Goal: Transaction & Acquisition: Purchase product/service

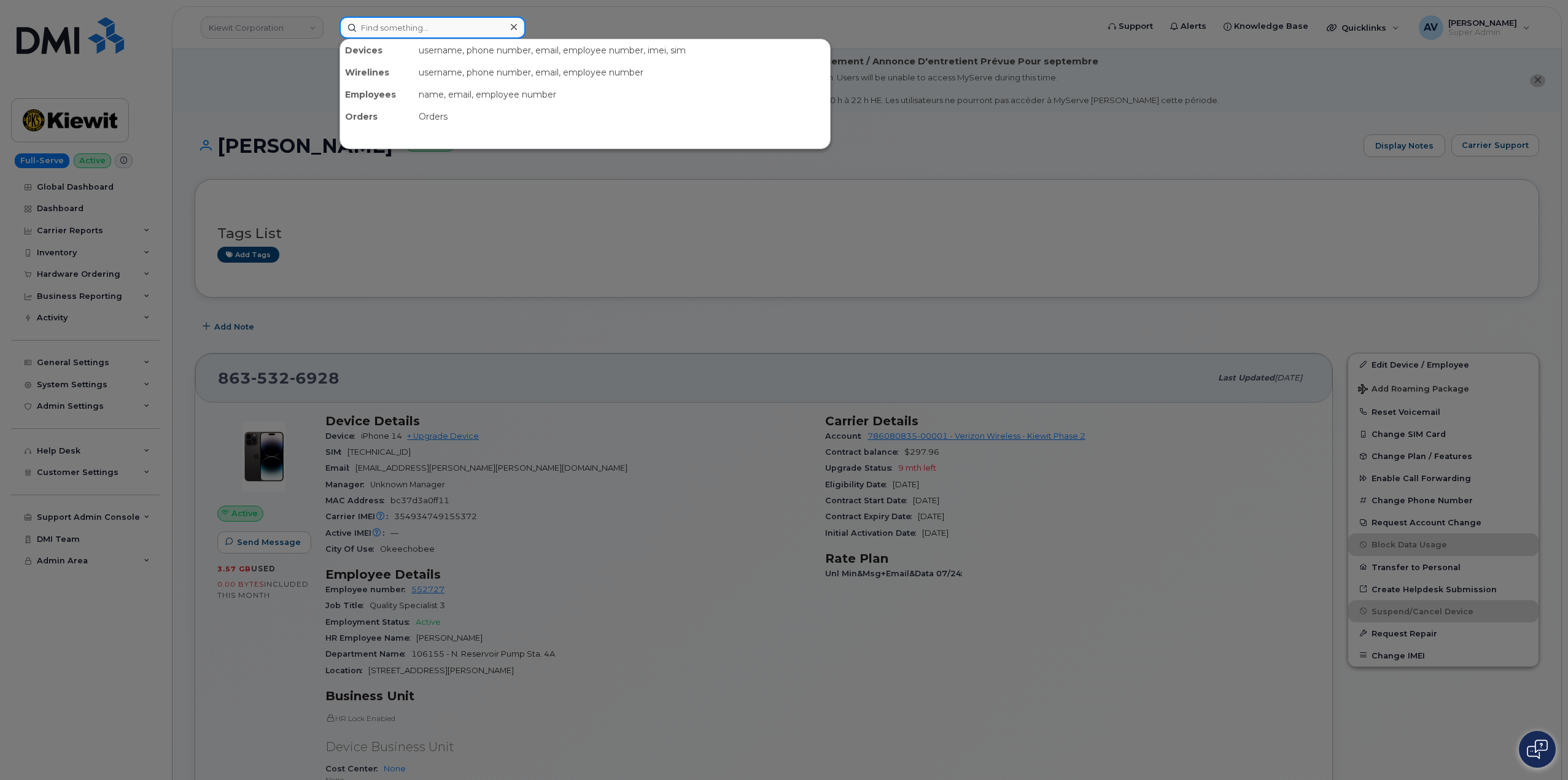
click at [392, 32] on input at bounding box center [432, 28] width 186 height 22
paste input "5027802003"
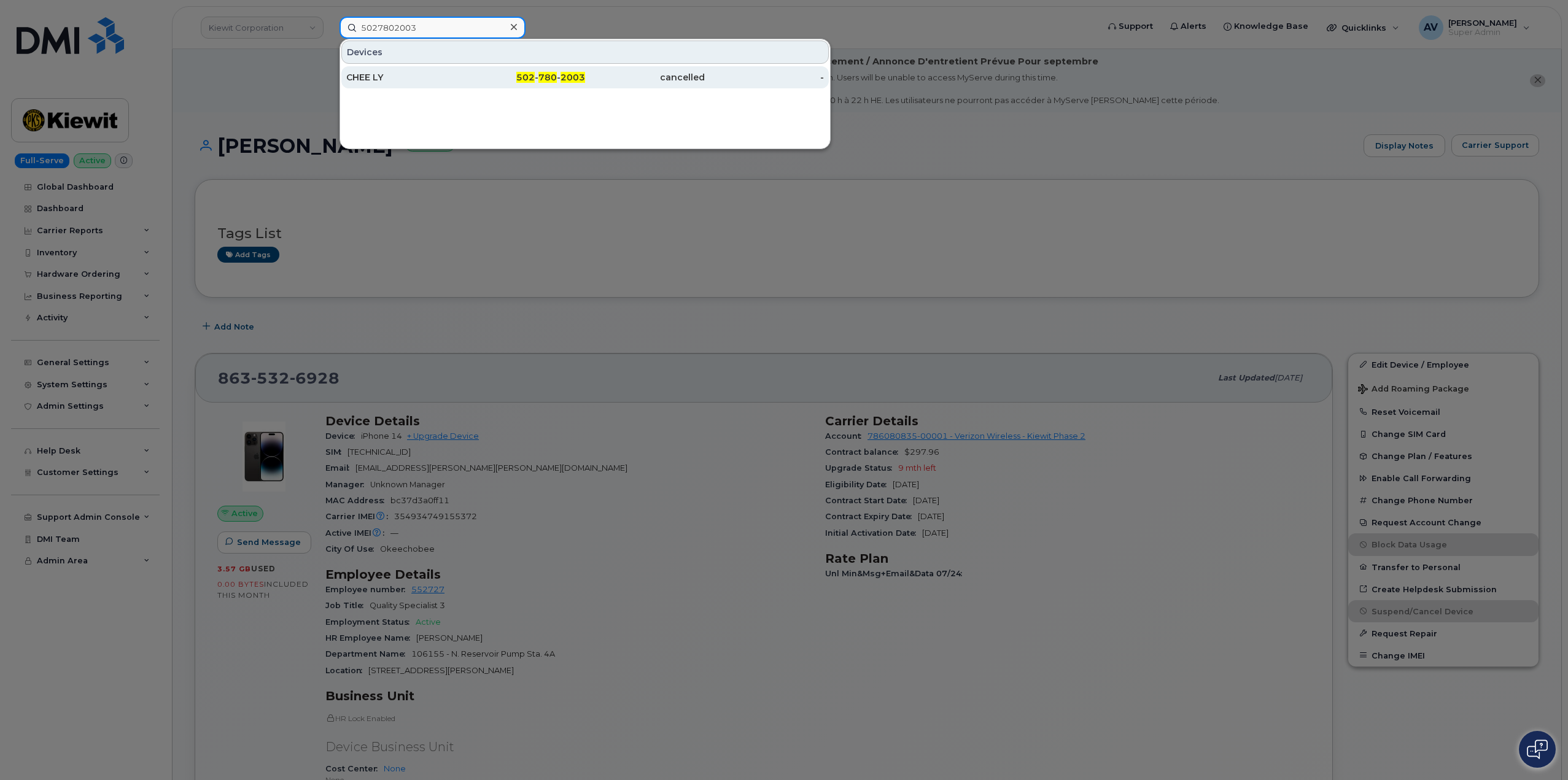
type input "5027802003"
click at [467, 81] on div "502 - 780 - 2003" at bounding box center [526, 77] width 120 height 13
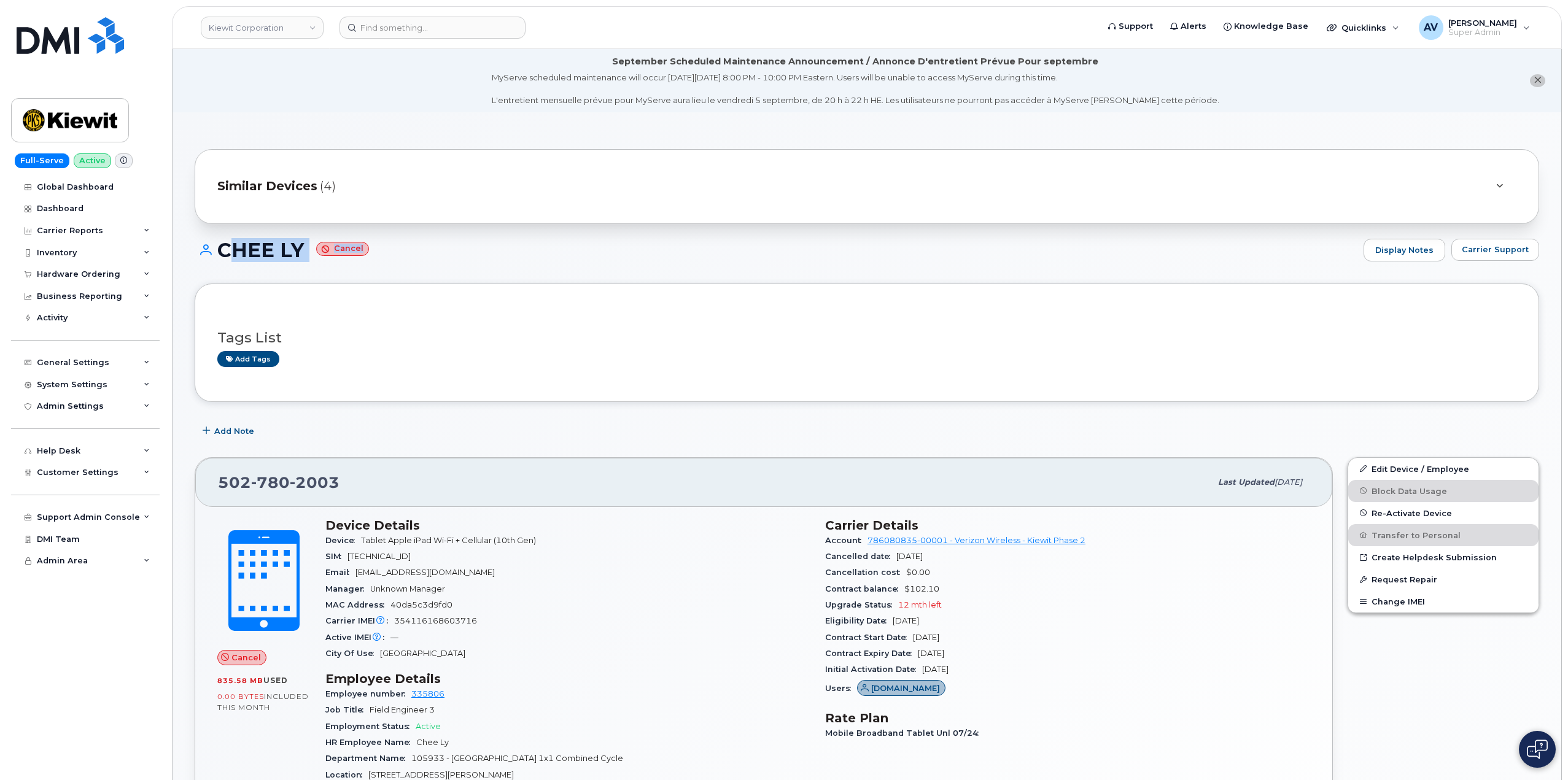
drag, startPoint x: 218, startPoint y: 250, endPoint x: 360, endPoint y: 250, distance: 142.0
click at [360, 250] on h1 "CHEE LY Cancel" at bounding box center [776, 250] width 1163 height 21
copy h1 "CHEE LY Cancel"
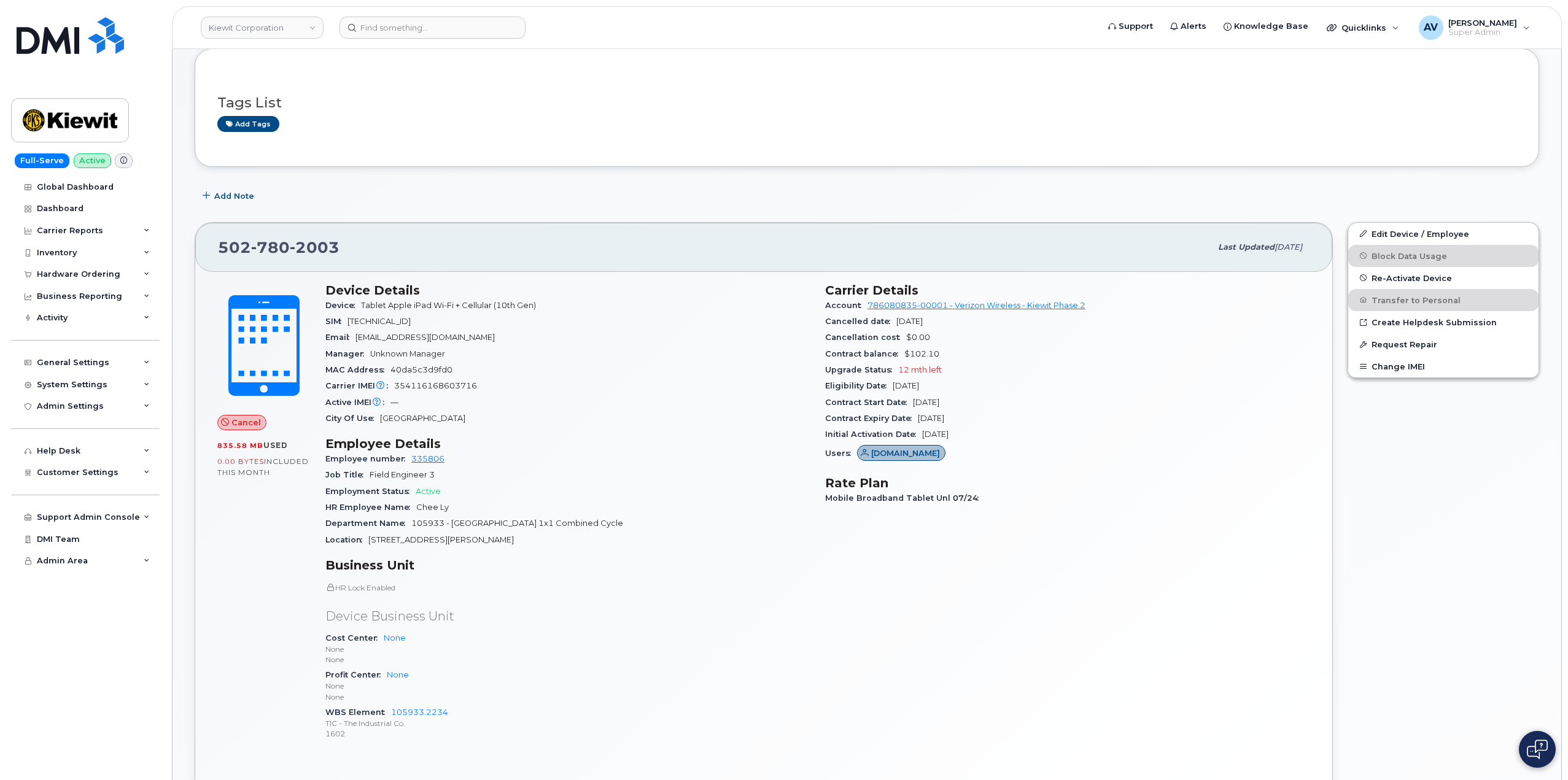
scroll to position [245, 0]
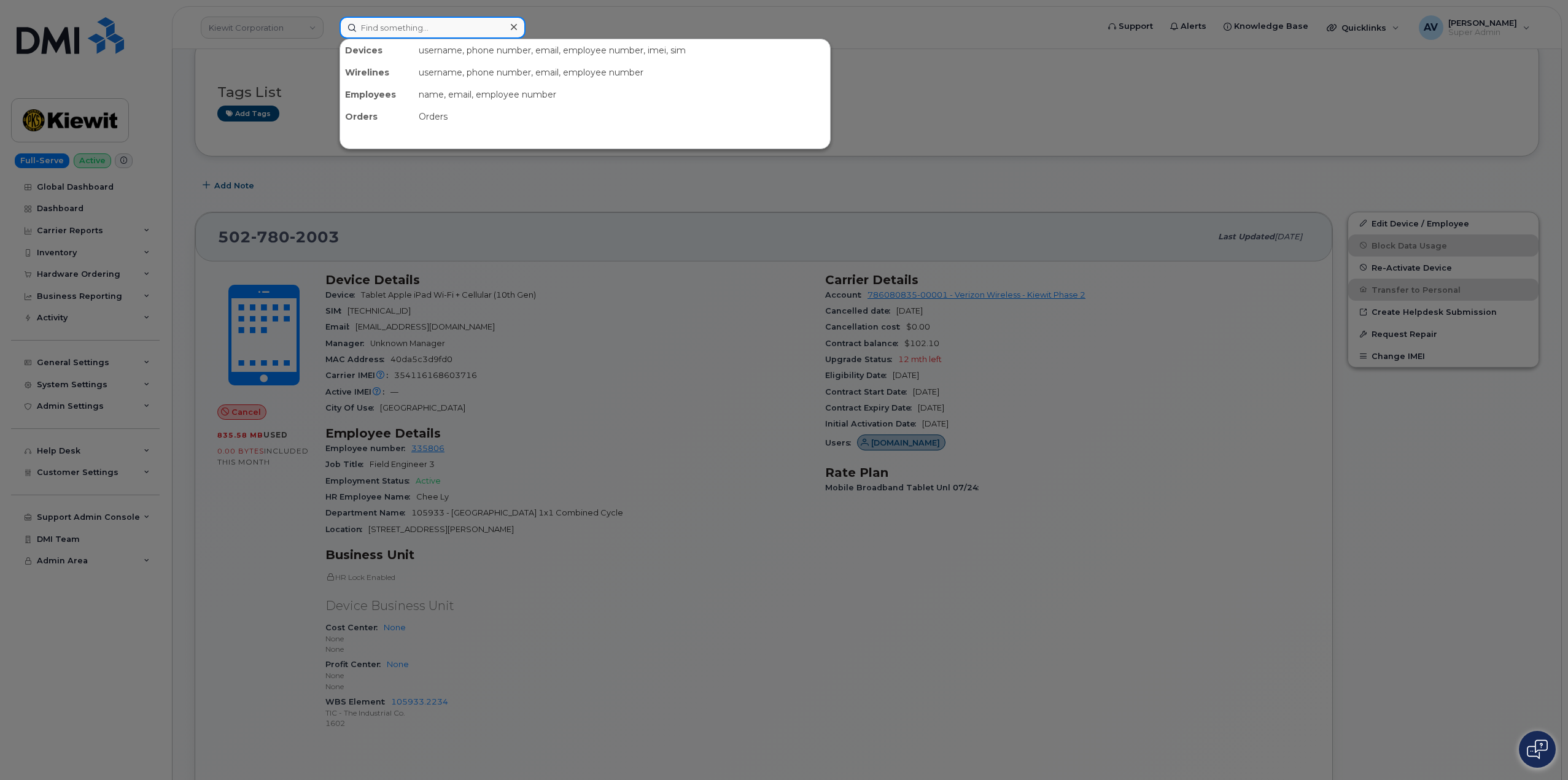
click at [412, 28] on input at bounding box center [432, 28] width 186 height 22
paste input "506-229-3267"
drag, startPoint x: 442, startPoint y: 27, endPoint x: 301, endPoint y: 15, distance: 141.5
click at [330, 17] on div "506-229-3267 No results" at bounding box center [715, 28] width 770 height 22
paste input "601-624-312"
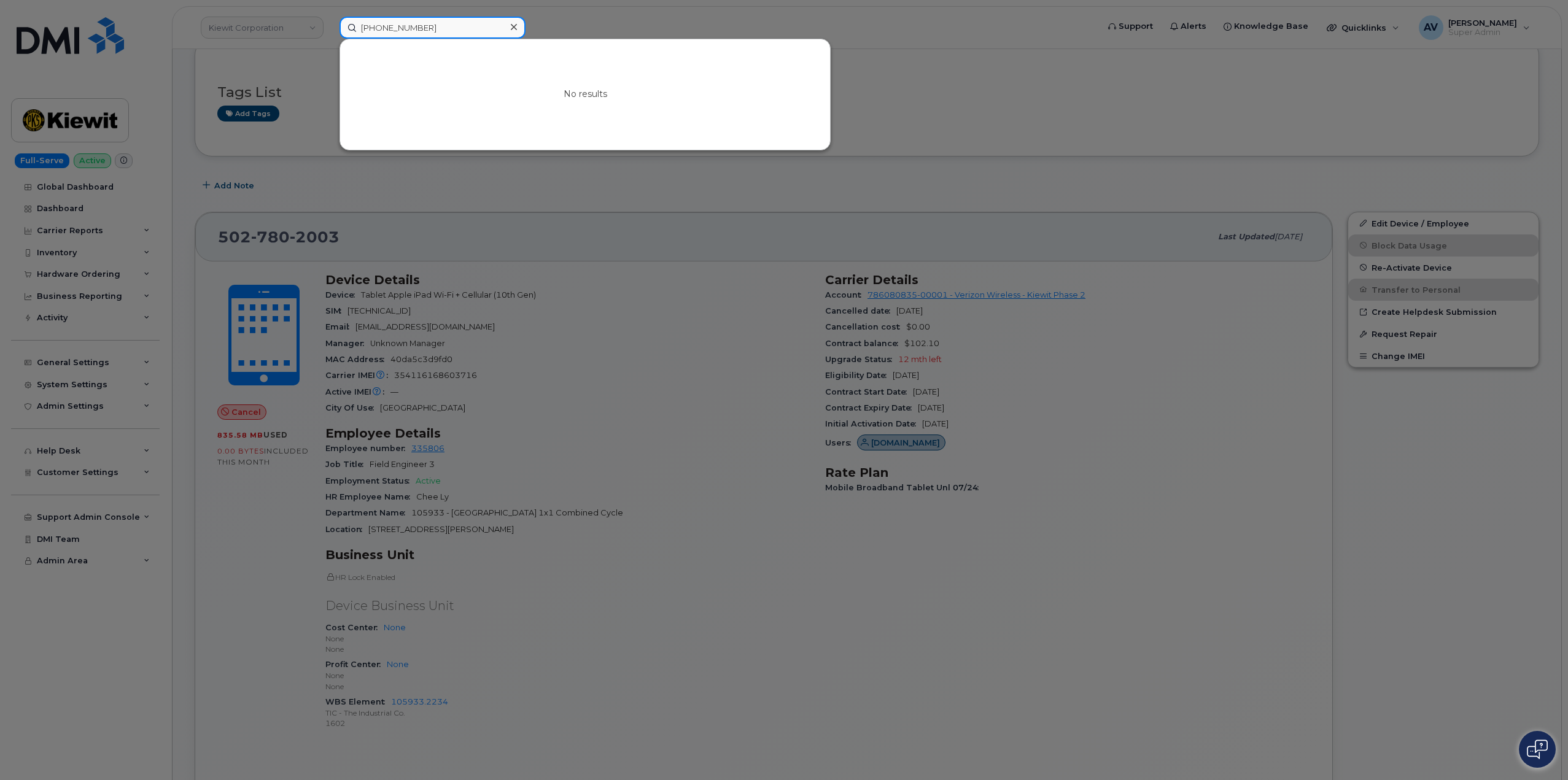
drag, startPoint x: 447, startPoint y: 25, endPoint x: 308, endPoint y: 19, distance: 139.1
click at [330, 21] on div "601-624-3127 No results" at bounding box center [715, 28] width 770 height 22
paste input "4026136093"
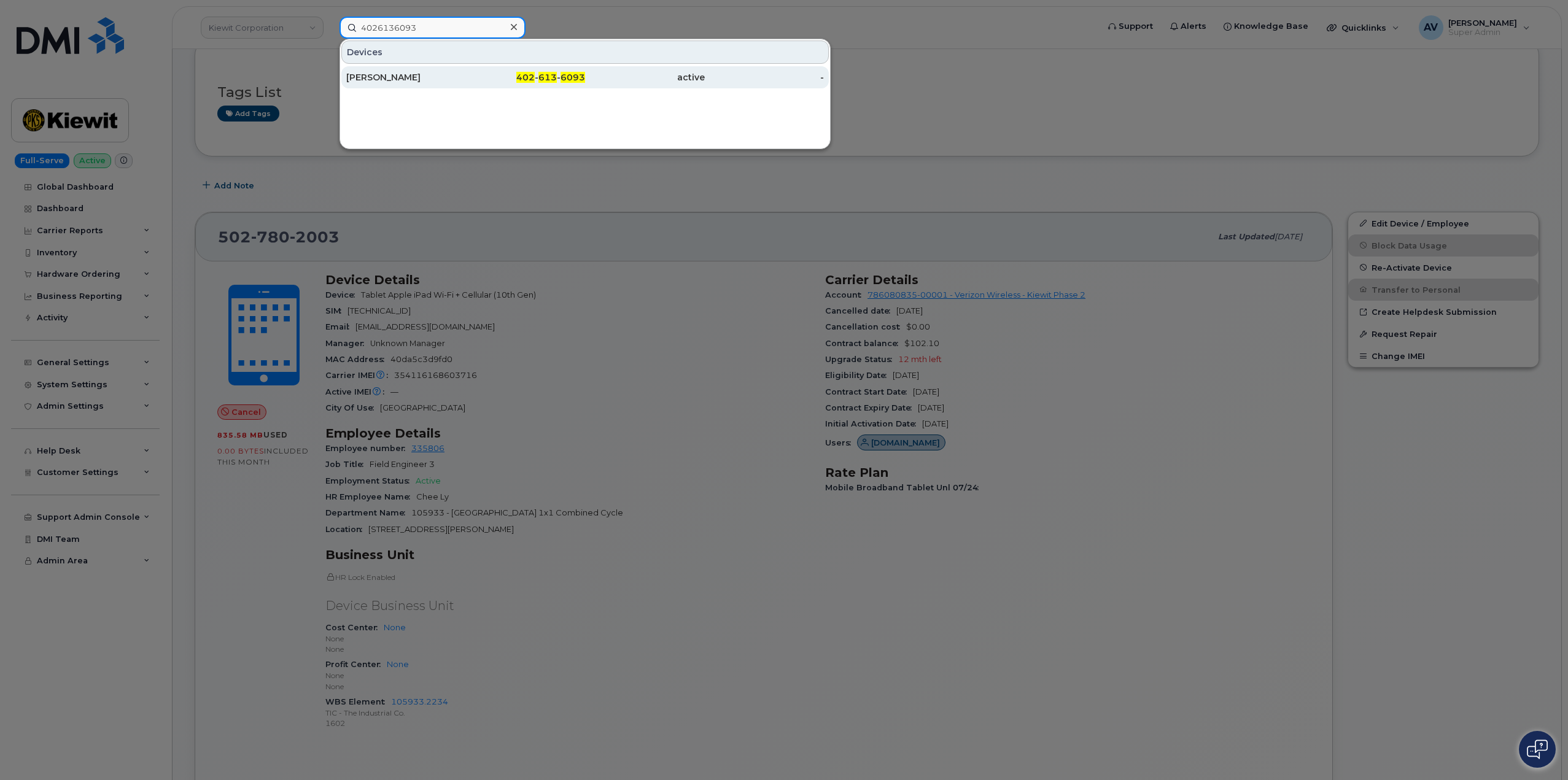
type input "4026136093"
click at [480, 71] on div "402 - 613 - 6093" at bounding box center [526, 77] width 120 height 22
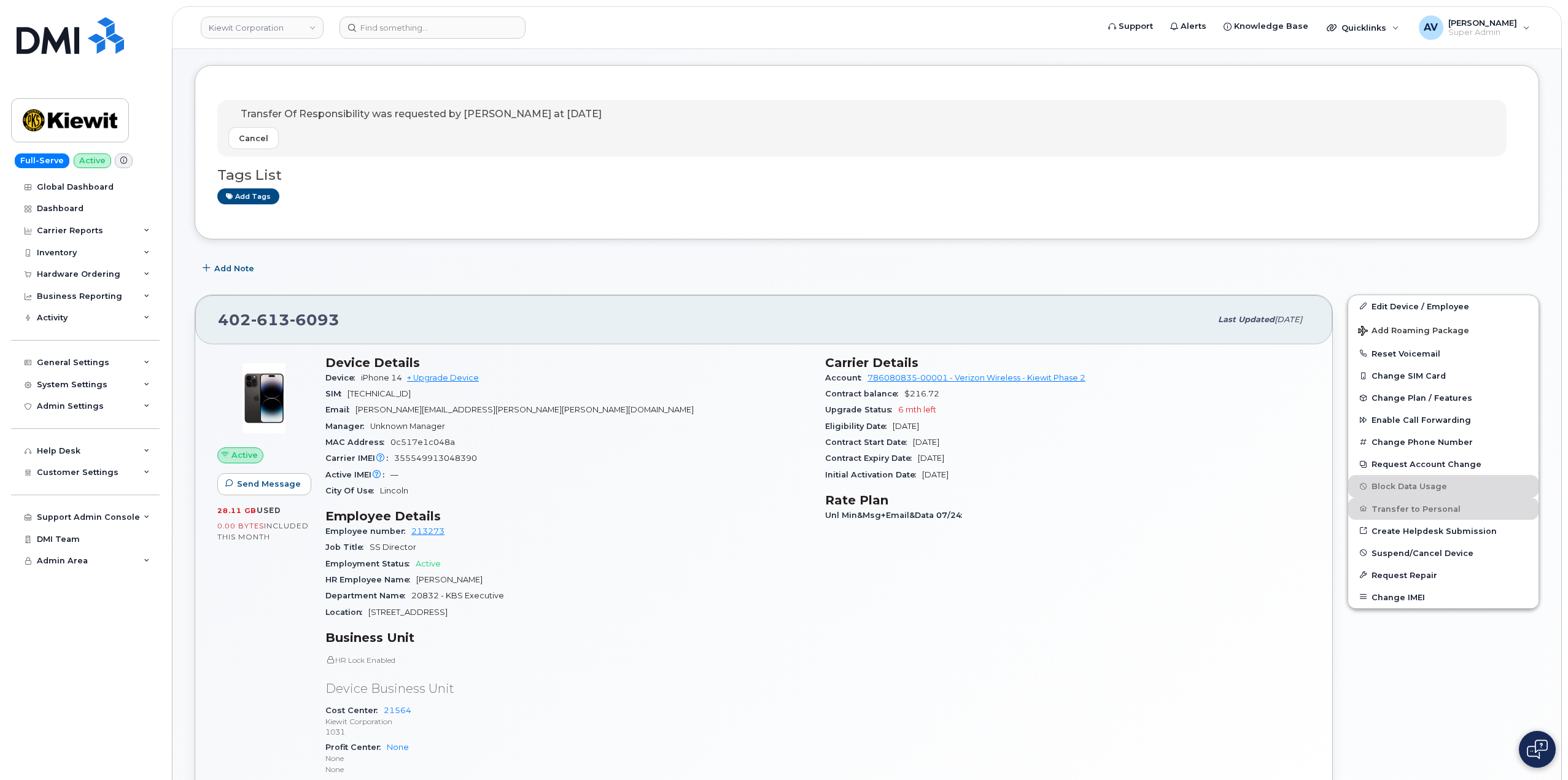
scroll to position [123, 0]
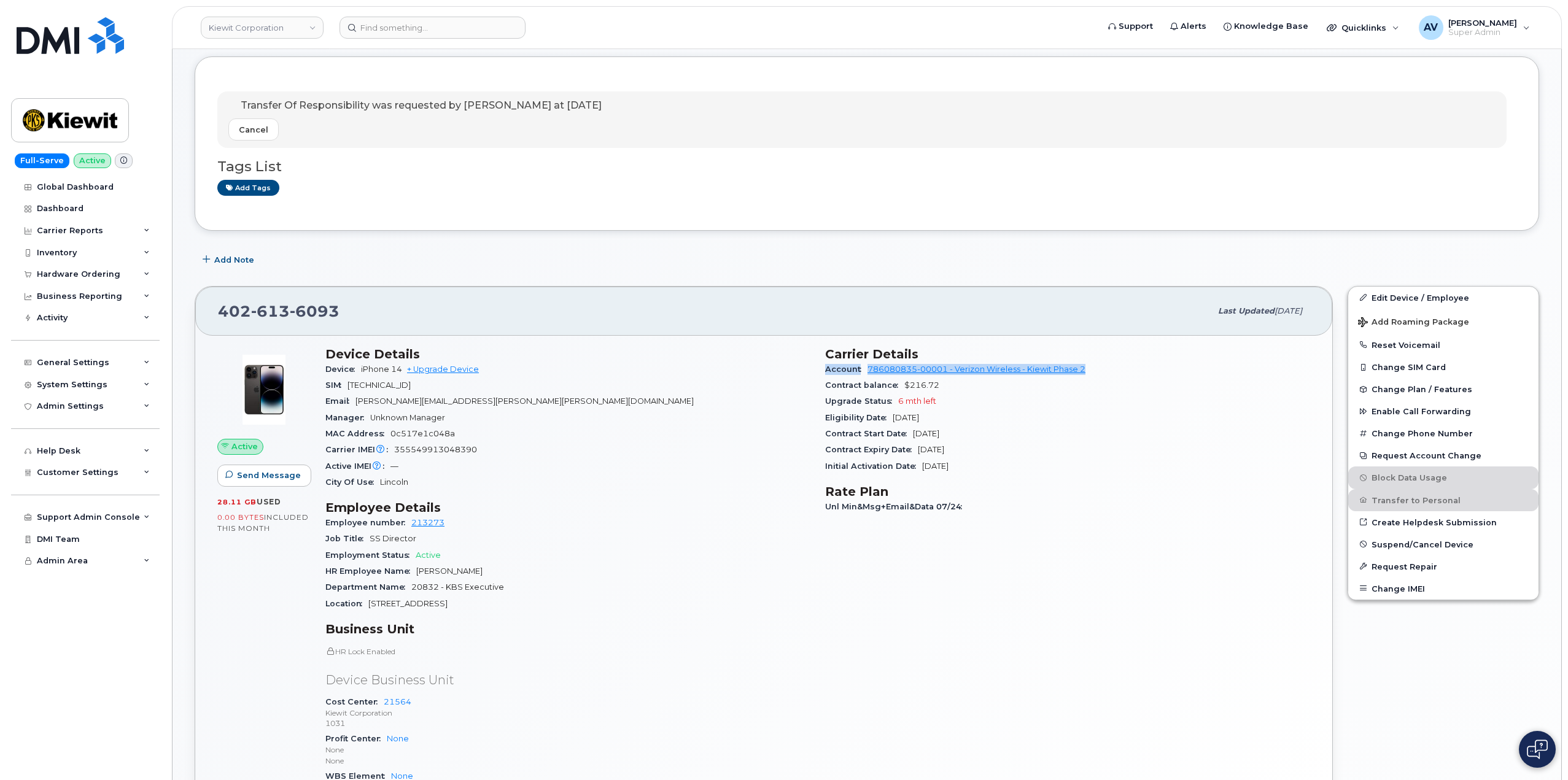
drag, startPoint x: 819, startPoint y: 372, endPoint x: 1092, endPoint y: 373, distance: 273.0
click at [1092, 373] on div "Carrier Details Account 786080835-00001 - Verizon Wireless - Kiewit Phase 2 Con…" at bounding box center [1068, 580] width 500 height 483
copy div "Account 786080835-00001 - Verizon Wireless - Kiewit Phase 2"
click at [437, 26] on input at bounding box center [432, 28] width 186 height 22
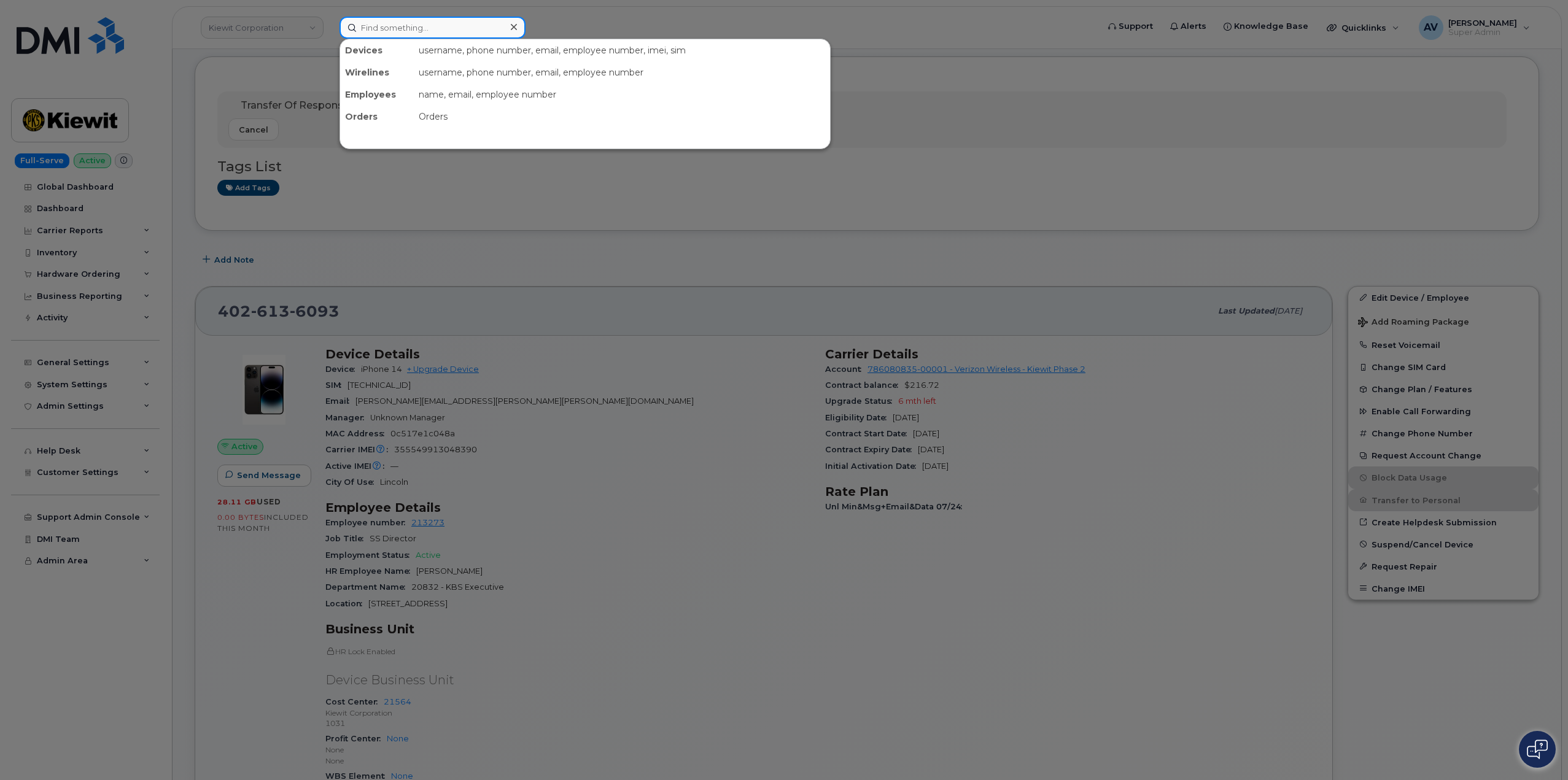
paste input "973-796-6124"
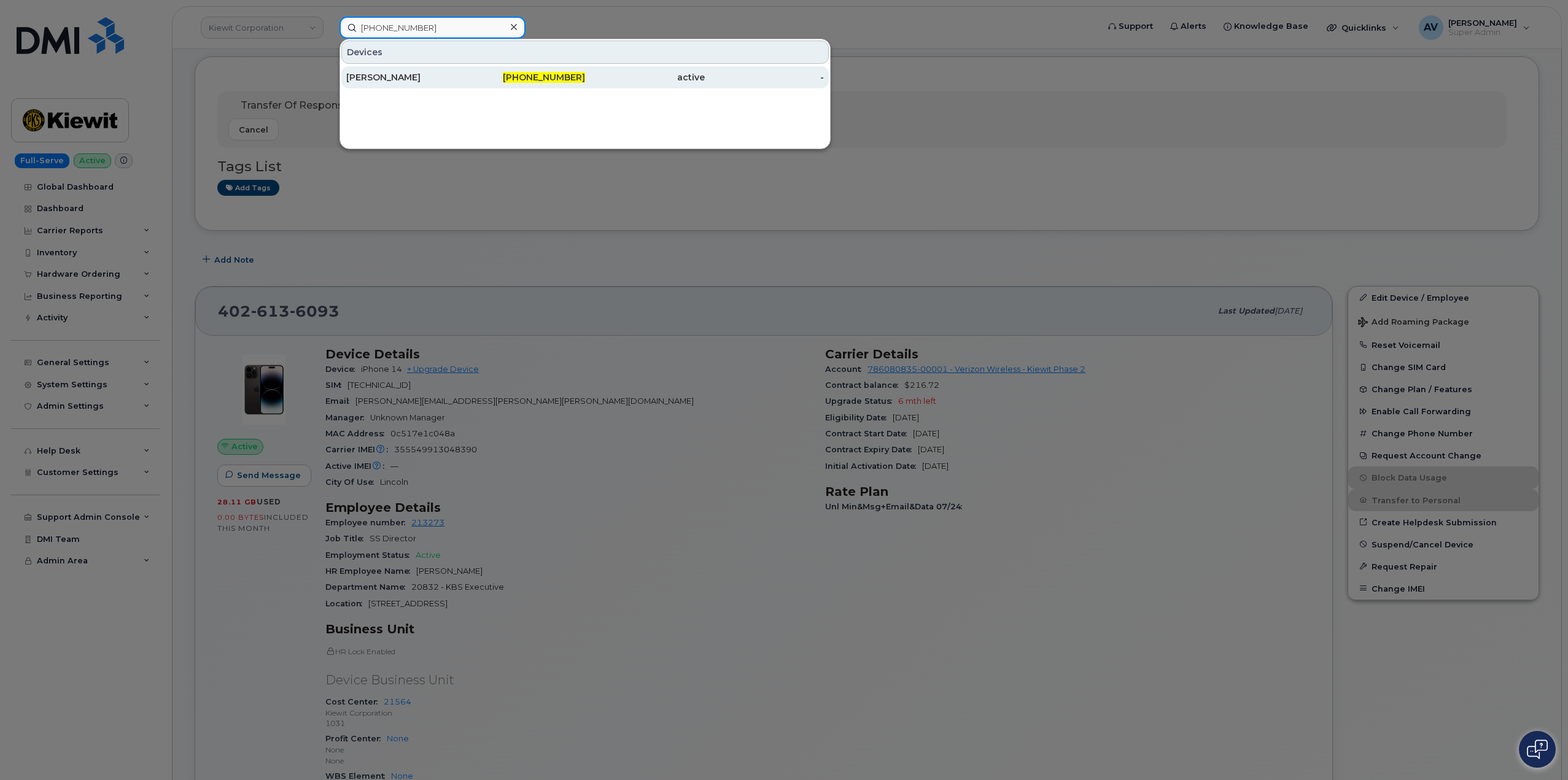
type input "973-796-6124"
click at [455, 75] on div "[PERSON_NAME]" at bounding box center [406, 77] width 120 height 13
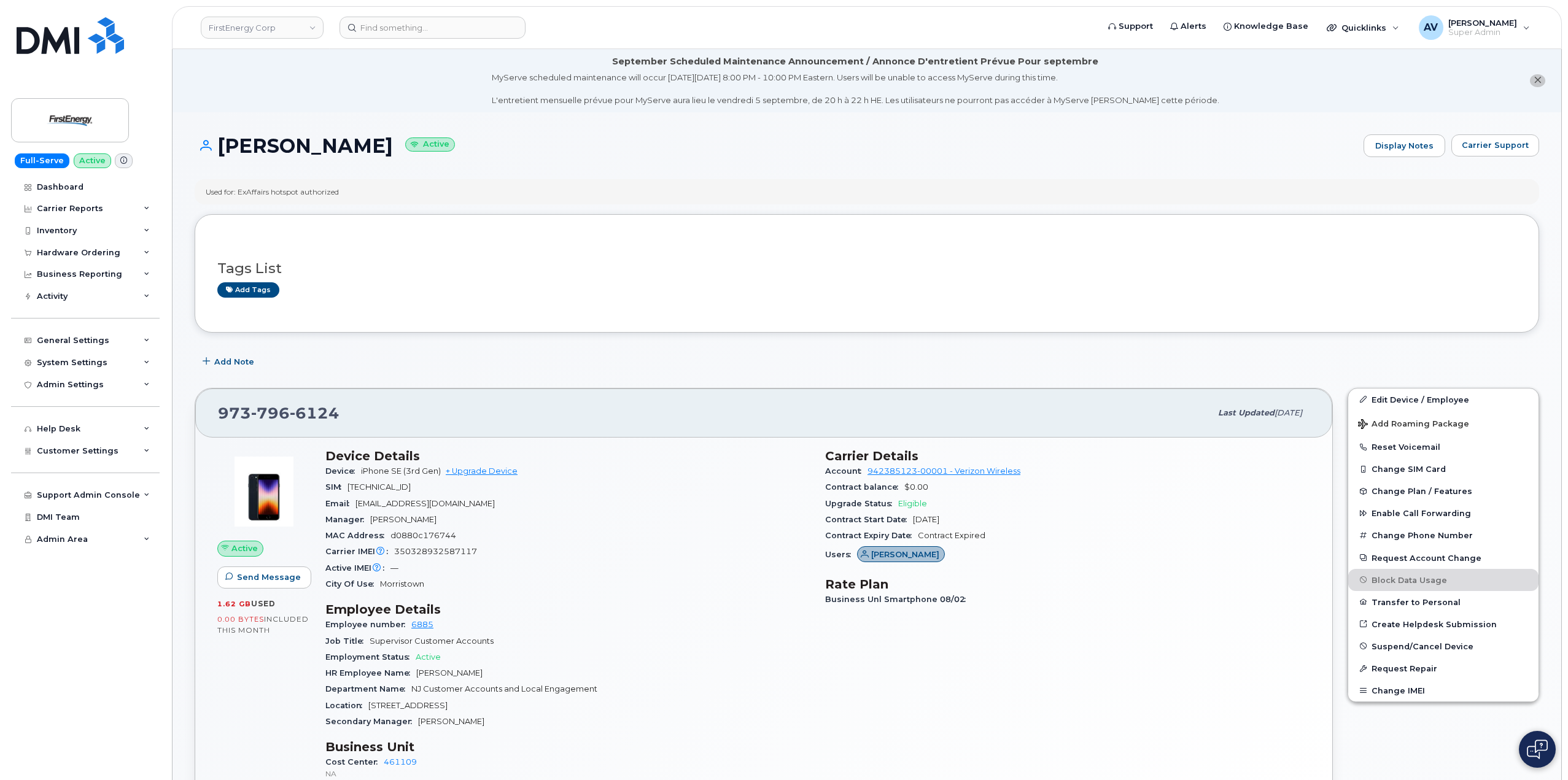
click at [913, 501] on span "Eligible" at bounding box center [913, 504] width 29 height 9
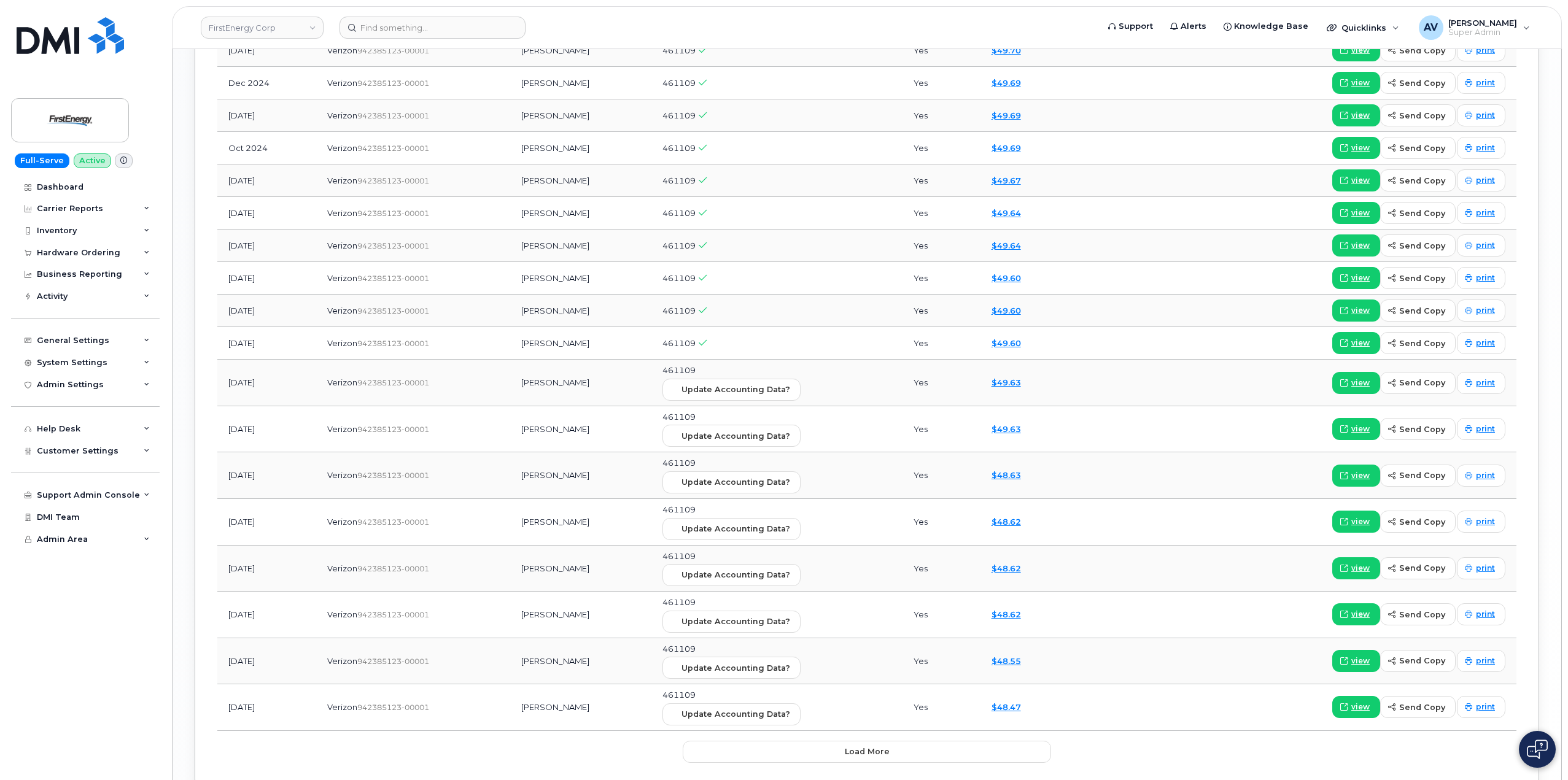
scroll to position [82, 0]
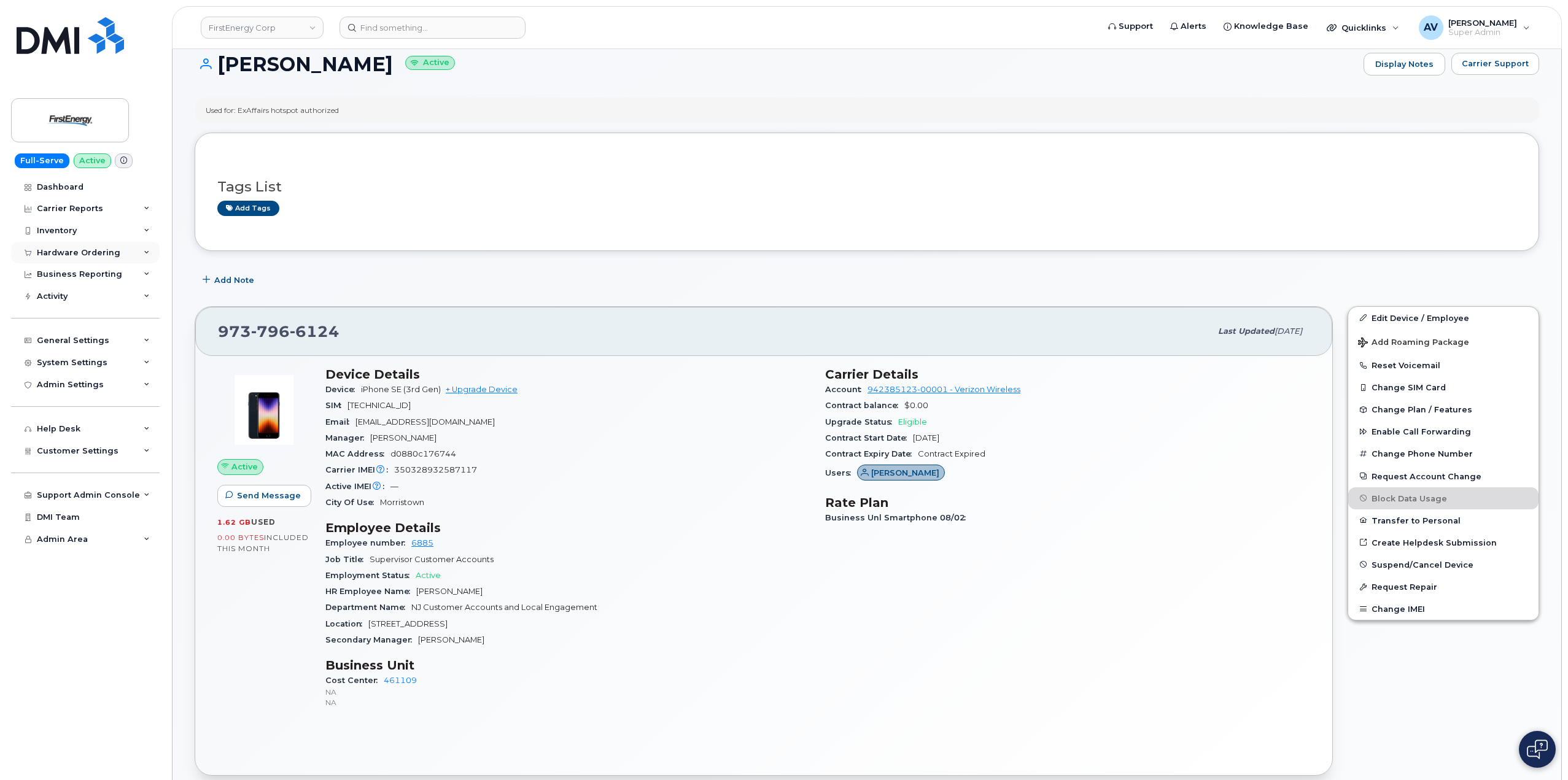
click at [95, 256] on div "Hardware Ordering" at bounding box center [79, 252] width 84 height 9
click at [88, 298] on link "Orders" at bounding box center [95, 299] width 127 height 24
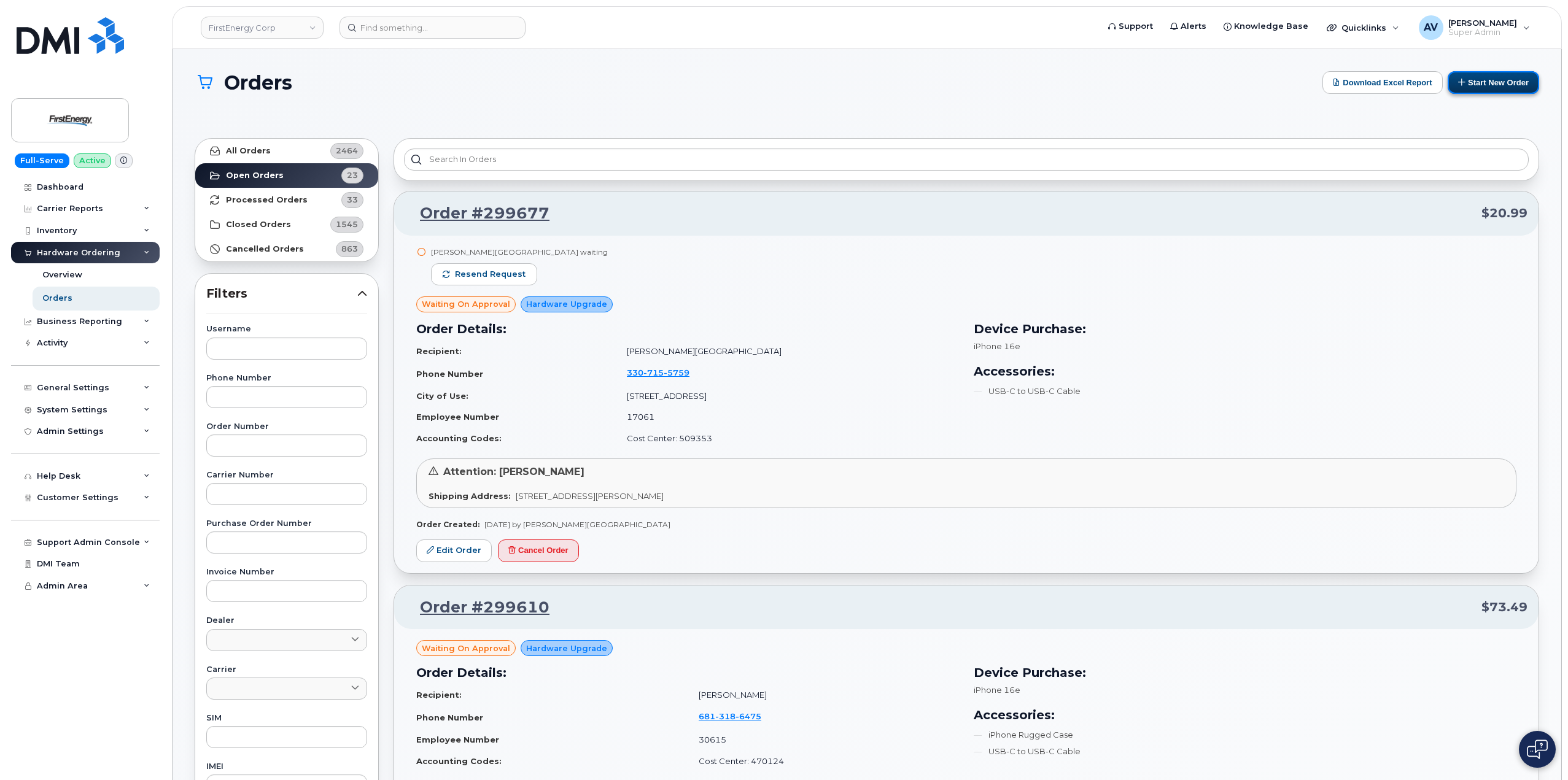
click at [1490, 84] on button "Start New Order" at bounding box center [1493, 82] width 91 height 23
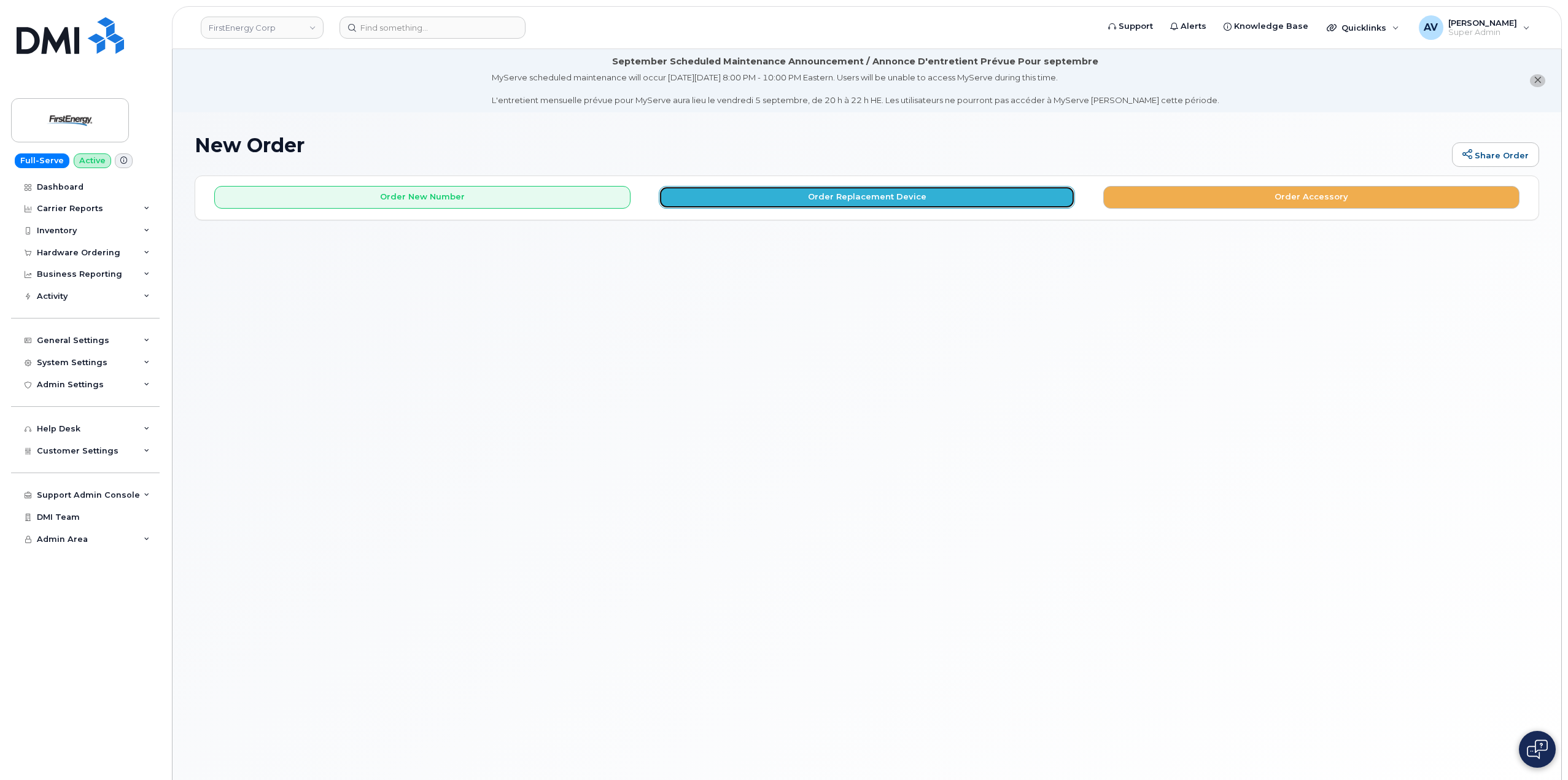
click at [890, 203] on button "Order Replacement Device" at bounding box center [867, 197] width 416 height 23
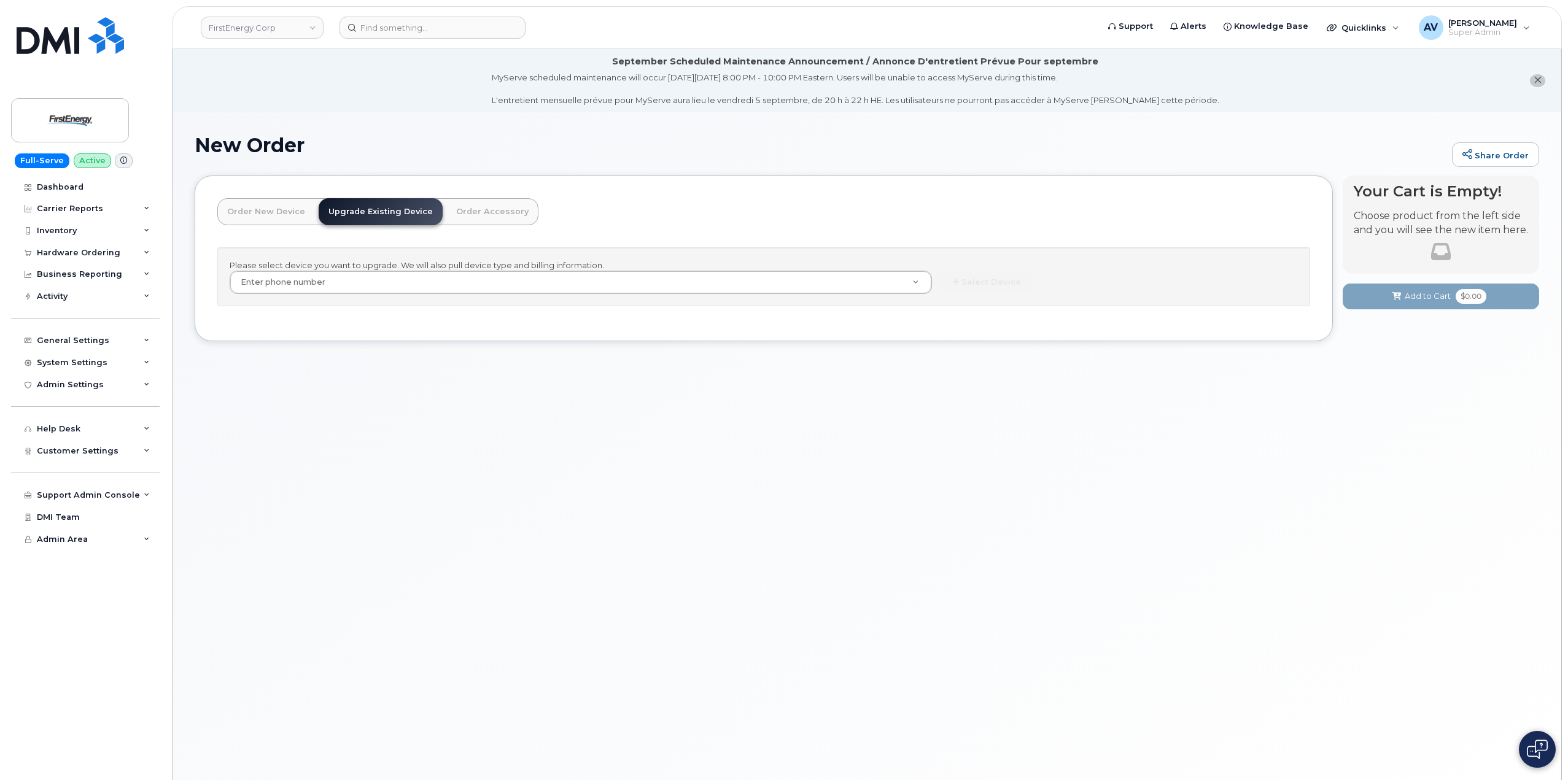
click at [256, 217] on link "Order New Device" at bounding box center [267, 211] width 98 height 27
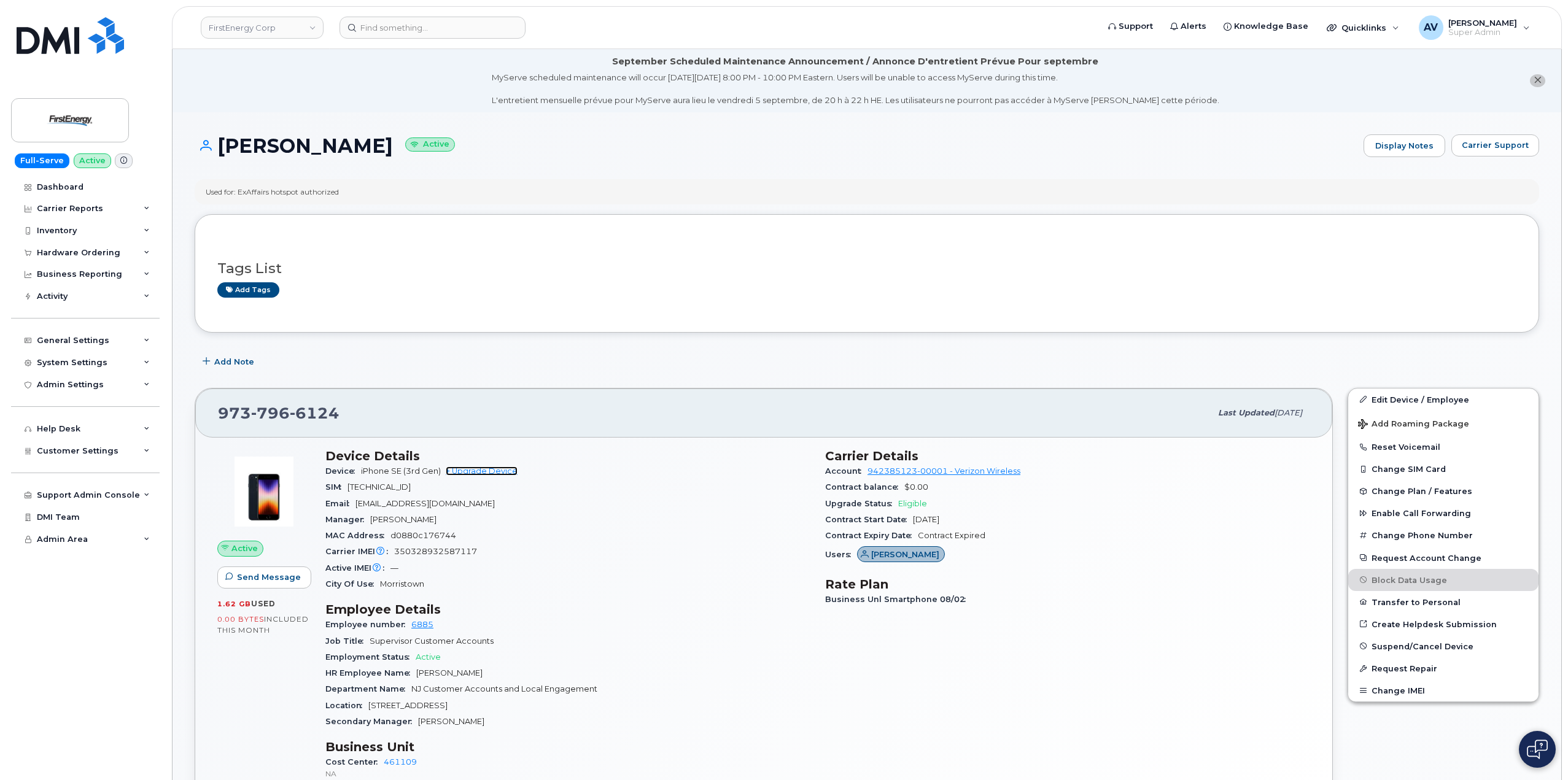
click at [486, 473] on link "+ Upgrade Device" at bounding box center [481, 472] width 72 height 9
drag, startPoint x: 348, startPoint y: 411, endPoint x: 216, endPoint y: 412, distance: 132.0
click at [216, 412] on div "973 796 6124 Last updated Aug 12, 2025" at bounding box center [764, 413] width 1137 height 49
copy span "973 796 6124"
click at [489, 471] on link "+ Upgrade Device" at bounding box center [481, 472] width 72 height 9
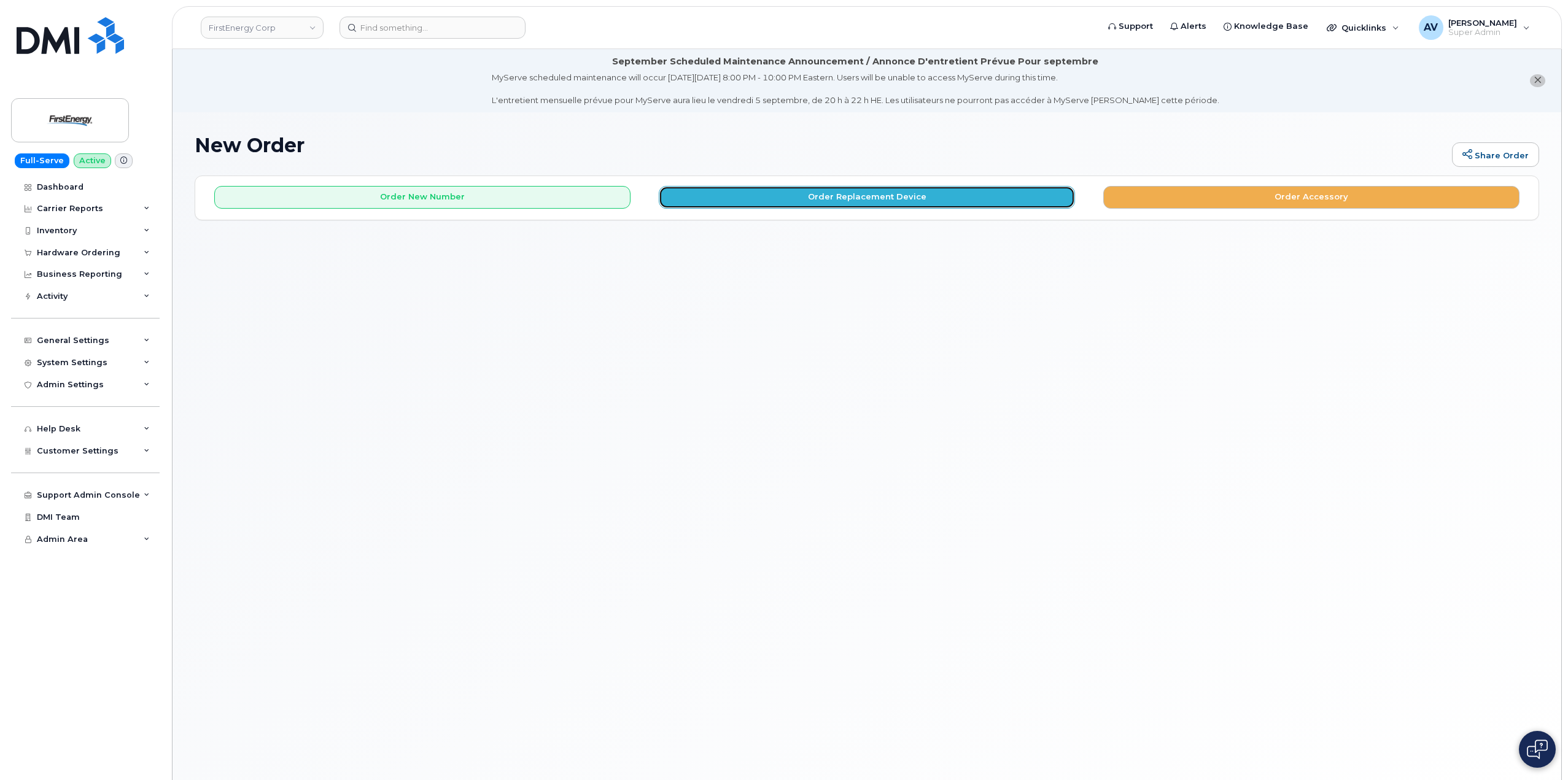
click at [842, 196] on button "Order Replacement Device" at bounding box center [867, 197] width 416 height 23
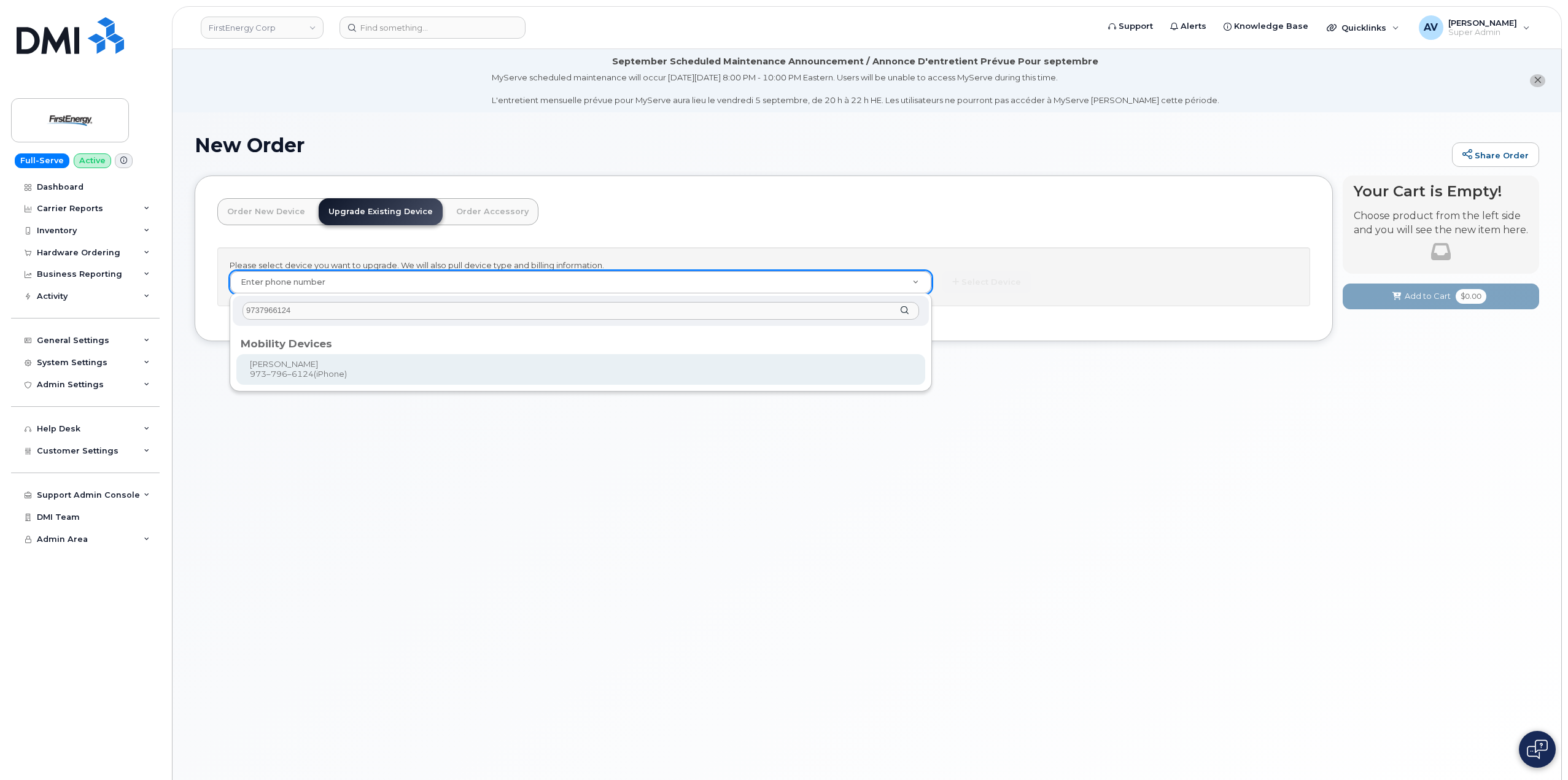
type input "9737966124"
type input "835511"
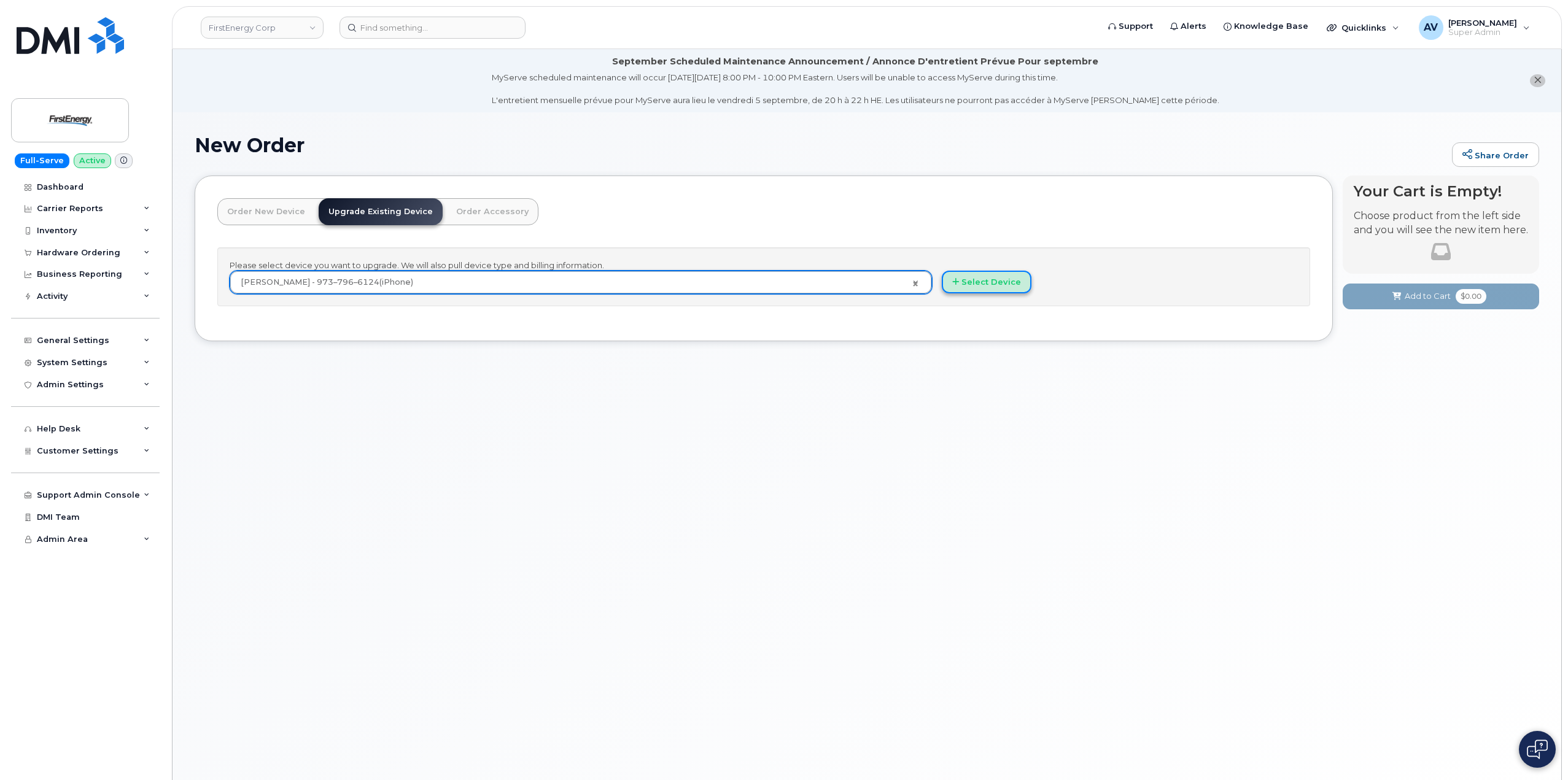
click at [998, 284] on button "Select Device" at bounding box center [987, 282] width 90 height 23
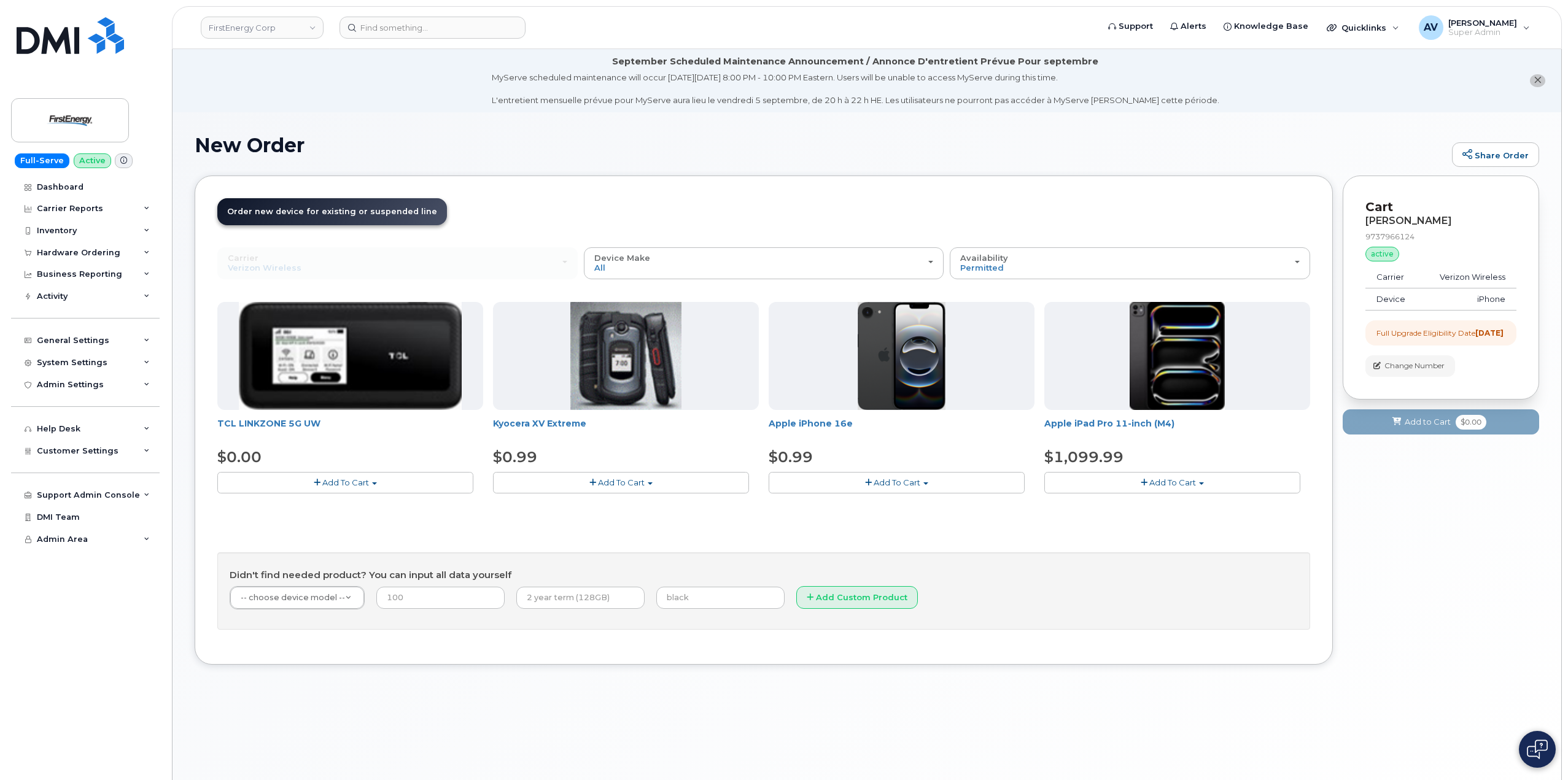
click at [875, 486] on span "Add To Cart" at bounding box center [897, 483] width 47 height 9
click at [855, 506] on link "$0.99 - 2 Year Upgrade" at bounding box center [831, 505] width 118 height 15
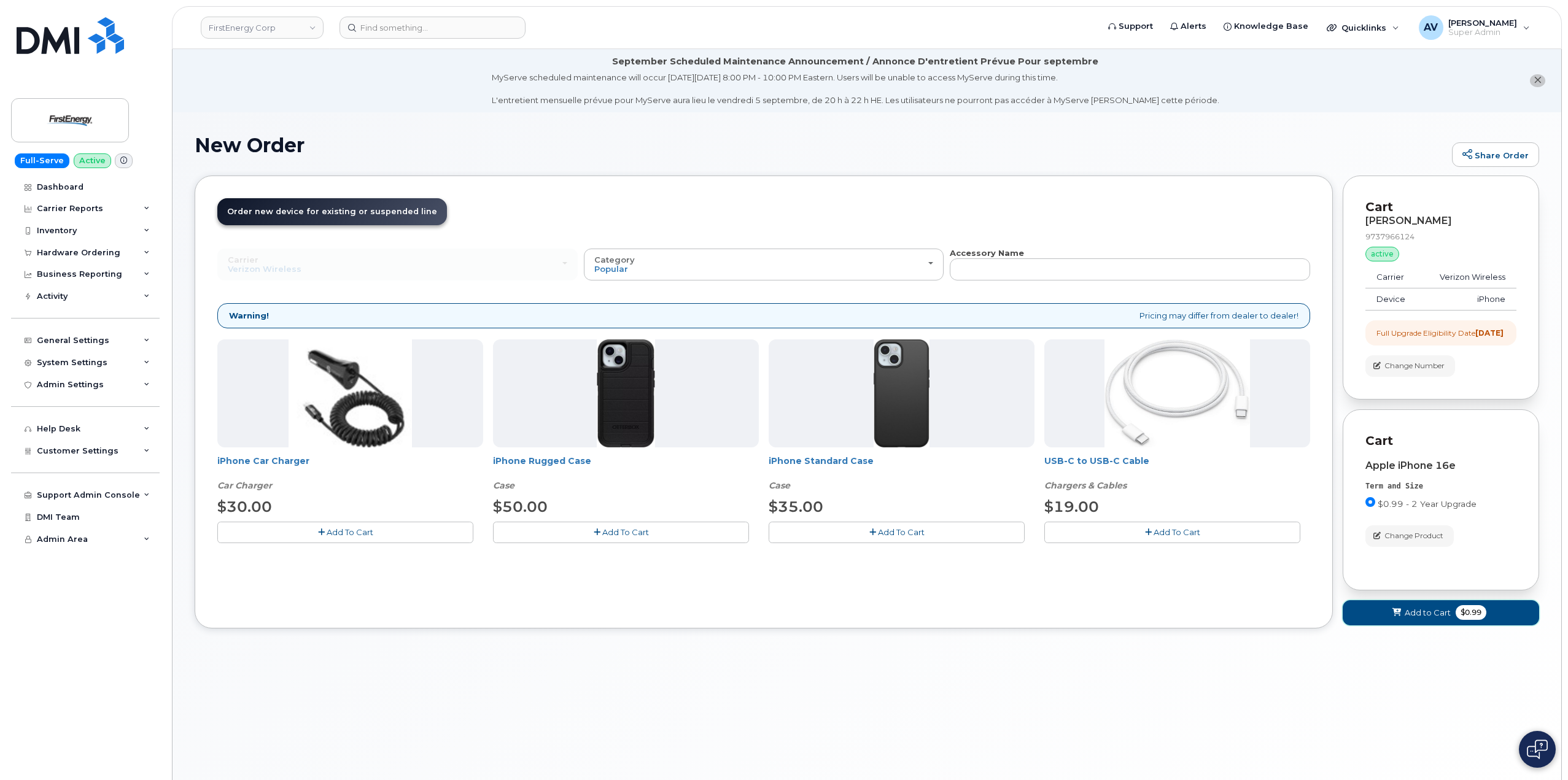
click at [1420, 619] on span "Add to Cart" at bounding box center [1428, 613] width 46 height 12
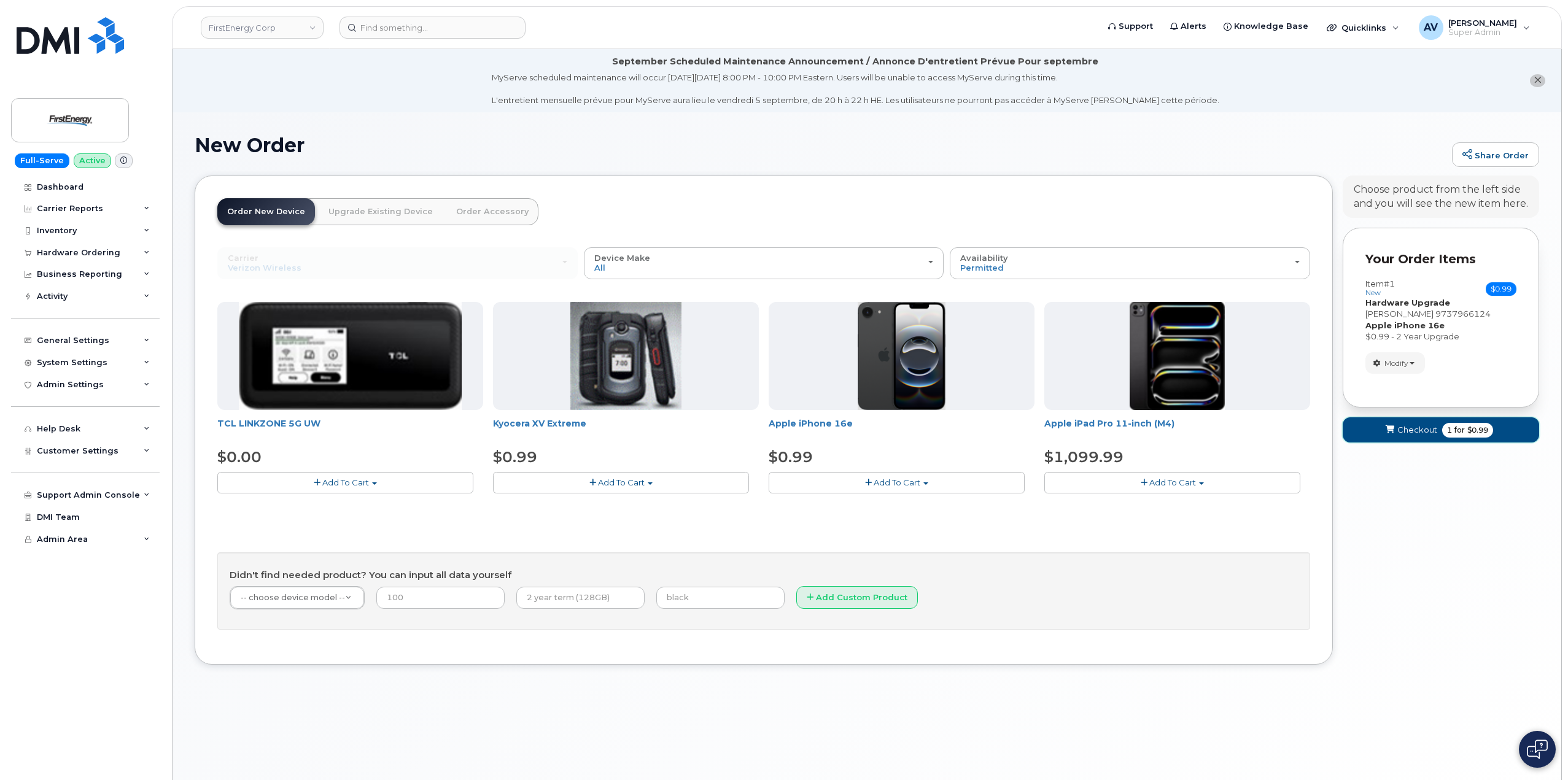
click at [1413, 428] on span "Checkout" at bounding box center [1417, 430] width 40 height 12
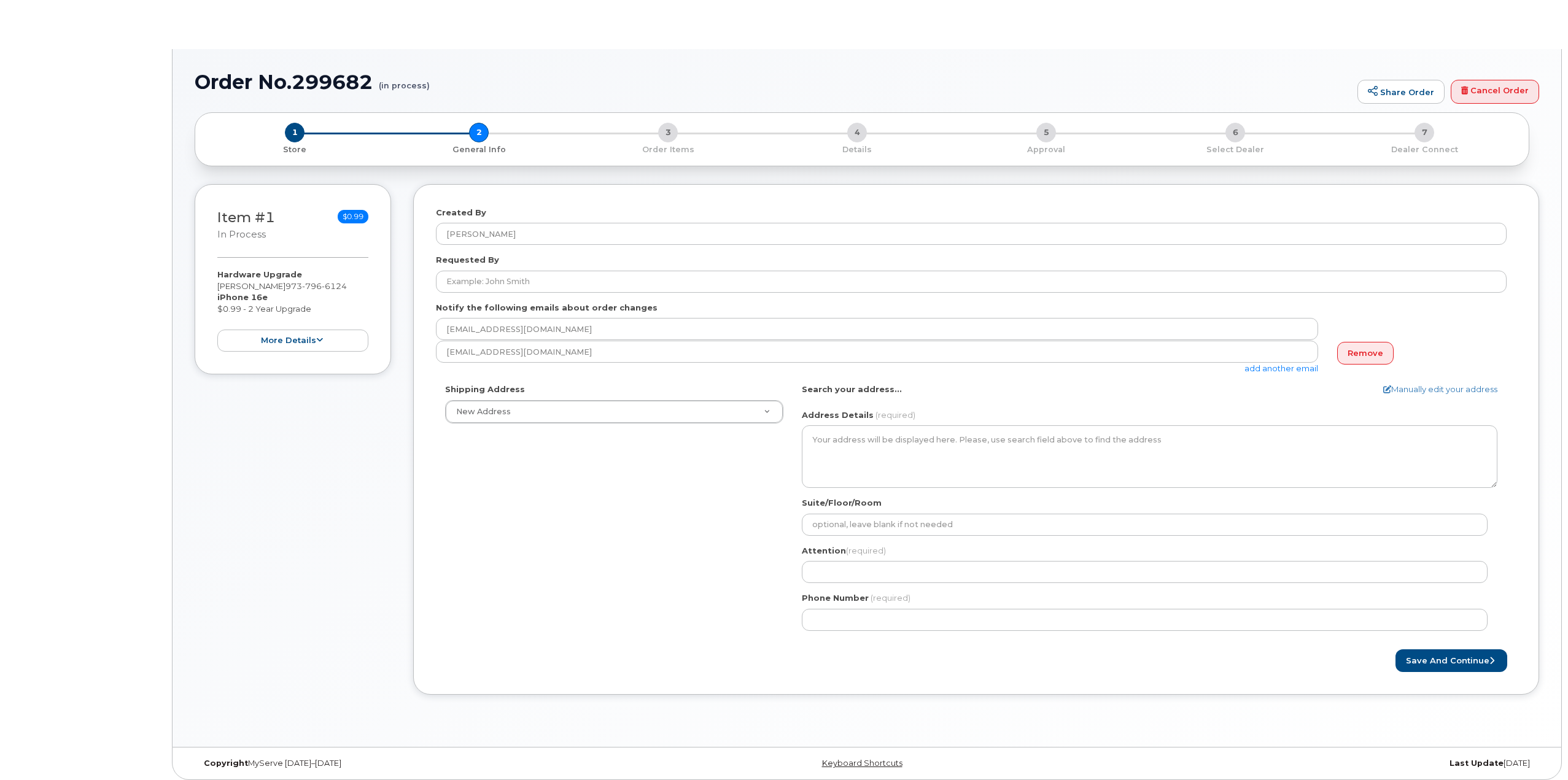
select select
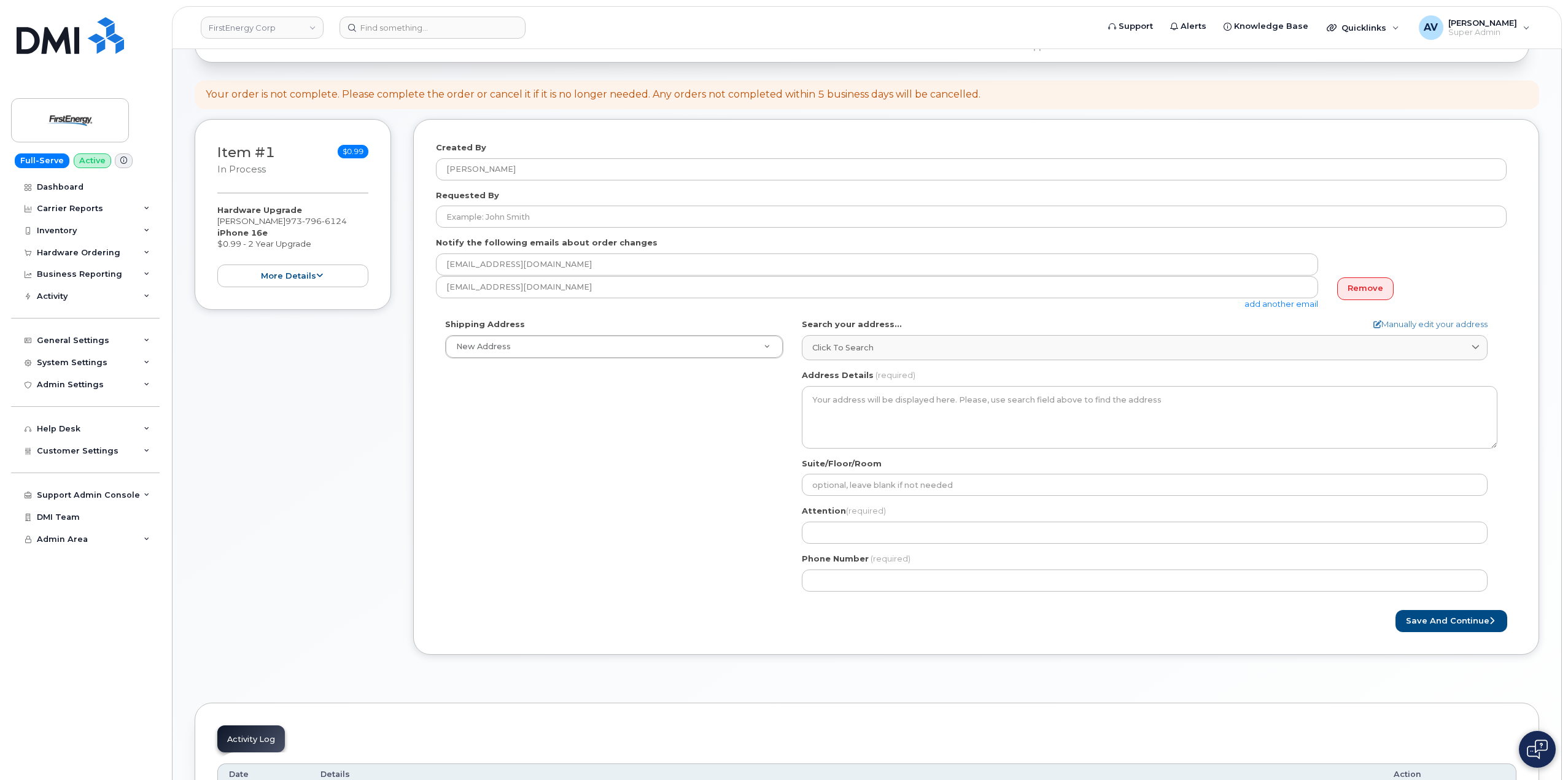
scroll to position [185, 0]
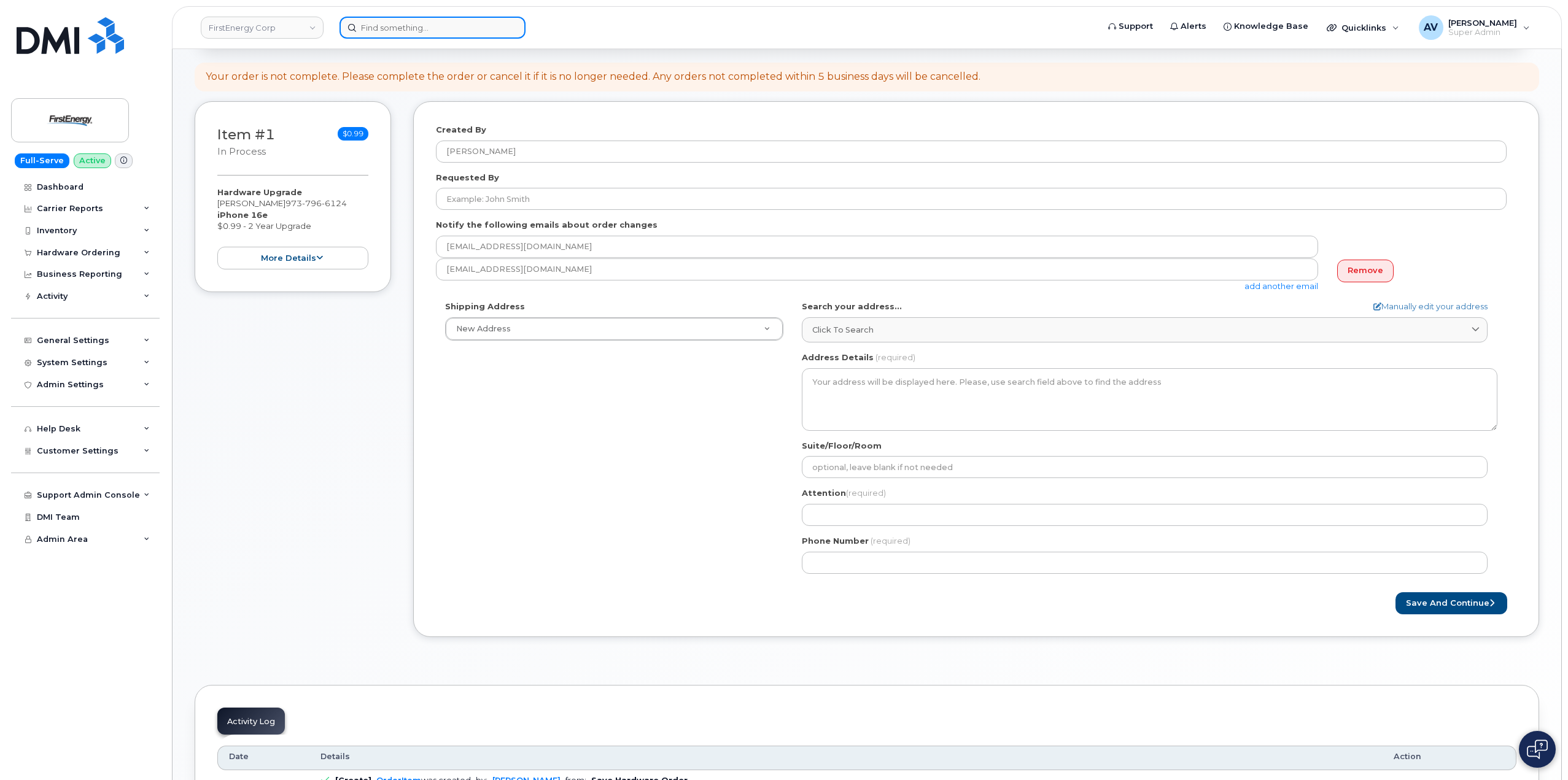
click at [425, 29] on input at bounding box center [432, 28] width 186 height 22
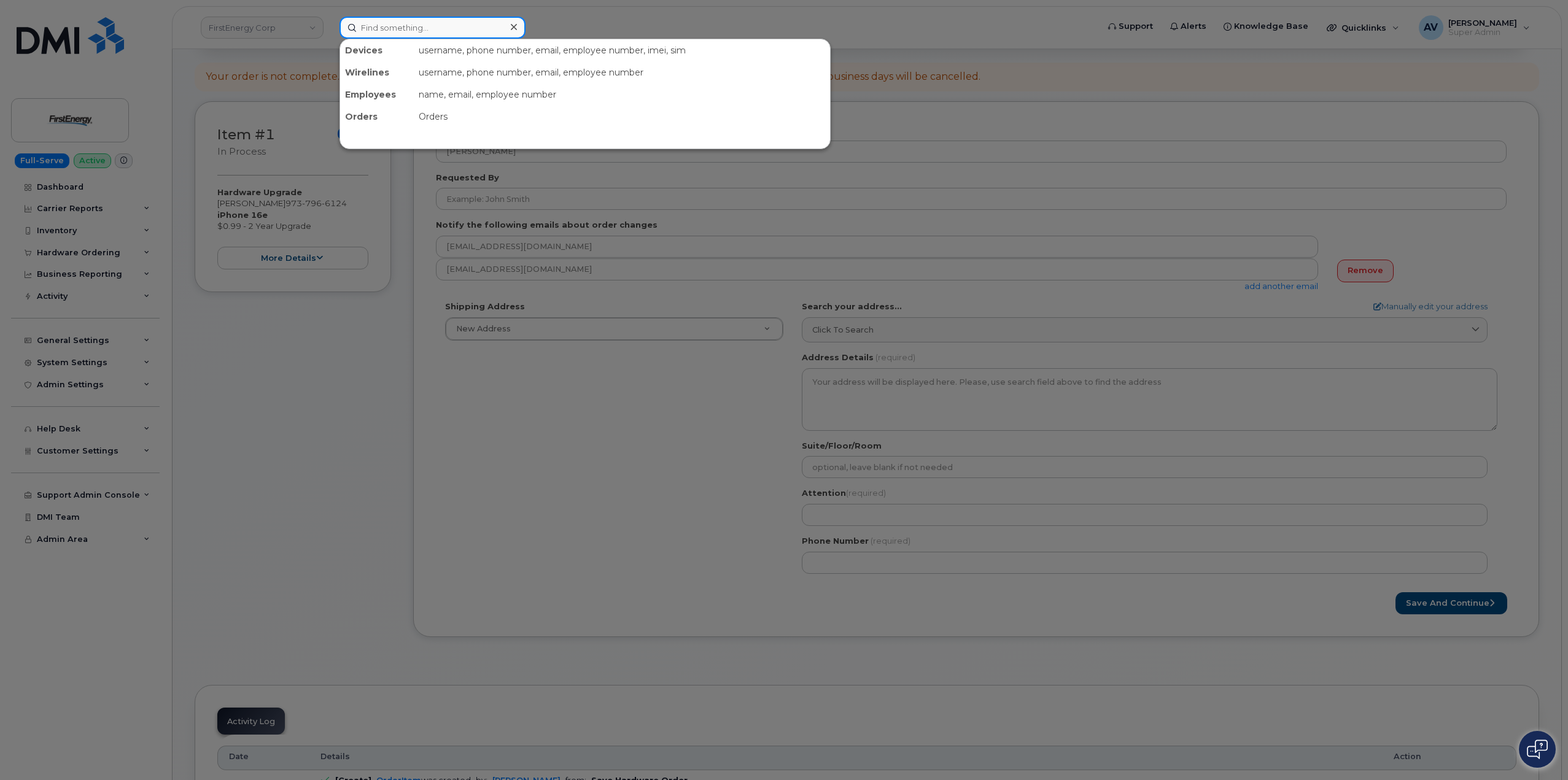
paste input "298858"
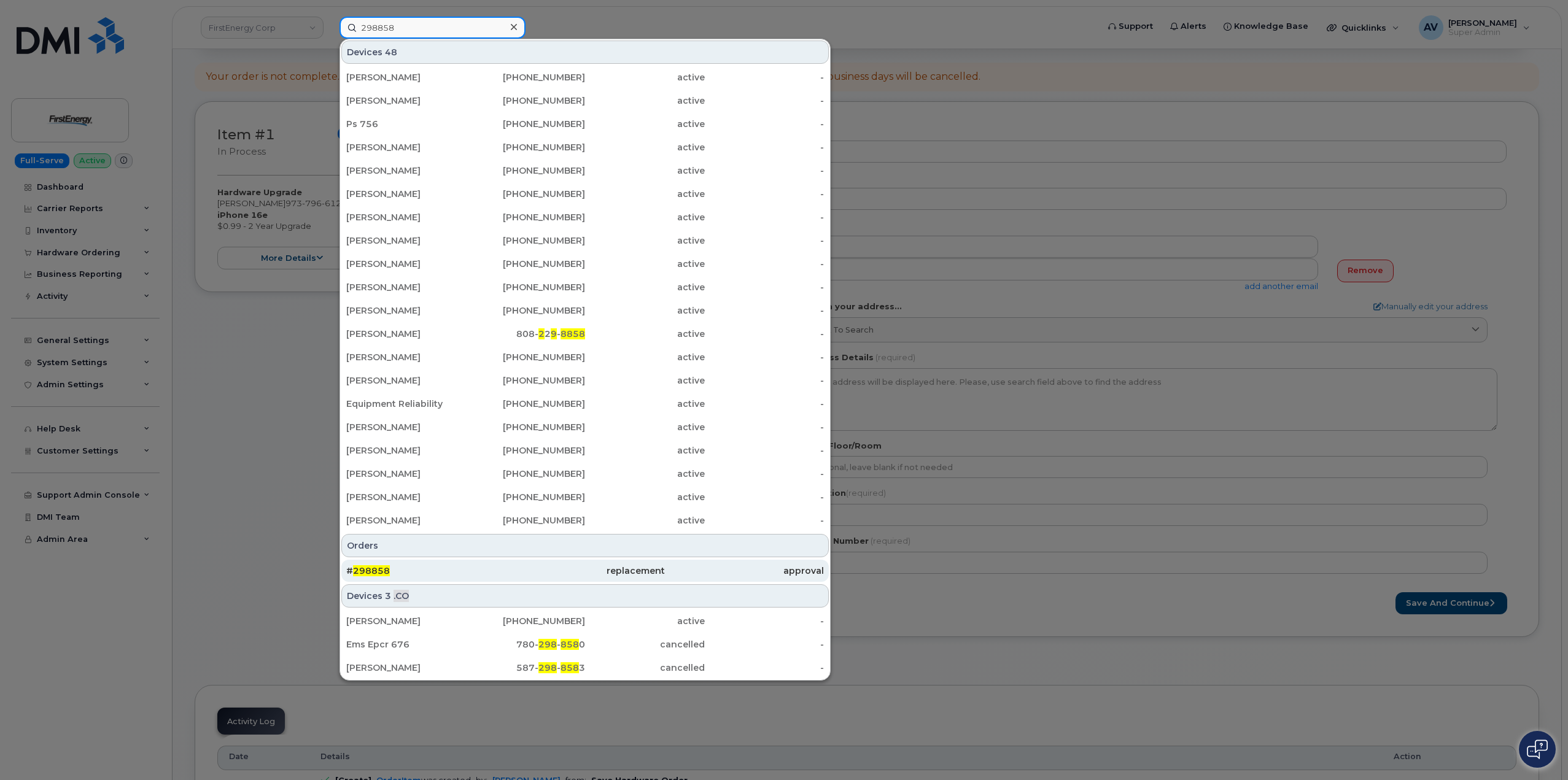
type input "298858"
click at [502, 573] on div "# 298858" at bounding box center [426, 571] width 159 height 13
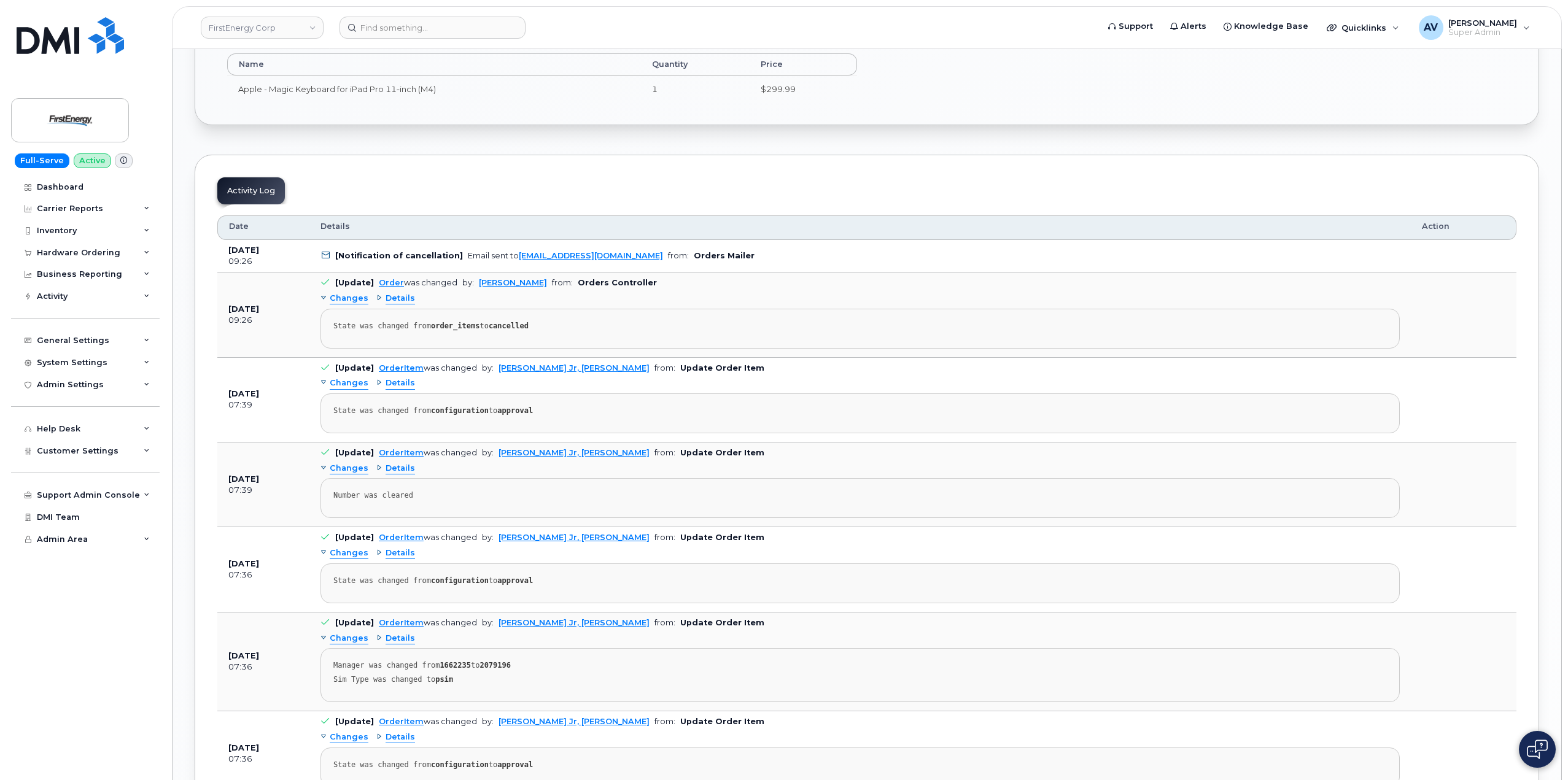
scroll to position [1719, 0]
click at [273, 29] on link "FirstEnergy Corp" at bounding box center [263, 28] width 123 height 22
type input "jazz"
click at [285, 116] on link "Jazz Aviation" at bounding box center [293, 116] width 181 height 24
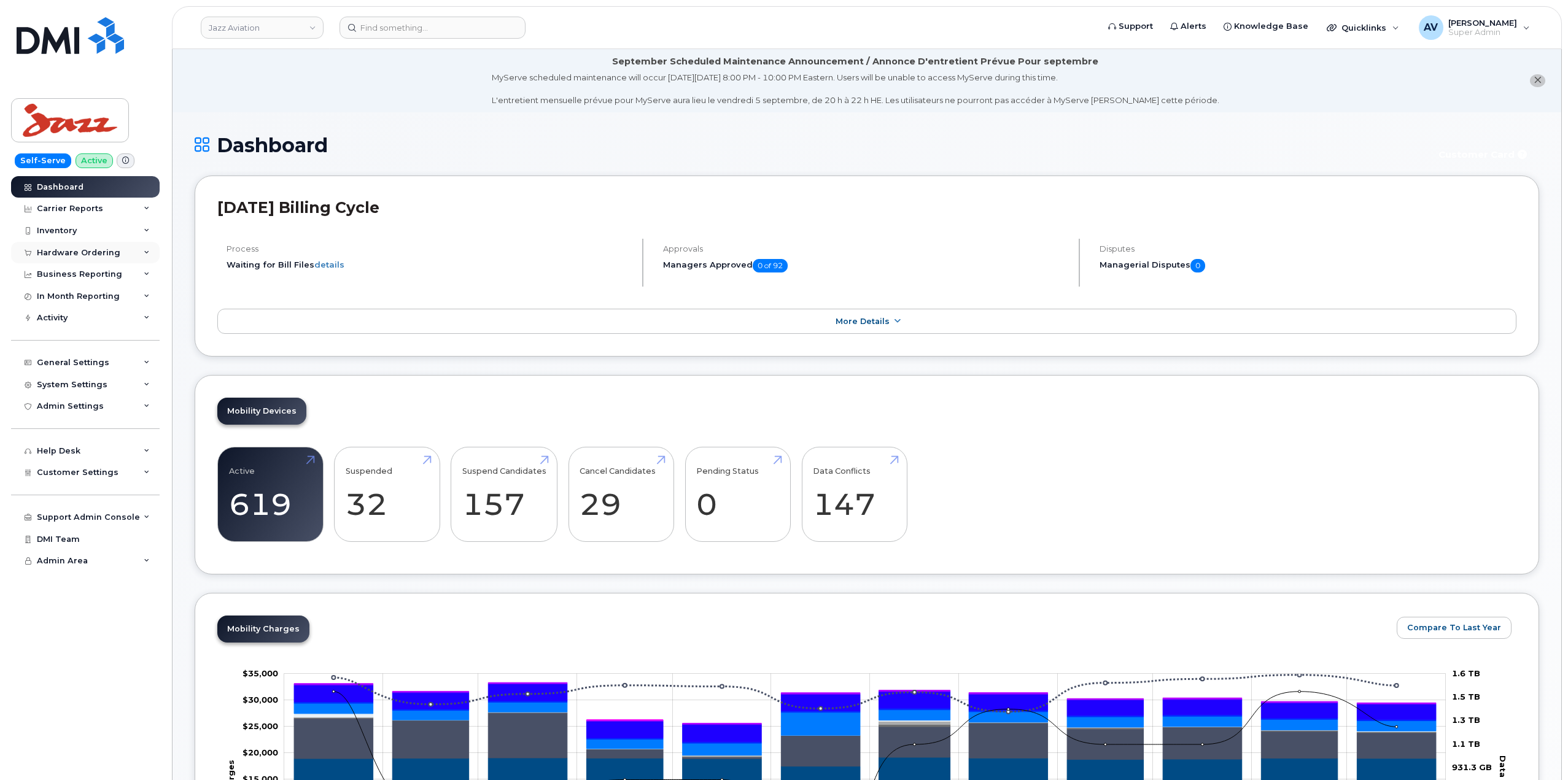
click at [106, 251] on div "Hardware Ordering" at bounding box center [79, 252] width 84 height 9
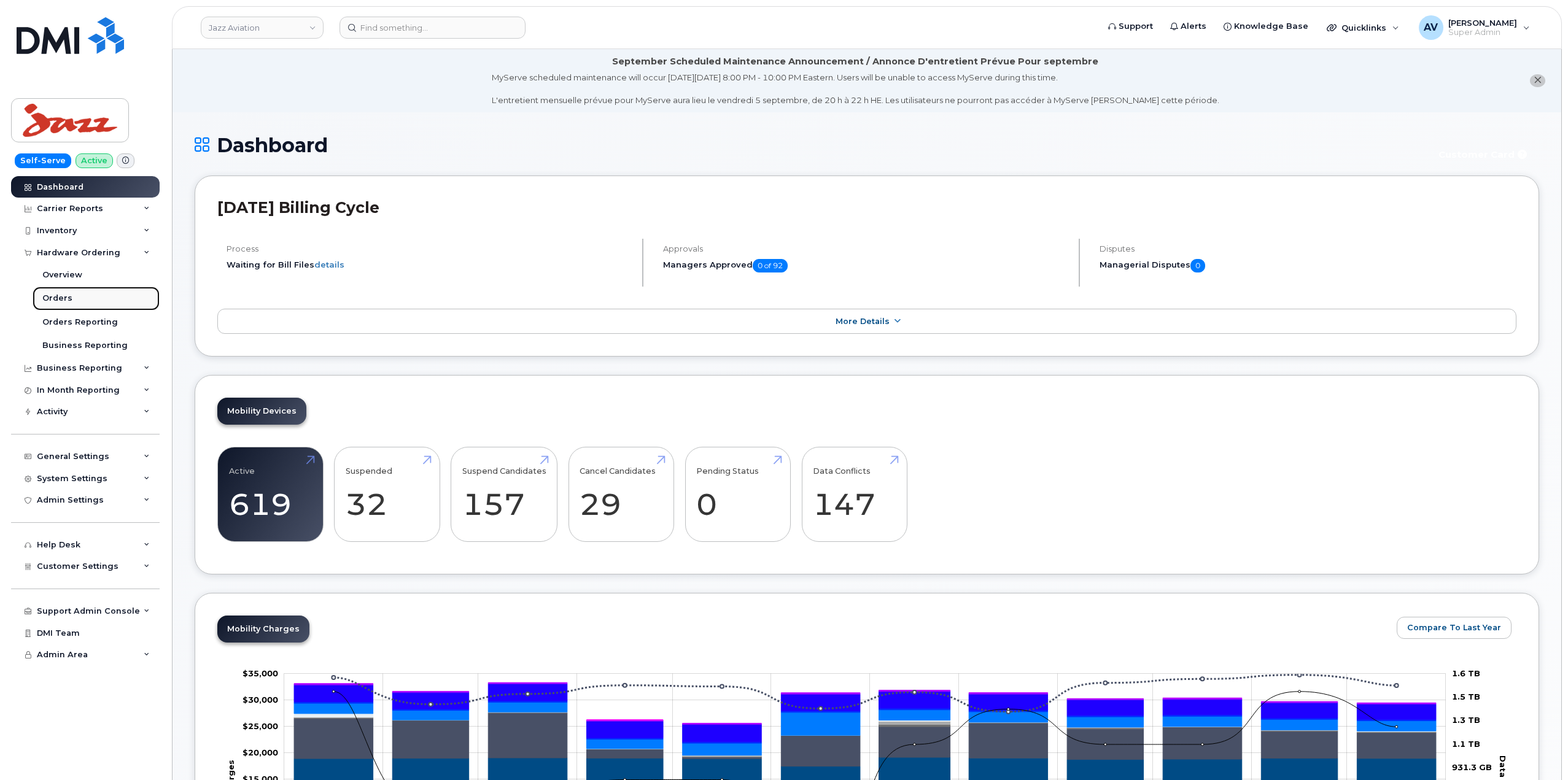
click at [88, 298] on link "Orders" at bounding box center [95, 299] width 127 height 24
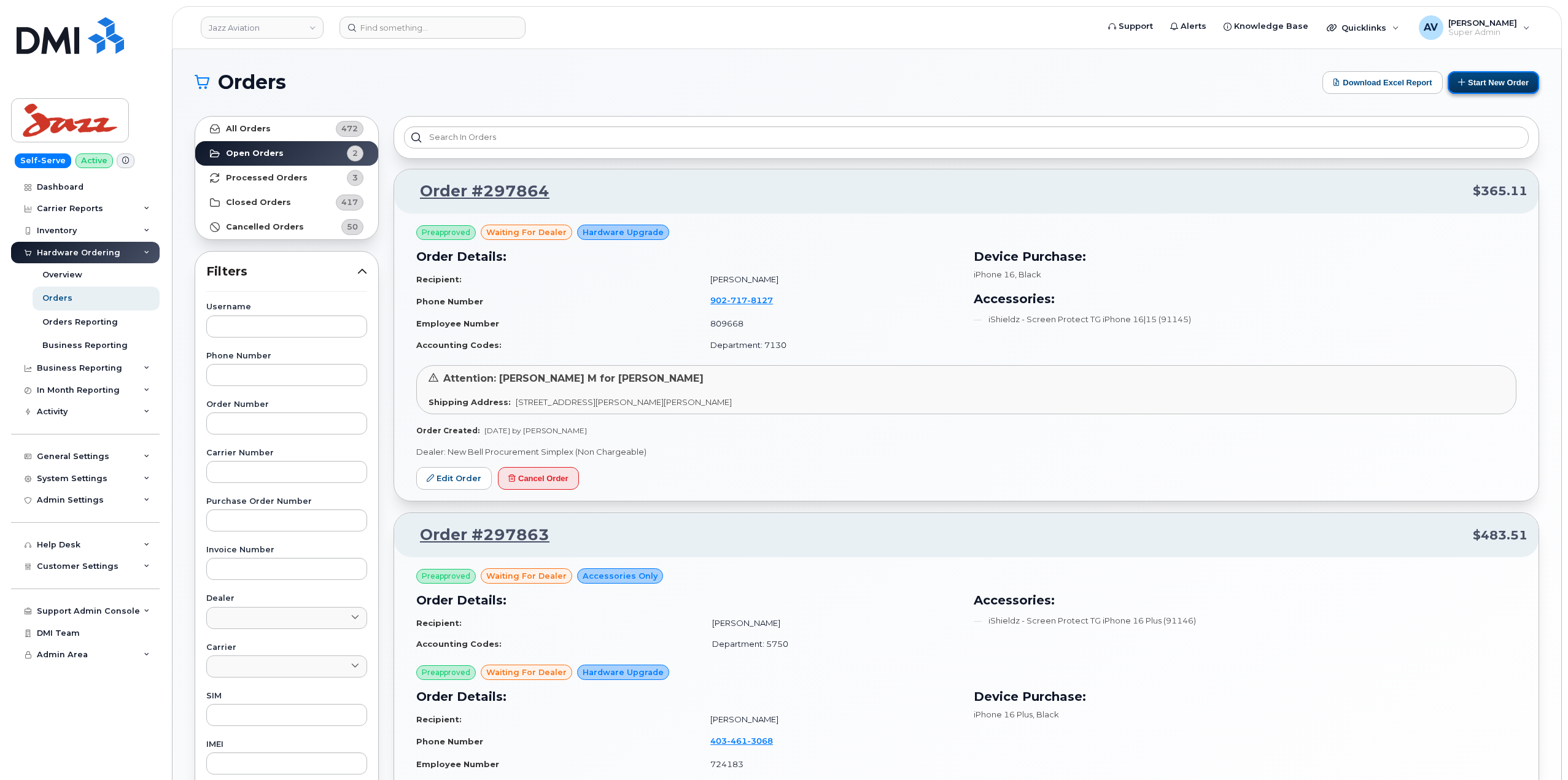
click at [1469, 82] on button "Start New Order" at bounding box center [1493, 82] width 91 height 23
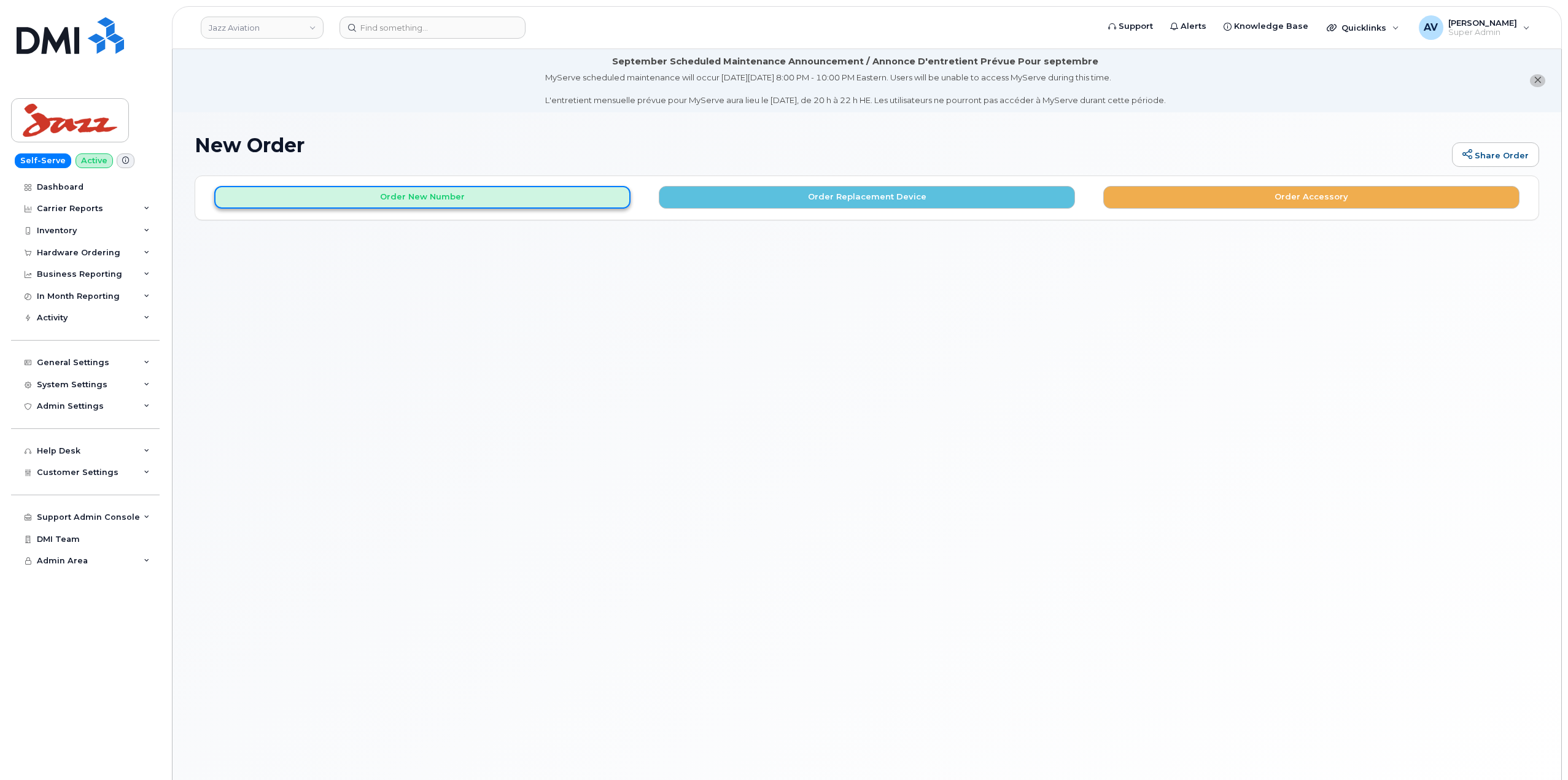
click at [476, 199] on button "Order New Number" at bounding box center [423, 197] width 416 height 23
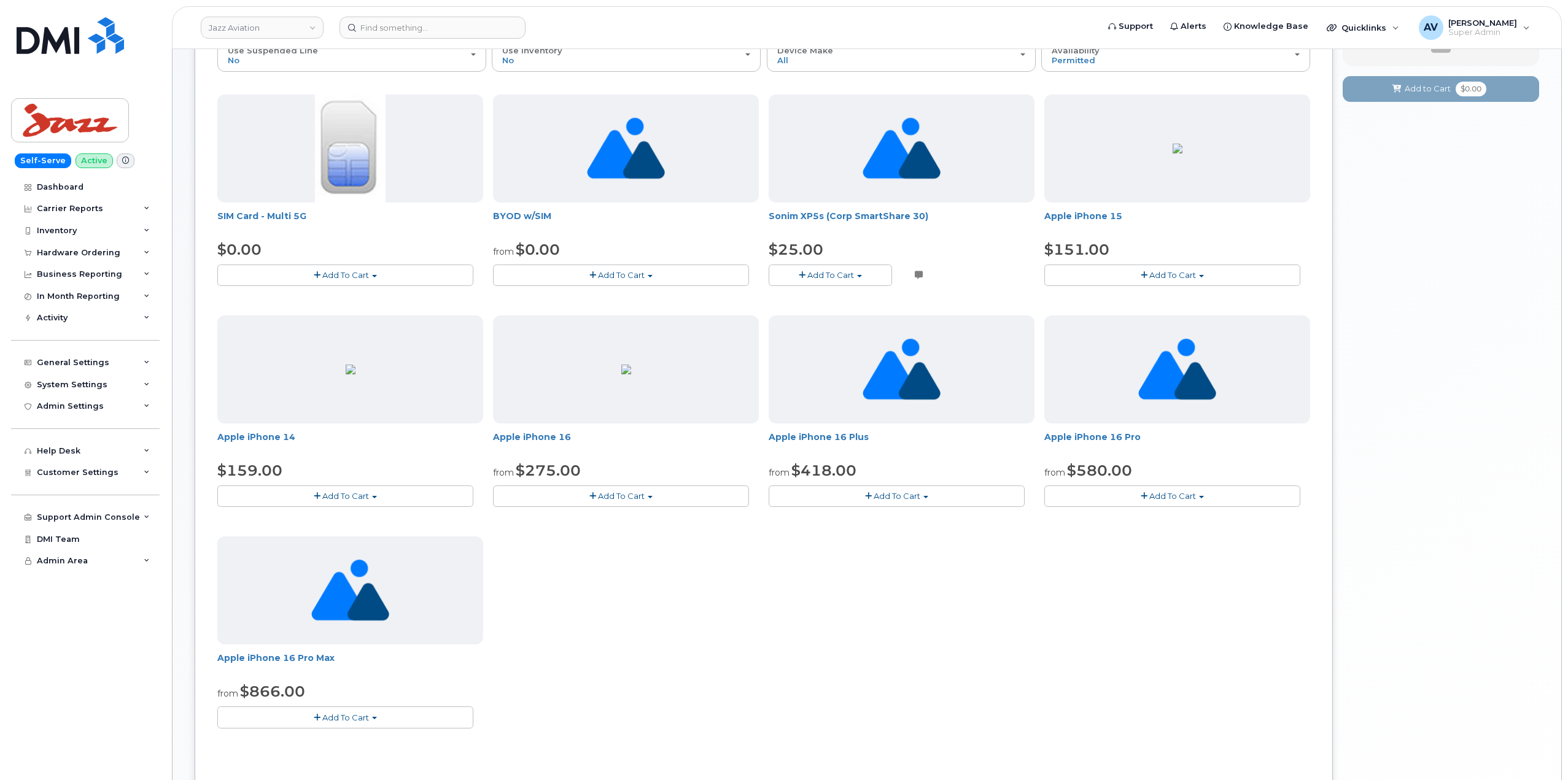
scroll to position [245, 0]
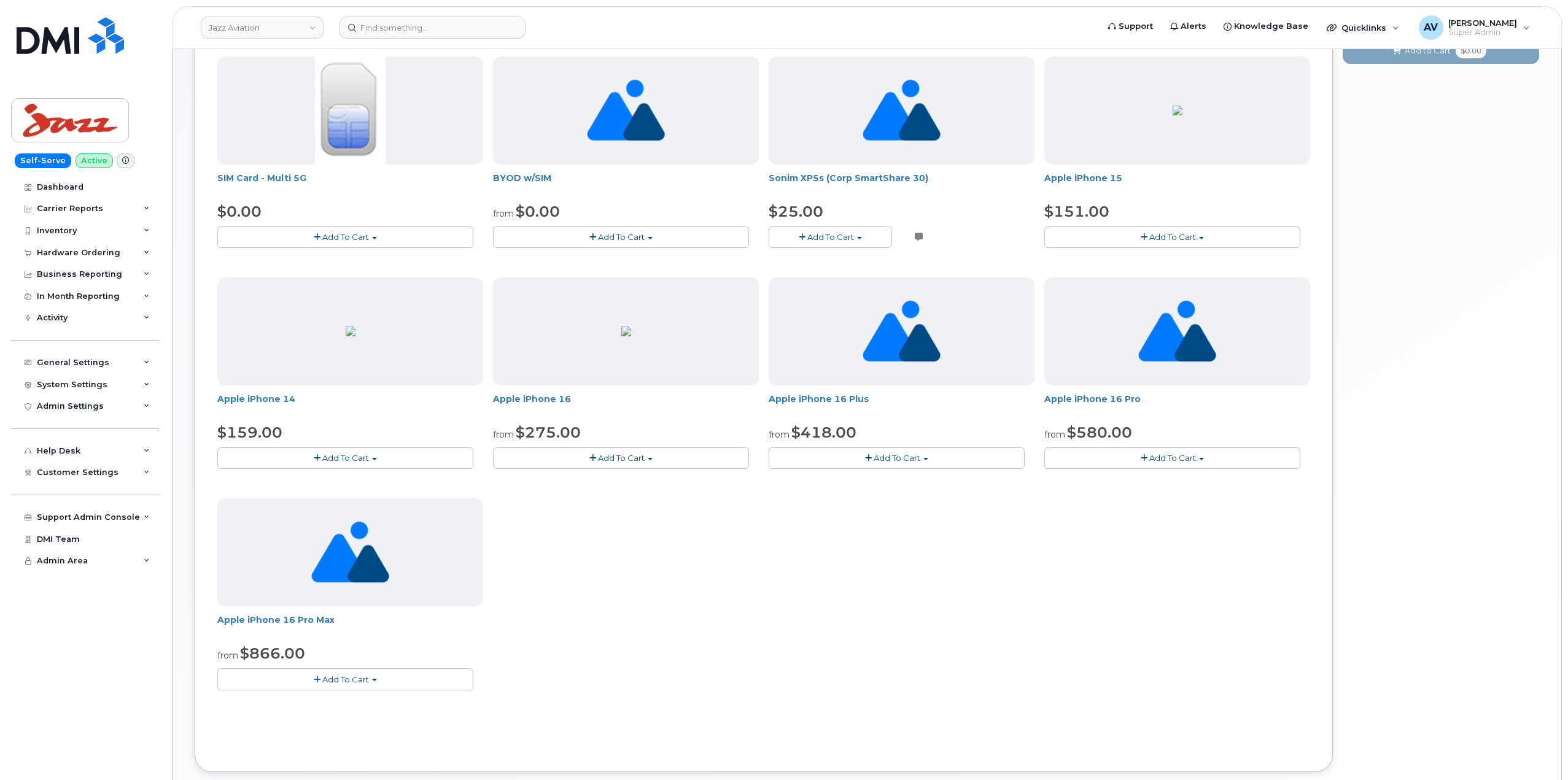
click at [652, 459] on span "button" at bounding box center [650, 459] width 5 height 2
click at [912, 548] on div "SIM Card - Multi 5G $0.00 Add To Cart $0.00 - New Activation BYOD w/SIM from $0…" at bounding box center [764, 383] width 1093 height 653
click at [1208, 461] on button "Add To Cart" at bounding box center [1172, 457] width 256 height 21
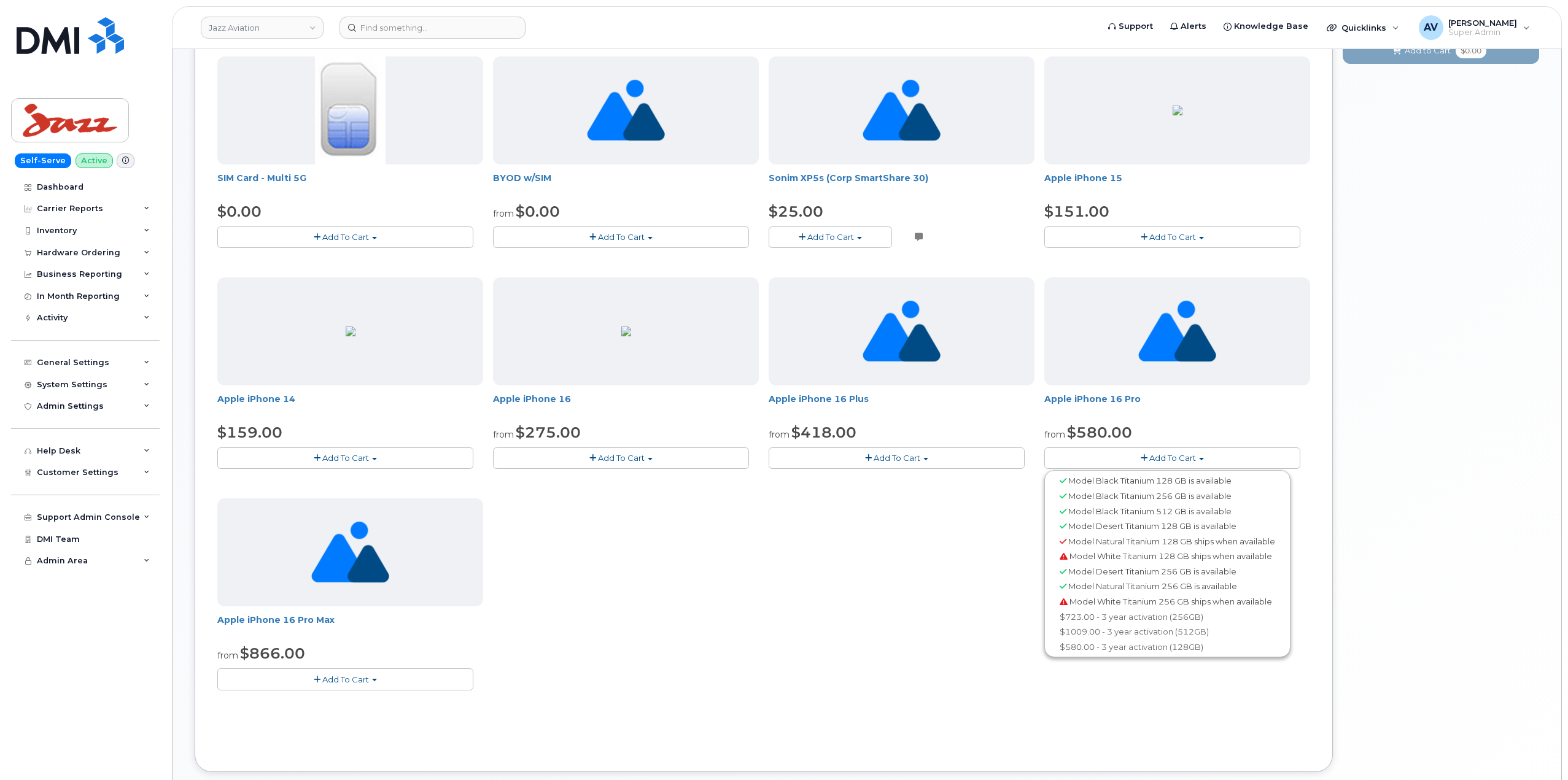
click at [949, 685] on div "SIM Card - Multi 5G $0.00 Add To Cart $0.00 - New Activation BYOD w/SIM from $0…" at bounding box center [764, 383] width 1093 height 653
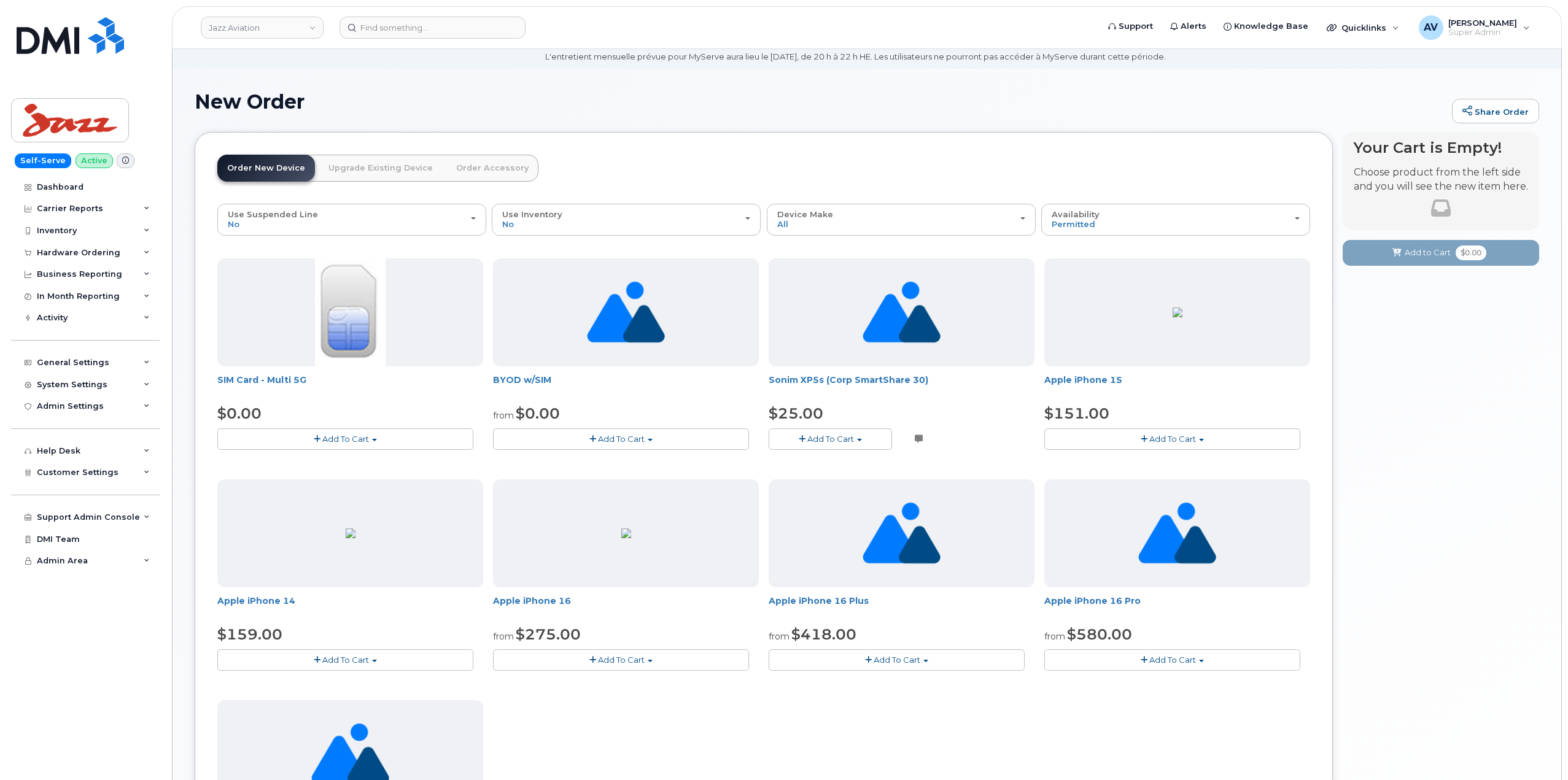
scroll to position [0, 0]
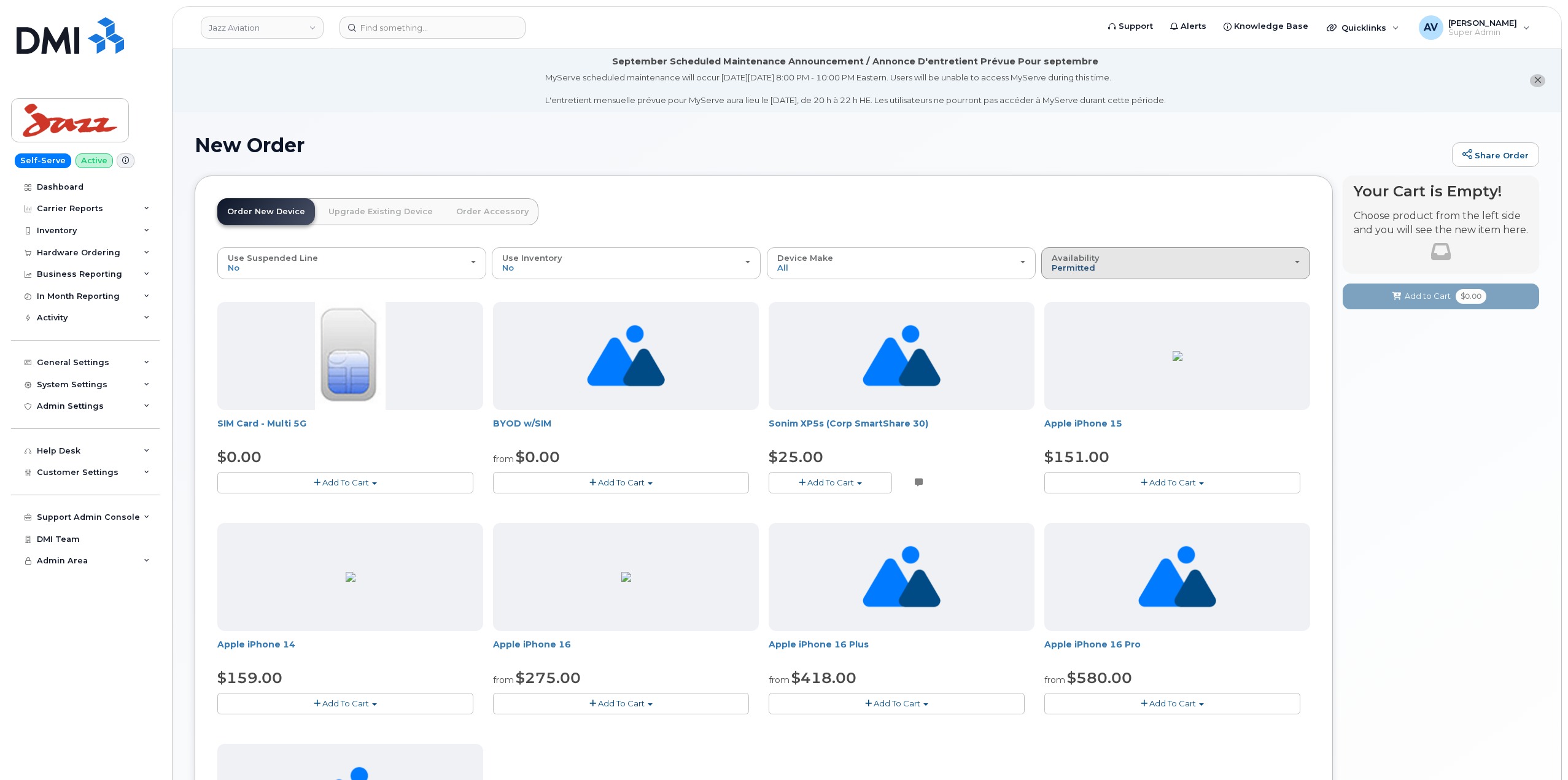
click at [1085, 263] on span "Permitted" at bounding box center [1073, 267] width 43 height 9
click at [571, 271] on div "Use Inventory No" at bounding box center [626, 263] width 248 height 19
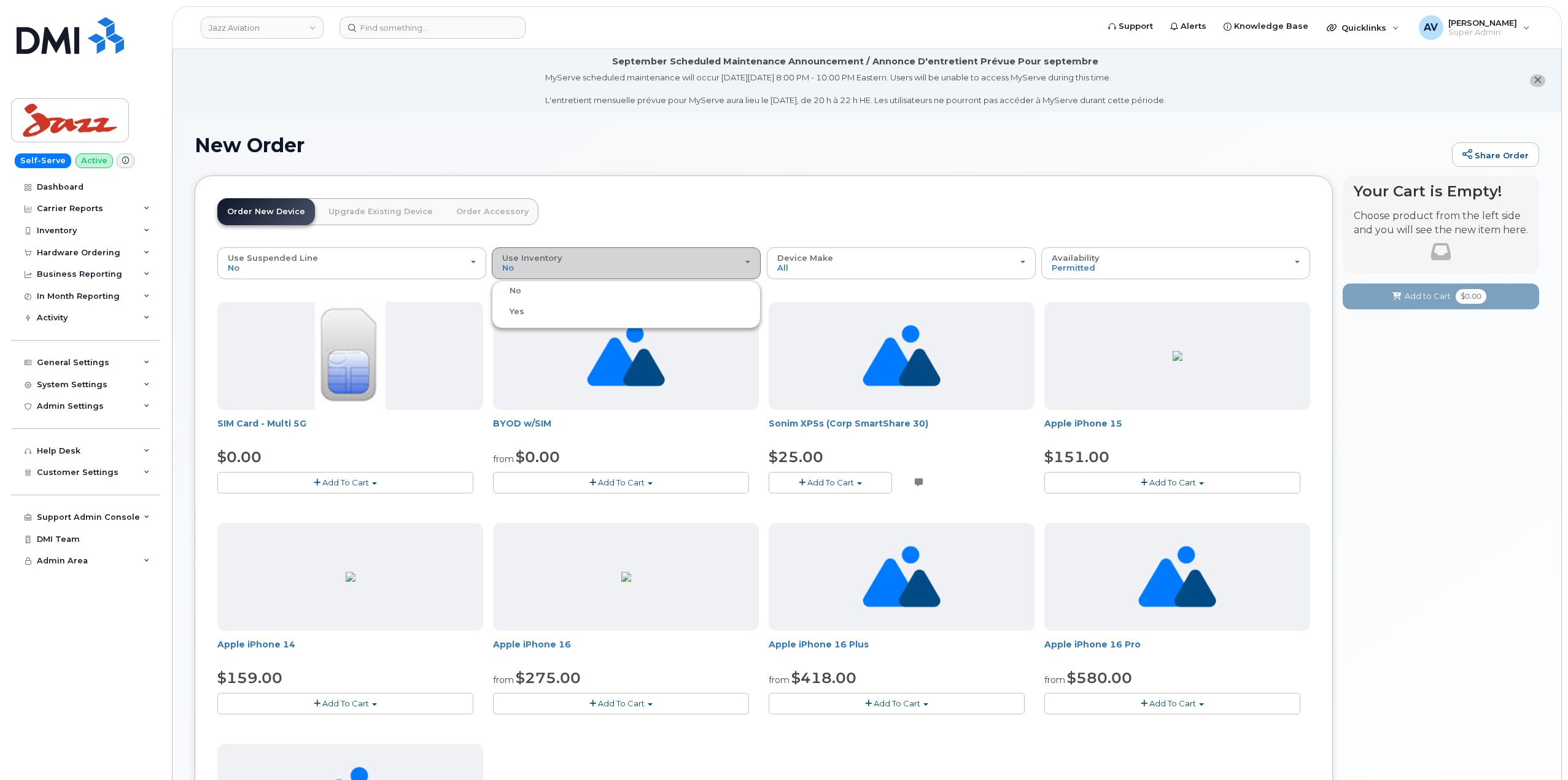
click at [571, 271] on div "Use Inventory No" at bounding box center [626, 263] width 248 height 19
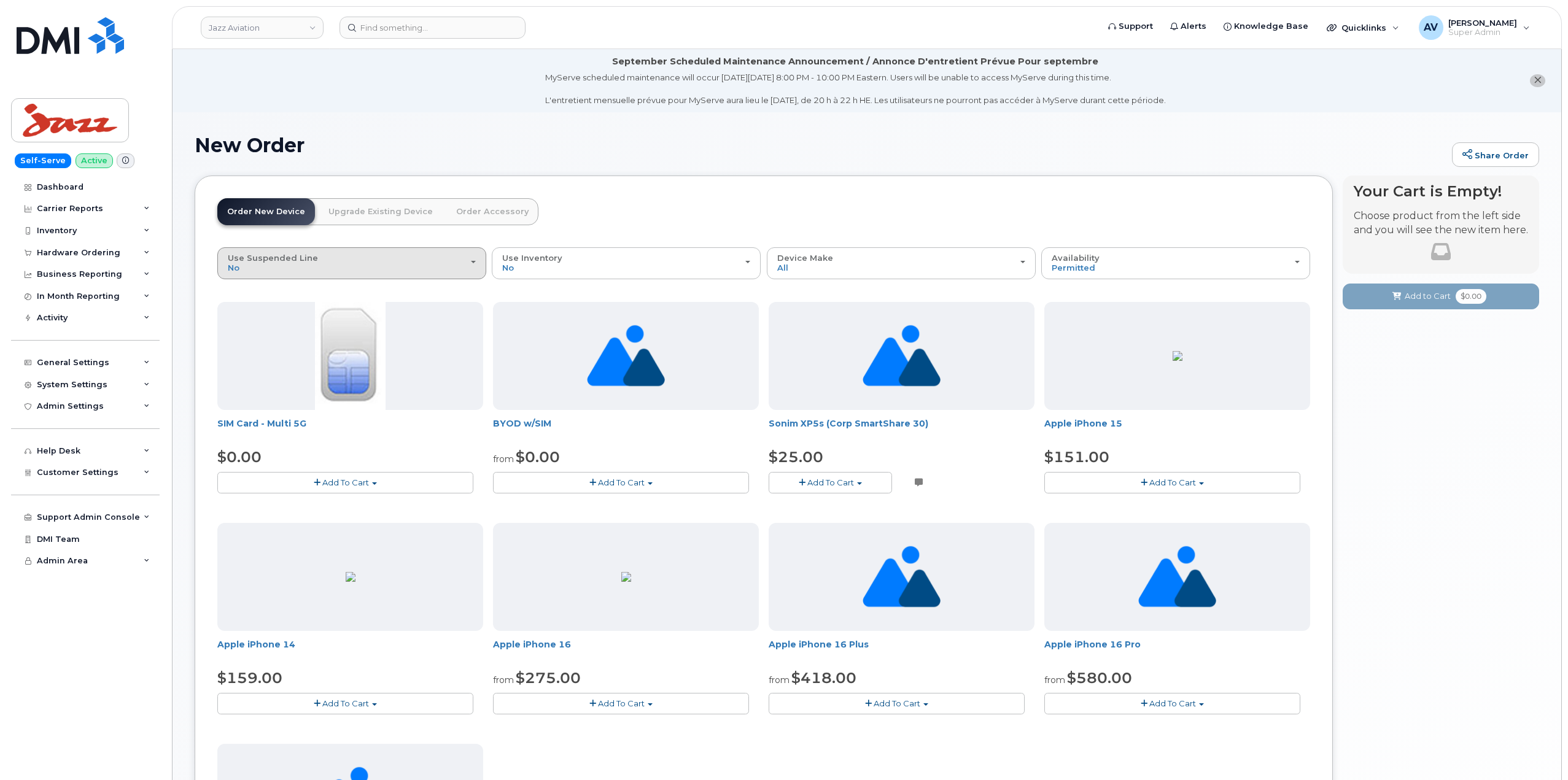
click at [382, 265] on div "Use Suspended Line No" at bounding box center [352, 263] width 248 height 19
click at [367, 319] on div "change Yes" at bounding box center [351, 312] width 263 height 15
click at [408, 257] on div "Use Suspended Line No" at bounding box center [352, 263] width 248 height 19
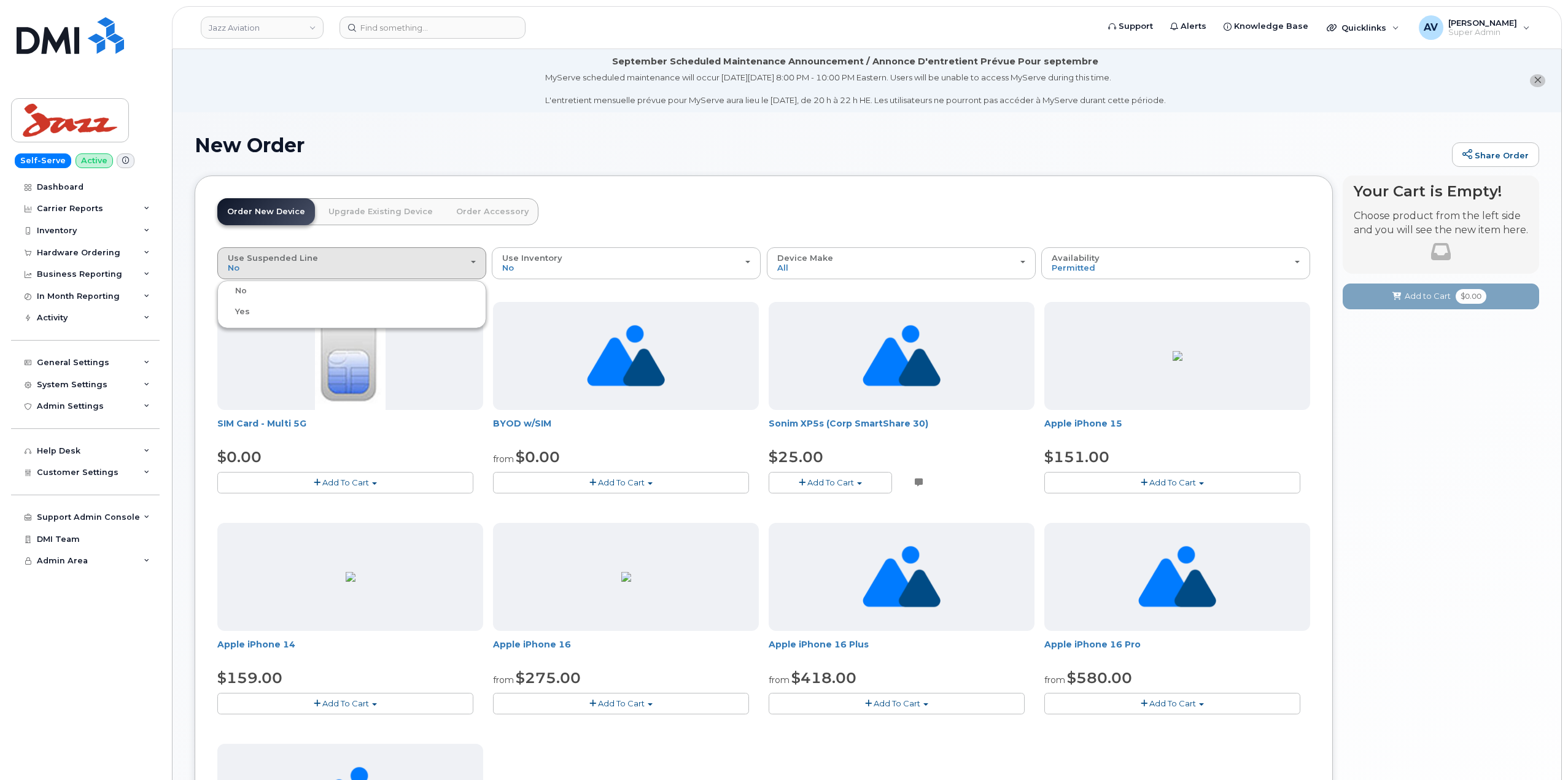
click at [240, 309] on span "Yes" at bounding box center [242, 312] width 15 height 9
click at [0, 0] on input "change Yes" at bounding box center [0, 0] width 0 height 0
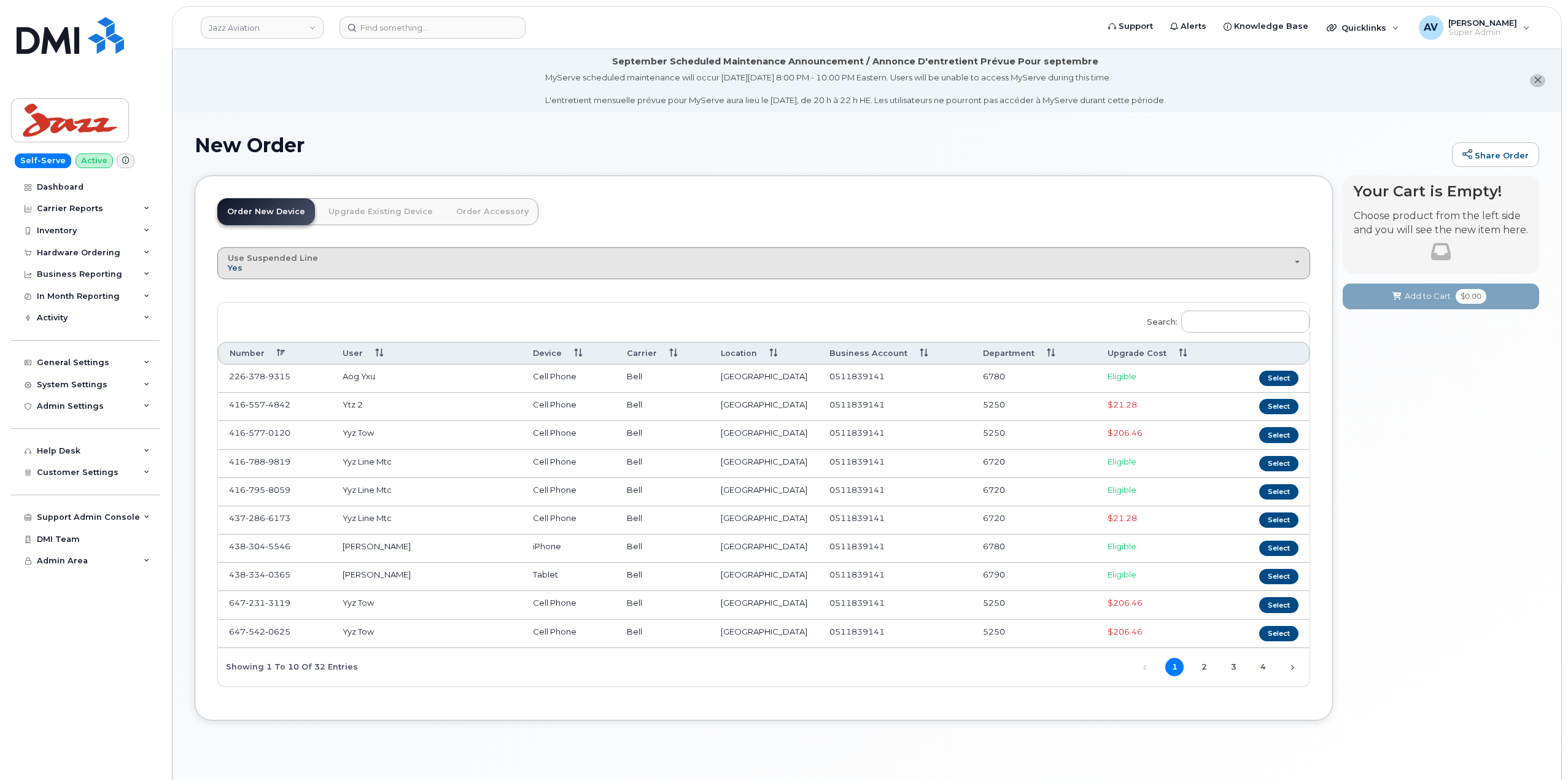
click at [239, 270] on span "Yes" at bounding box center [235, 267] width 15 height 9
click at [248, 288] on div "No" at bounding box center [763, 291] width 1087 height 15
click at [237, 269] on span "Yes" at bounding box center [235, 267] width 15 height 9
click at [241, 293] on label "No" at bounding box center [233, 291] width 26 height 15
click at [0, 0] on input "No" at bounding box center [0, 0] width 0 height 0
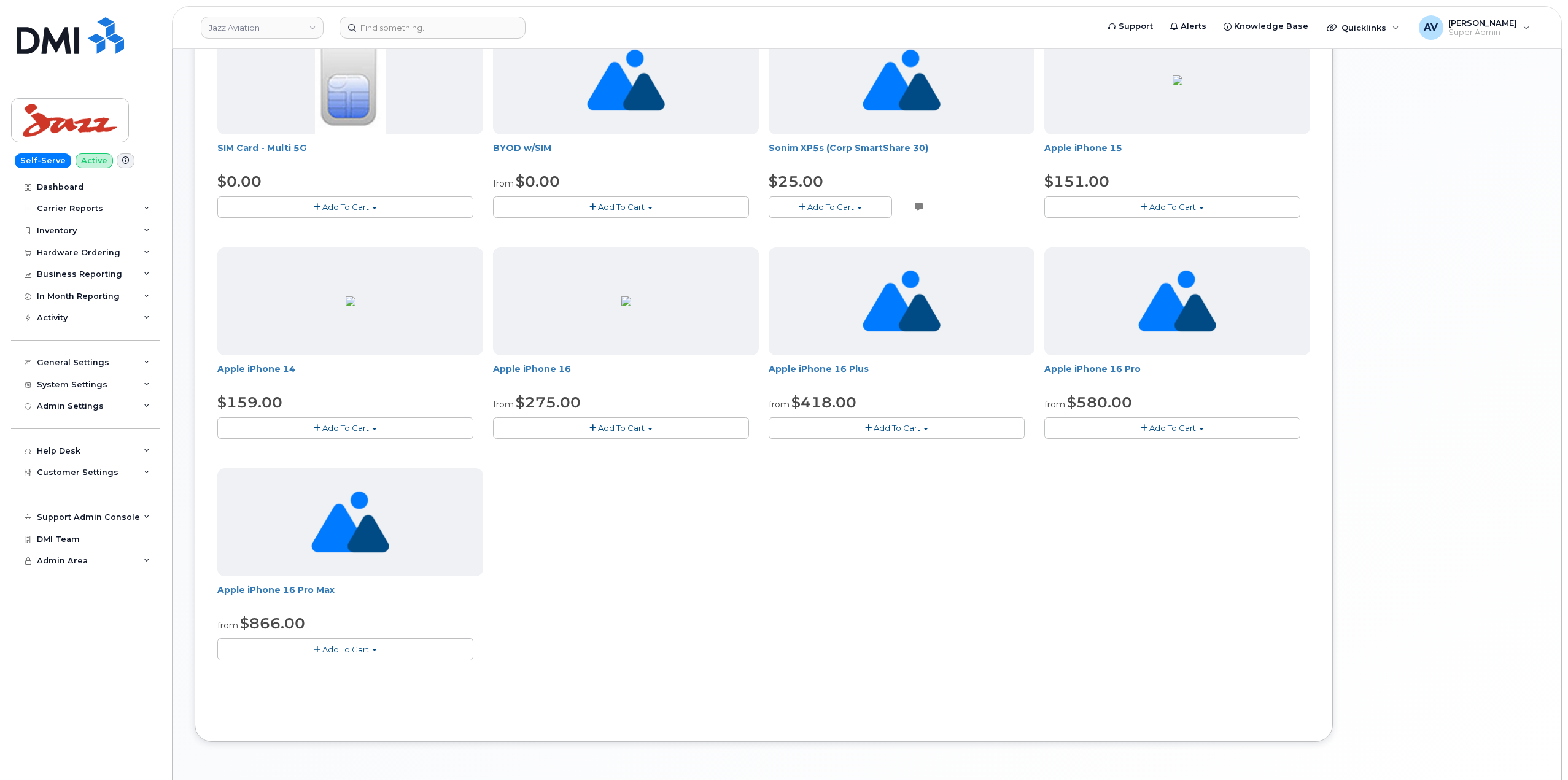
scroll to position [307, 0]
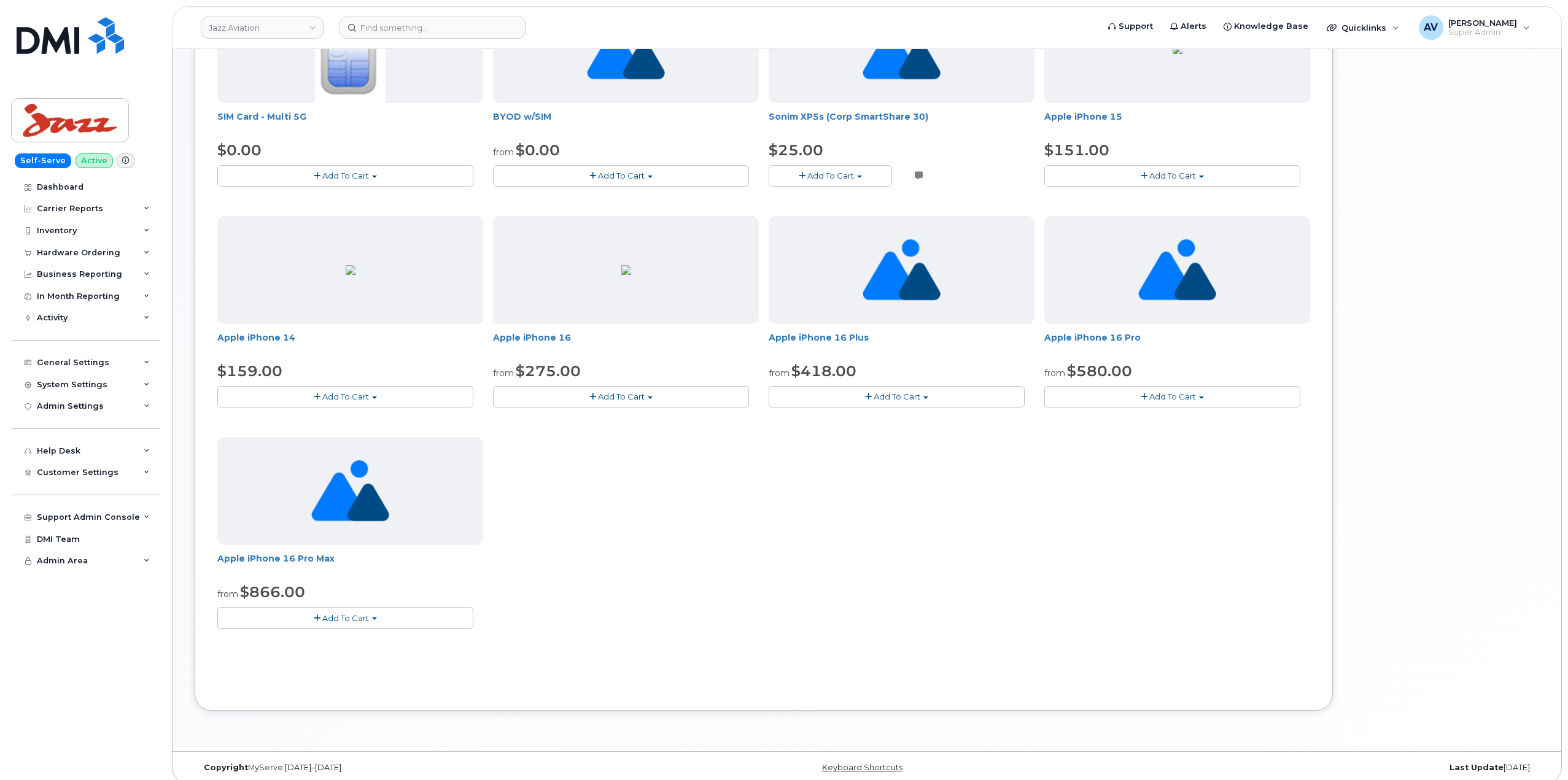
click at [375, 618] on span "button" at bounding box center [375, 618] width 5 height 2
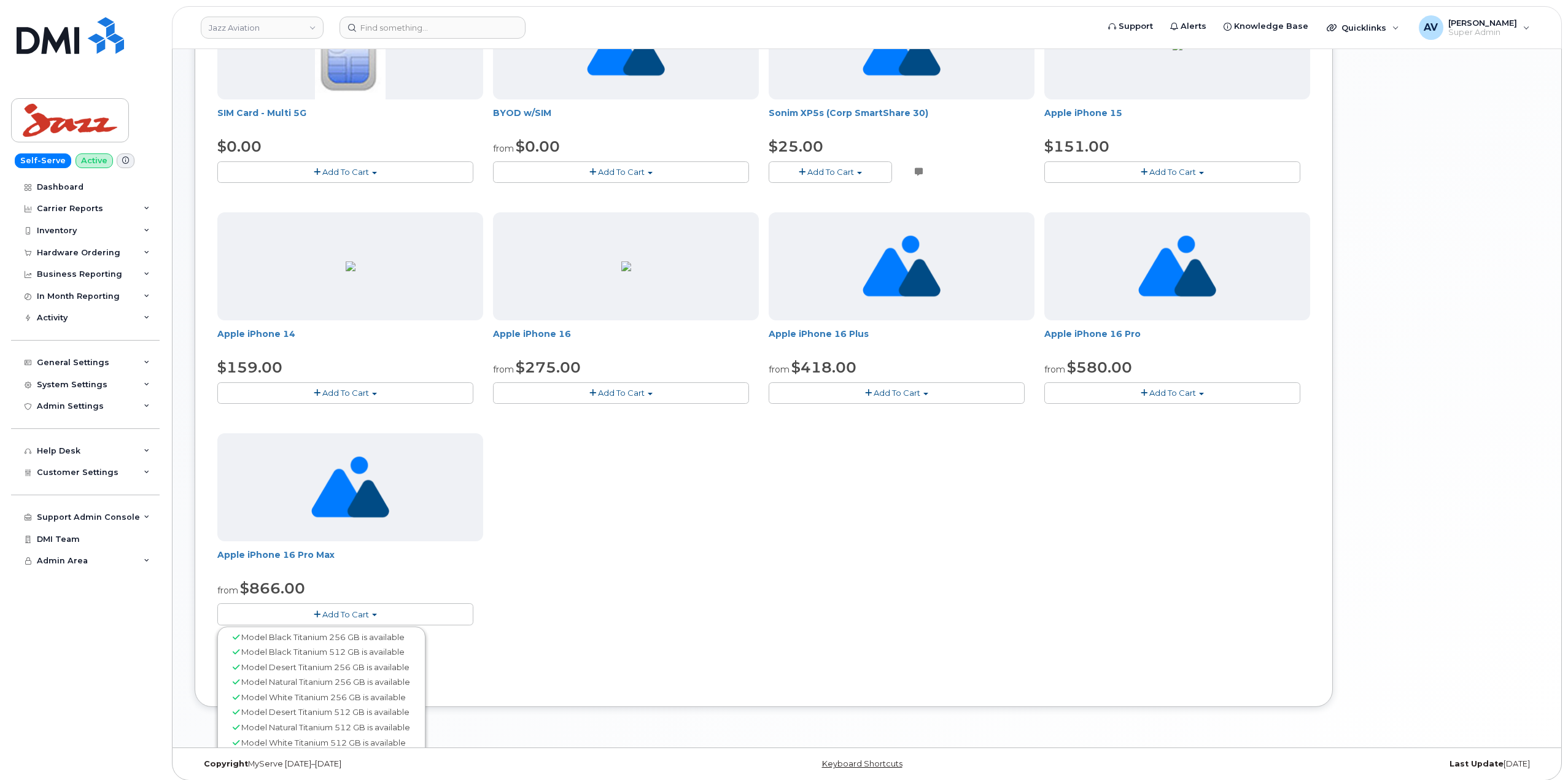
scroll to position [317, 0]
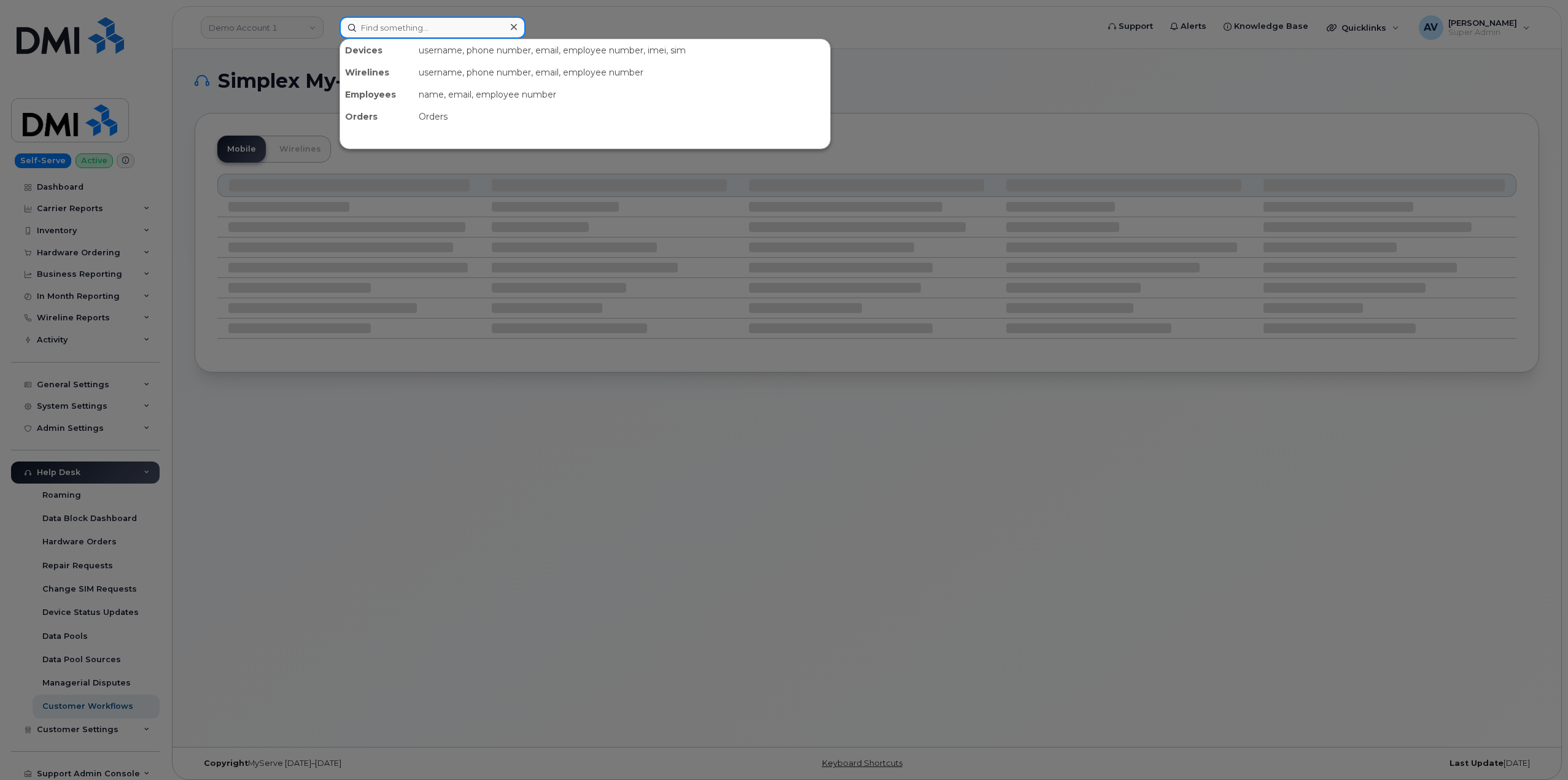
click at [461, 29] on input at bounding box center [432, 28] width 186 height 22
paste input "9072051868"
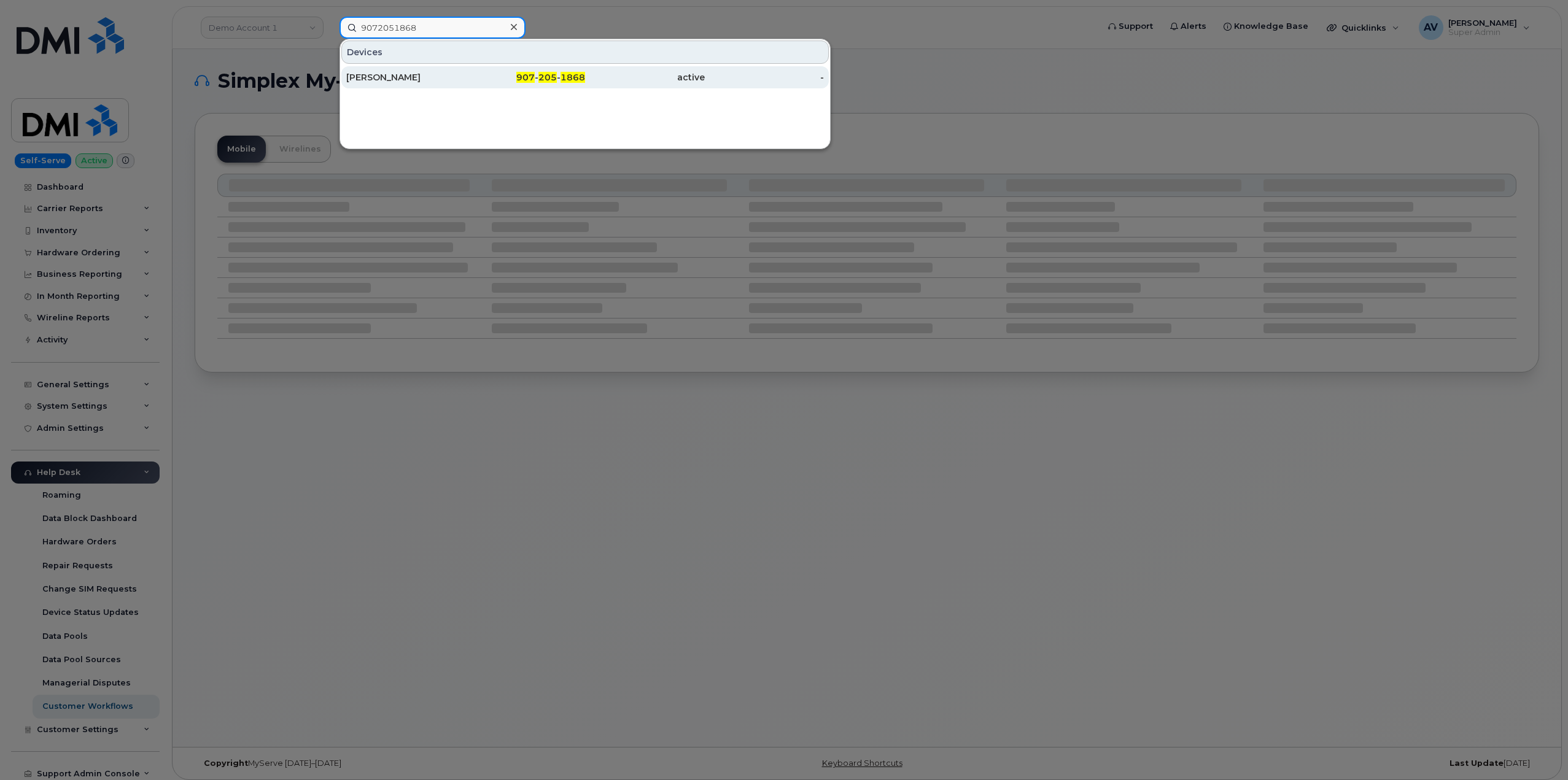
type input "9072051868"
click at [489, 82] on div "907 - 205 - 1868" at bounding box center [526, 77] width 120 height 13
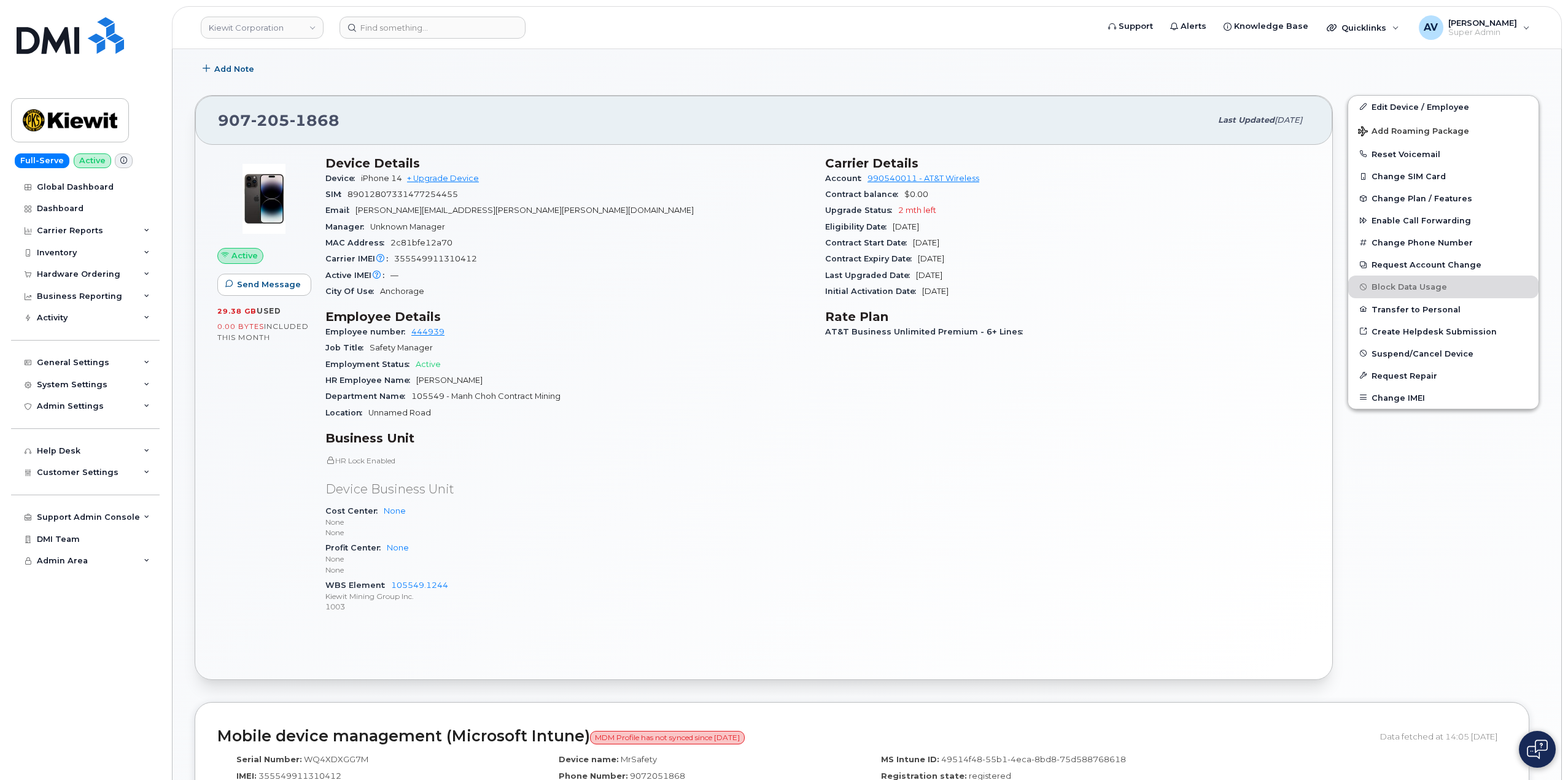
scroll to position [185, 0]
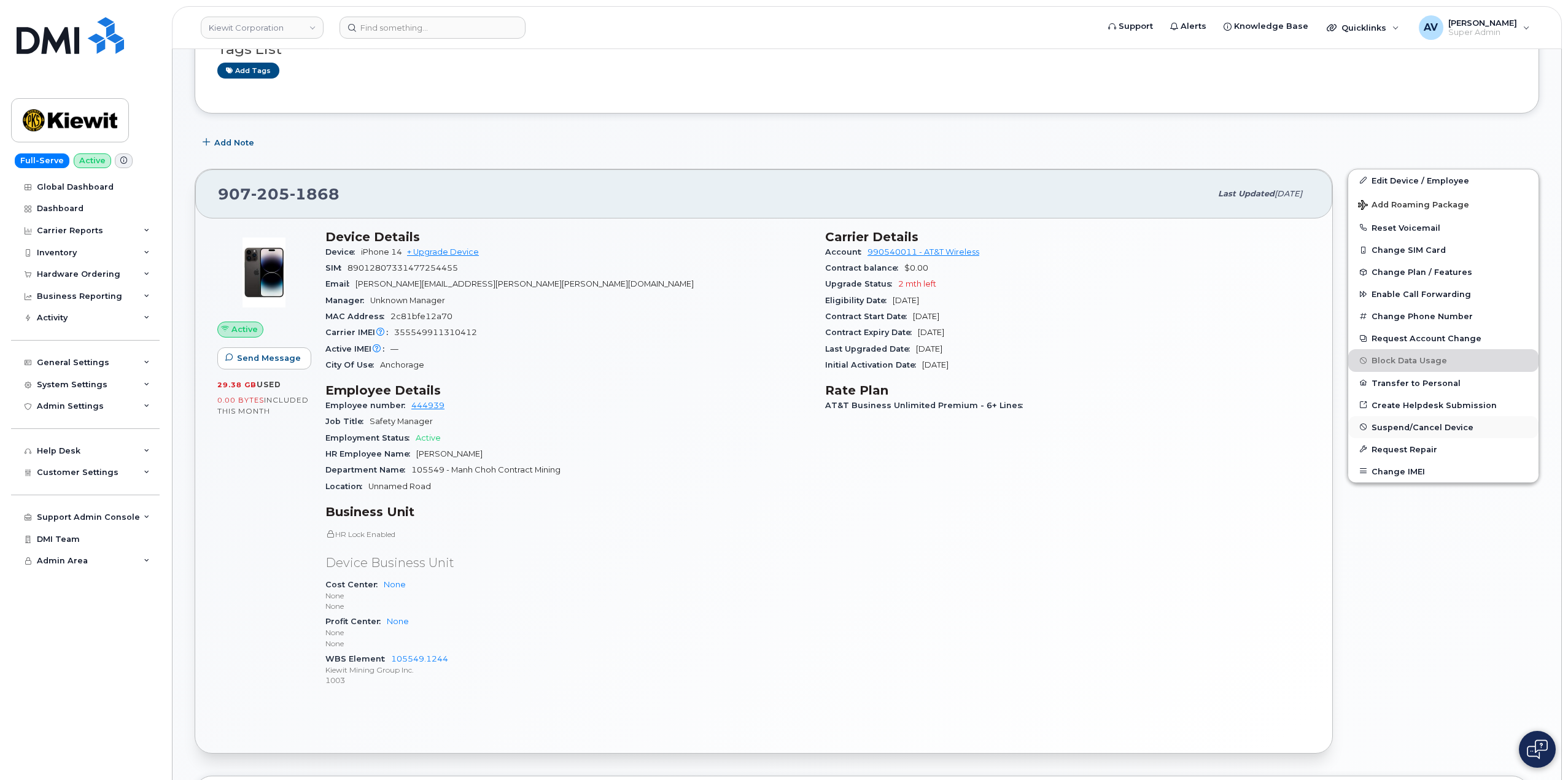
click at [1432, 428] on span "Suspend/Cancel Device" at bounding box center [1422, 427] width 102 height 9
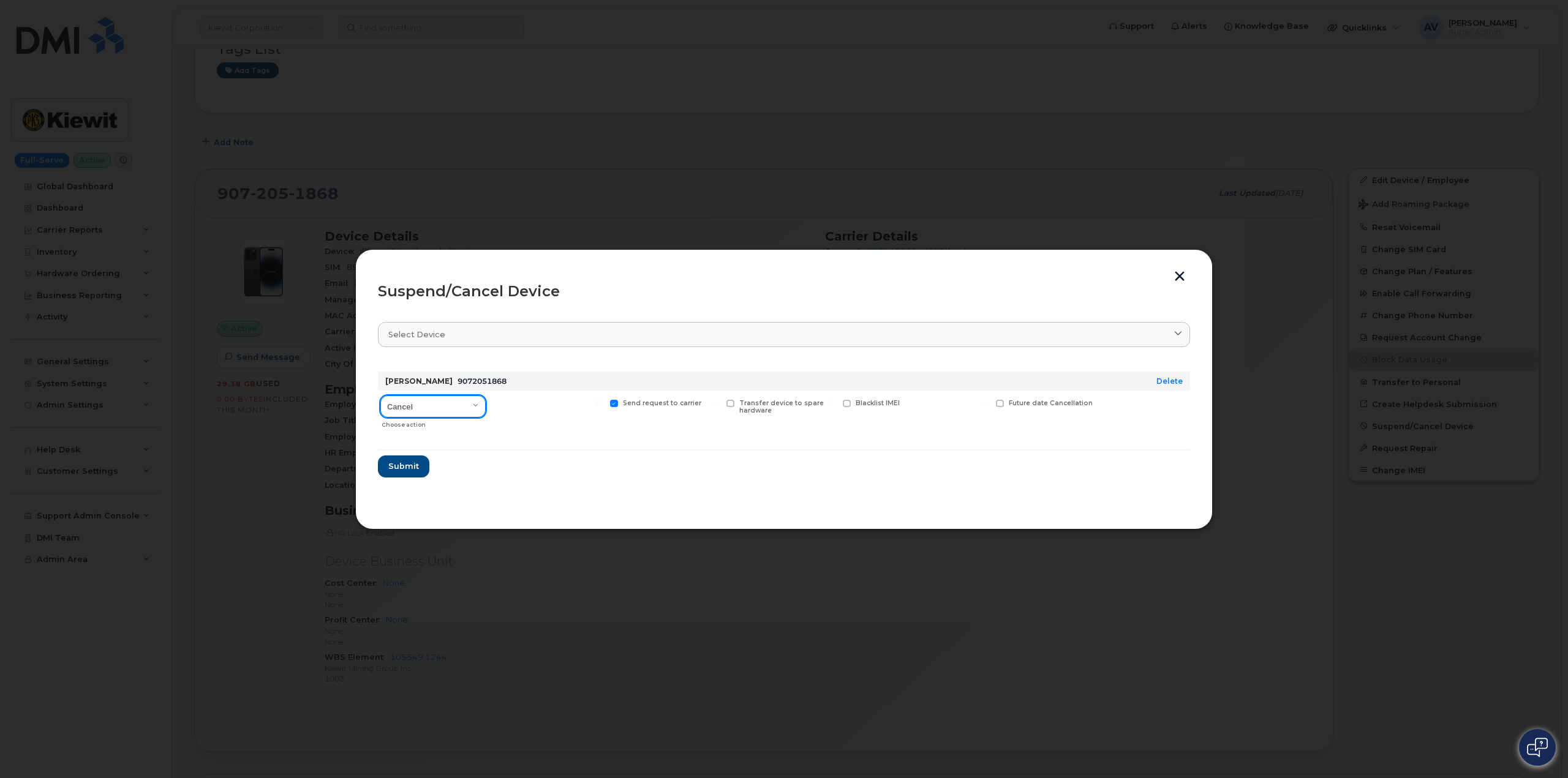
click at [450, 403] on select "Cancel Suspend - Reduced Rate Suspend - Full Rate Suspend - Lost Device/Stolen …" at bounding box center [433, 407] width 105 height 22
select select "[object Object]"
click at [380, 396] on select "Cancel Suspend - Reduced Rate Suspend - Full Rate Suspend - Lost Device/Stolen …" at bounding box center [433, 407] width 105 height 22
click at [413, 466] on span "Submit" at bounding box center [403, 466] width 31 height 12
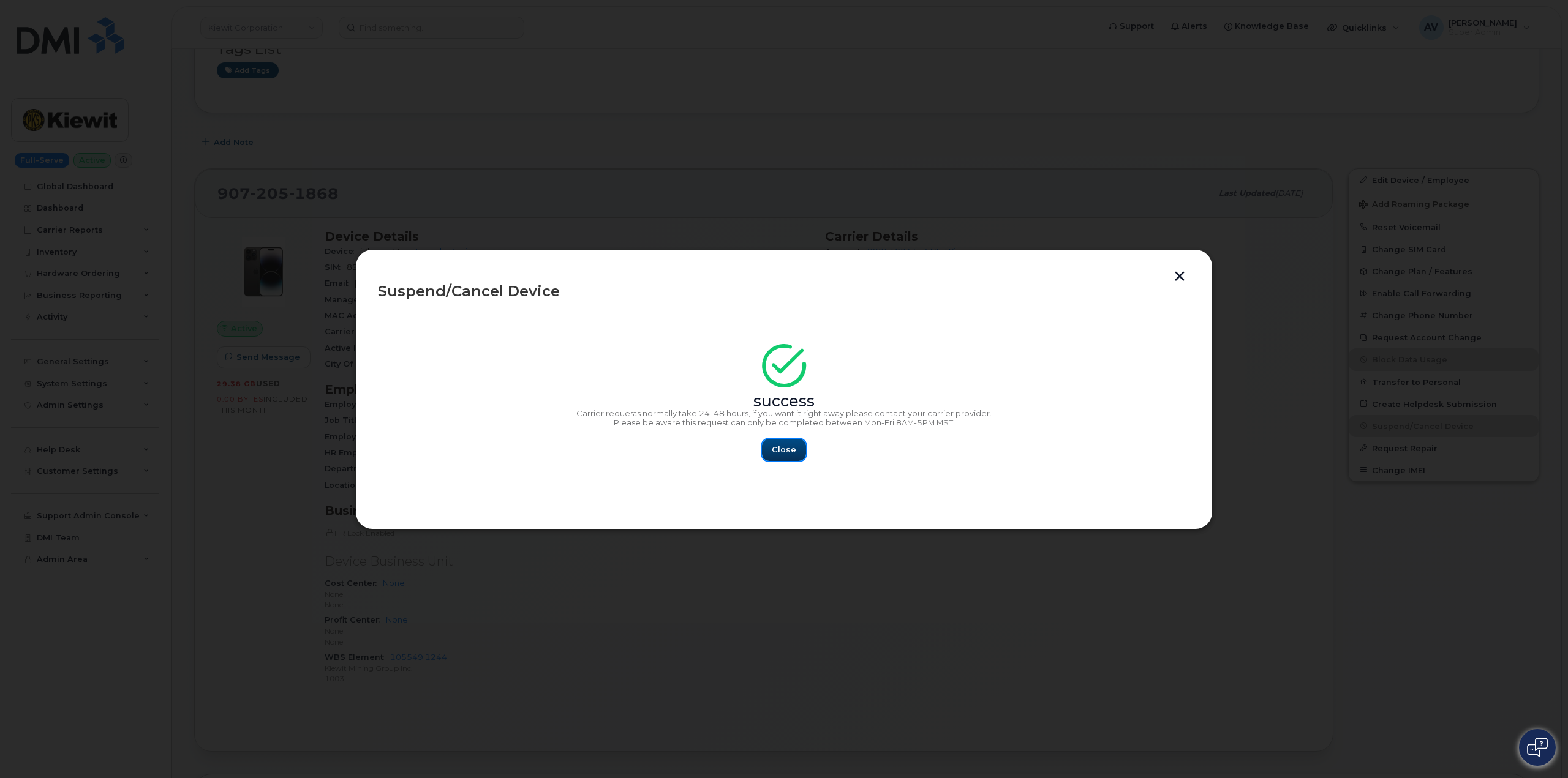
click at [790, 448] on span "Close" at bounding box center [784, 449] width 24 height 12
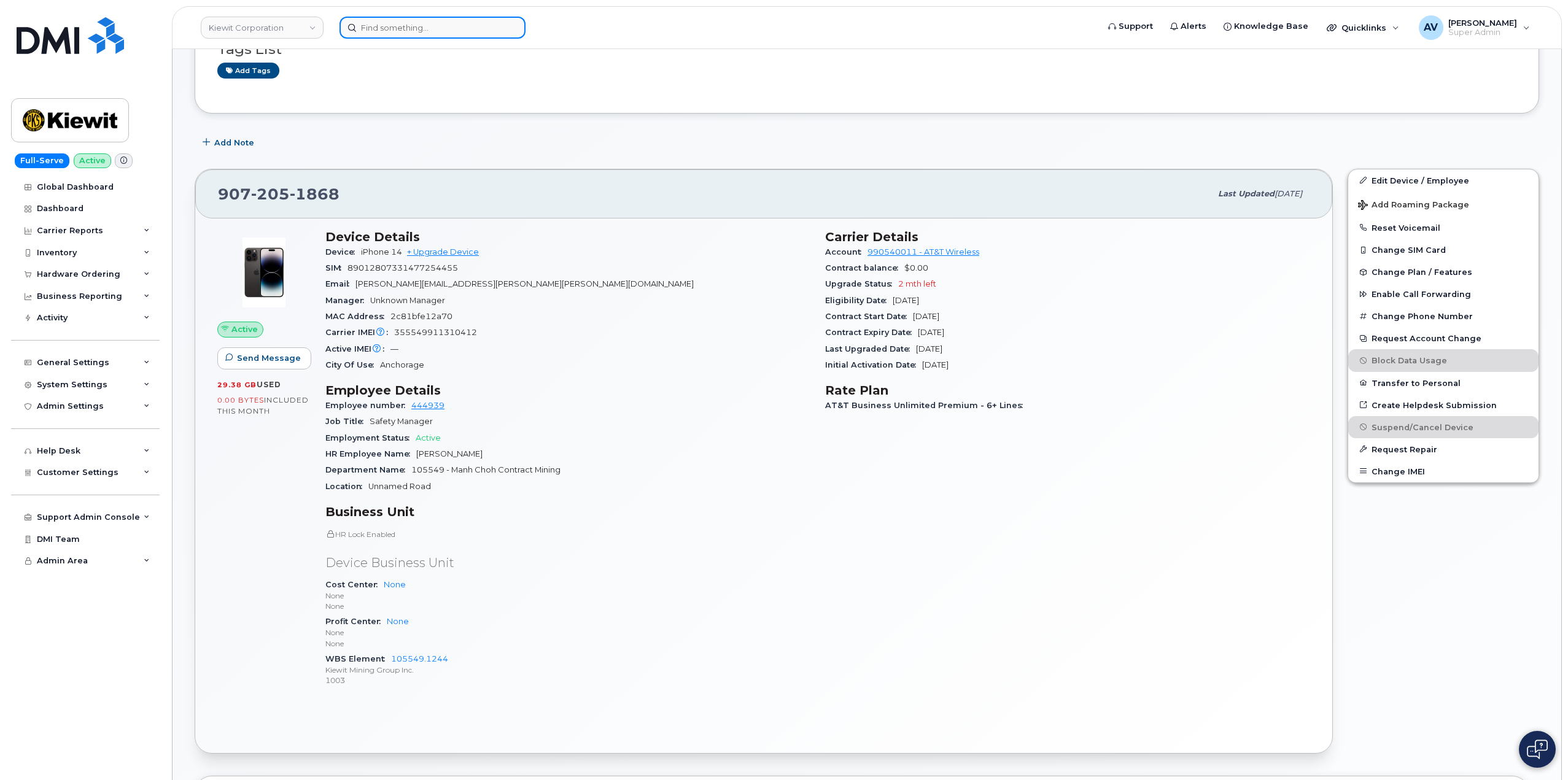
click at [444, 31] on input at bounding box center [432, 28] width 186 height 22
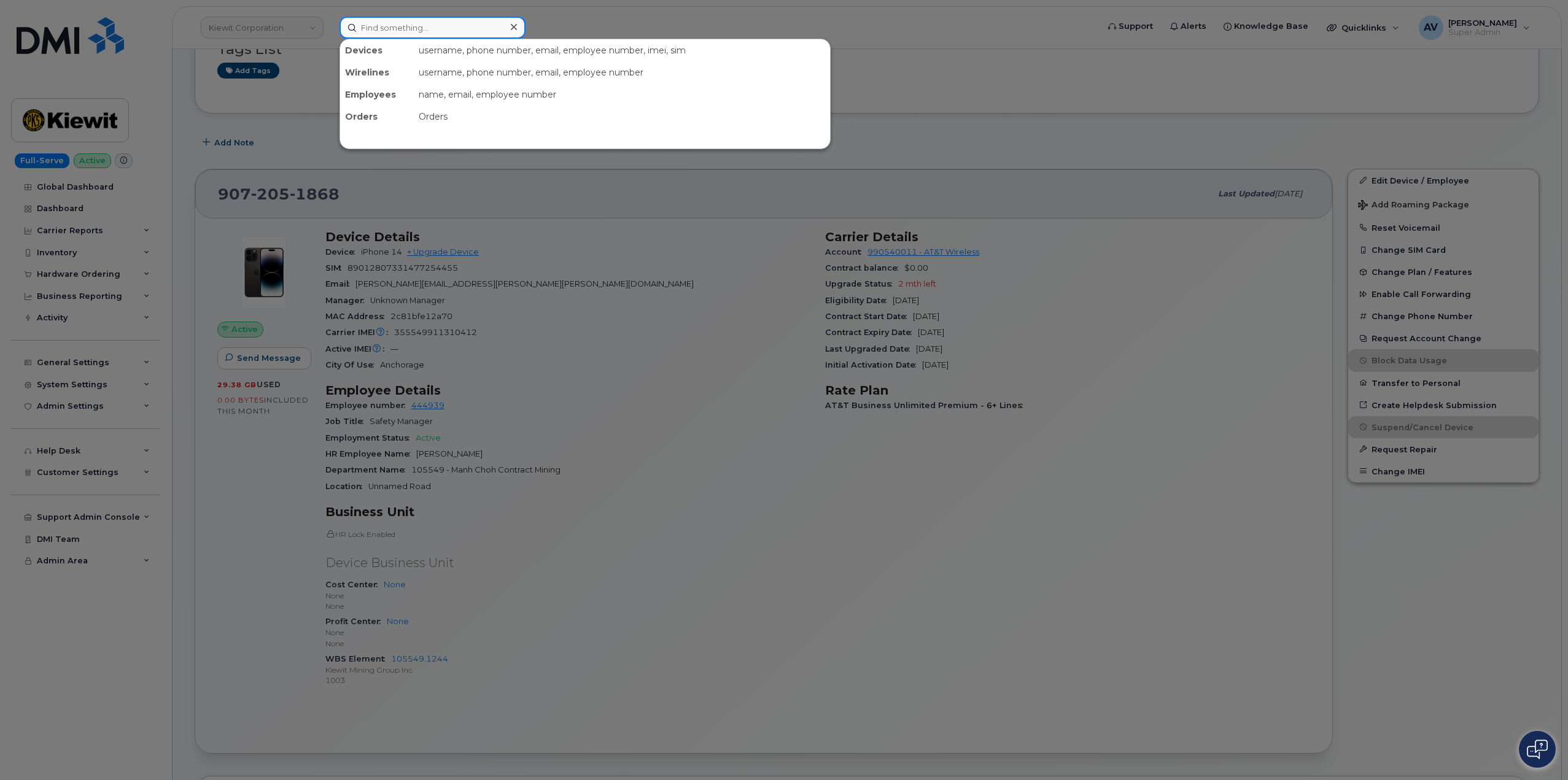
paste input "604-354-5398"
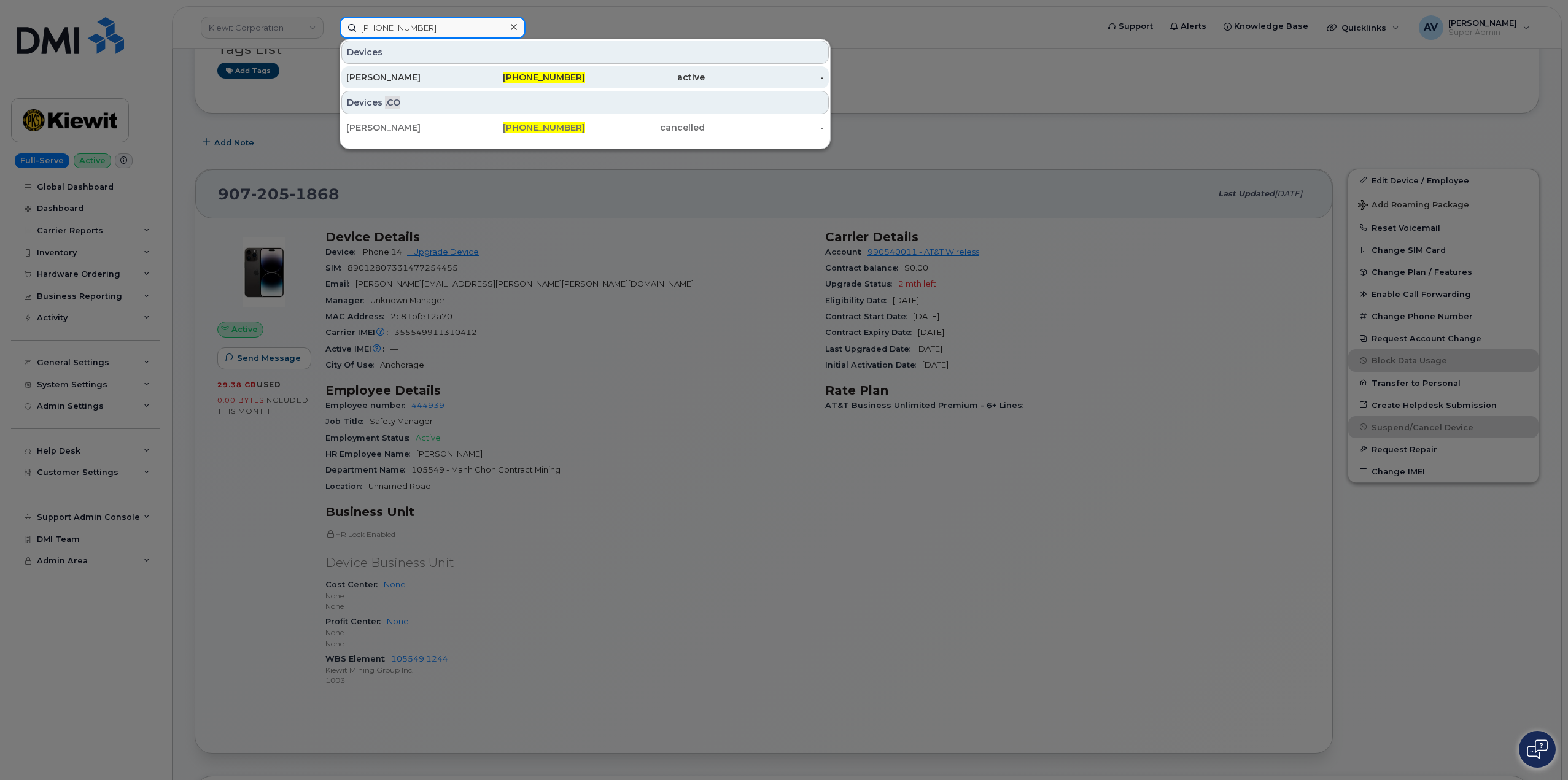
type input "604-354-5398"
click at [452, 80] on div "[PERSON_NAME]" at bounding box center [406, 77] width 120 height 13
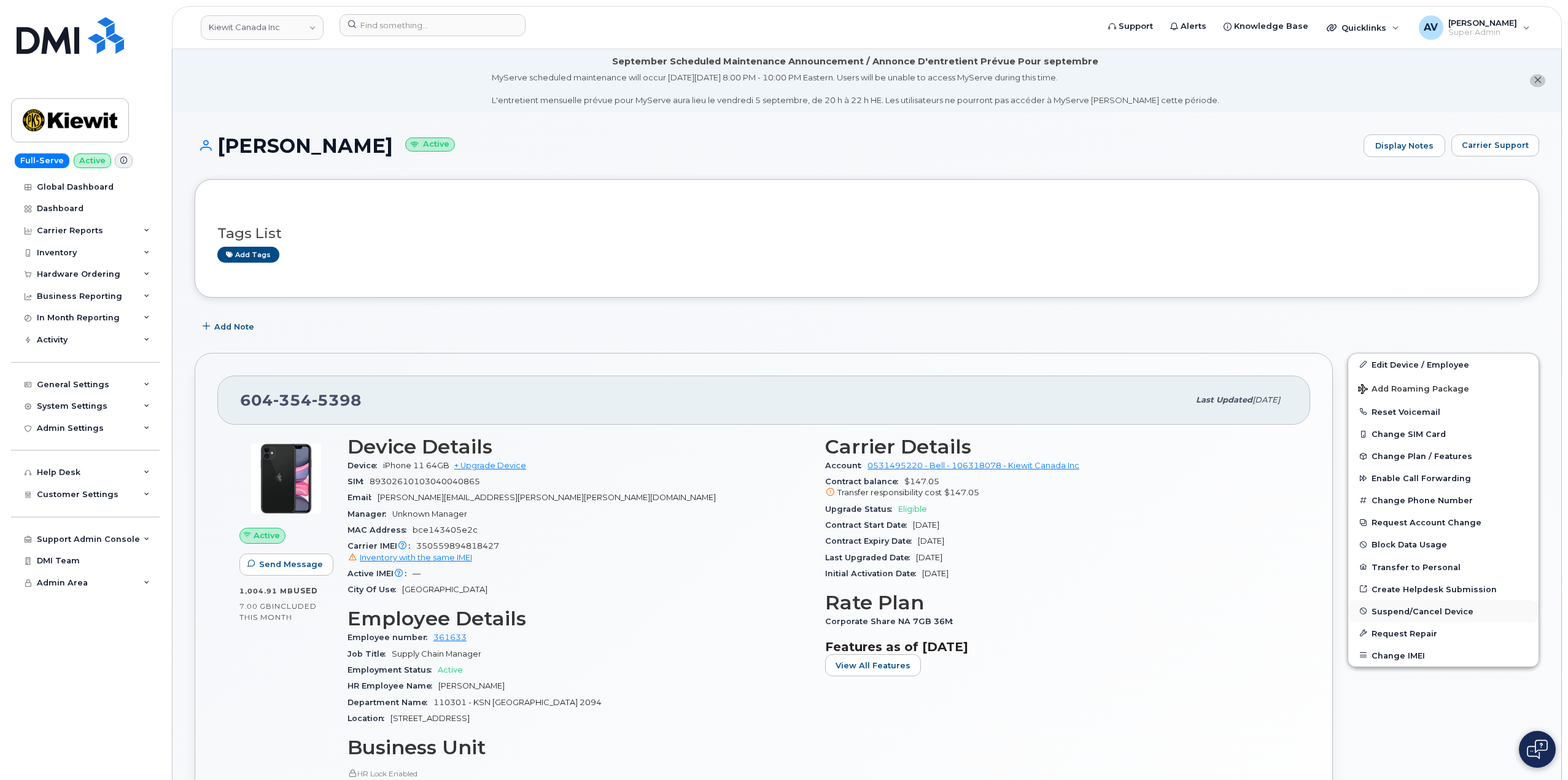
click at [1447, 614] on span "Suspend/Cancel Device" at bounding box center [1422, 611] width 102 height 9
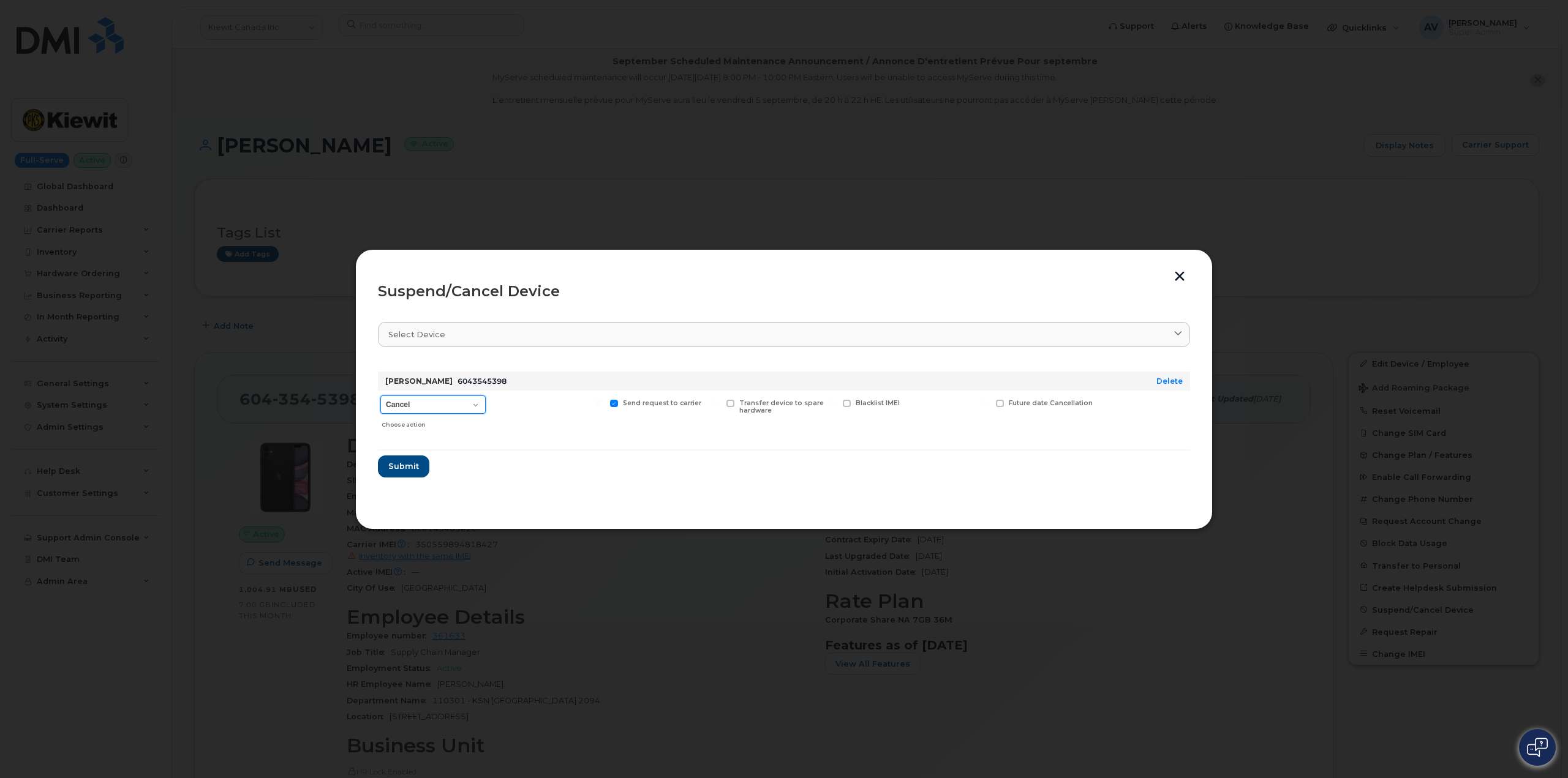
click at [452, 405] on select "Cancel Suspend - Extend Suspension Suspend - Reduced Rate Suspend - Full Rate S…" at bounding box center [433, 404] width 105 height 18
select select "[object Object]"
click at [380, 396] on select "Cancel Suspend - Extend Suspension Suspend - Reduced Rate Suspend - Full Rate S…" at bounding box center [433, 404] width 105 height 18
click at [413, 462] on span "Submit" at bounding box center [403, 466] width 31 height 12
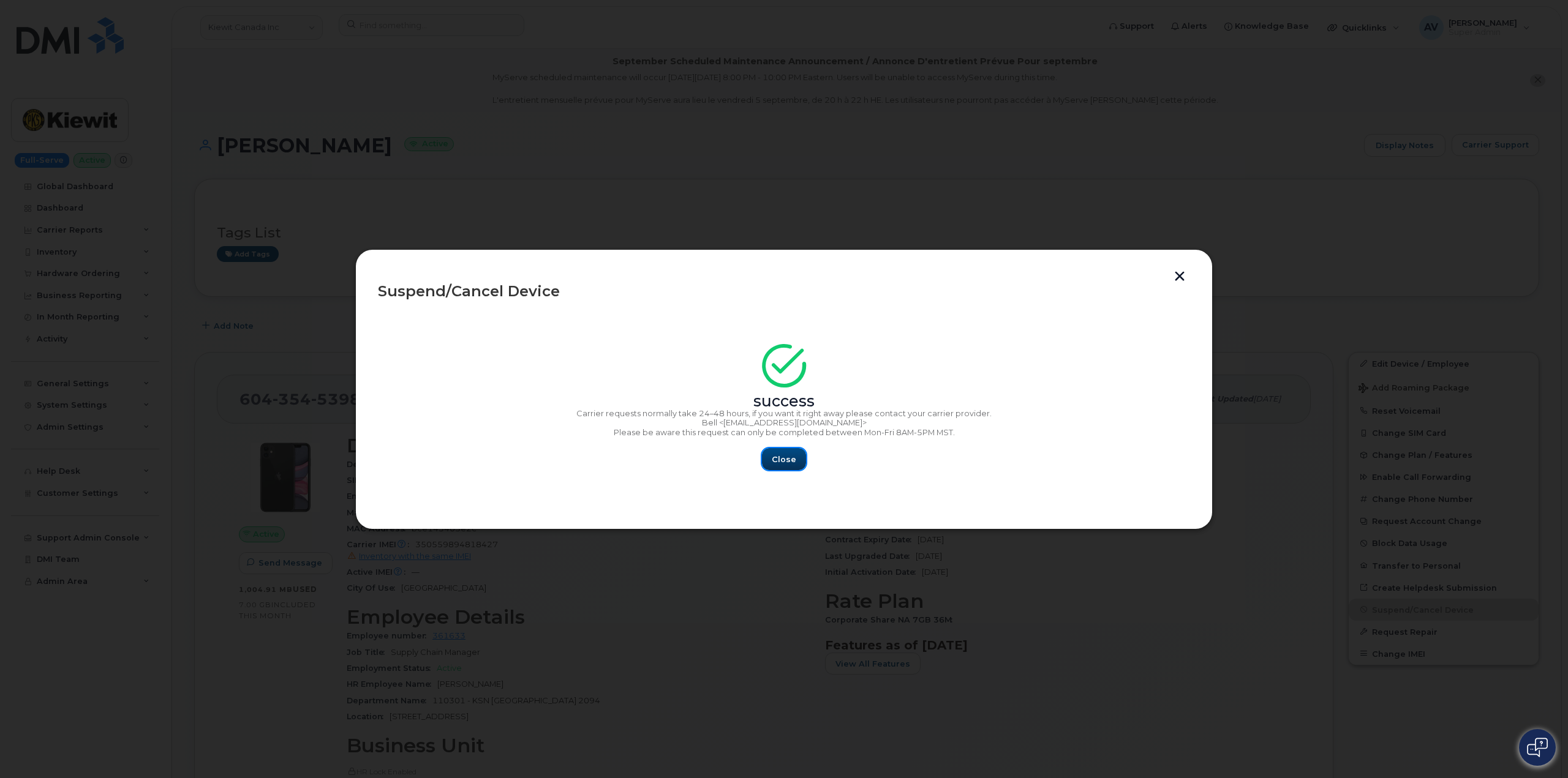
click at [798, 454] on button "Close" at bounding box center [784, 459] width 44 height 22
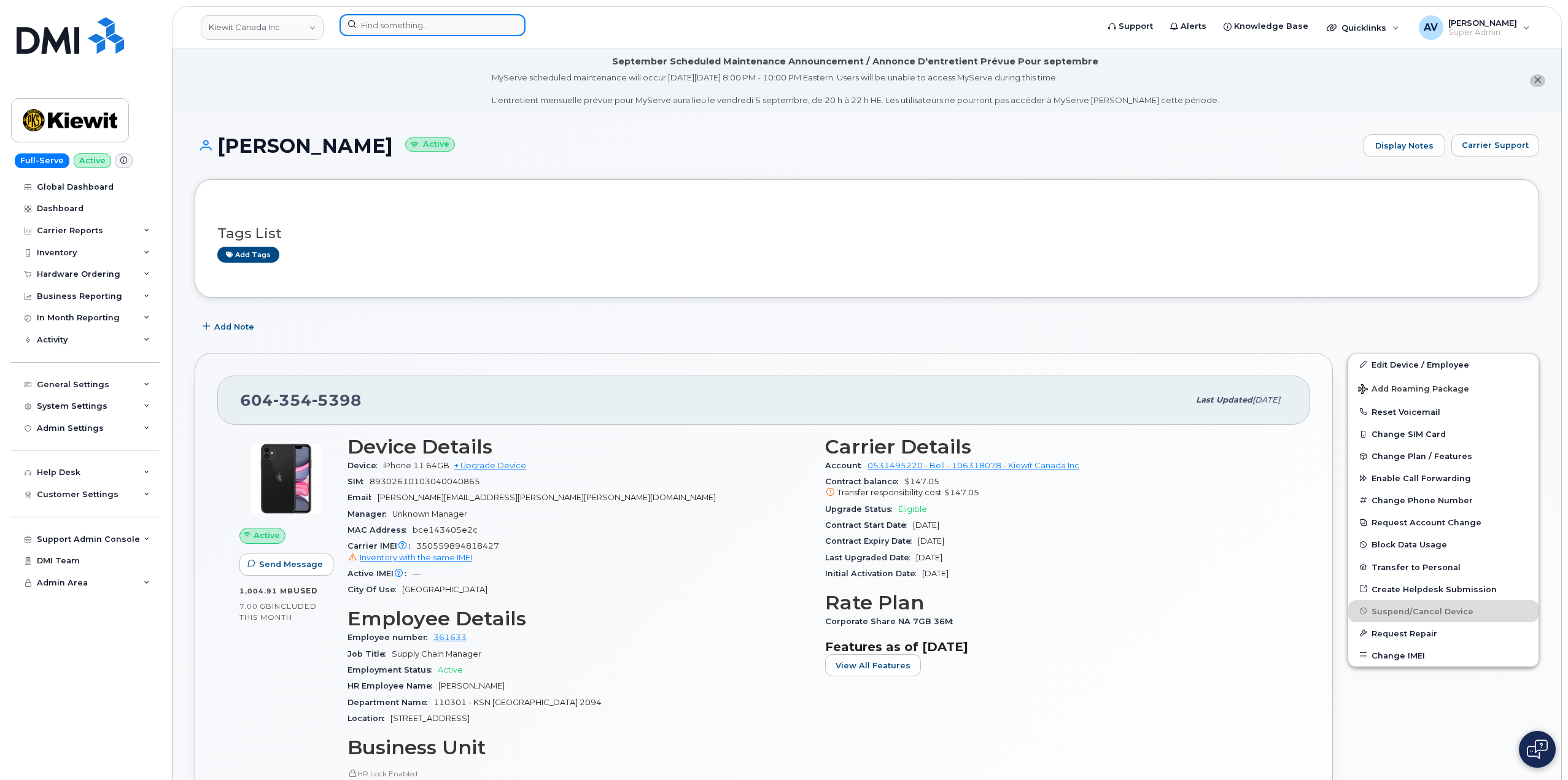
click at [463, 30] on input at bounding box center [432, 25] width 186 height 22
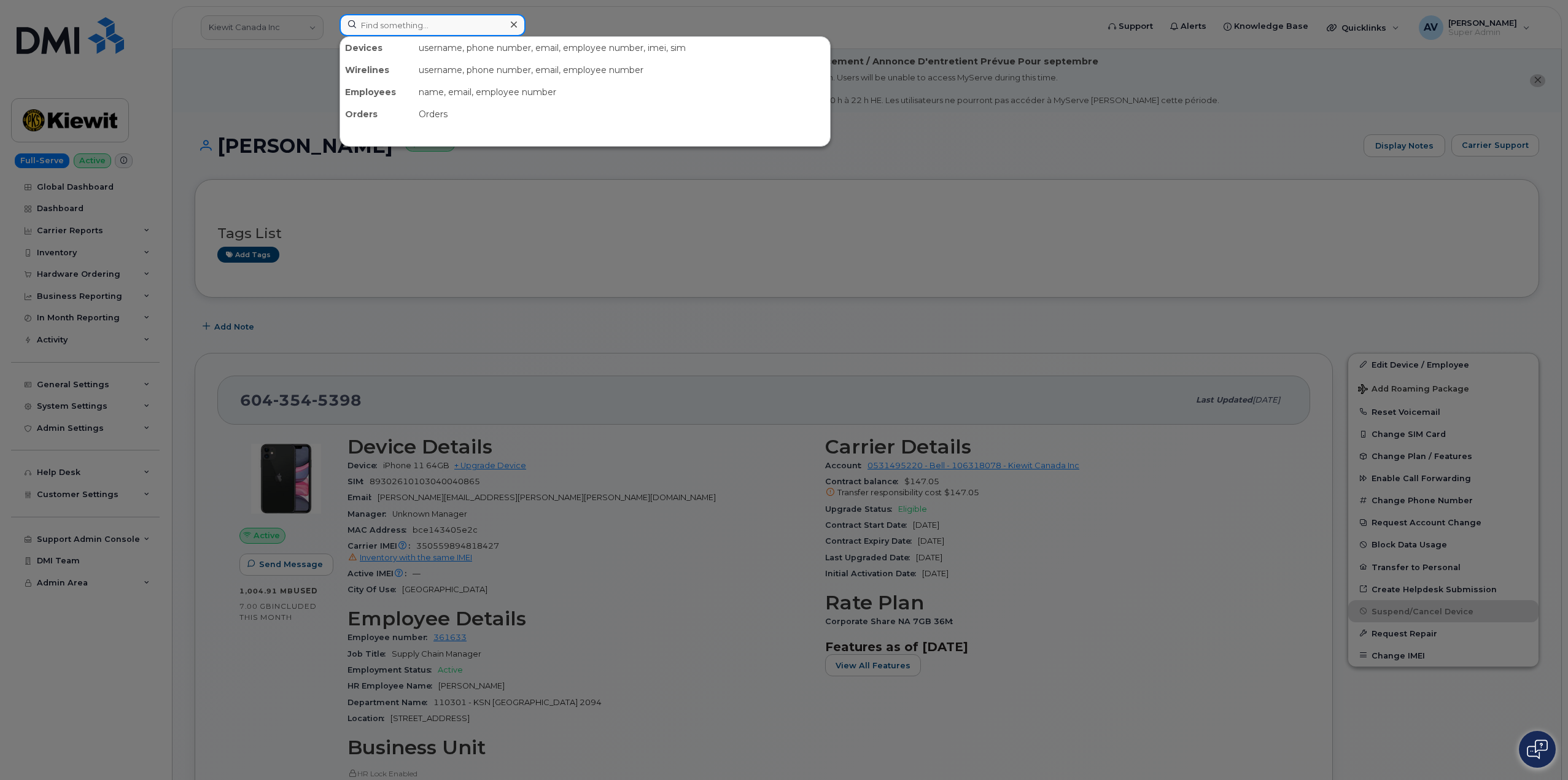
paste input "Lance Meinhardt"
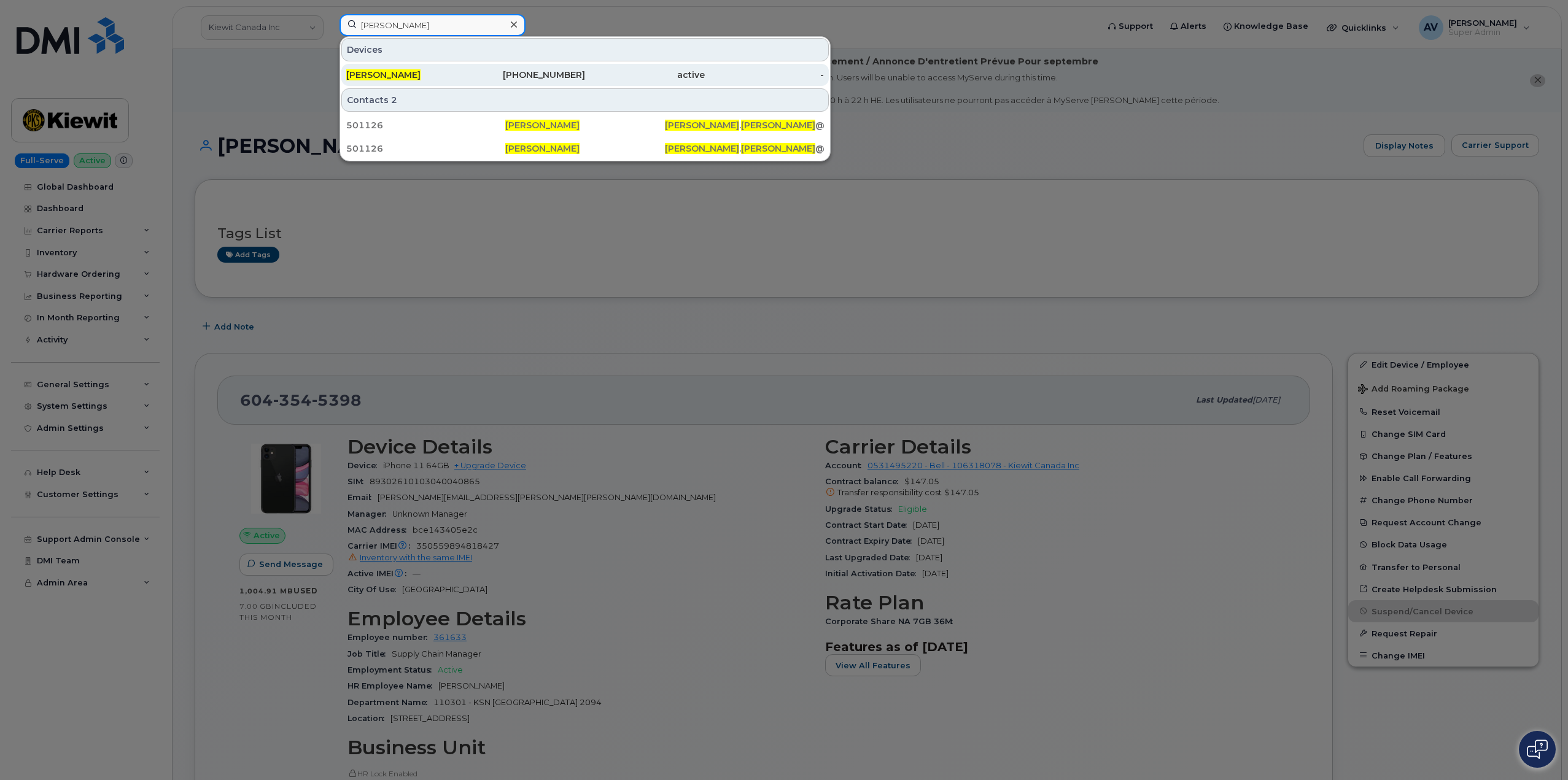
type input "Lance Meinhardt"
click at [479, 79] on div "808-348-9972" at bounding box center [526, 75] width 120 height 13
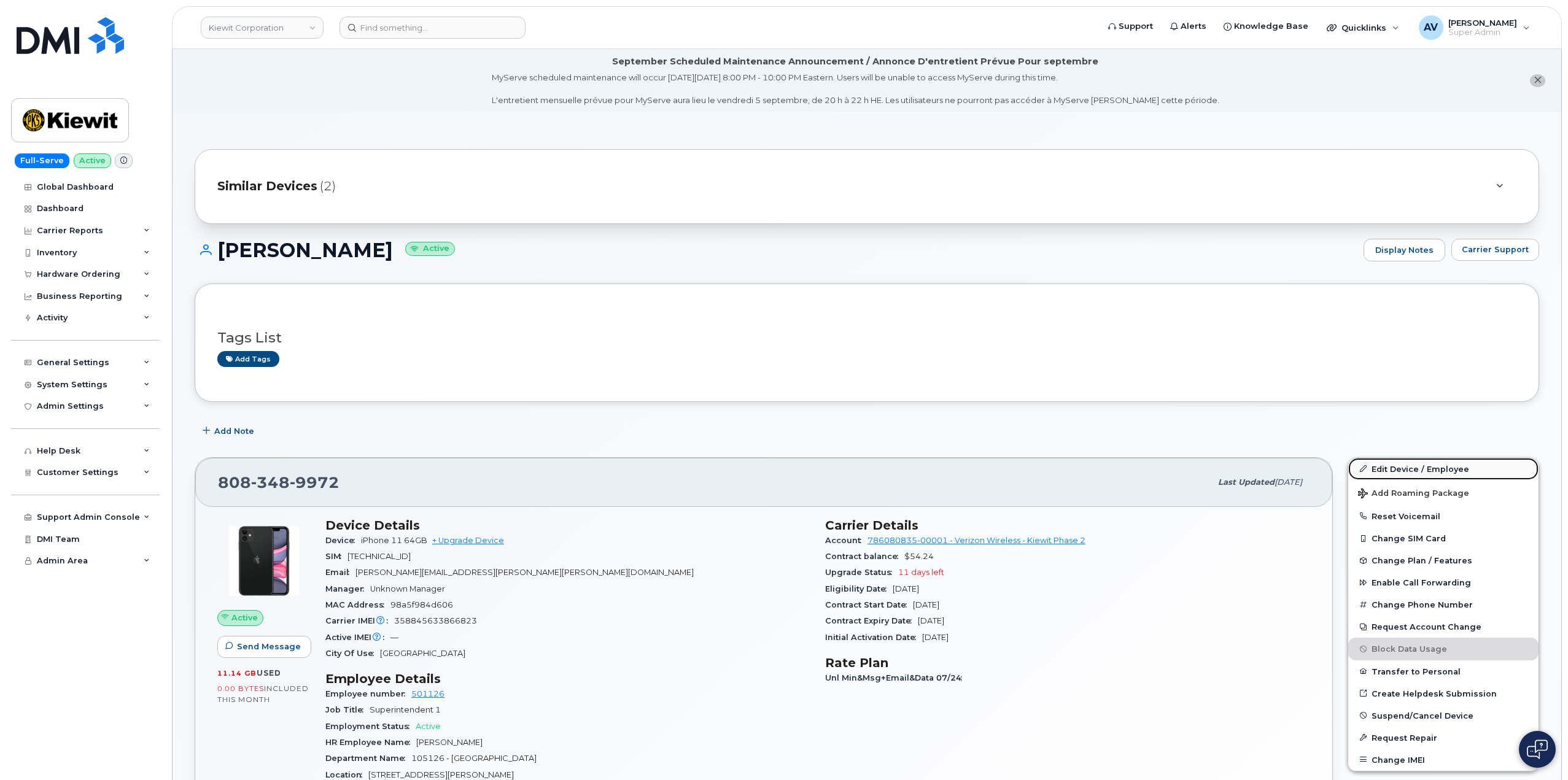
click at [1392, 461] on link "Edit Device / Employee" at bounding box center [1443, 469] width 190 height 22
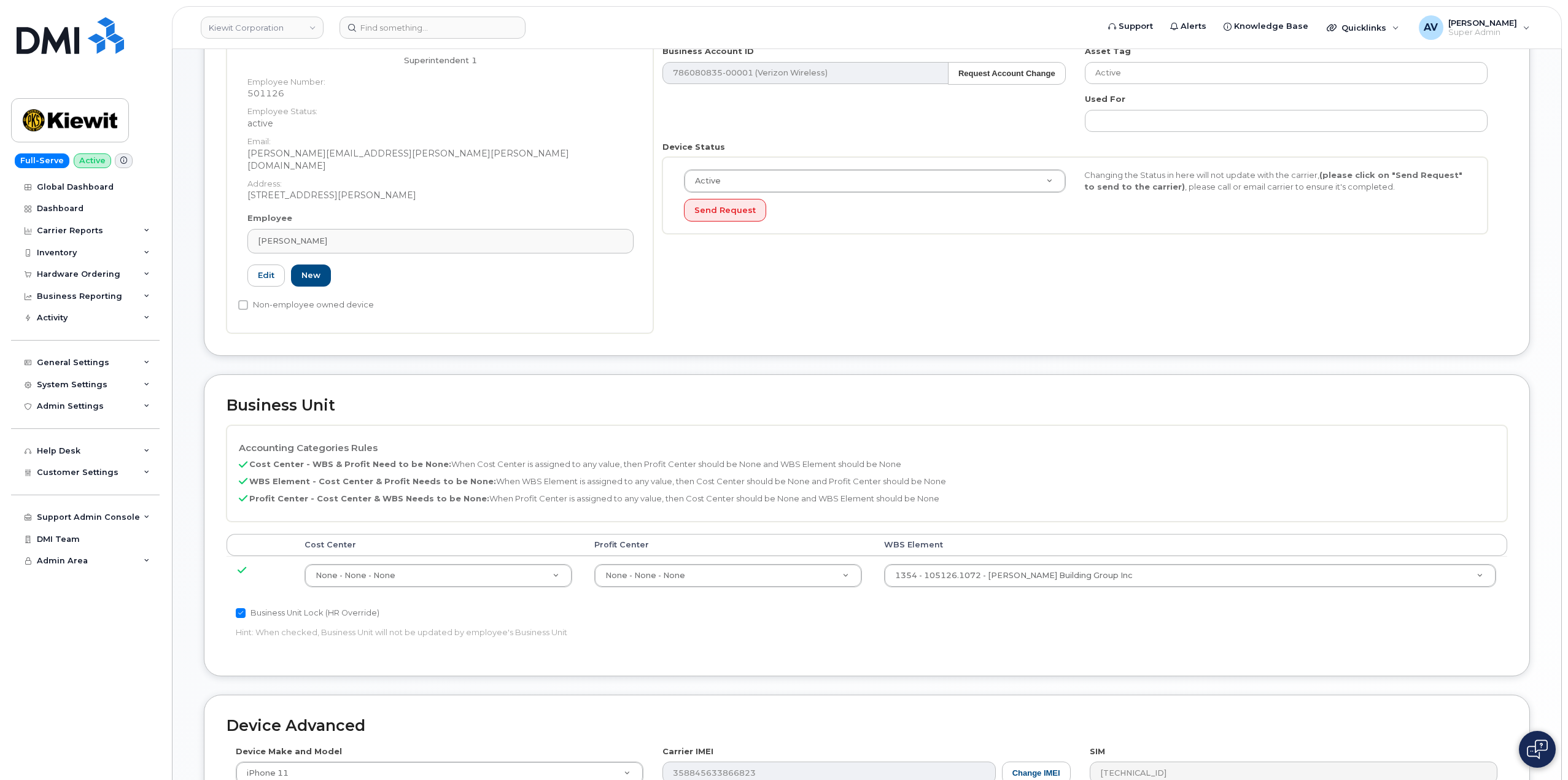
scroll to position [307, 0]
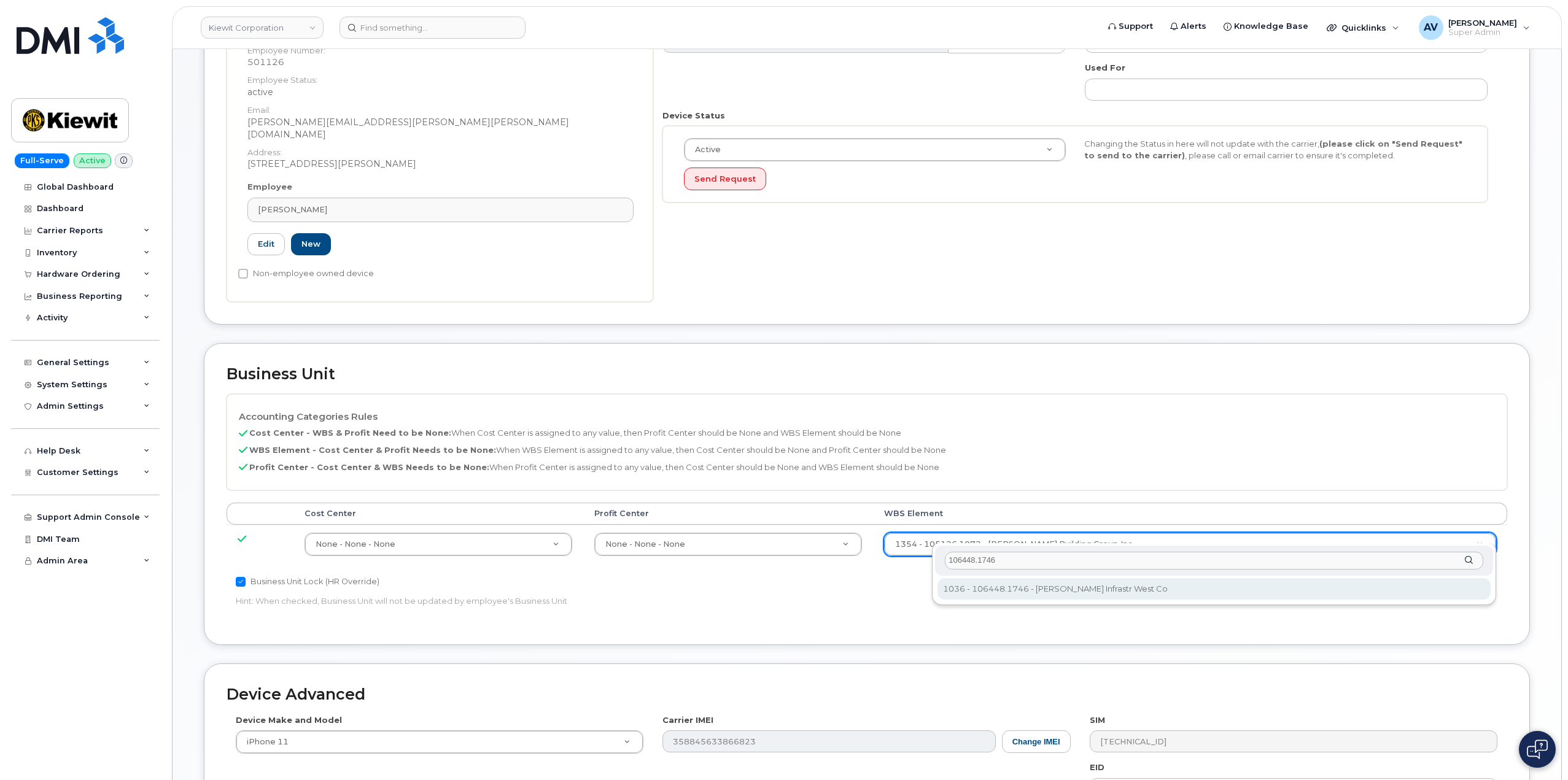
type input "106448.1746"
type input "35500599"
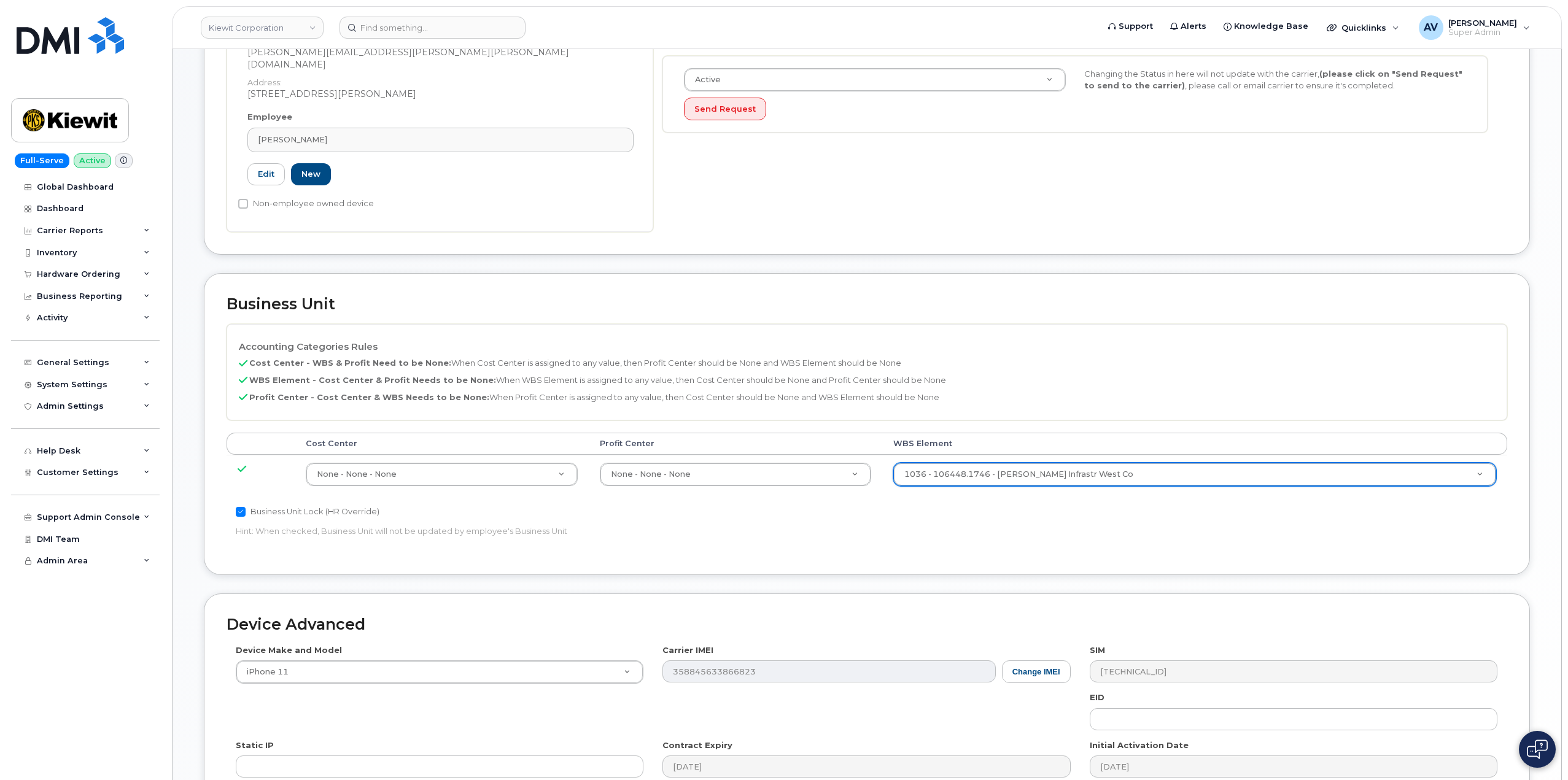
scroll to position [544, 0]
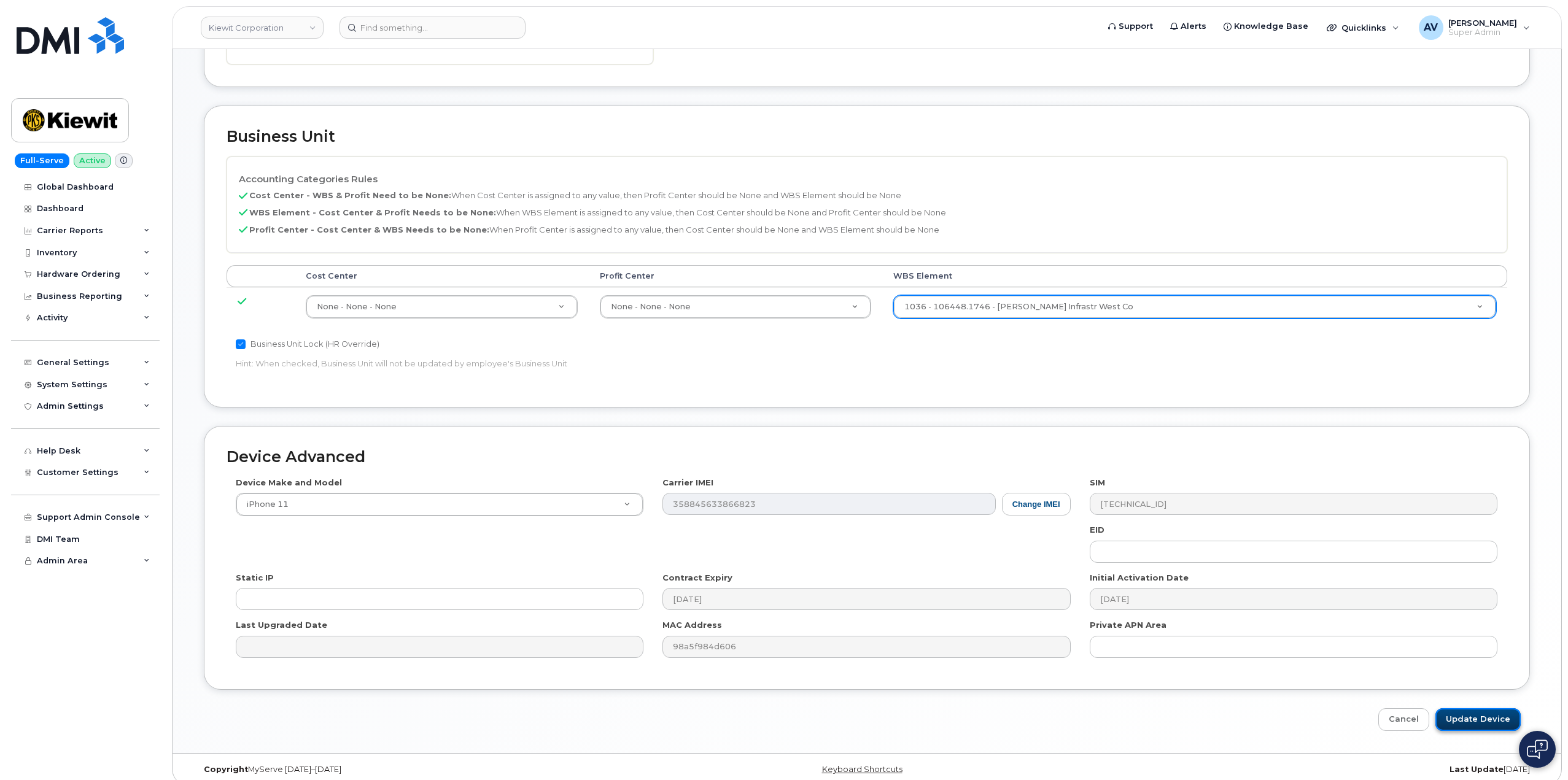
click at [1467, 708] on input "Update Device" at bounding box center [1478, 719] width 85 height 23
type input "Saving..."
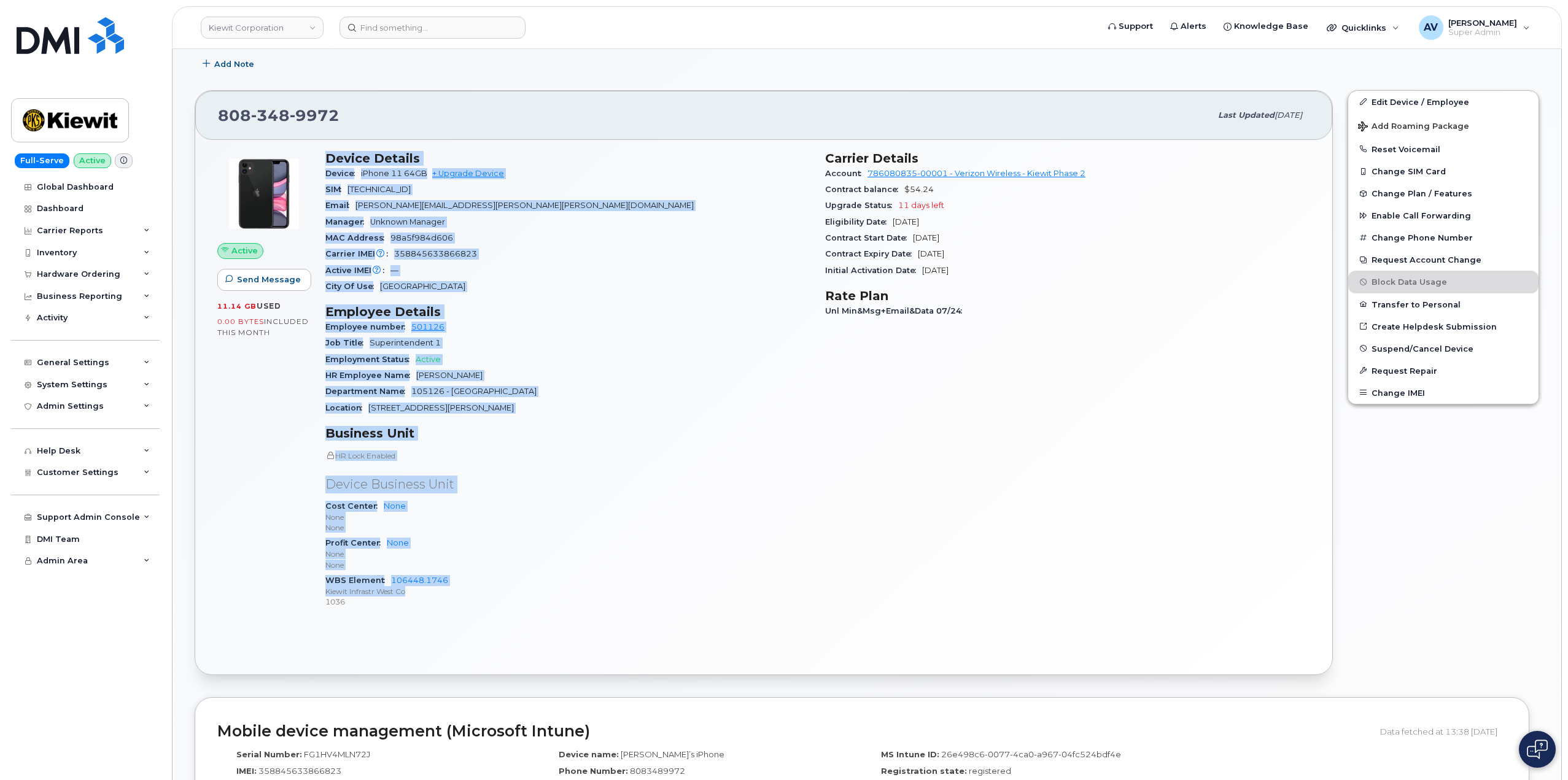
scroll to position [368, 0]
drag, startPoint x: 320, startPoint y: 523, endPoint x: 427, endPoint y: 595, distance: 129.0
click at [427, 595] on div "Device Details Device iPhone 11 64GB + Upgrade Device SIM 89148000007490825912 …" at bounding box center [568, 384] width 500 height 483
copy div "Device Details Device iPhone 11 64GB + Upgrade Device SIM 89148000007490825912 …"
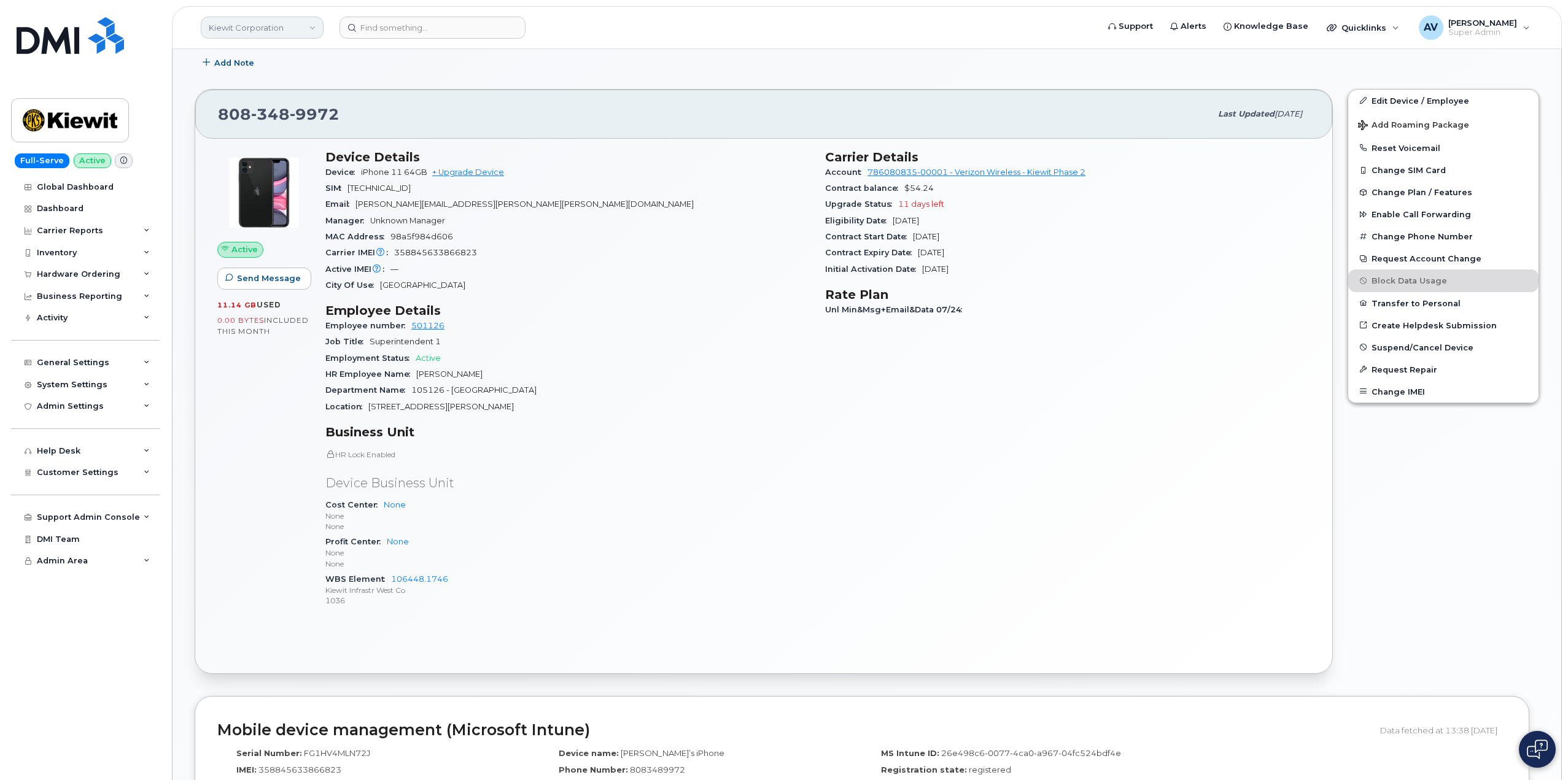
click at [278, 30] on link "Kiewit Corporation" at bounding box center [263, 28] width 123 height 22
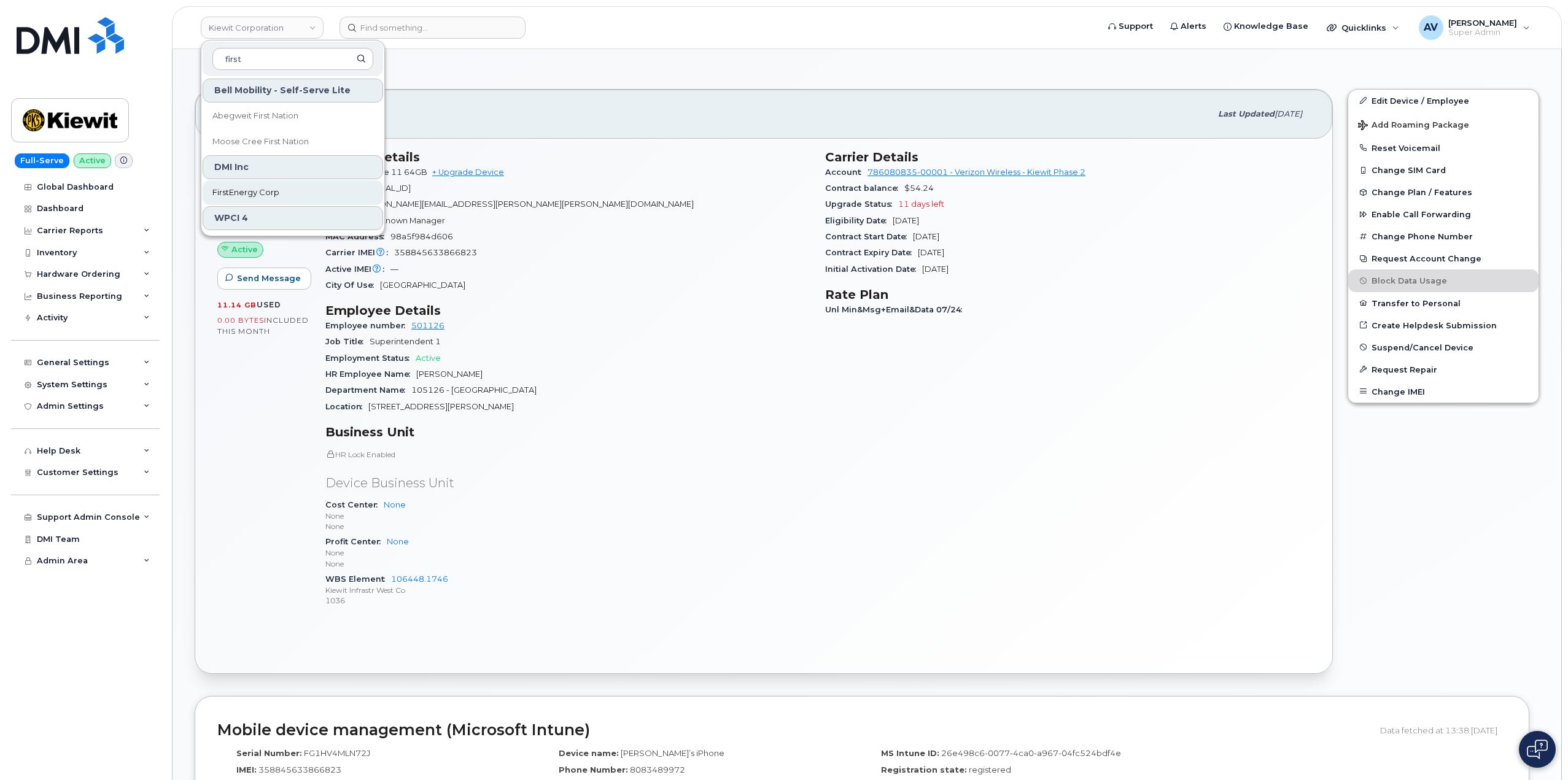
type input "first"
click at [273, 190] on span "FirstEnergy Corp" at bounding box center [245, 193] width 67 height 13
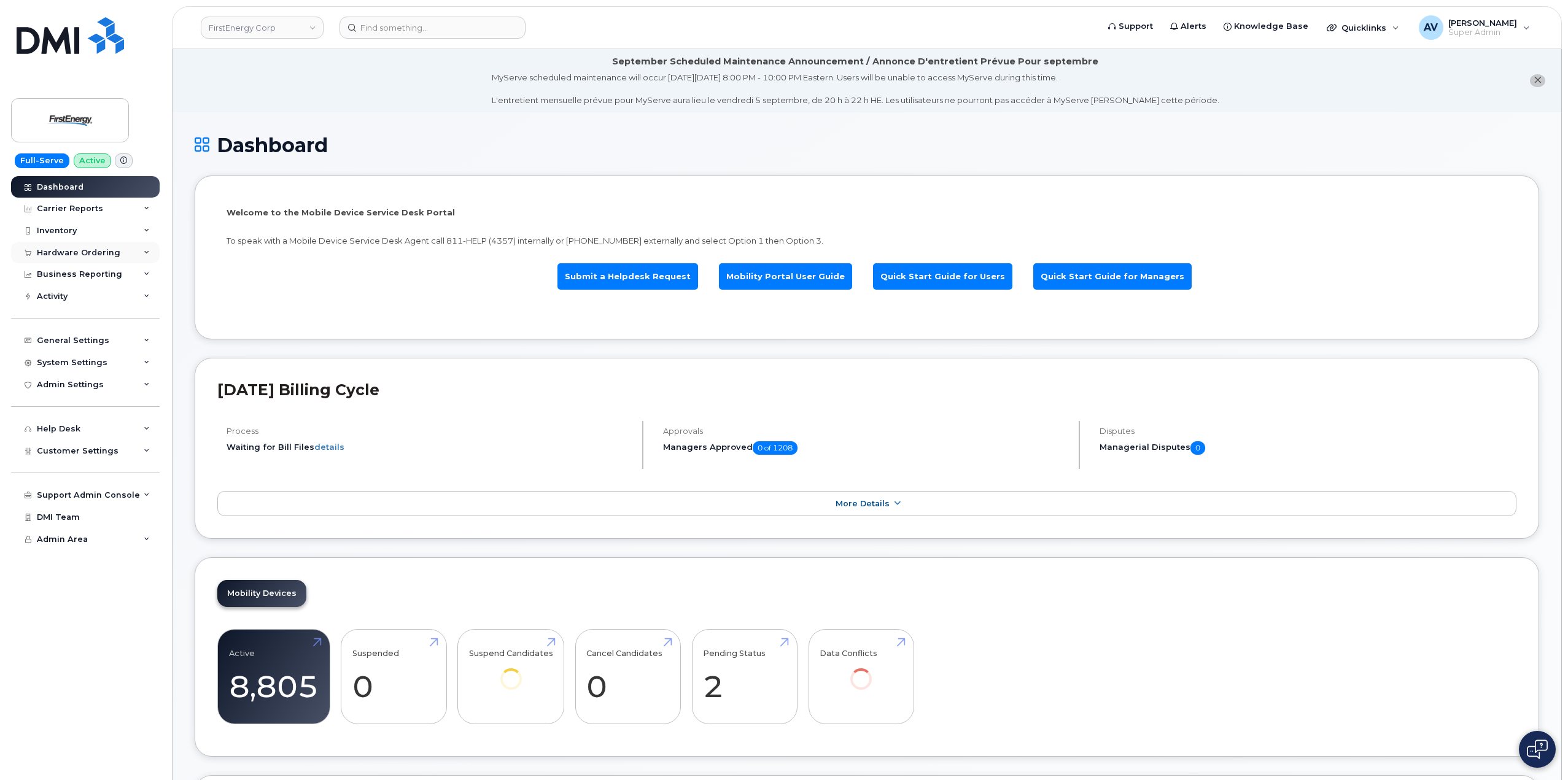
click at [121, 253] on div "Hardware Ordering" at bounding box center [85, 253] width 148 height 22
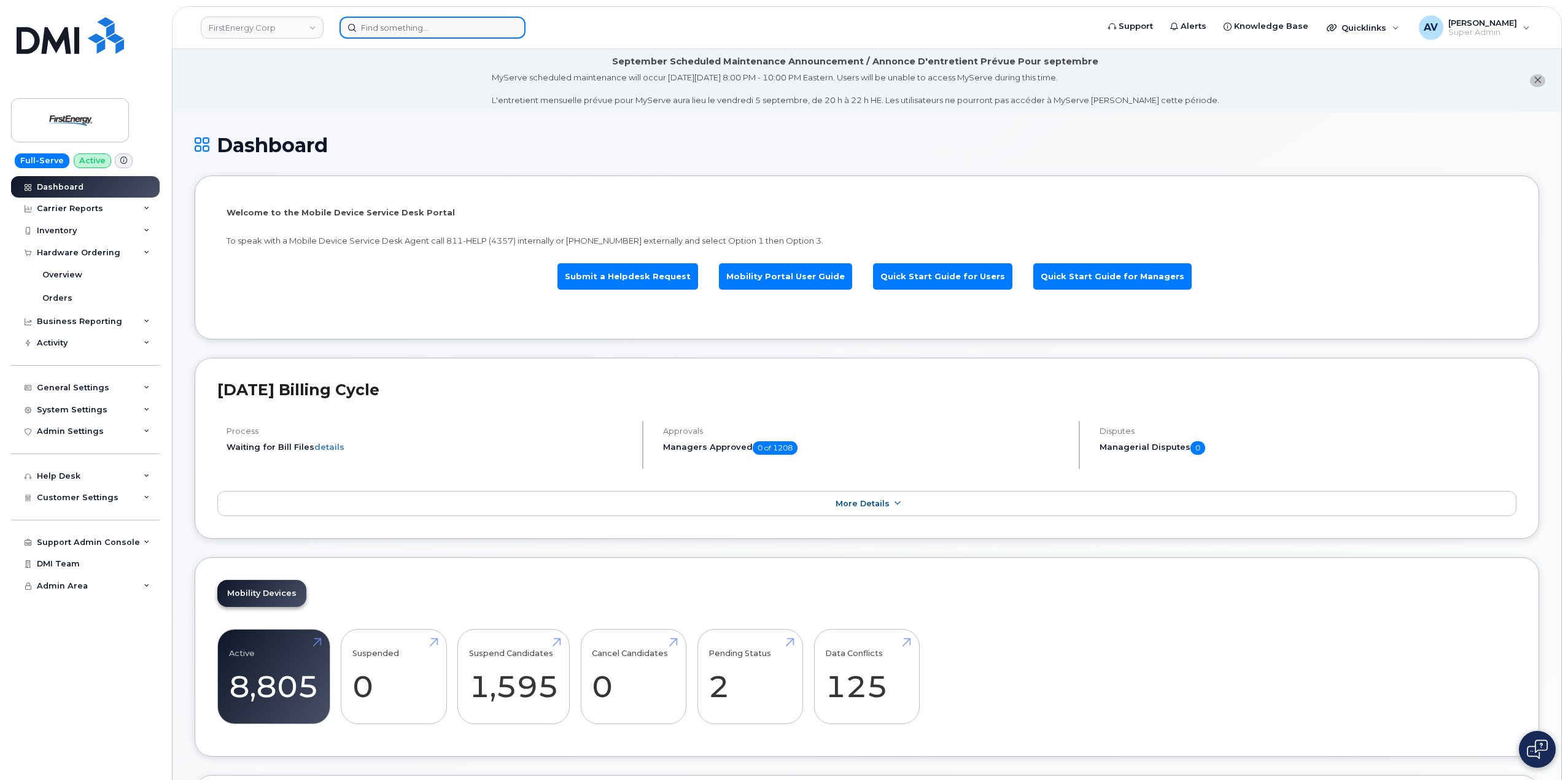
click at [401, 25] on input at bounding box center [432, 28] width 186 height 22
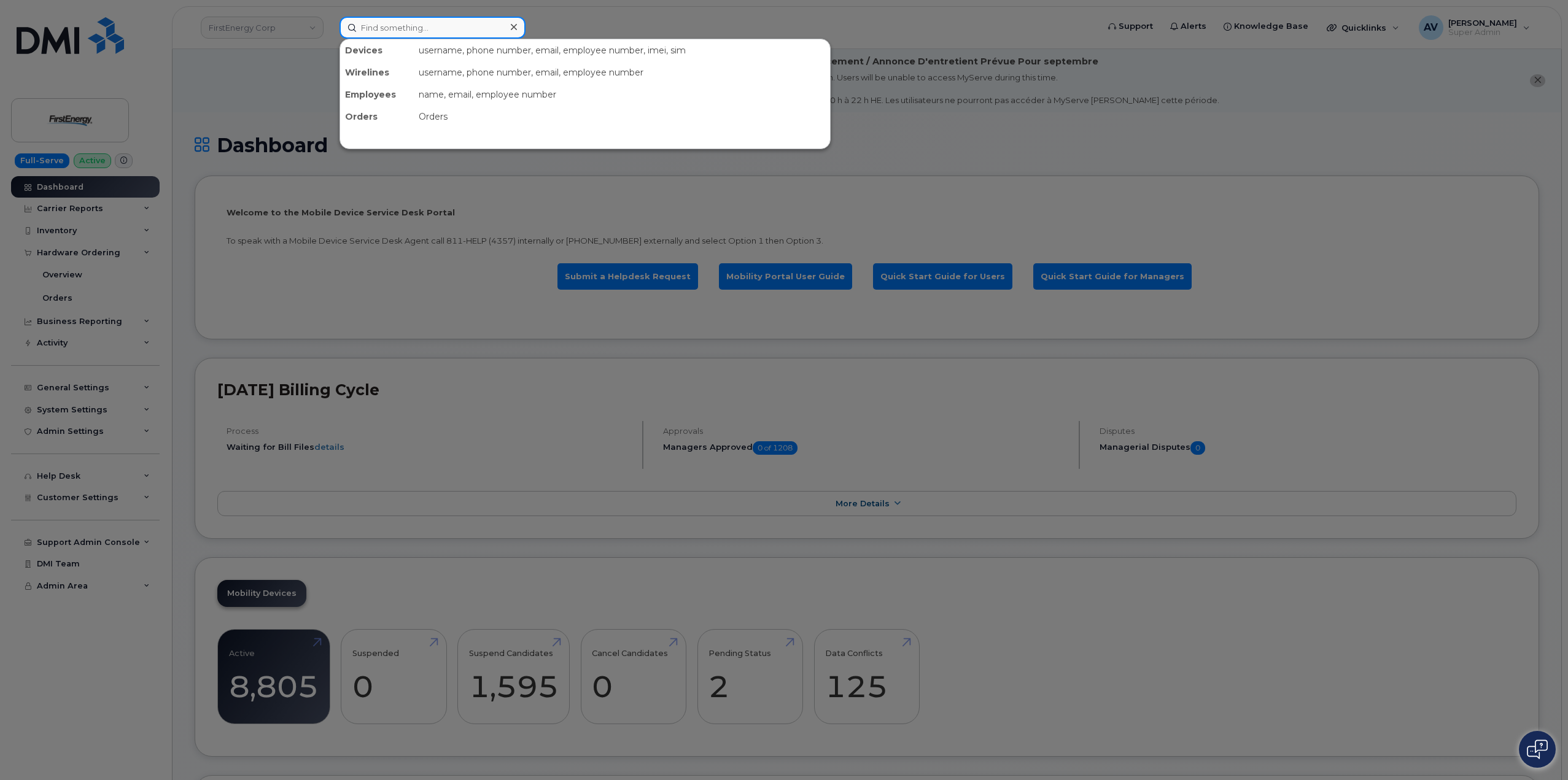
paste input "[PHONE_NUMBER]"
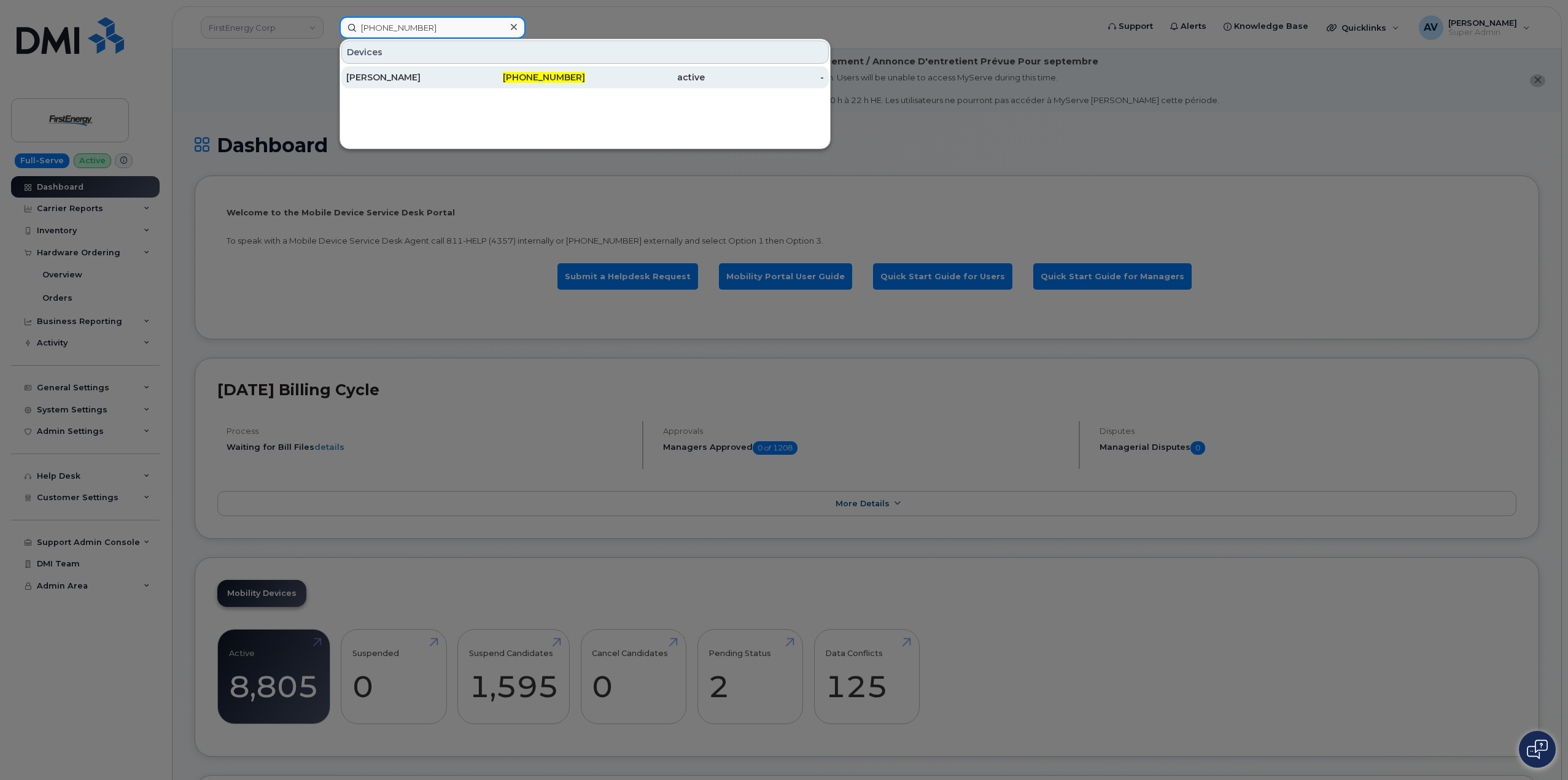
type input "973-796-6124"
click at [469, 73] on div "973-796-6124" at bounding box center [526, 77] width 120 height 13
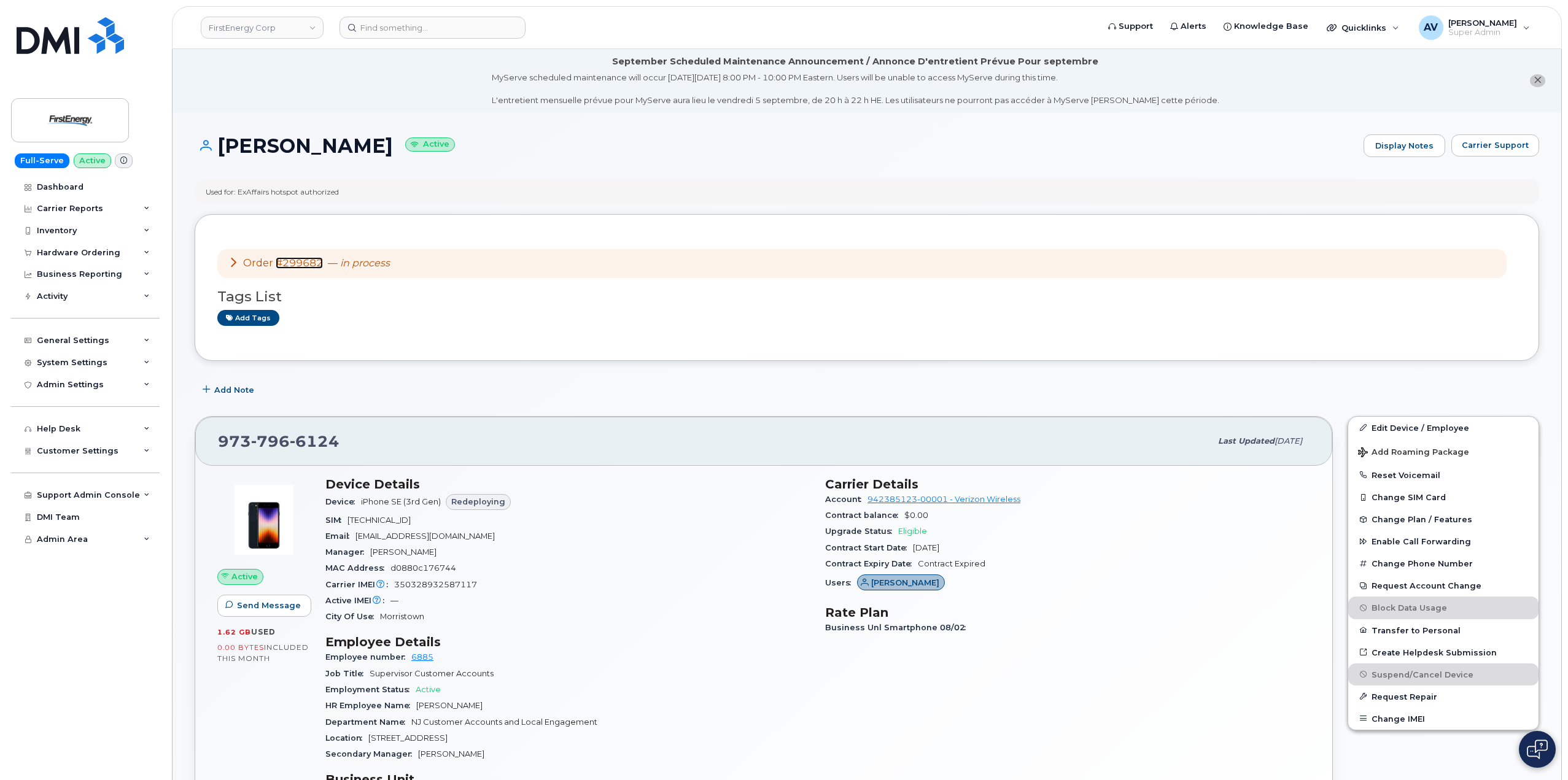
click at [309, 263] on link "#299682" at bounding box center [299, 263] width 47 height 12
click at [295, 262] on link "#299682" at bounding box center [299, 263] width 47 height 12
click at [304, 262] on link "#299682" at bounding box center [299, 263] width 47 height 12
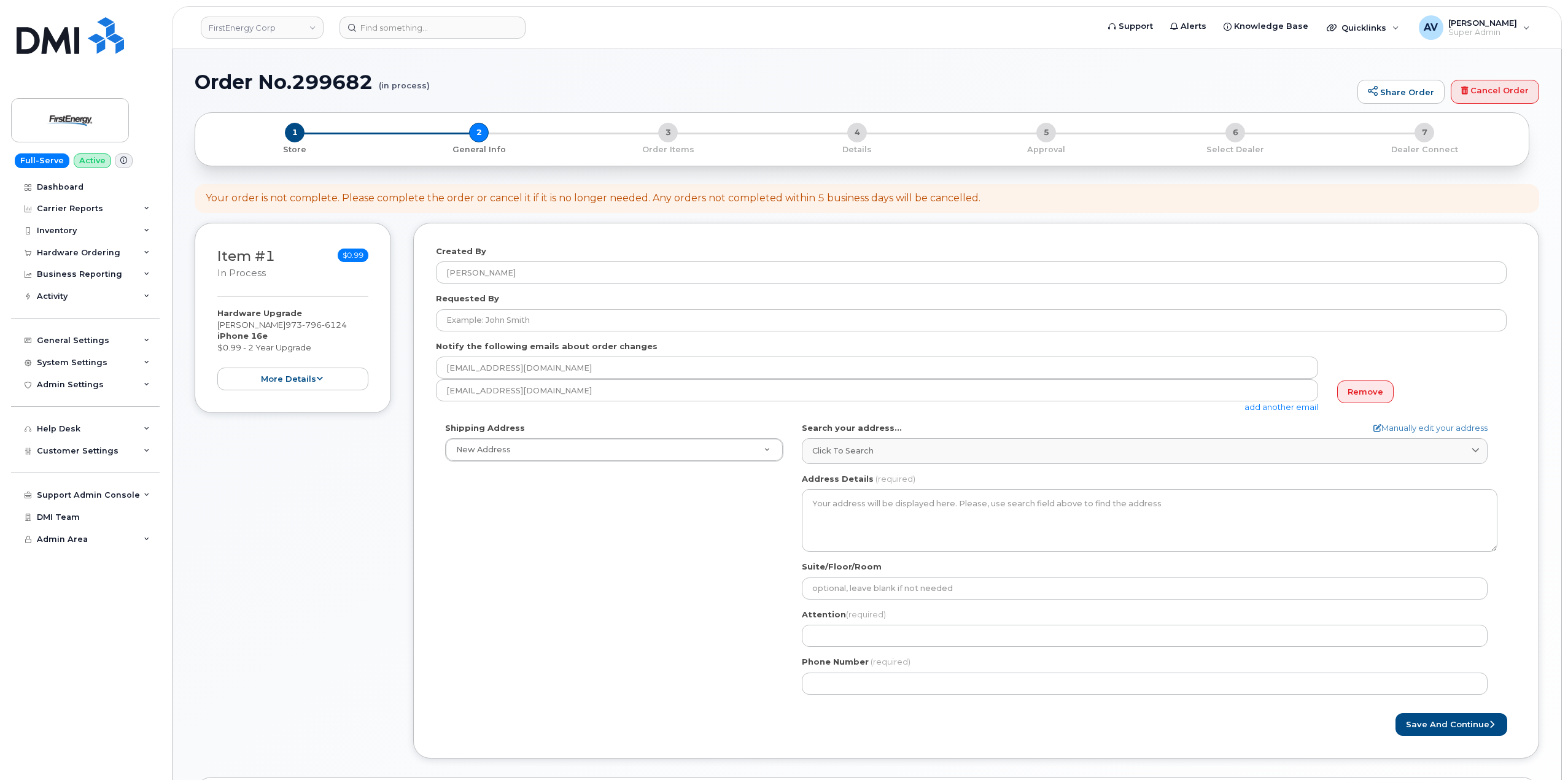
select select
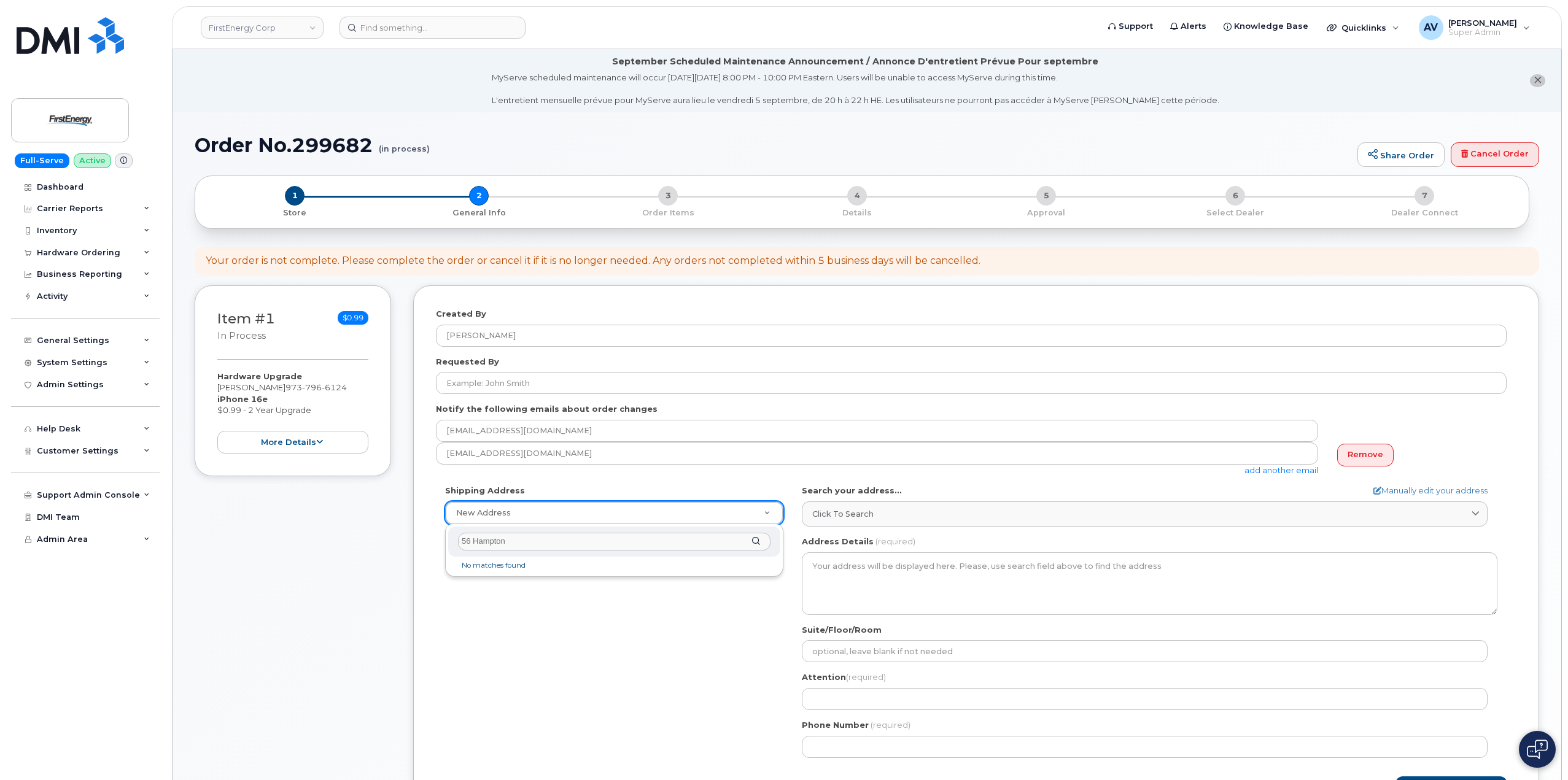
drag, startPoint x: 525, startPoint y: 543, endPoint x: 422, endPoint y: 538, distance: 103.1
click at [422, 538] on body "FirstEnergy Corp Support Alerts Knowledge Base Quicklinks Suspend / Cancel Devi…" at bounding box center [784, 592] width 1568 height 1184
type input "[STREET_ADDRESS]"
click at [758, 543] on div "[STREET_ADDRESS]" at bounding box center [614, 542] width 332 height 30
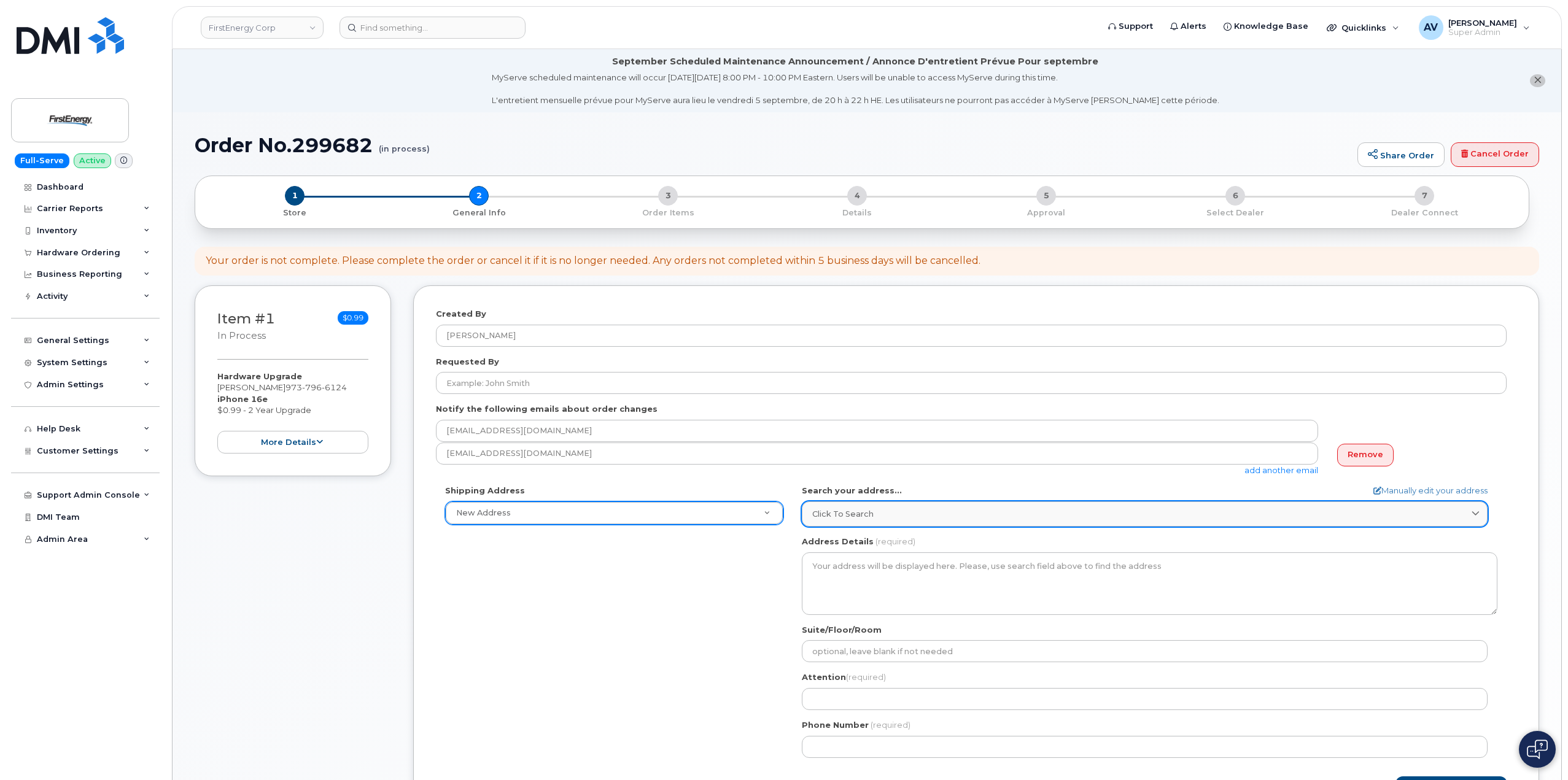
click at [906, 511] on div "Click to search" at bounding box center [1144, 513] width 665 height 12
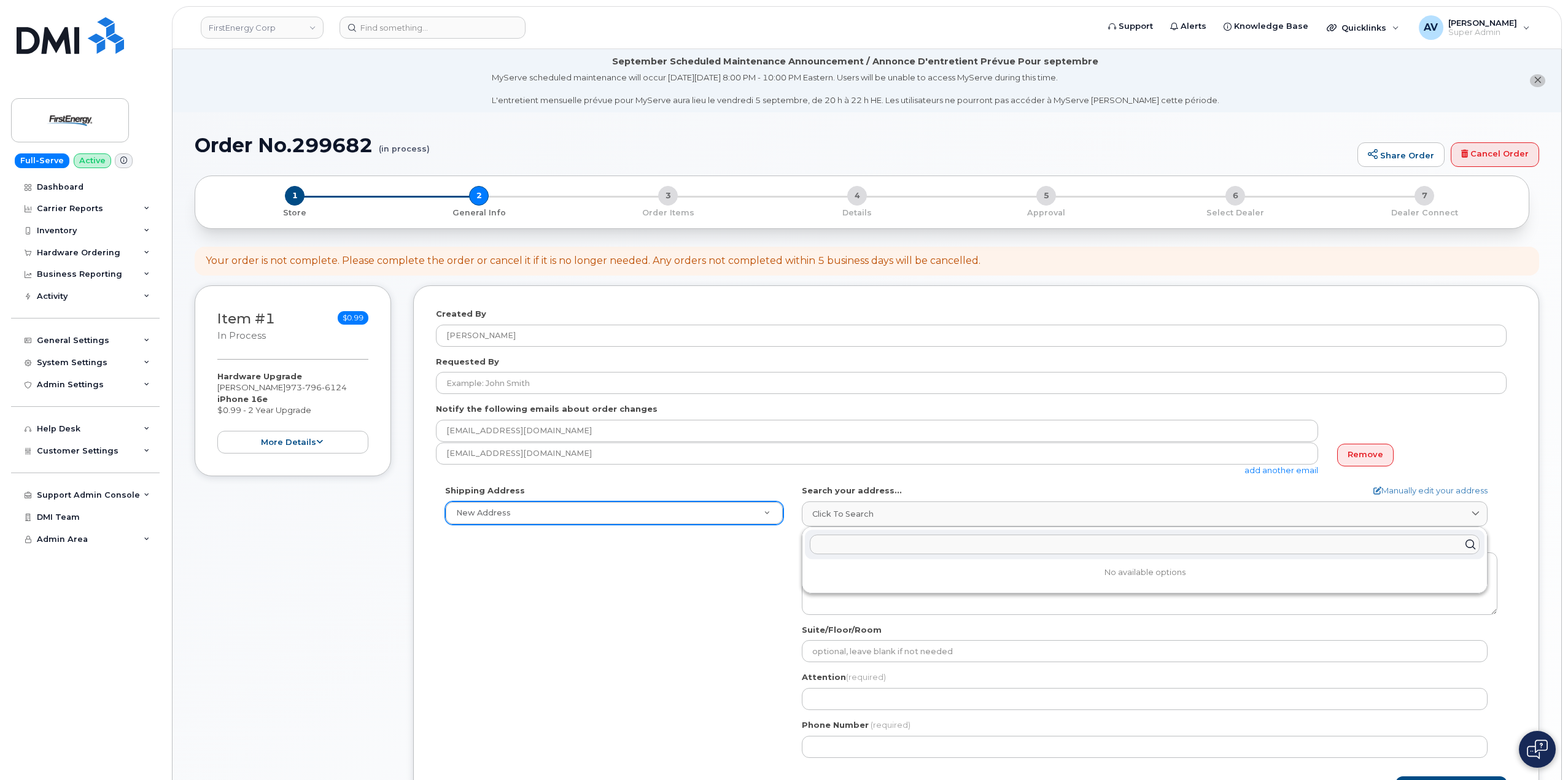
click at [919, 547] on input "text" at bounding box center [1144, 544] width 670 height 20
paste input "[STREET_ADDRESS]"
type input "[STREET_ADDRESS]"
click at [997, 573] on div "[STREET_ADDRESS][PERSON_NAME]" at bounding box center [1144, 574] width 680 height 21
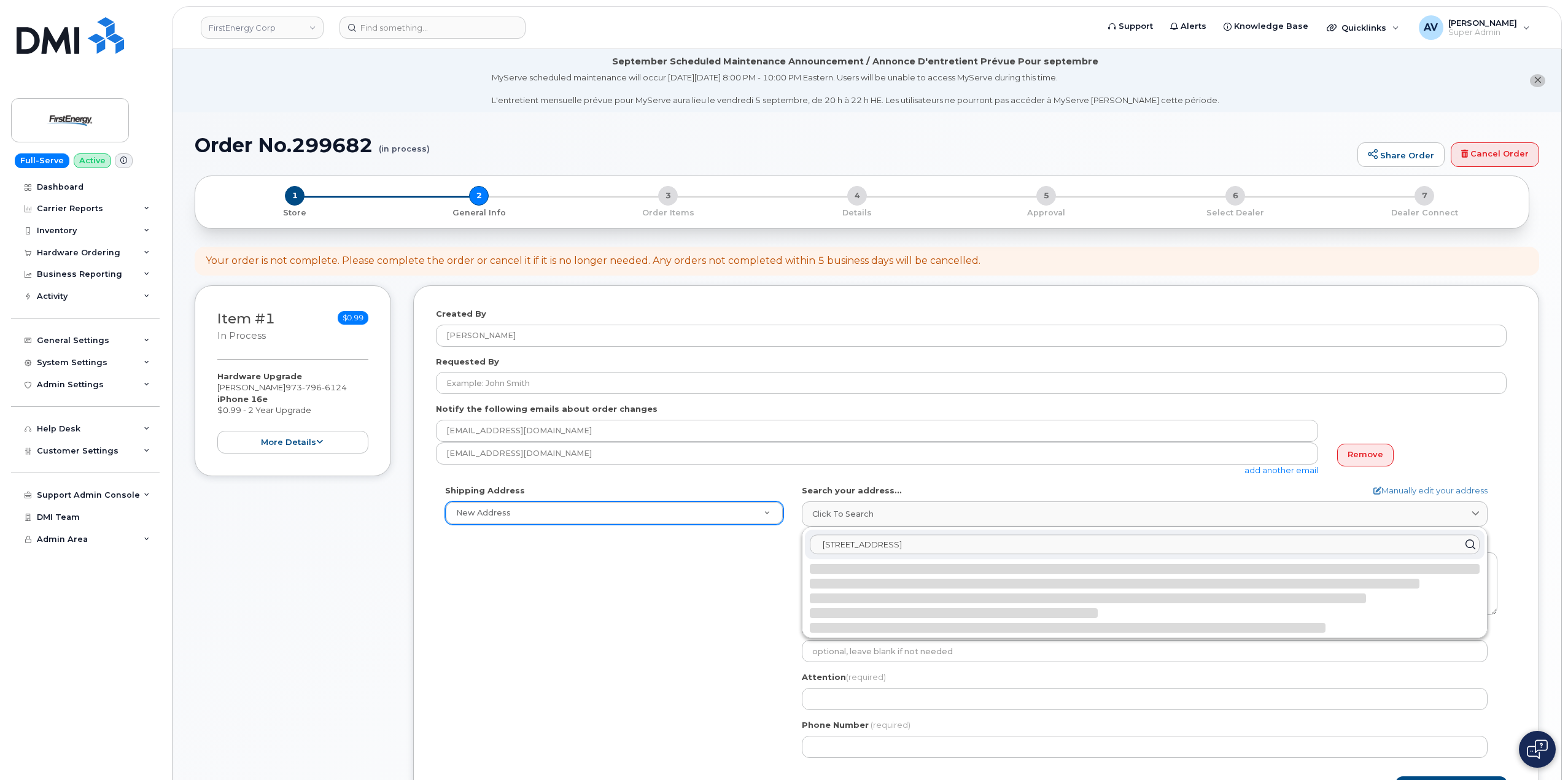
select select
type textarea "[STREET_ADDRESS][PERSON_NAME]"
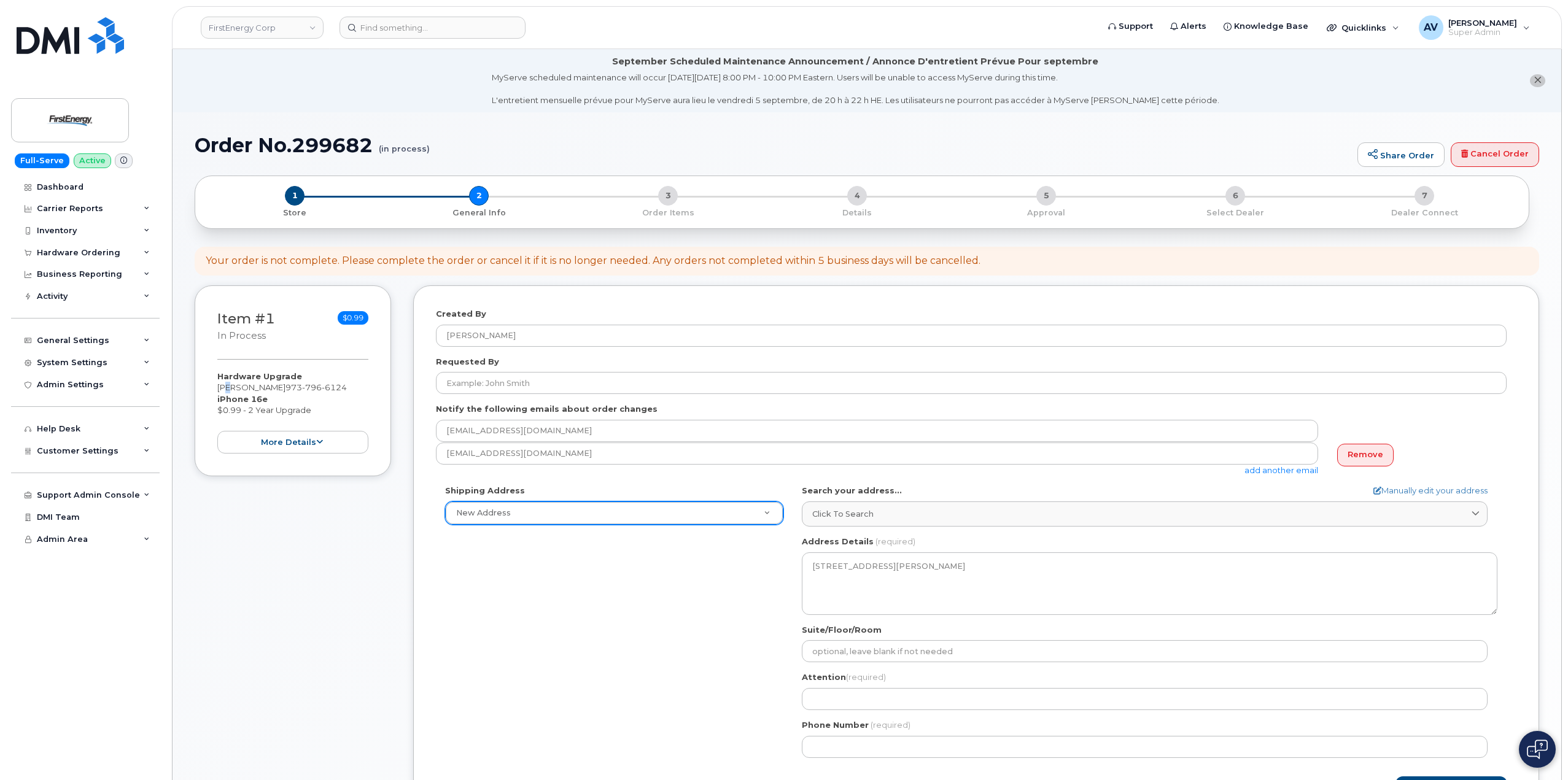
drag, startPoint x: 220, startPoint y: 390, endPoint x: 227, endPoint y: 390, distance: 7.0
click at [227, 390] on div "Hardware Upgrade [PERSON_NAME] [PHONE_NUMBER] iPhone 16e $0.99 - 2 Year Upgrade…" at bounding box center [293, 412] width 151 height 83
click at [215, 389] on div "Item #1 in process $0.99 Hardware Upgrade [PERSON_NAME] [PHONE_NUMBER] iPhone 1…" at bounding box center [293, 381] width 196 height 191
drag, startPoint x: 215, startPoint y: 389, endPoint x: 295, endPoint y: 389, distance: 80.0
click at [295, 389] on div "Item #1 in process $0.99 Hardware Upgrade [PERSON_NAME] [PHONE_NUMBER] iPhone 1…" at bounding box center [293, 381] width 196 height 191
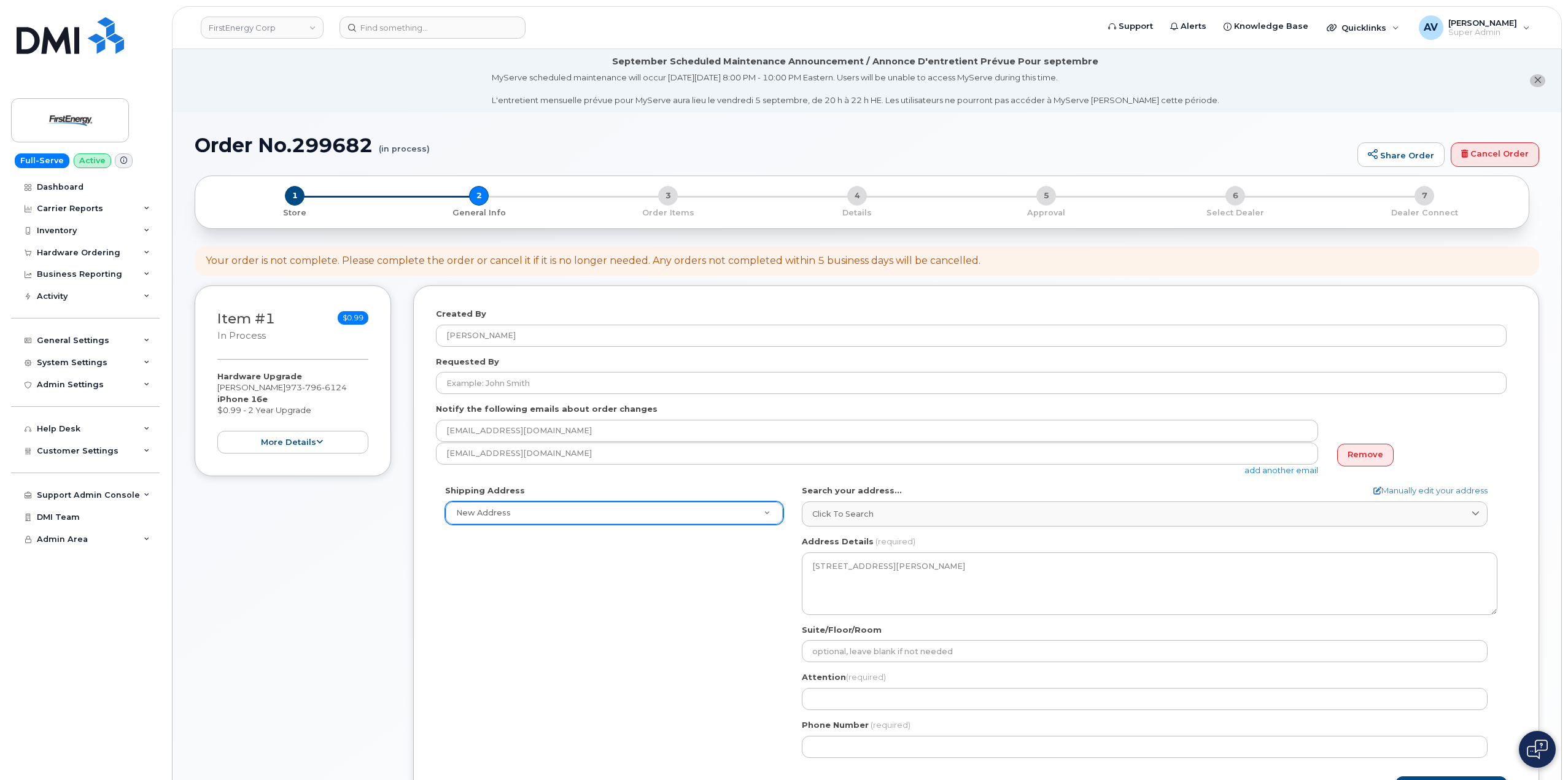
copy div "[PERSON_NAME]"
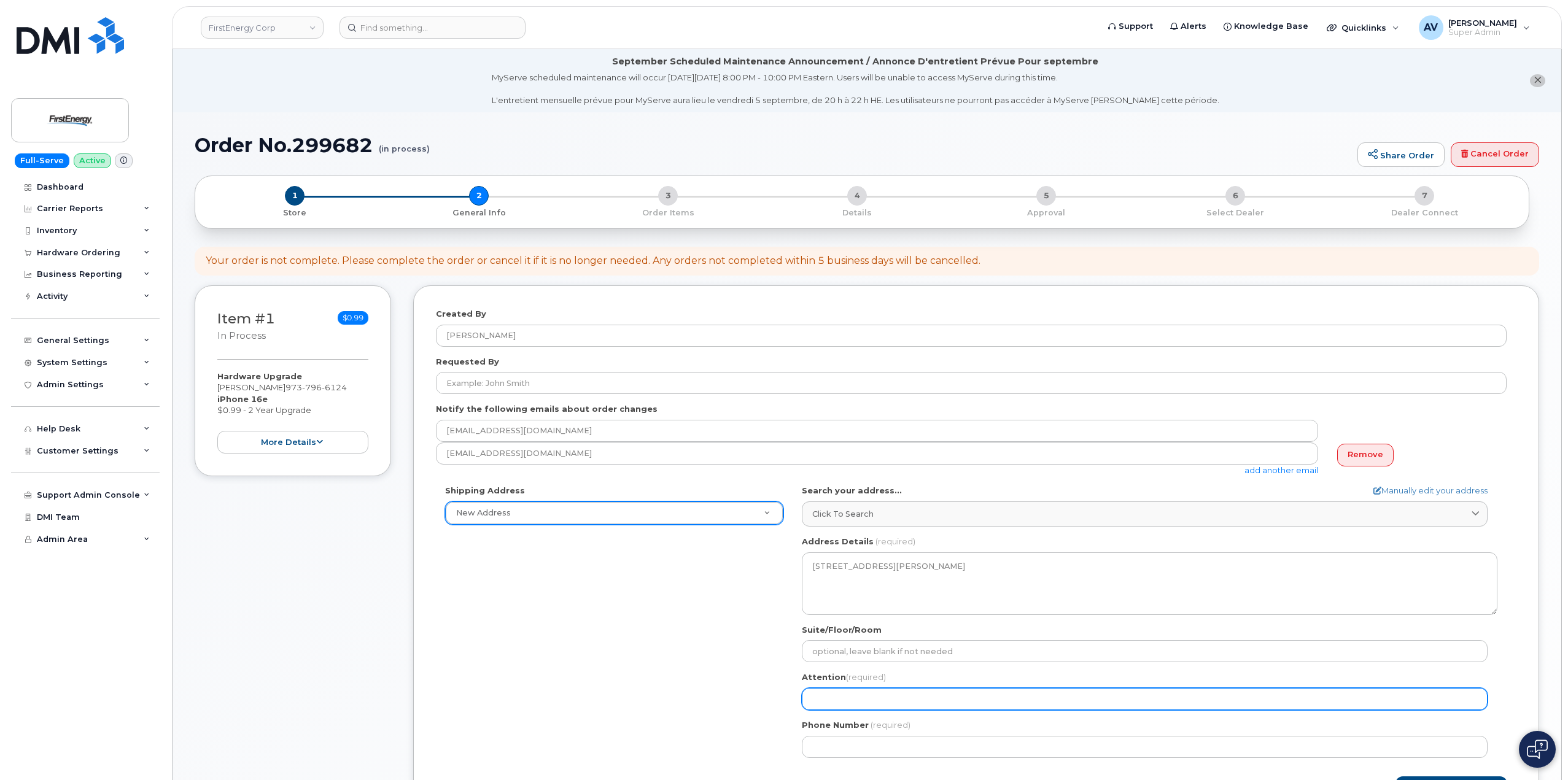
click at [836, 694] on input "Attention (required)" at bounding box center [1144, 700] width 685 height 22
paste input "[PERSON_NAME]"
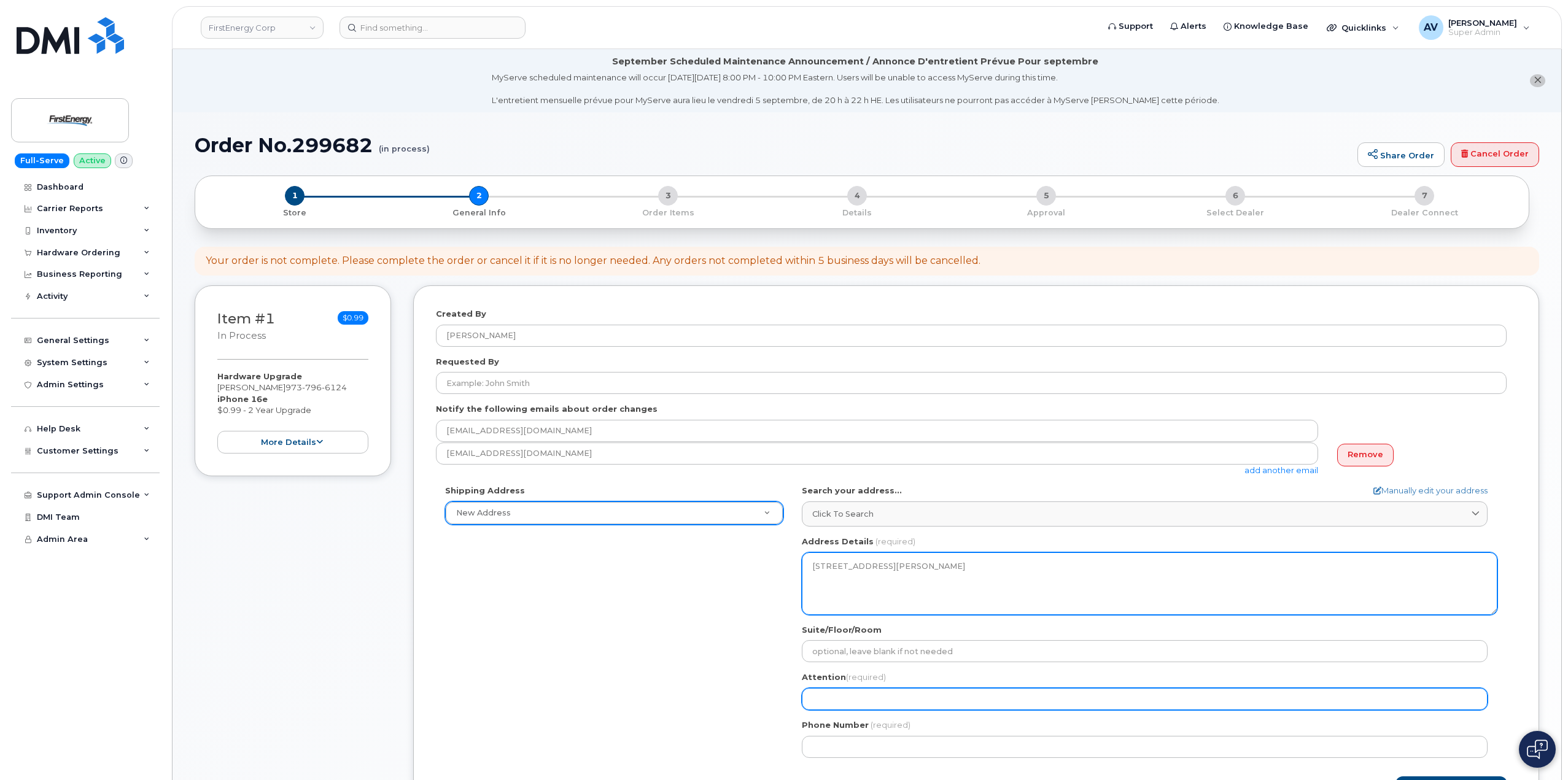
select select
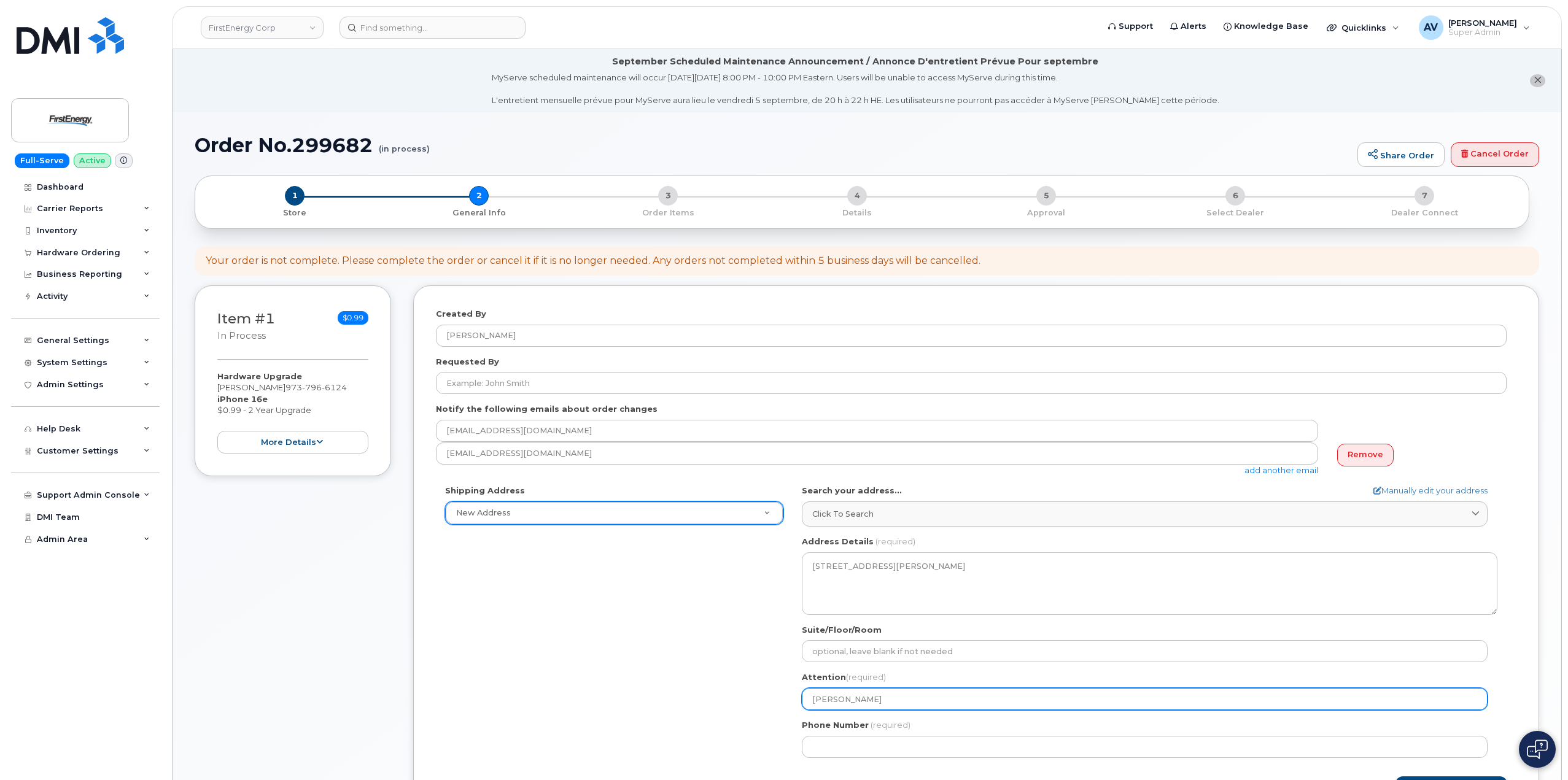
type input "[PERSON_NAME]"
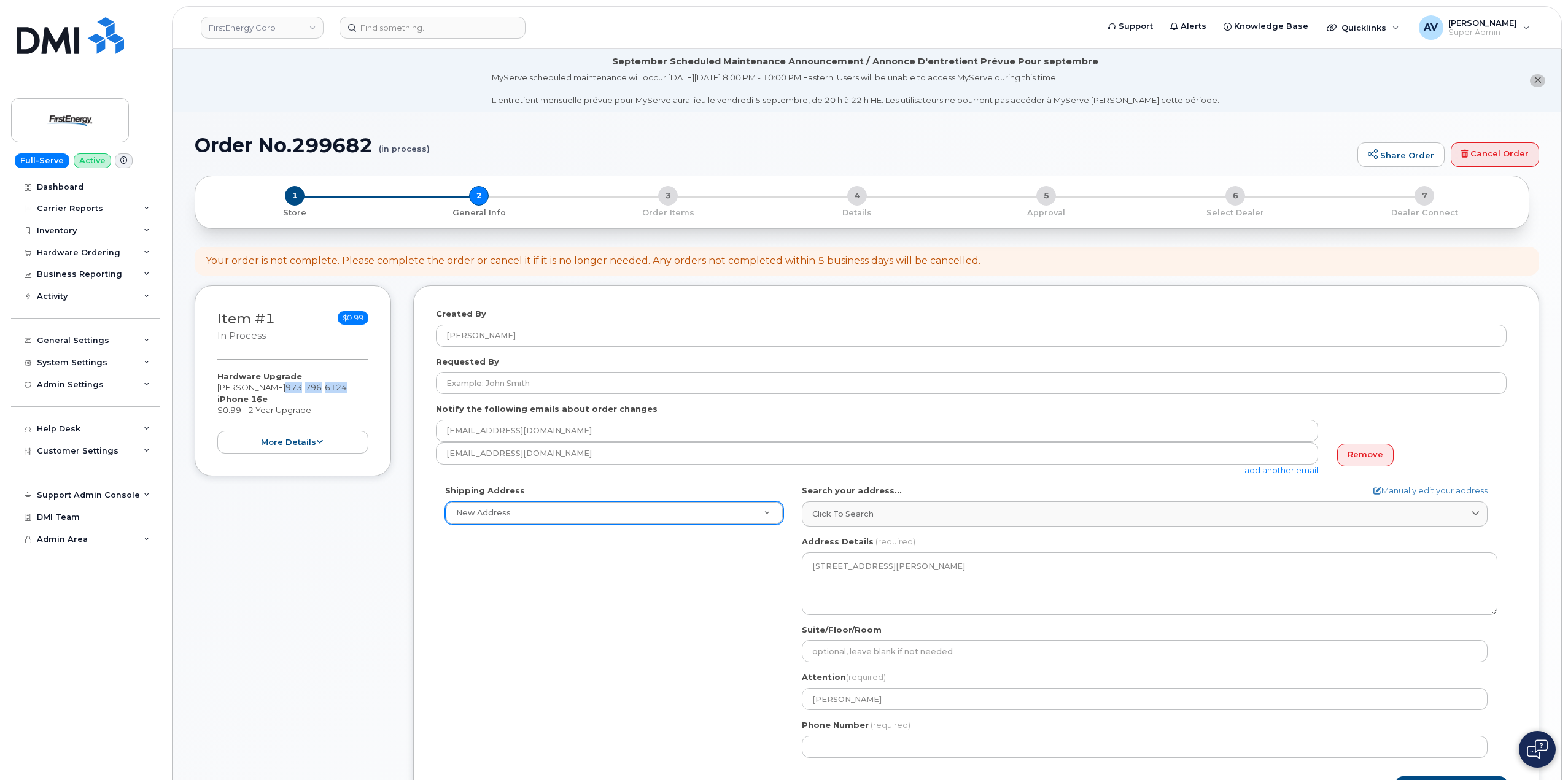
drag, startPoint x: 361, startPoint y: 387, endPoint x: 301, endPoint y: 393, distance: 60.3
click at [301, 393] on div "Hardware Upgrade LESA MCGUINNESS 973 796 6124 iPhone 16e $0.99 - 2 Year Upgrade…" at bounding box center [293, 412] width 151 height 83
copy span "973 796 6124"
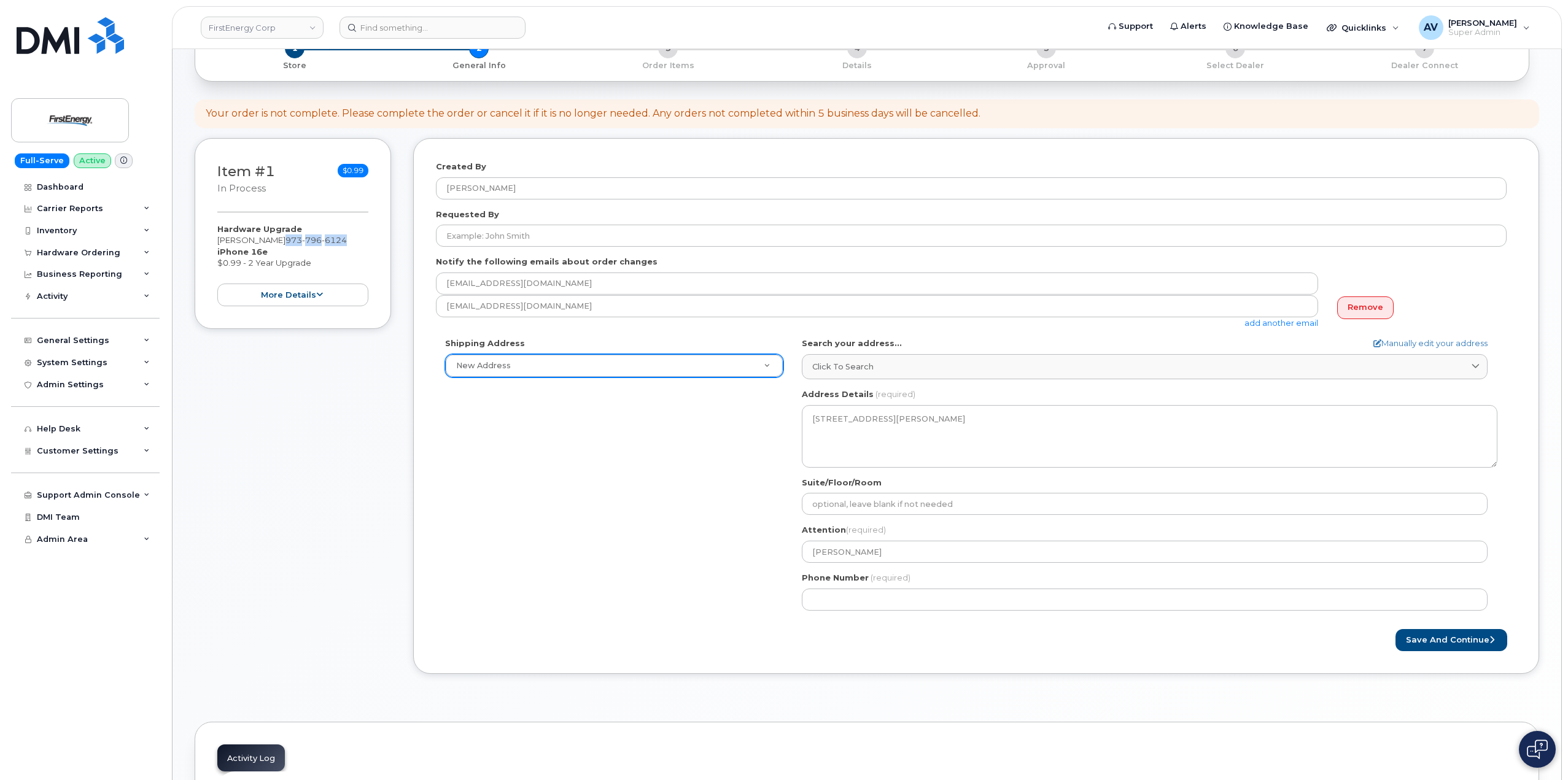
scroll to position [185, 0]
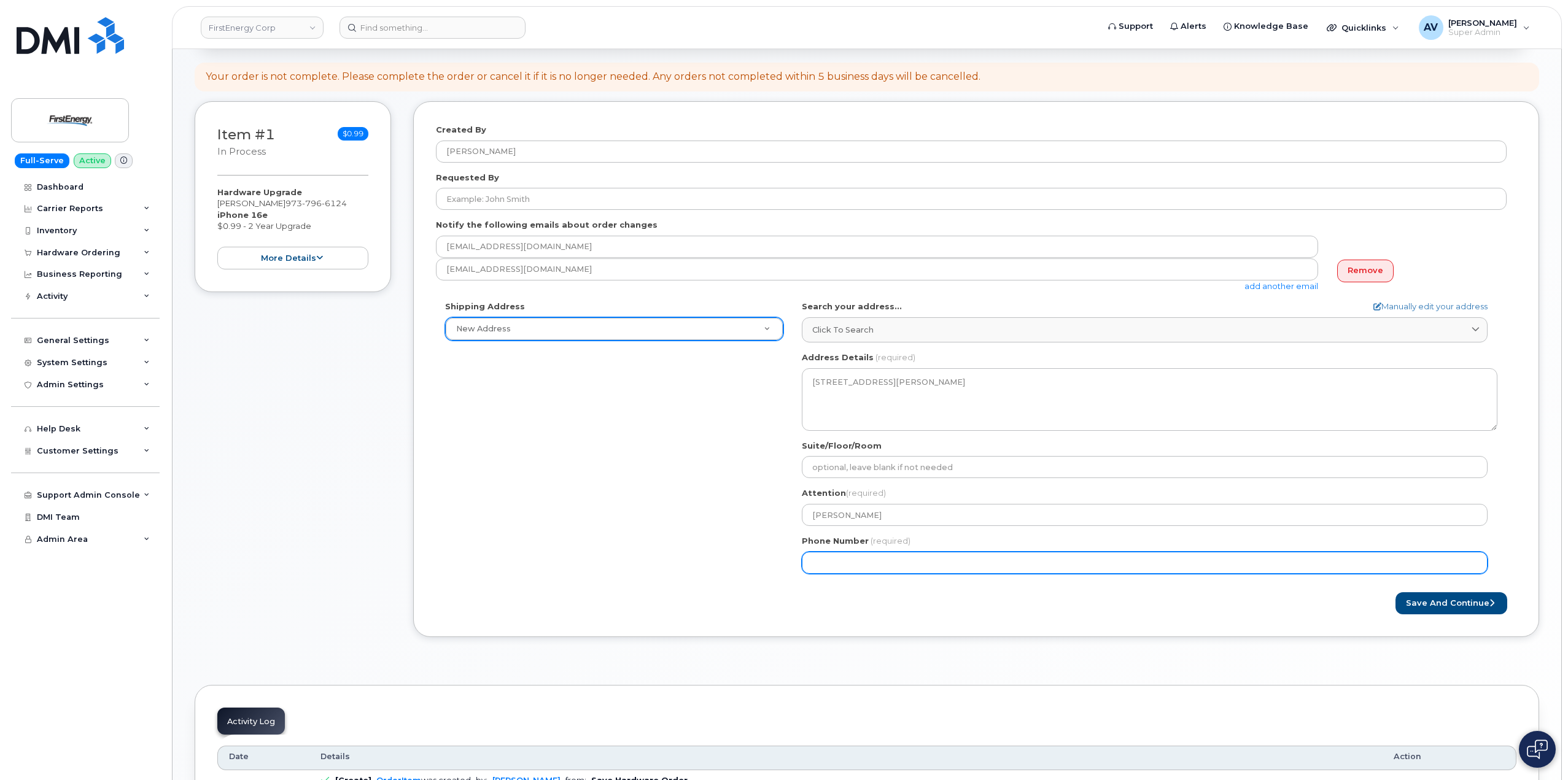
click at [880, 564] on input "Phone Number" at bounding box center [1144, 563] width 685 height 22
paste input "9737966124"
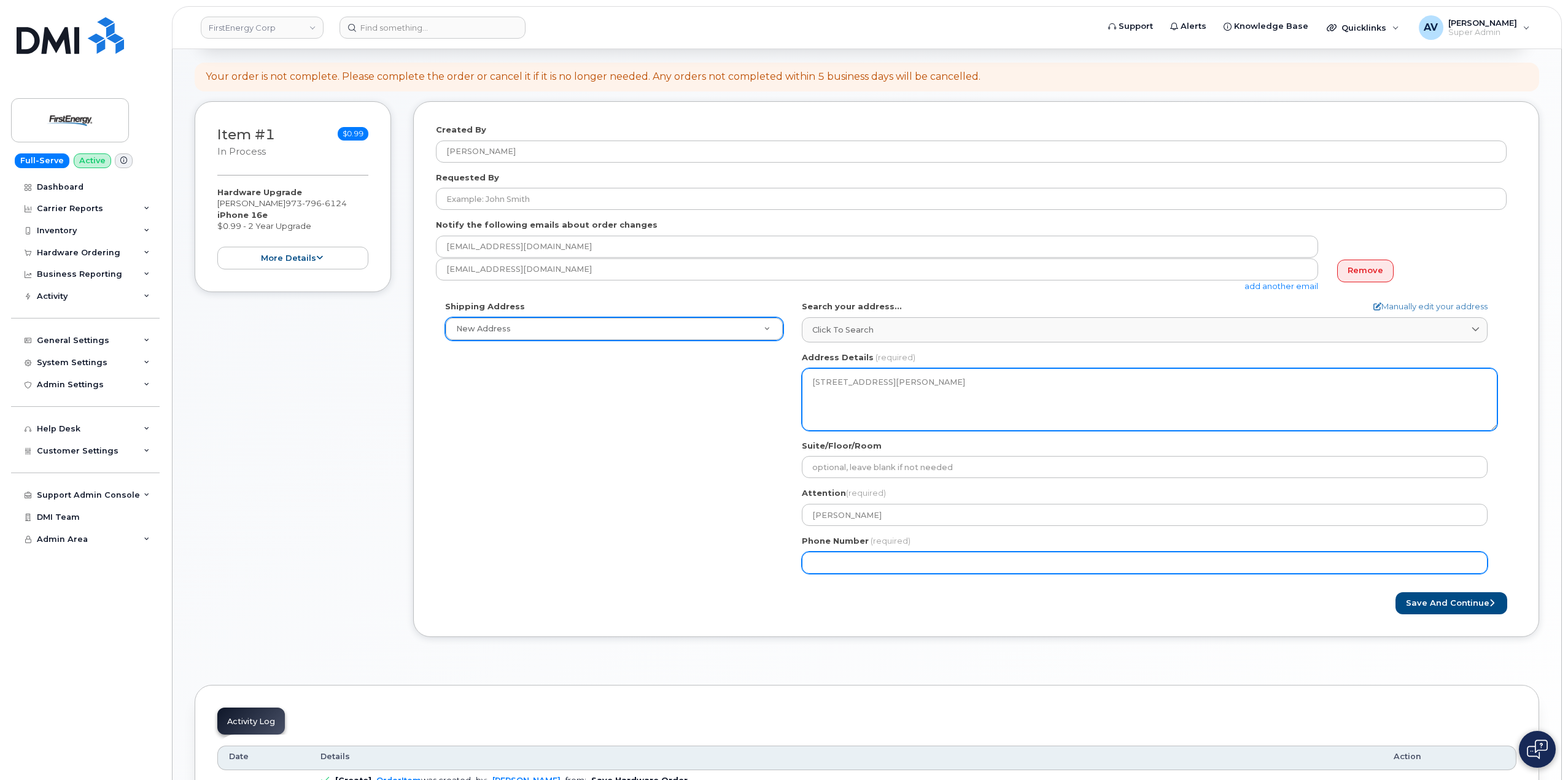
select select
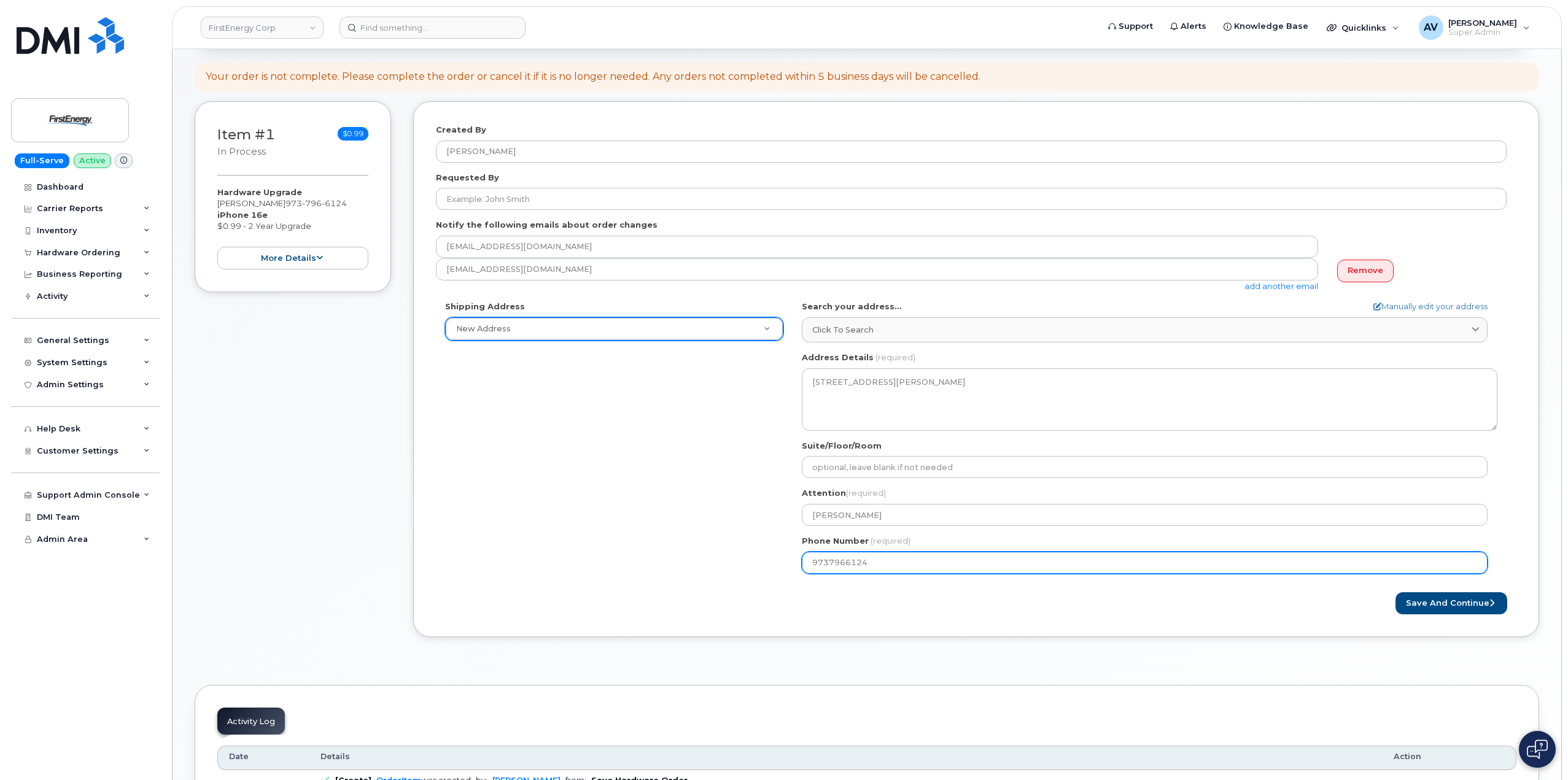
type input "9737966124"
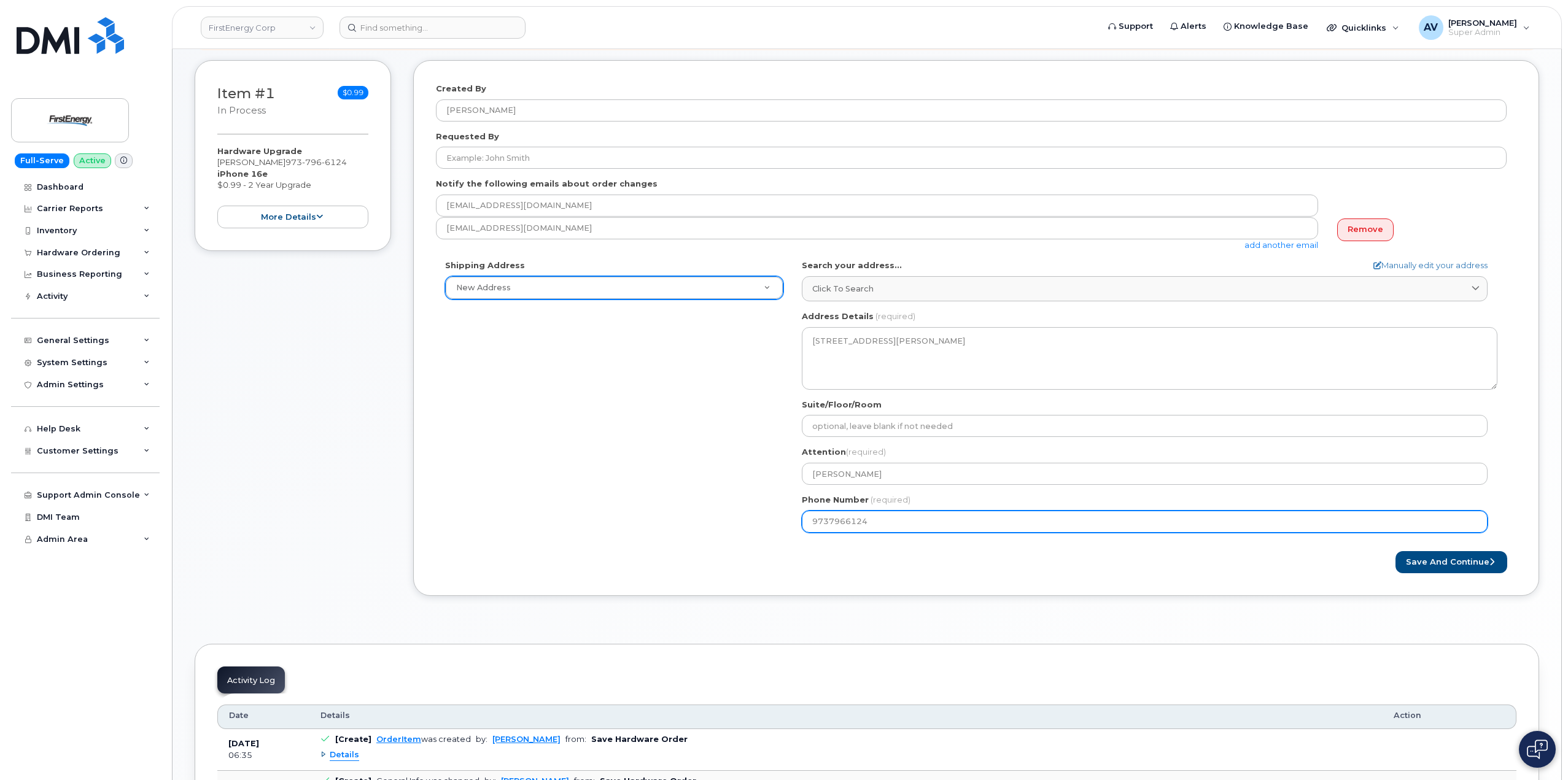
scroll to position [307, 0]
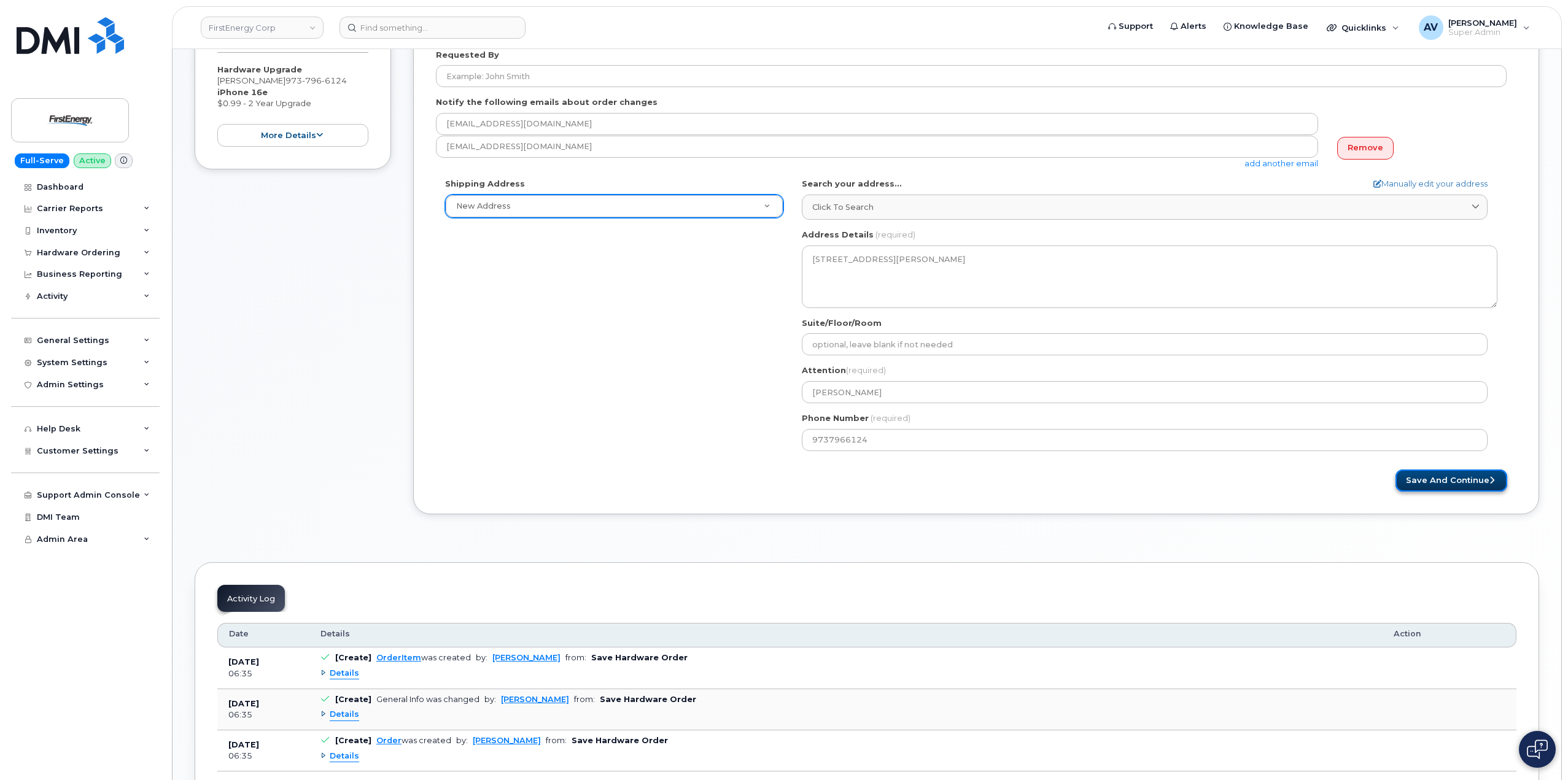
click at [1422, 478] on button "Save and Continue" at bounding box center [1451, 480] width 112 height 23
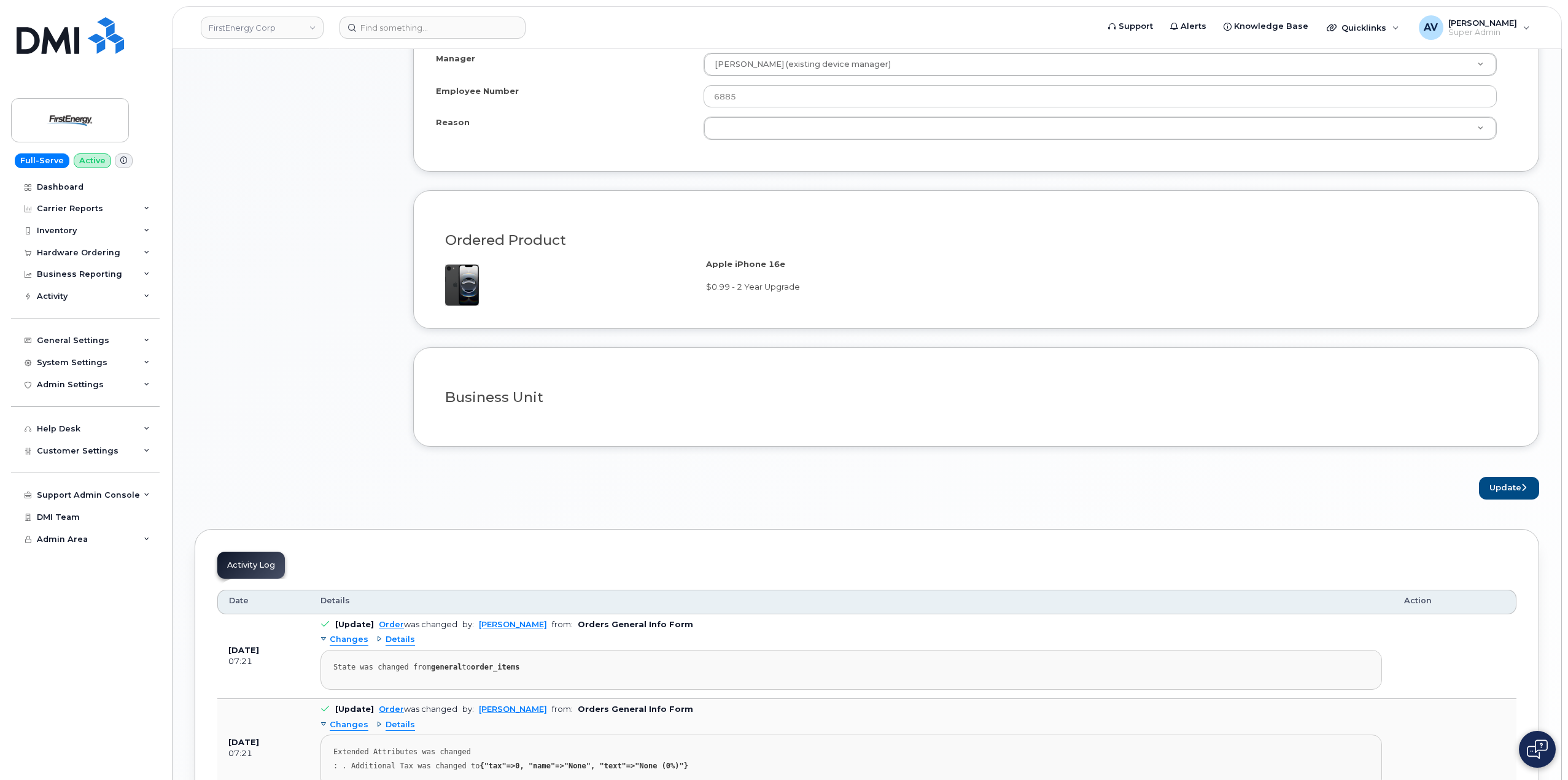
scroll to position [798, 0]
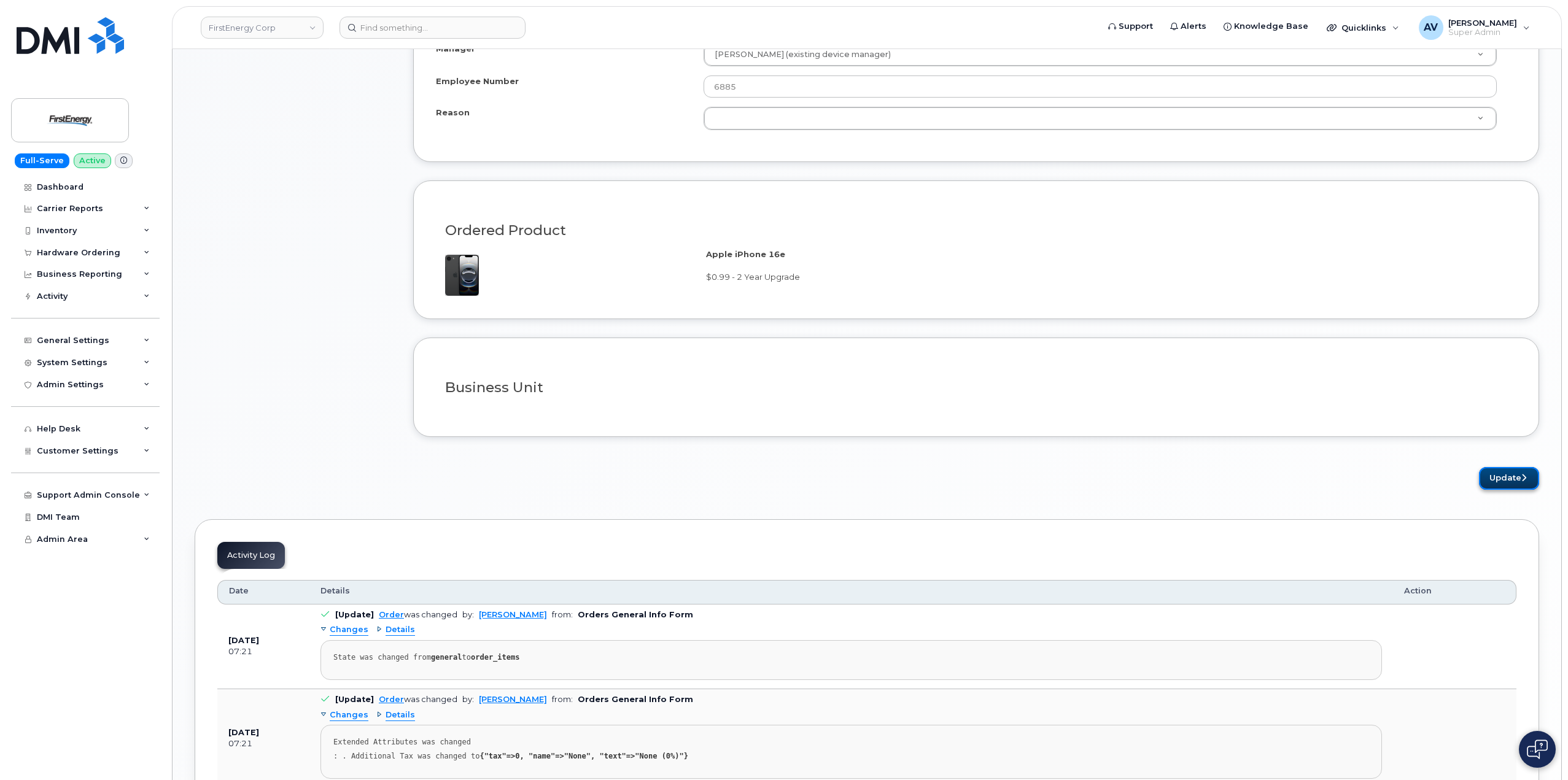
click at [1506, 476] on button "Update" at bounding box center [1509, 478] width 60 height 23
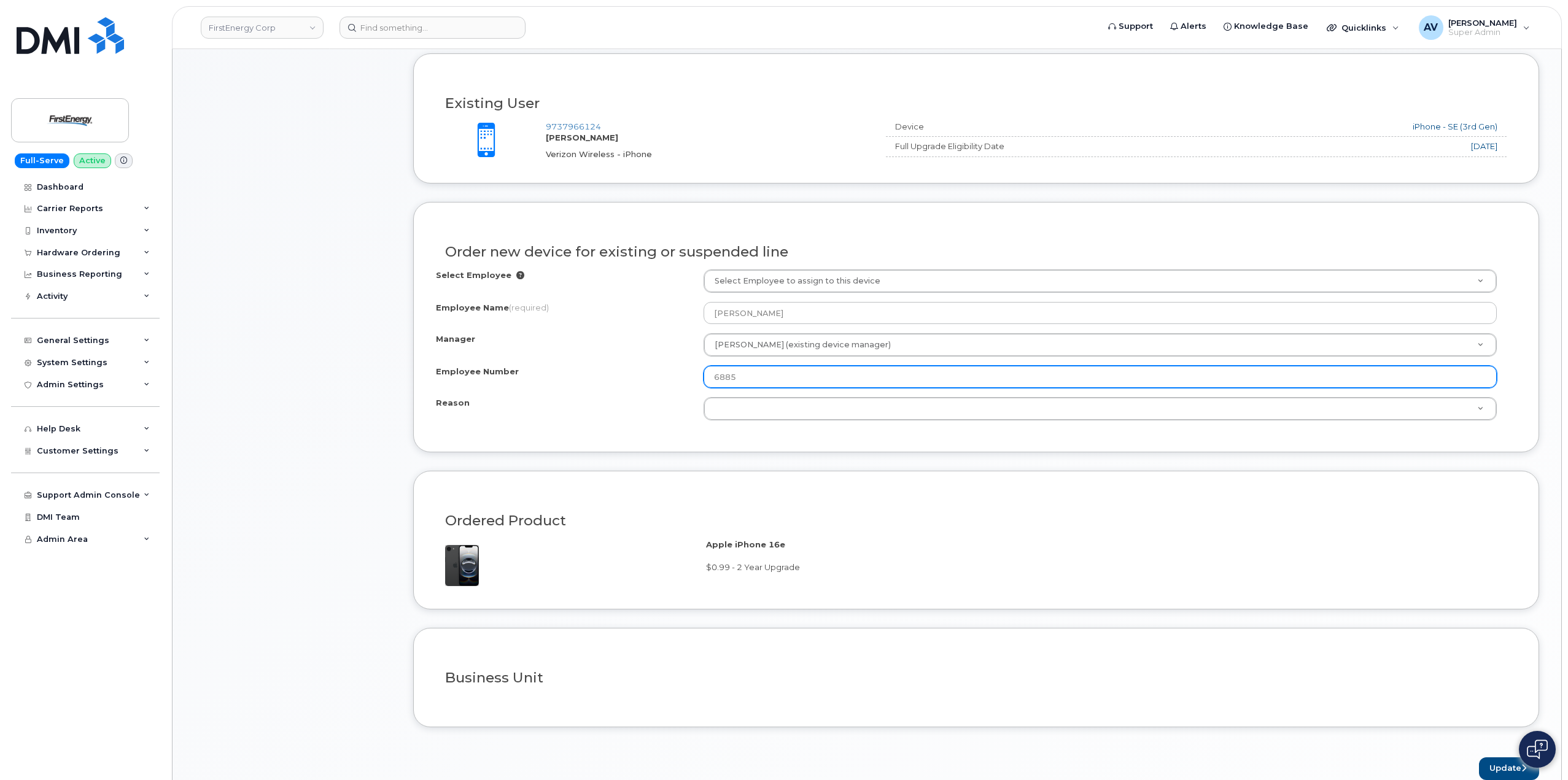
scroll to position [491, 0]
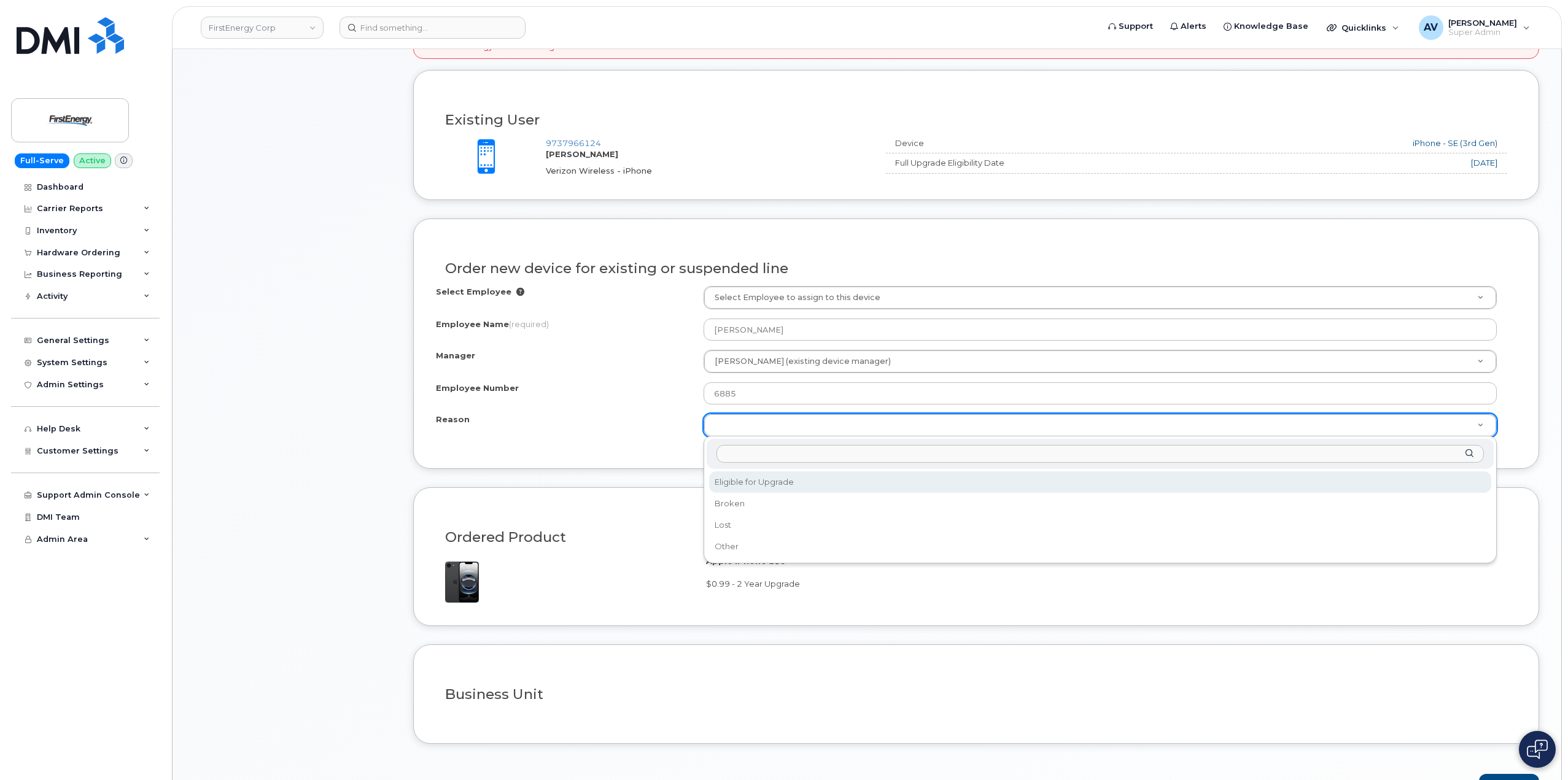
select select "eligible_for_upgrade"
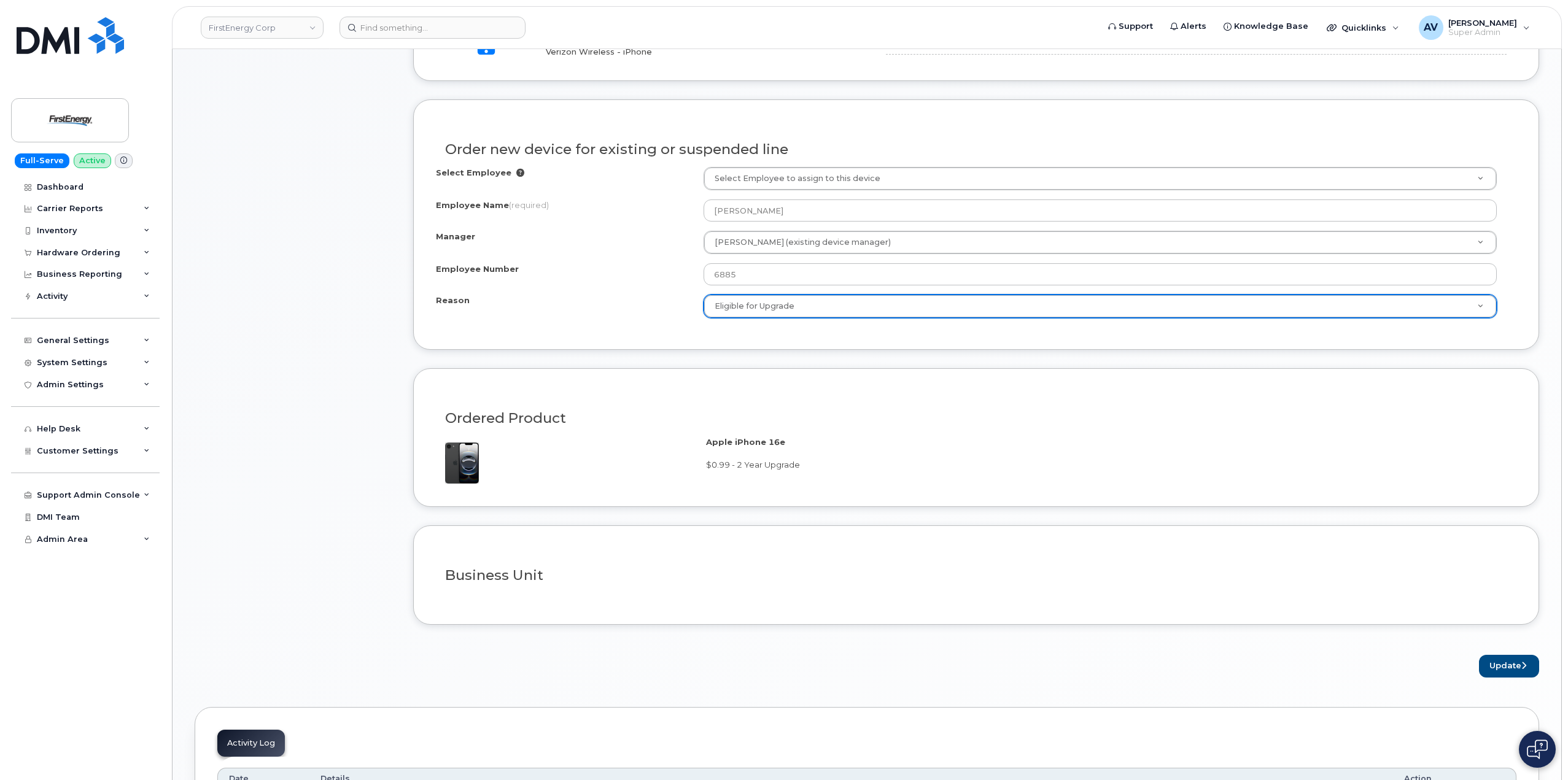
scroll to position [737, 0]
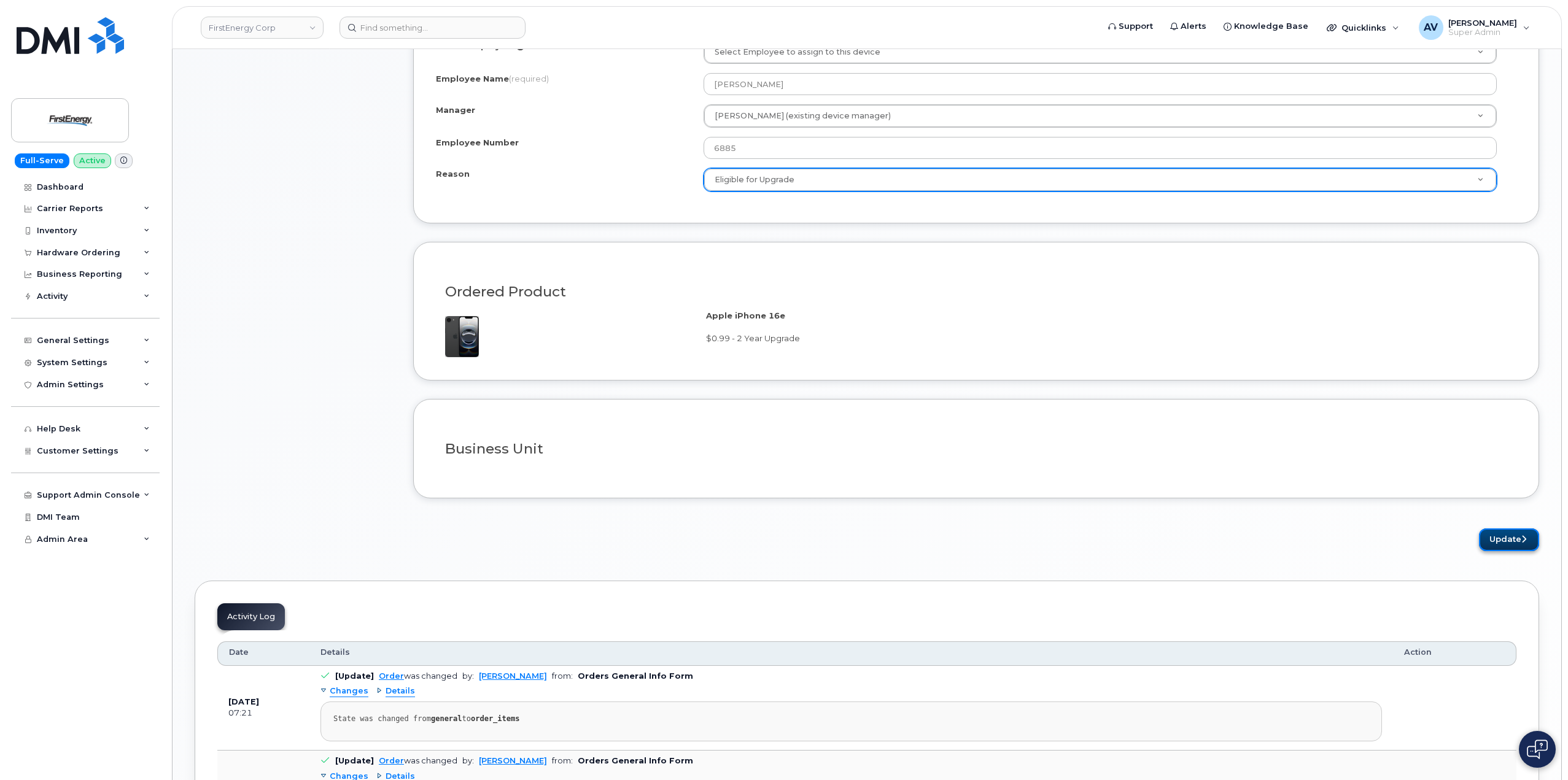
click at [1494, 543] on button "Update" at bounding box center [1509, 539] width 60 height 23
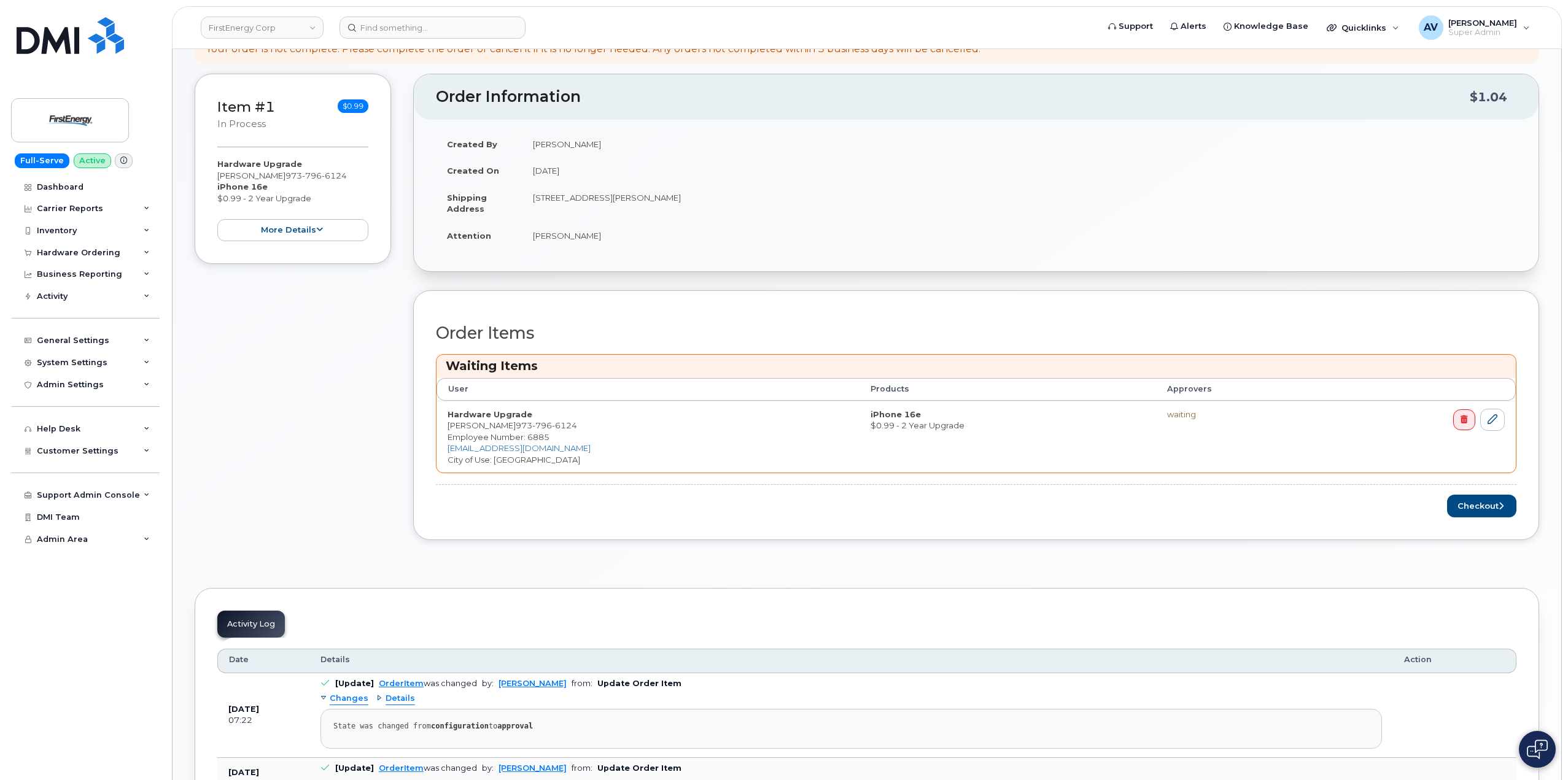
scroll to position [307, 0]
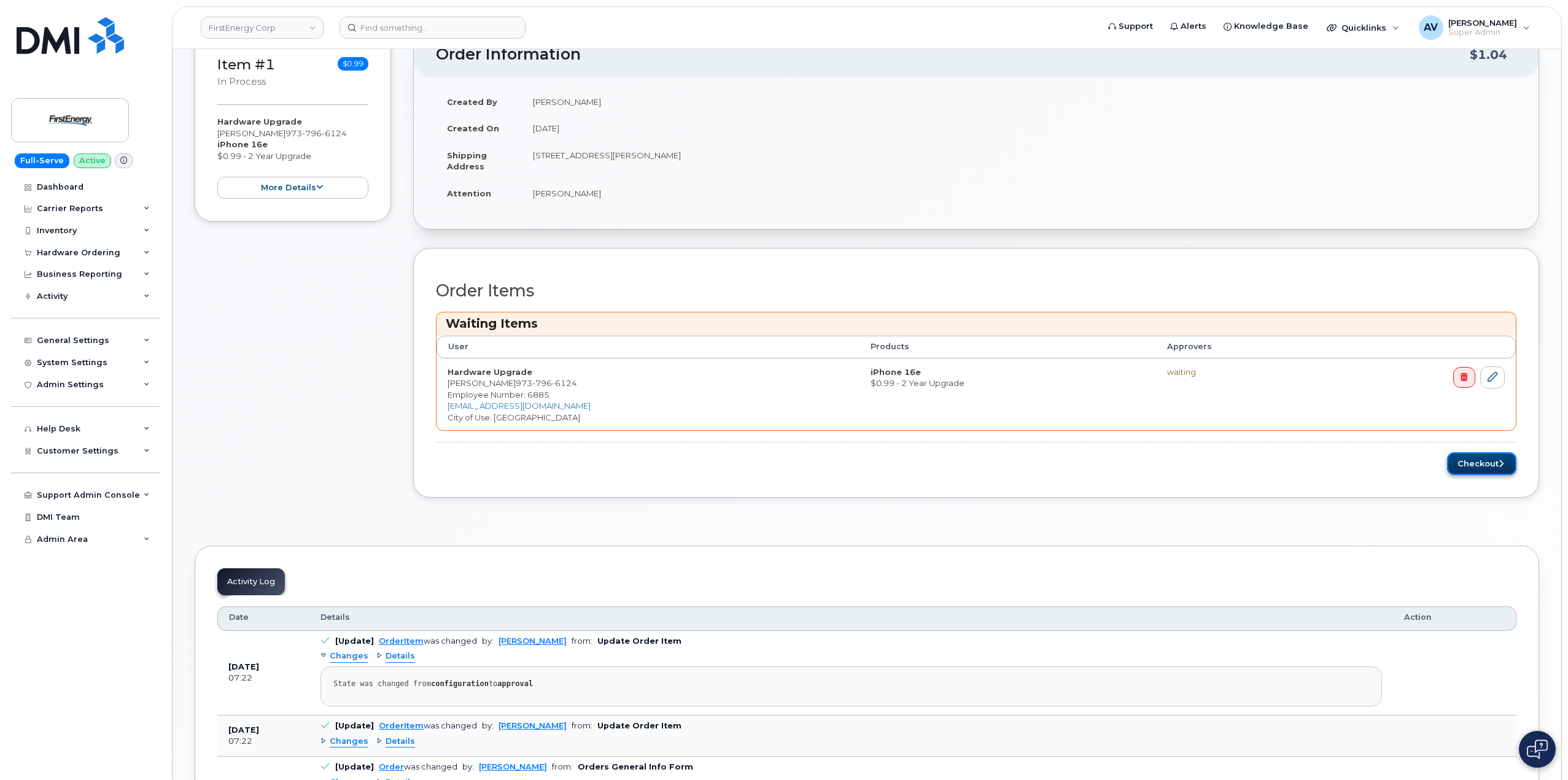
click at [1462, 461] on button "Checkout" at bounding box center [1482, 464] width 69 height 23
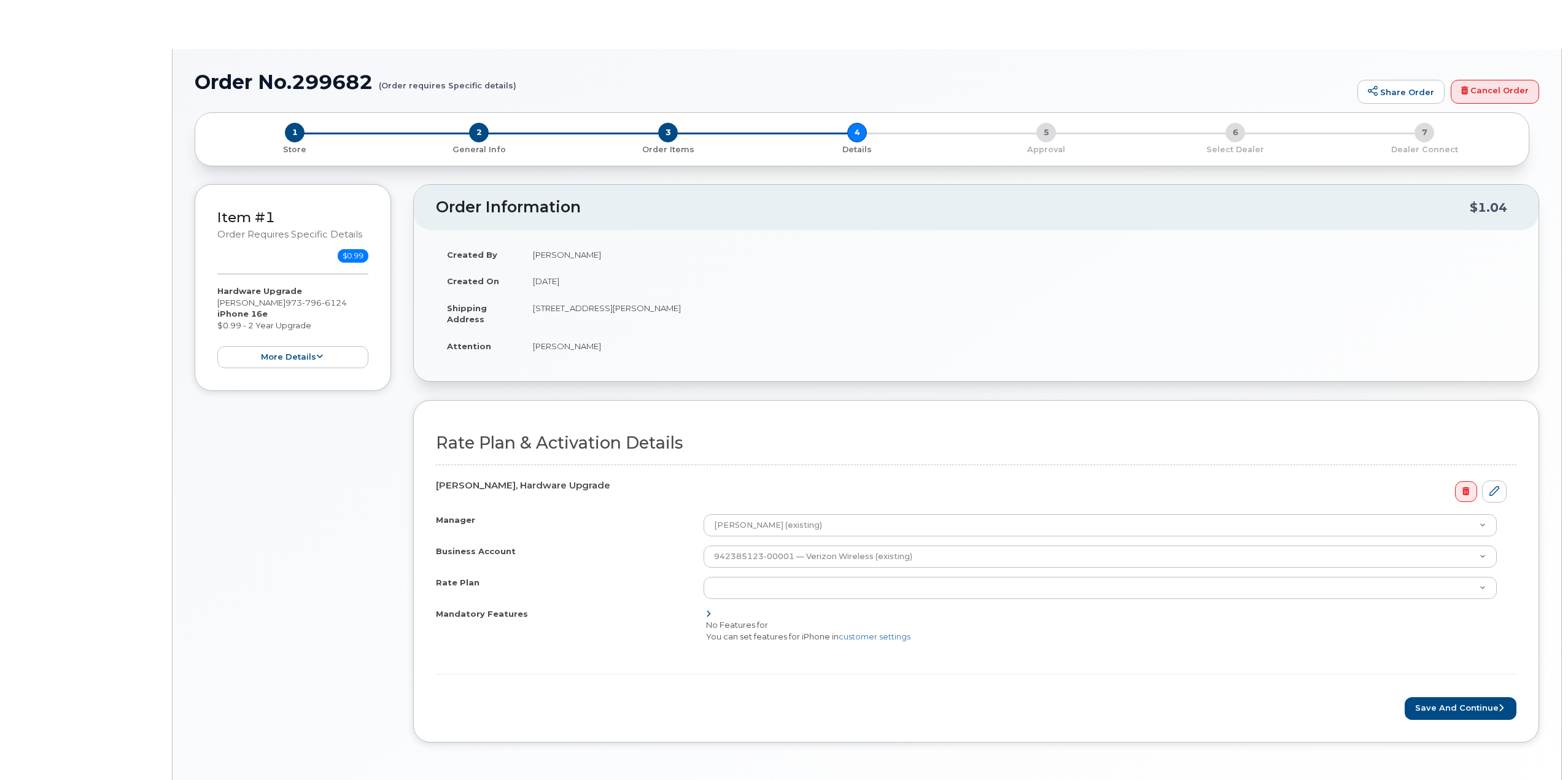
select select "Unl Mins&Msg 4gb Shr"
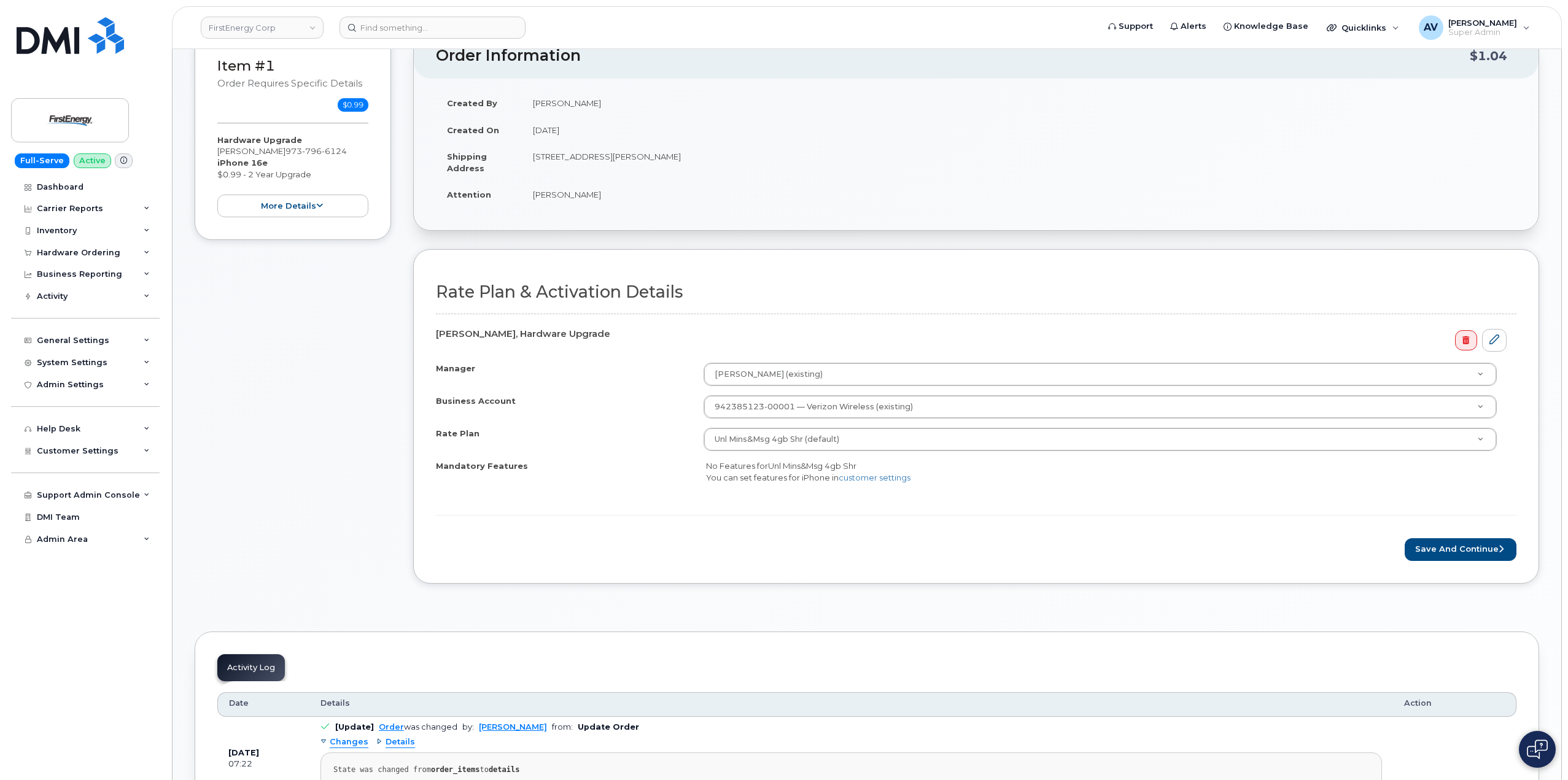
scroll to position [307, 0]
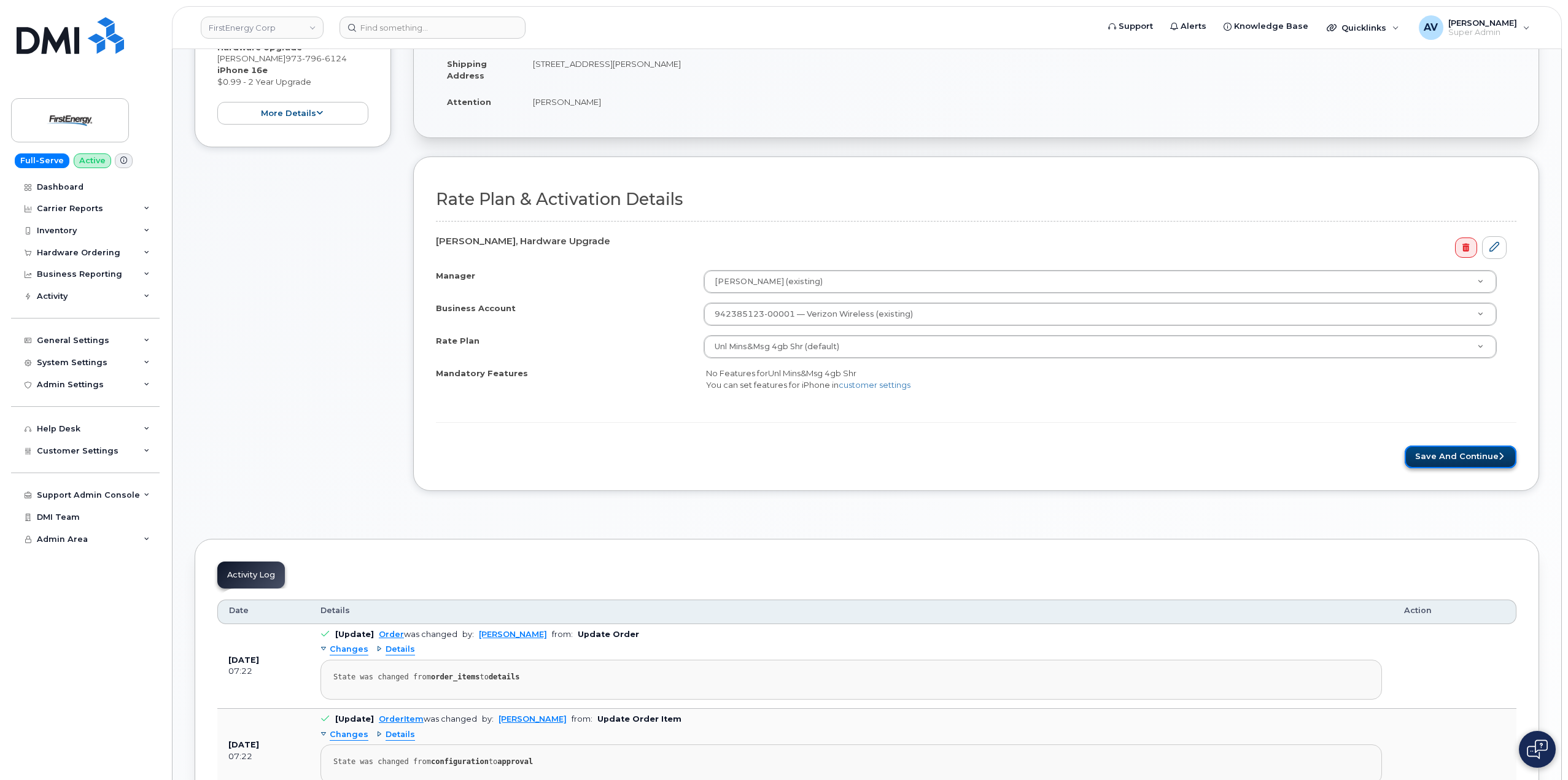
click at [1434, 455] on button "Save and Continue" at bounding box center [1461, 457] width 112 height 23
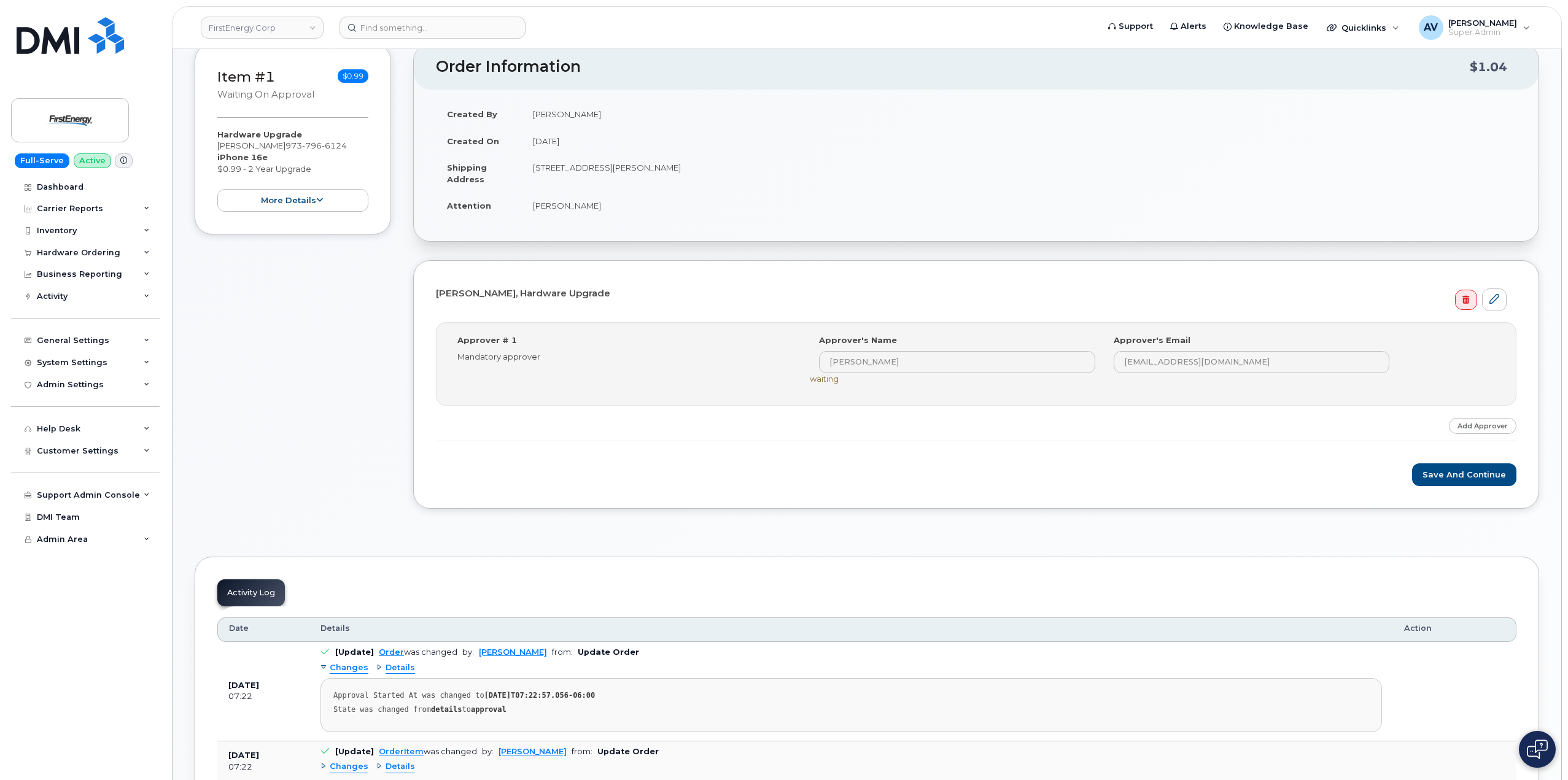
scroll to position [245, 0]
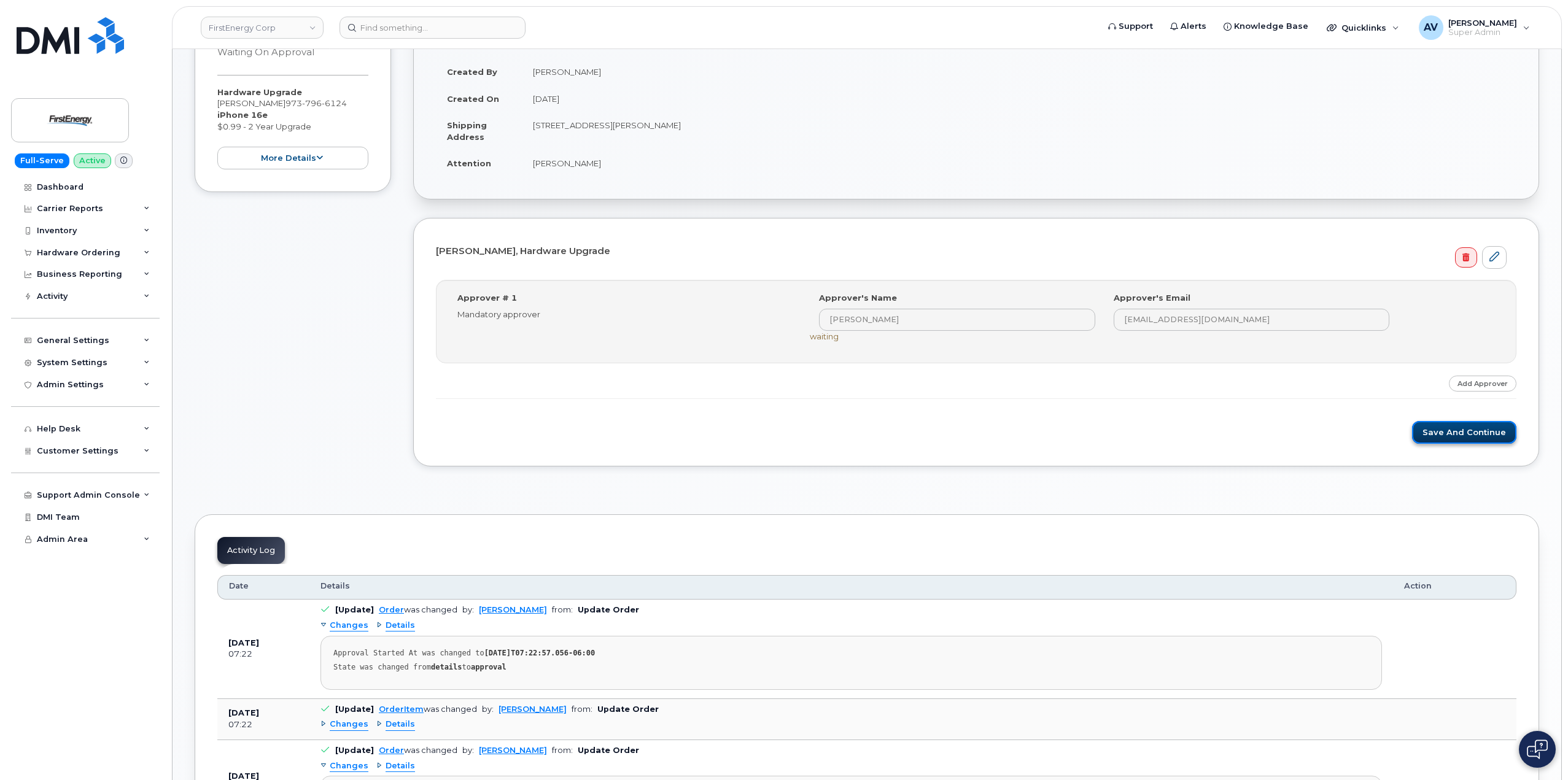
click at [1436, 431] on button "Save and Continue" at bounding box center [1464, 432] width 104 height 23
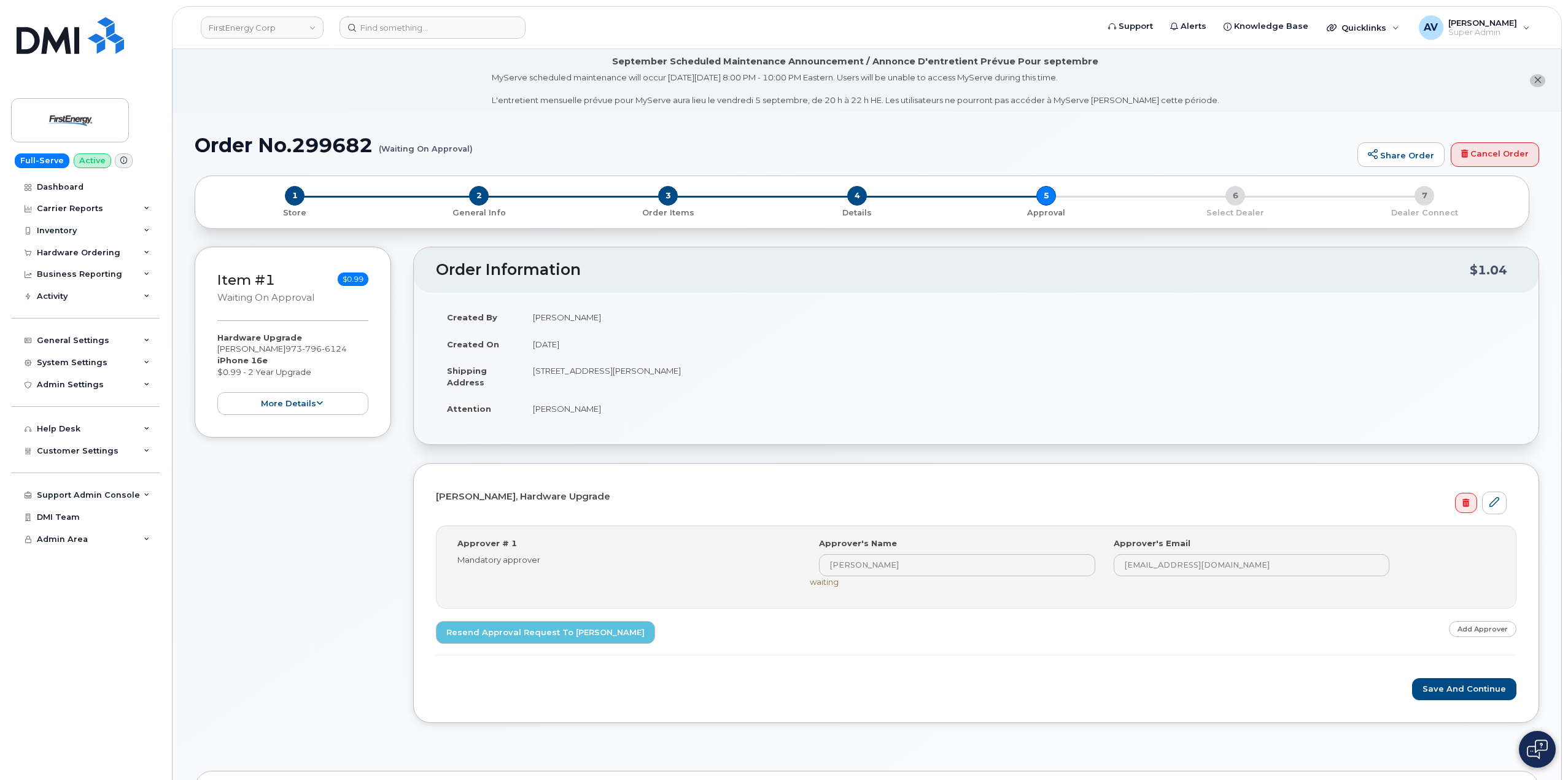
click at [326, 144] on h1 "Order No.299682 (Waiting On Approval)" at bounding box center [773, 144] width 1156 height 21
copy h1 "299682"
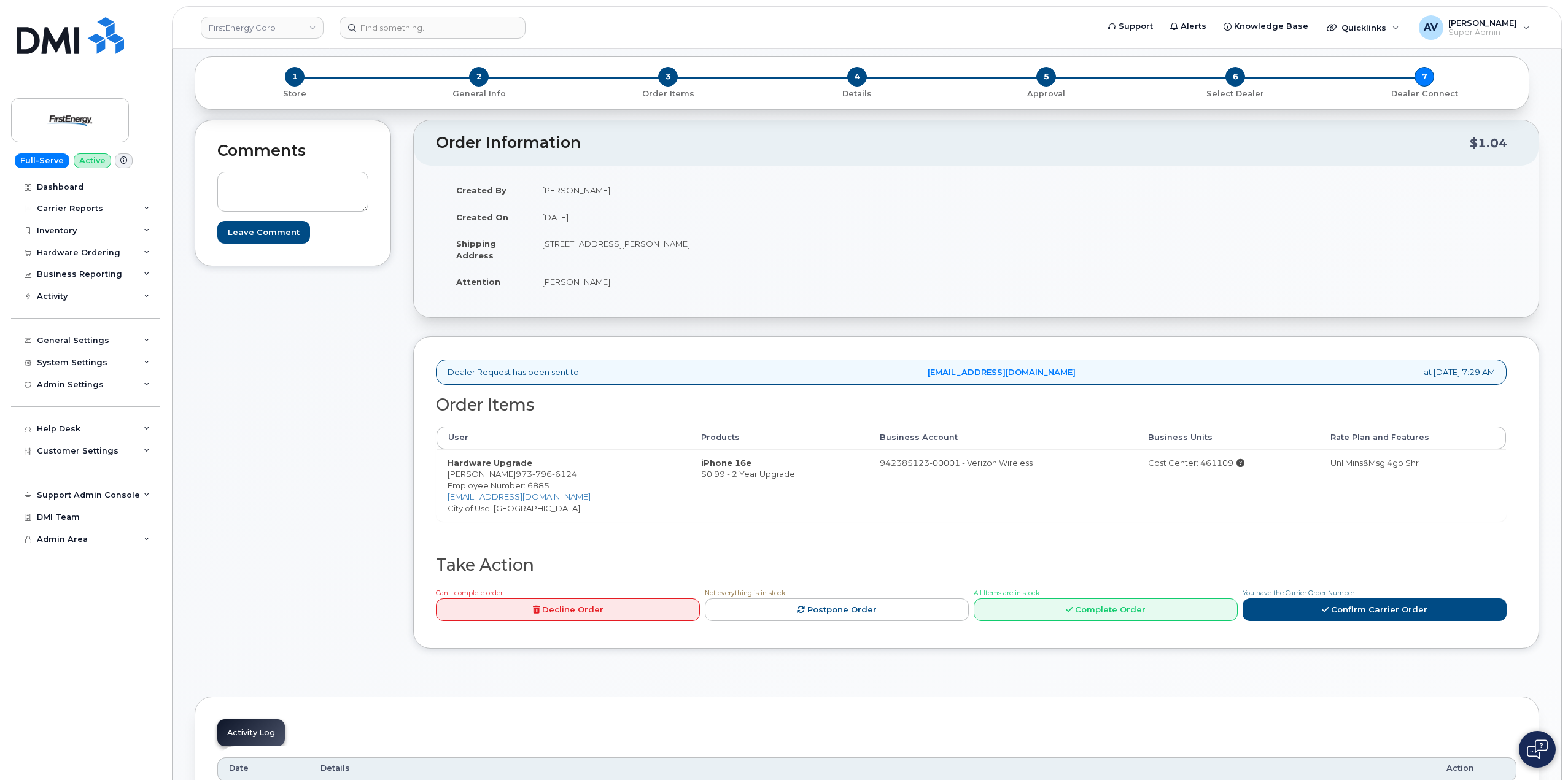
scroll to position [123, 0]
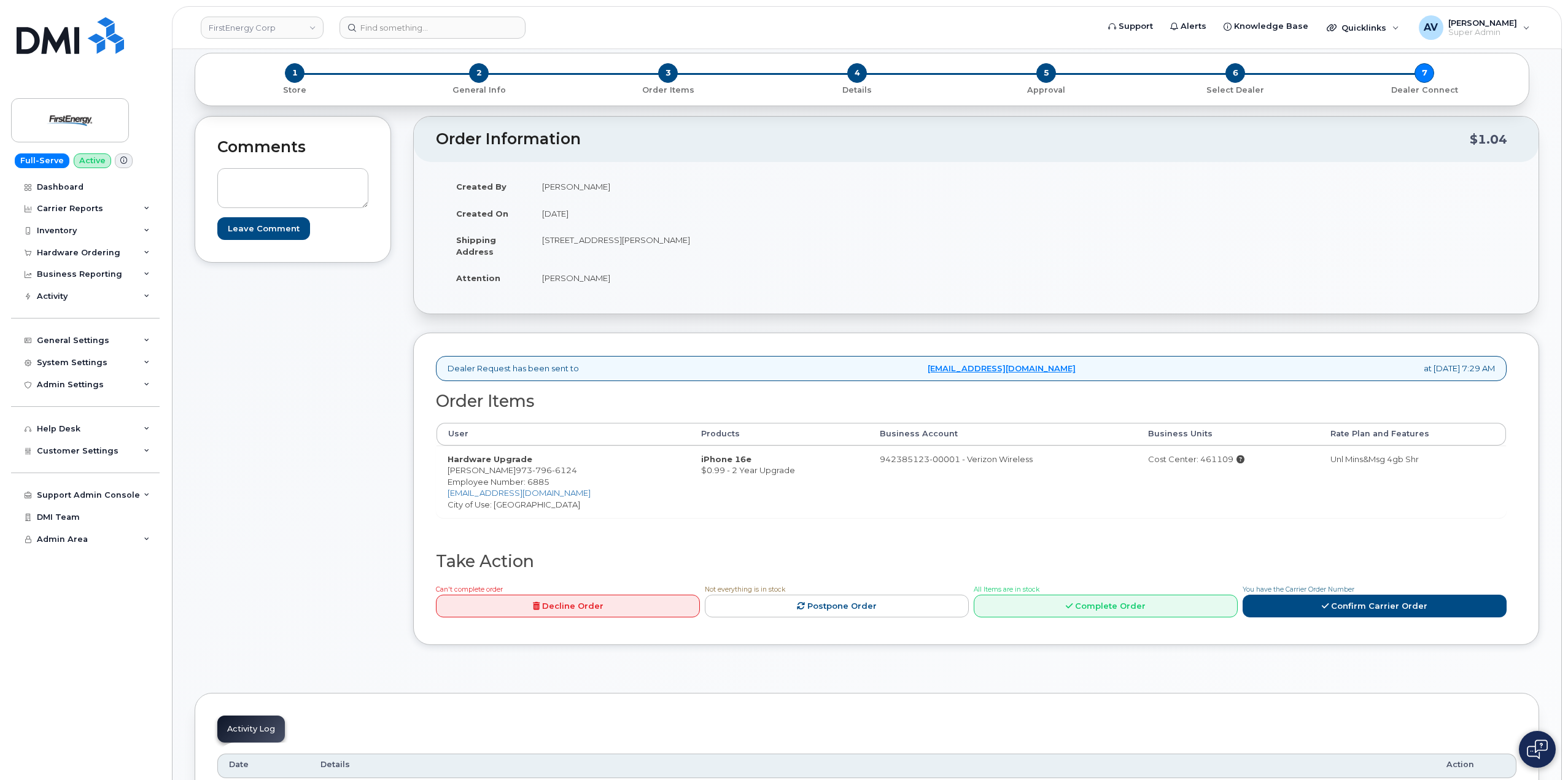
drag, startPoint x: 447, startPoint y: 469, endPoint x: 527, endPoint y: 474, distance: 80.2
click at [527, 474] on td "Hardware Upgrade LESA MCGUINNESS 973 796 6124 Employee Number: 6885 lmcguinness…" at bounding box center [562, 482] width 253 height 73
copy td "[PERSON_NAME]"
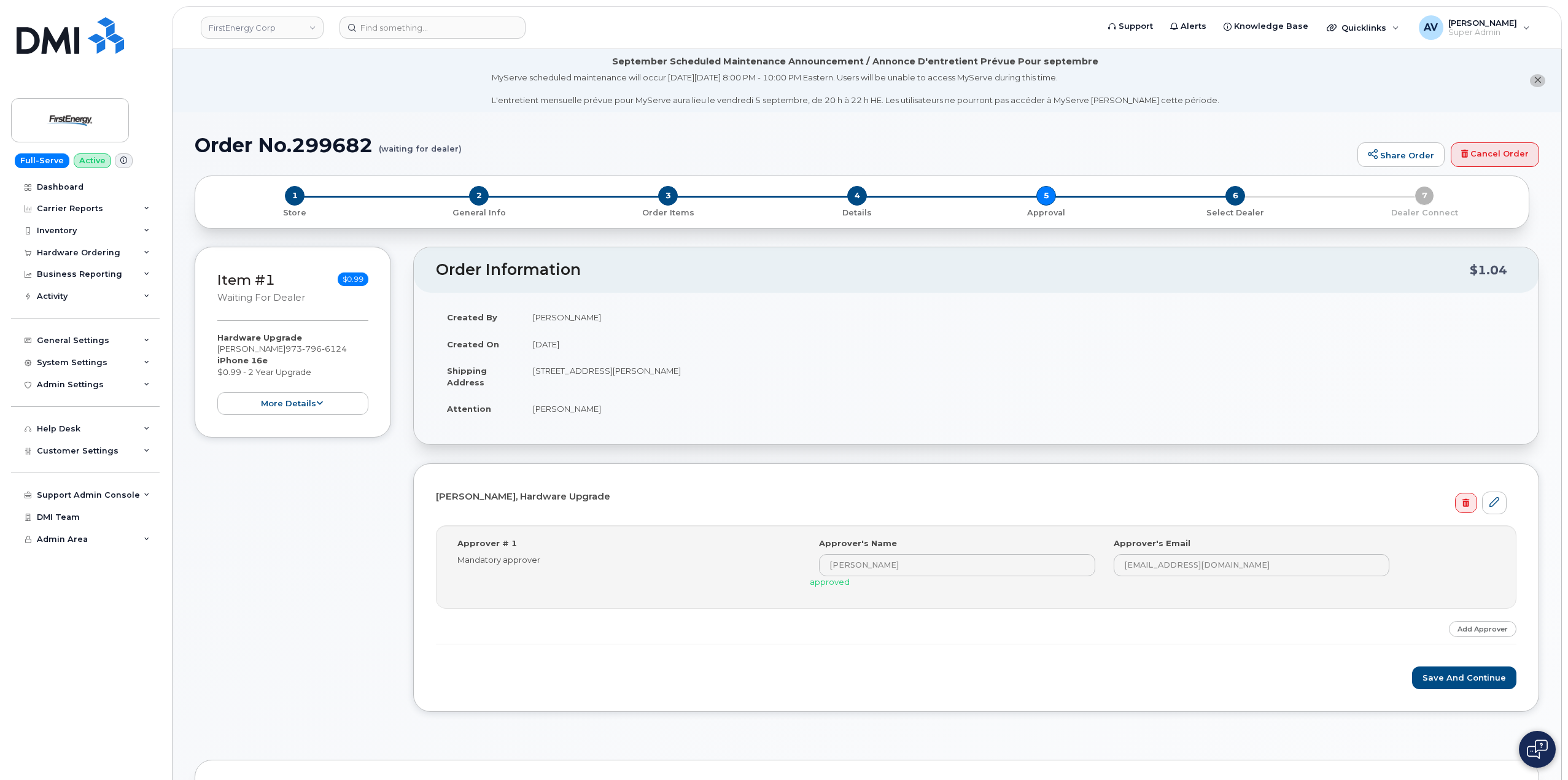
click at [1245, 722] on div "Order Information $1.04 Created By [PERSON_NAME] Created On [DATE] Shipping Add…" at bounding box center [976, 488] width 1126 height 483
click at [1471, 677] on button "Save and Continue" at bounding box center [1464, 677] width 104 height 23
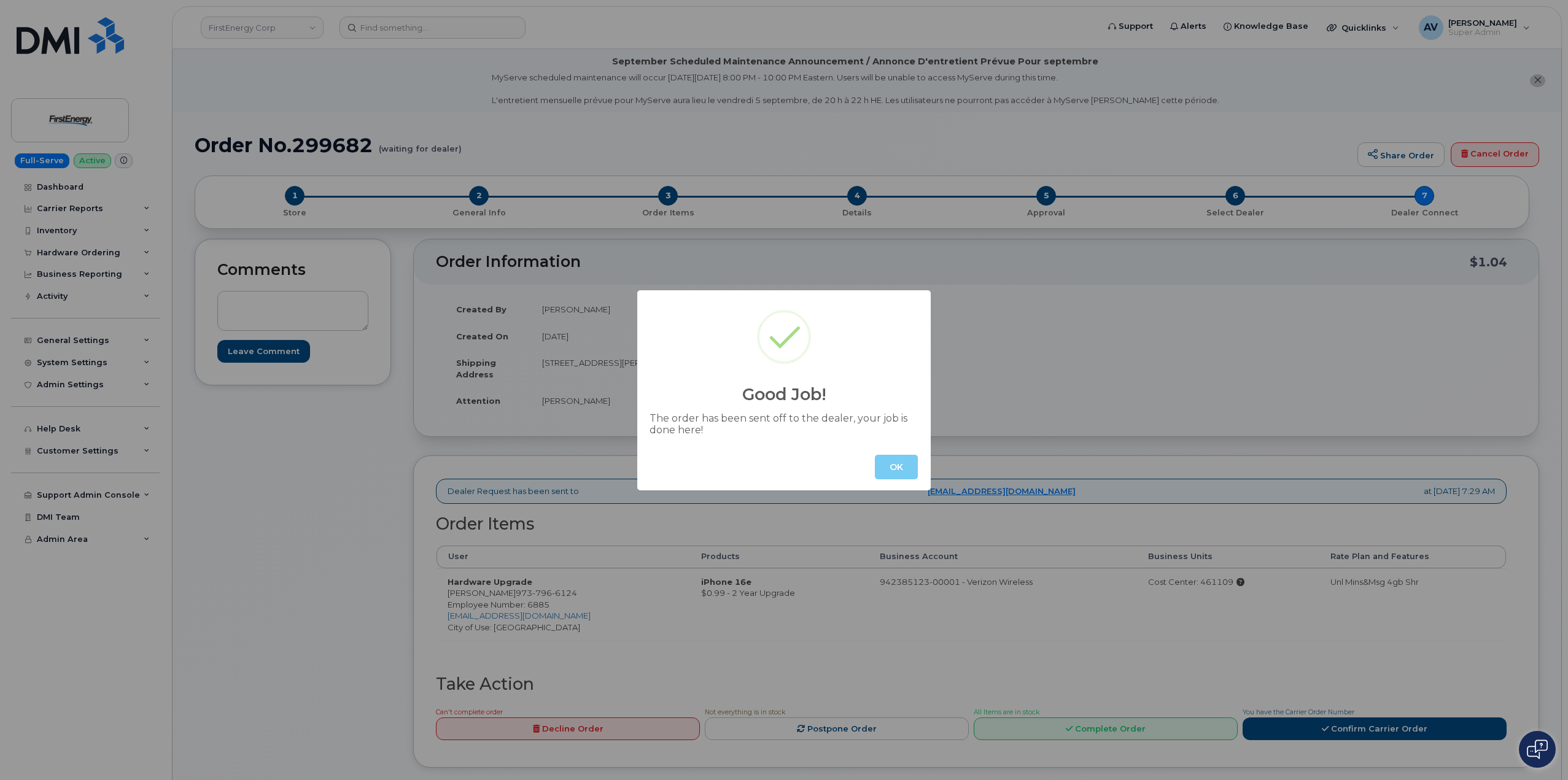
click at [905, 465] on button "OK" at bounding box center [896, 467] width 43 height 24
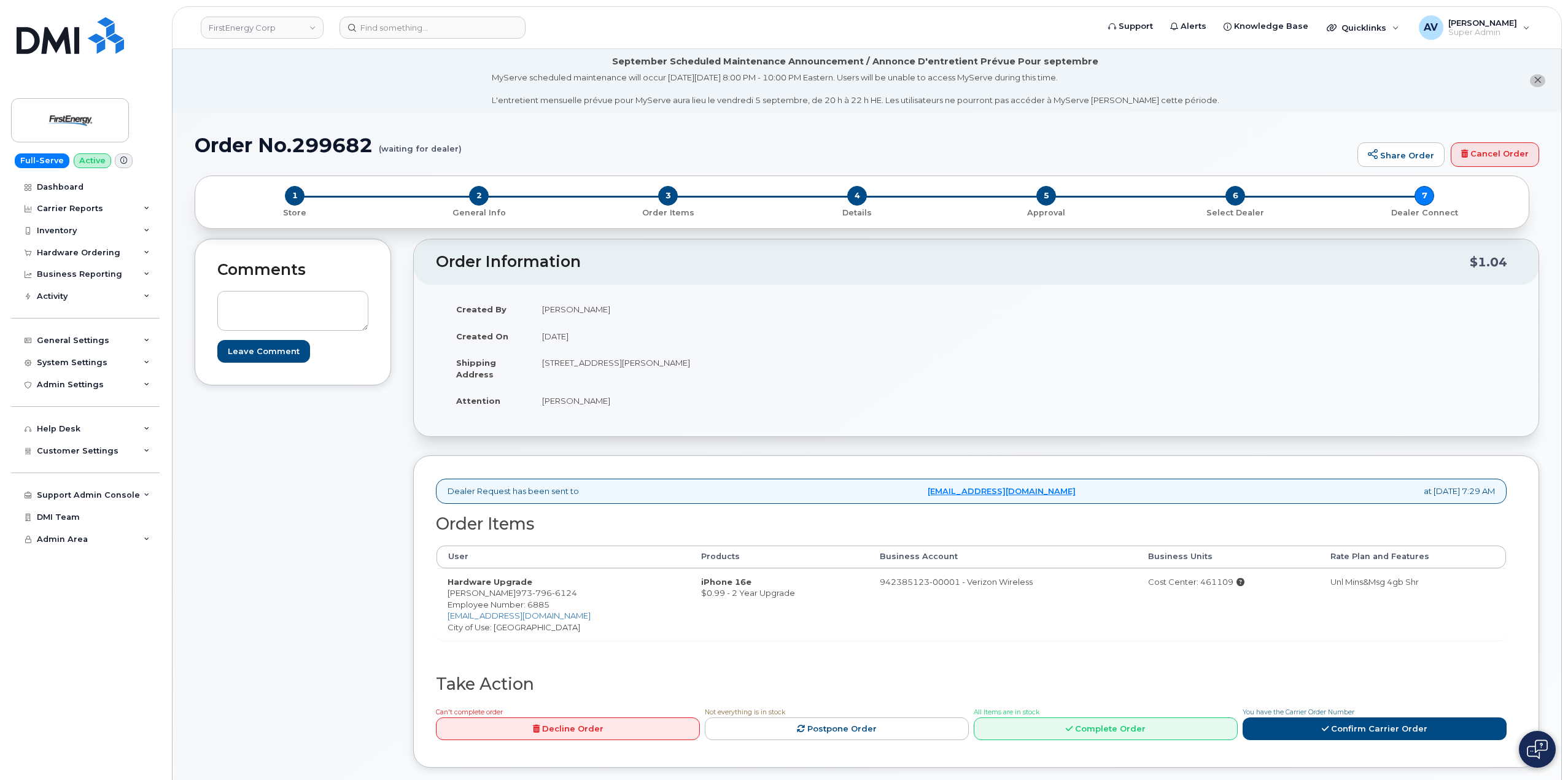
drag, startPoint x: 811, startPoint y: 364, endPoint x: 544, endPoint y: 371, distance: 267.1
click at [544, 371] on td "[STREET_ADDRESS][PERSON_NAME]" at bounding box center [749, 368] width 436 height 38
copy td "[STREET_ADDRESS][PERSON_NAME]"
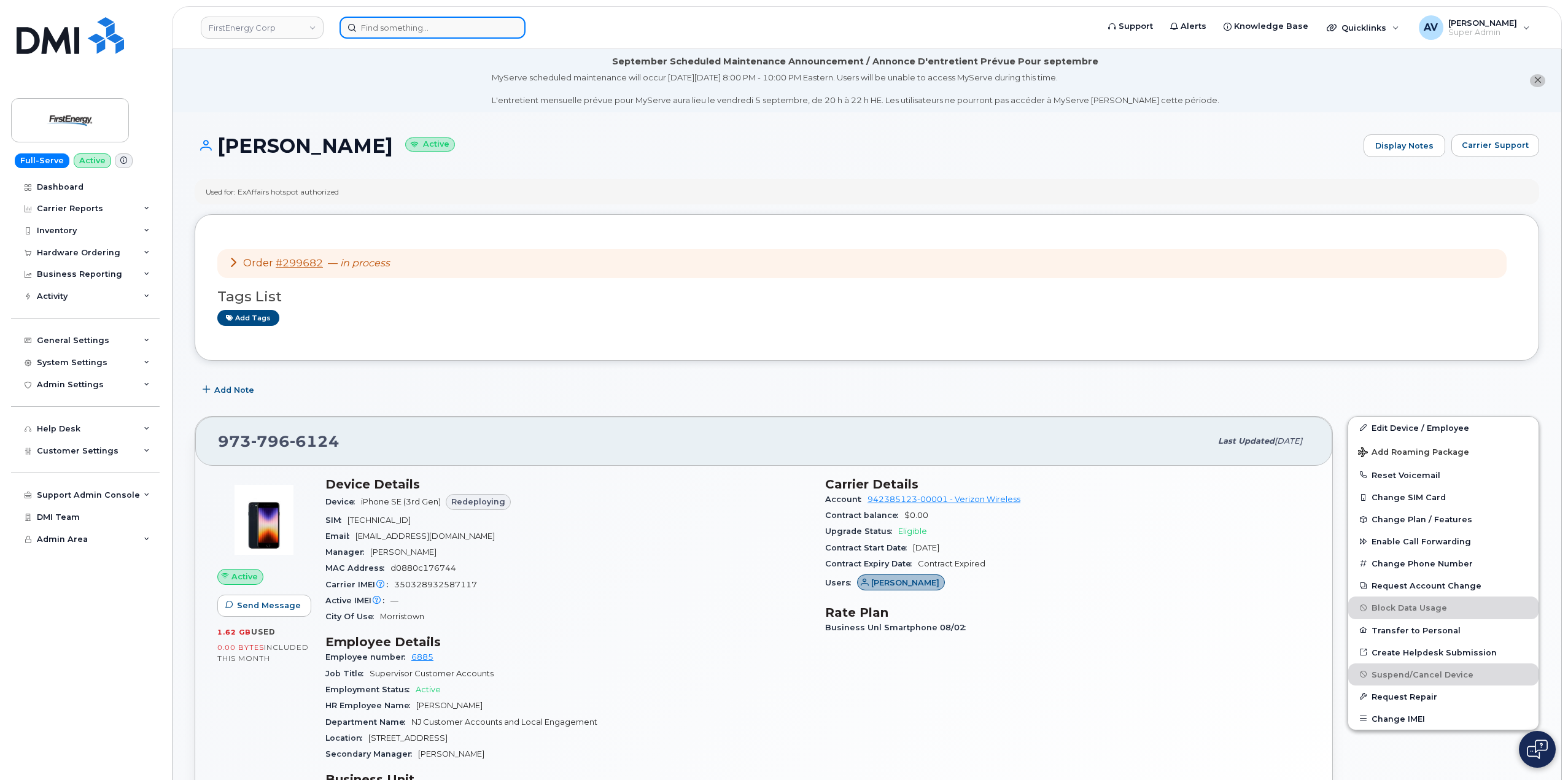
click at [466, 24] on input at bounding box center [432, 28] width 186 height 22
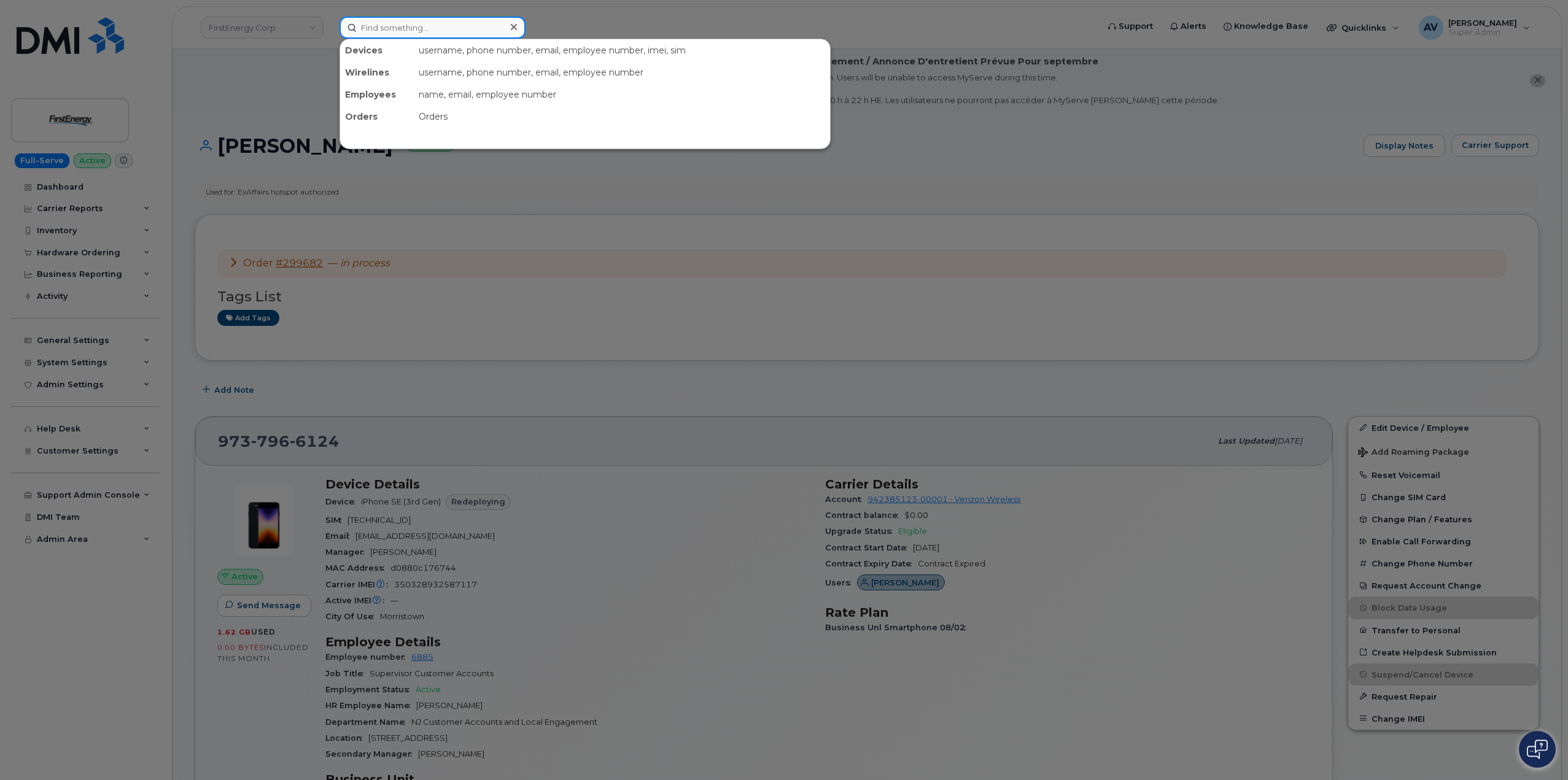
paste input "LESA MCGUINNESS"
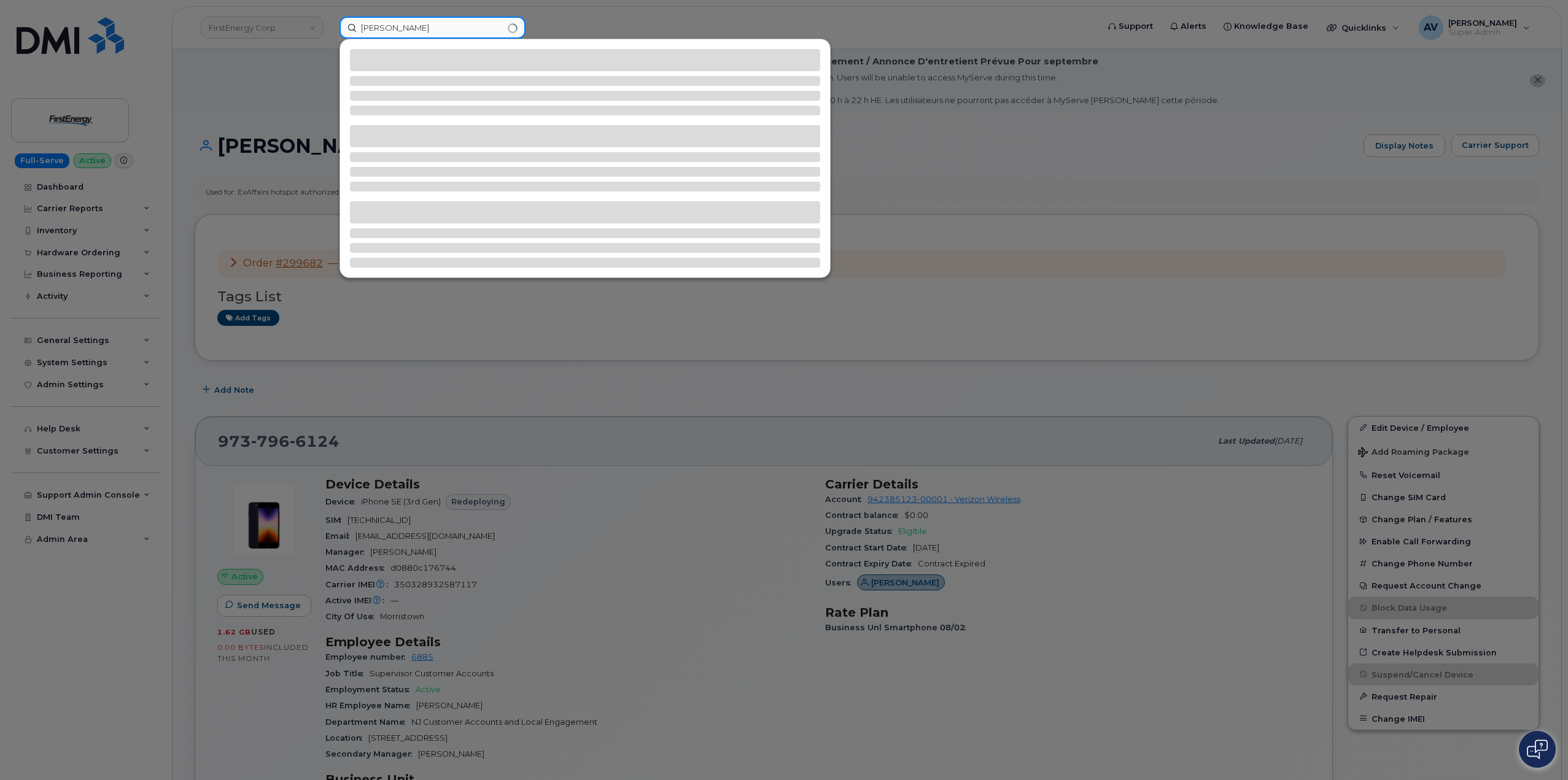
type input "LESA MCGUINNESS"
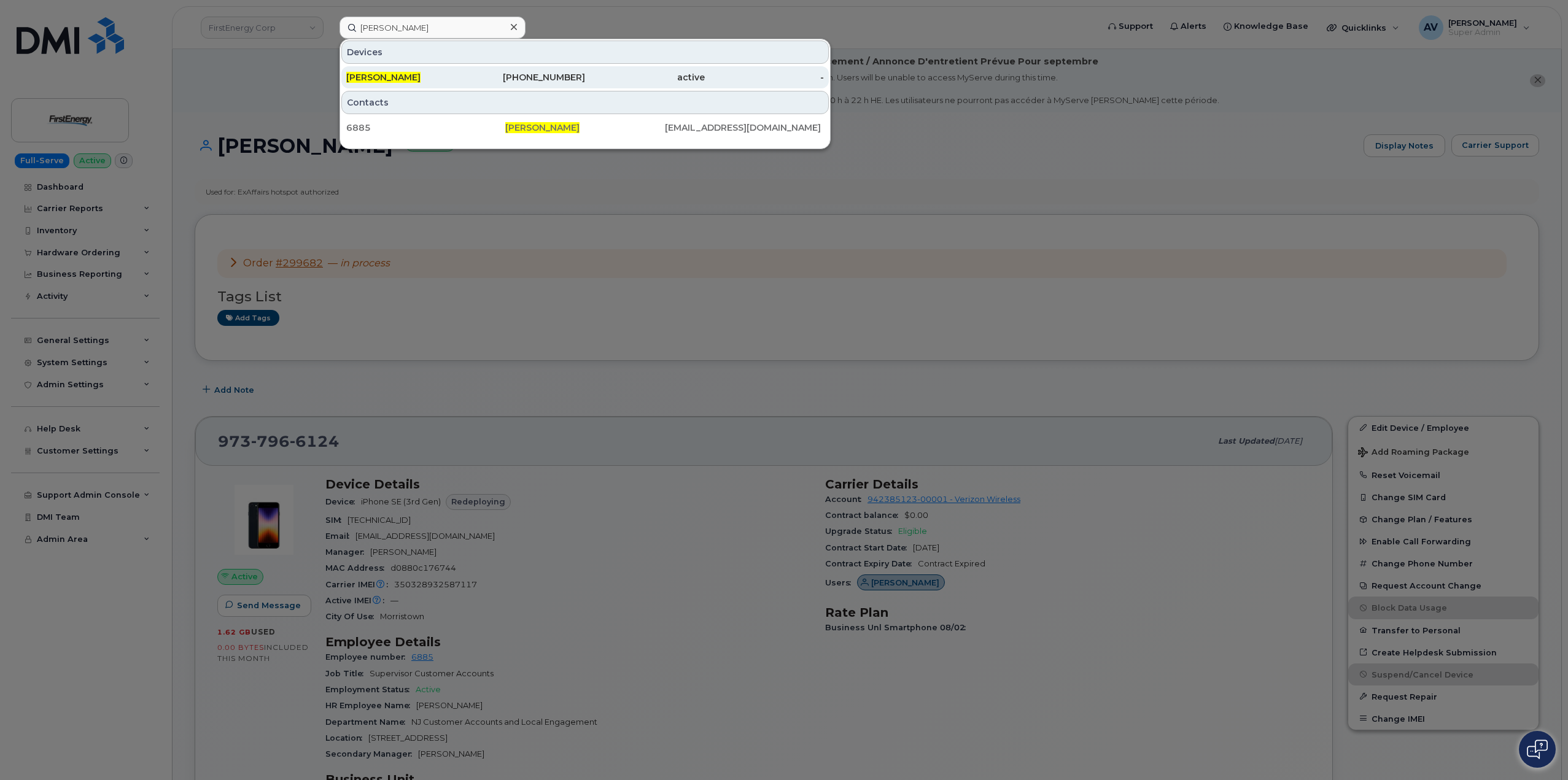
click at [495, 77] on div "973-796-6124" at bounding box center [526, 77] width 120 height 13
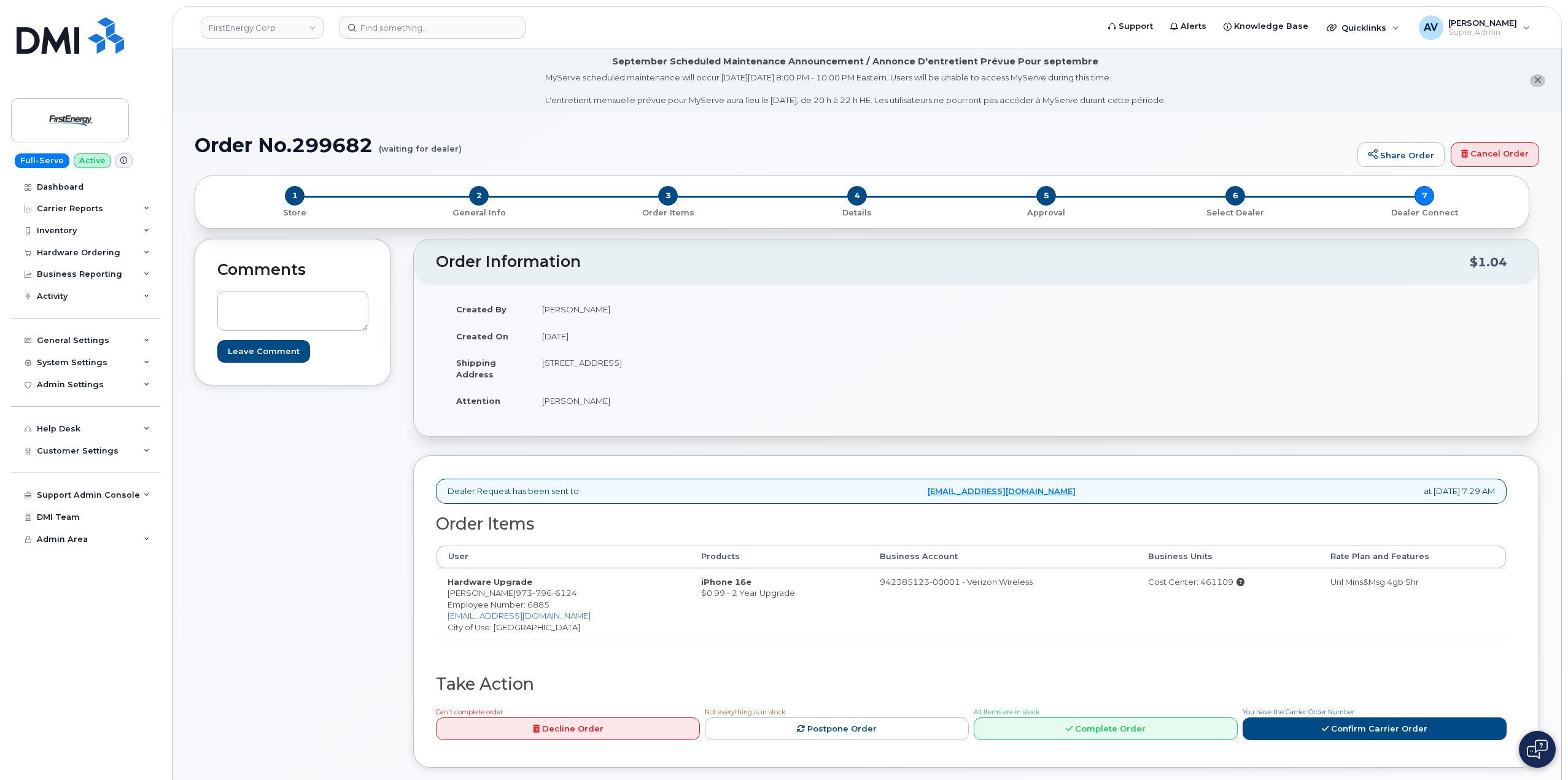
drag, startPoint x: 630, startPoint y: 400, endPoint x: 542, endPoint y: 407, distance: 88.3
click at [541, 409] on td "[PERSON_NAME]" at bounding box center [749, 401] width 436 height 27
copy td "[PERSON_NAME]"
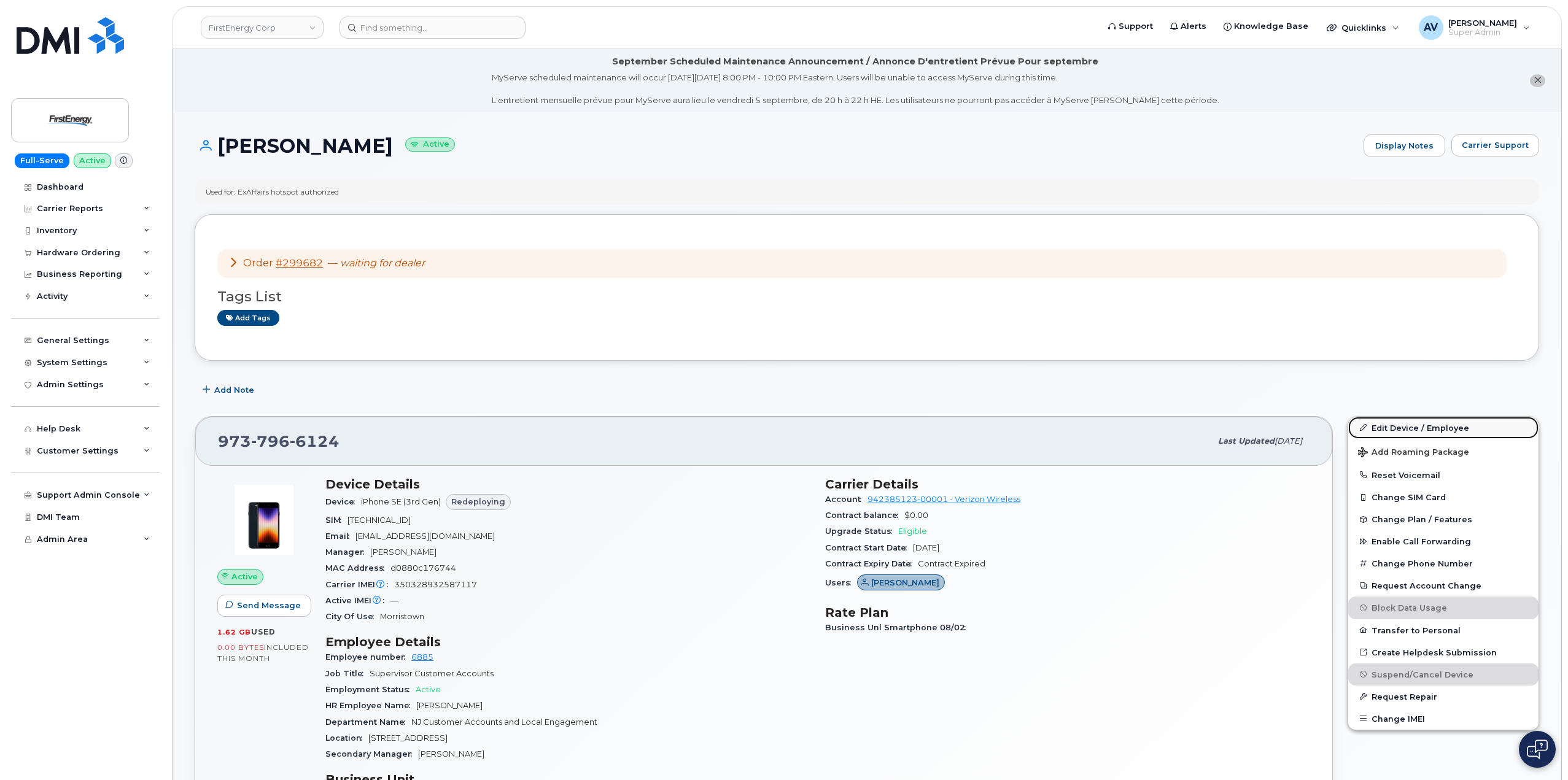
click at [1406, 430] on link "Edit Device / Employee" at bounding box center [1443, 428] width 190 height 22
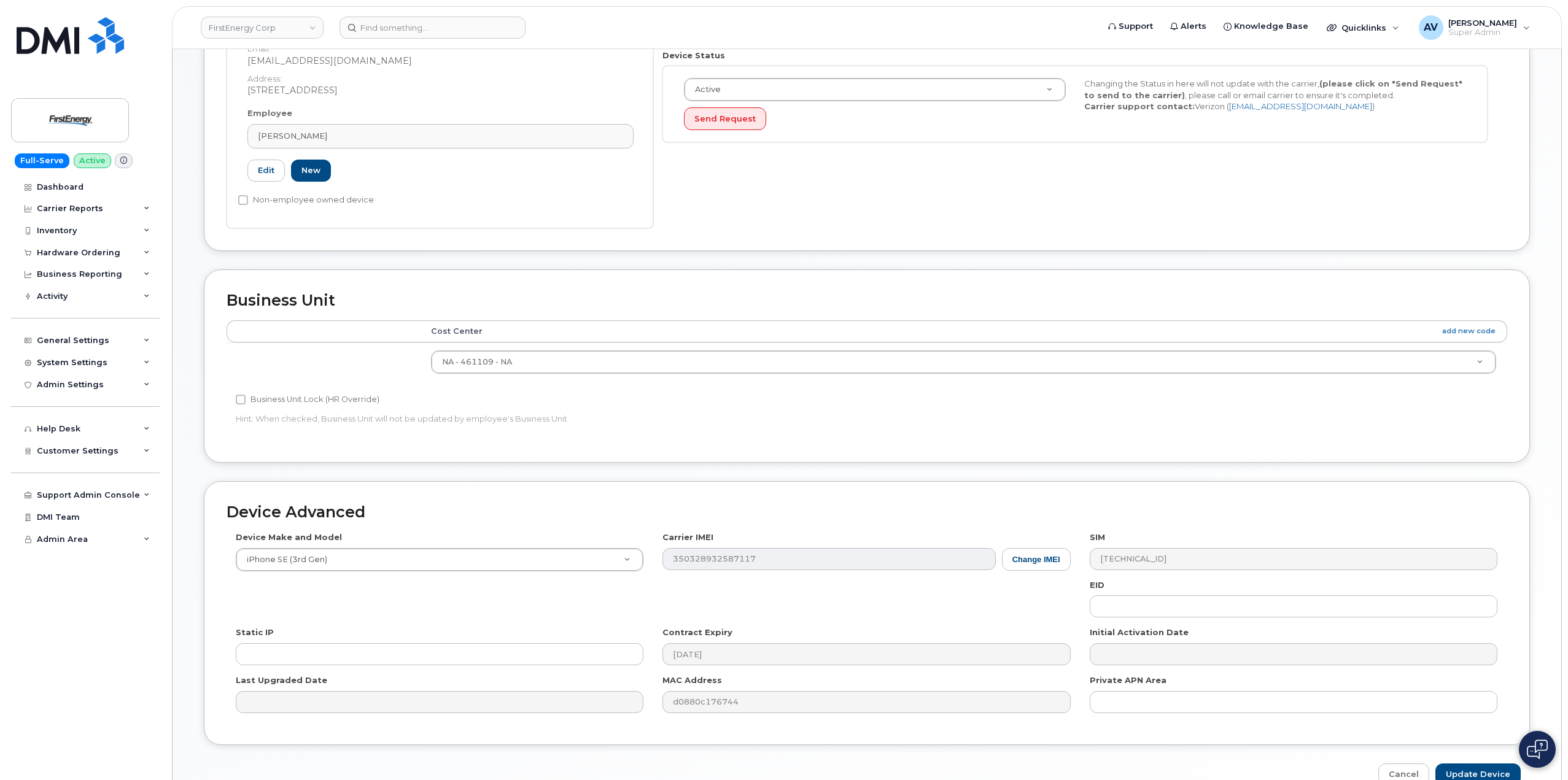
scroll to position [435, 0]
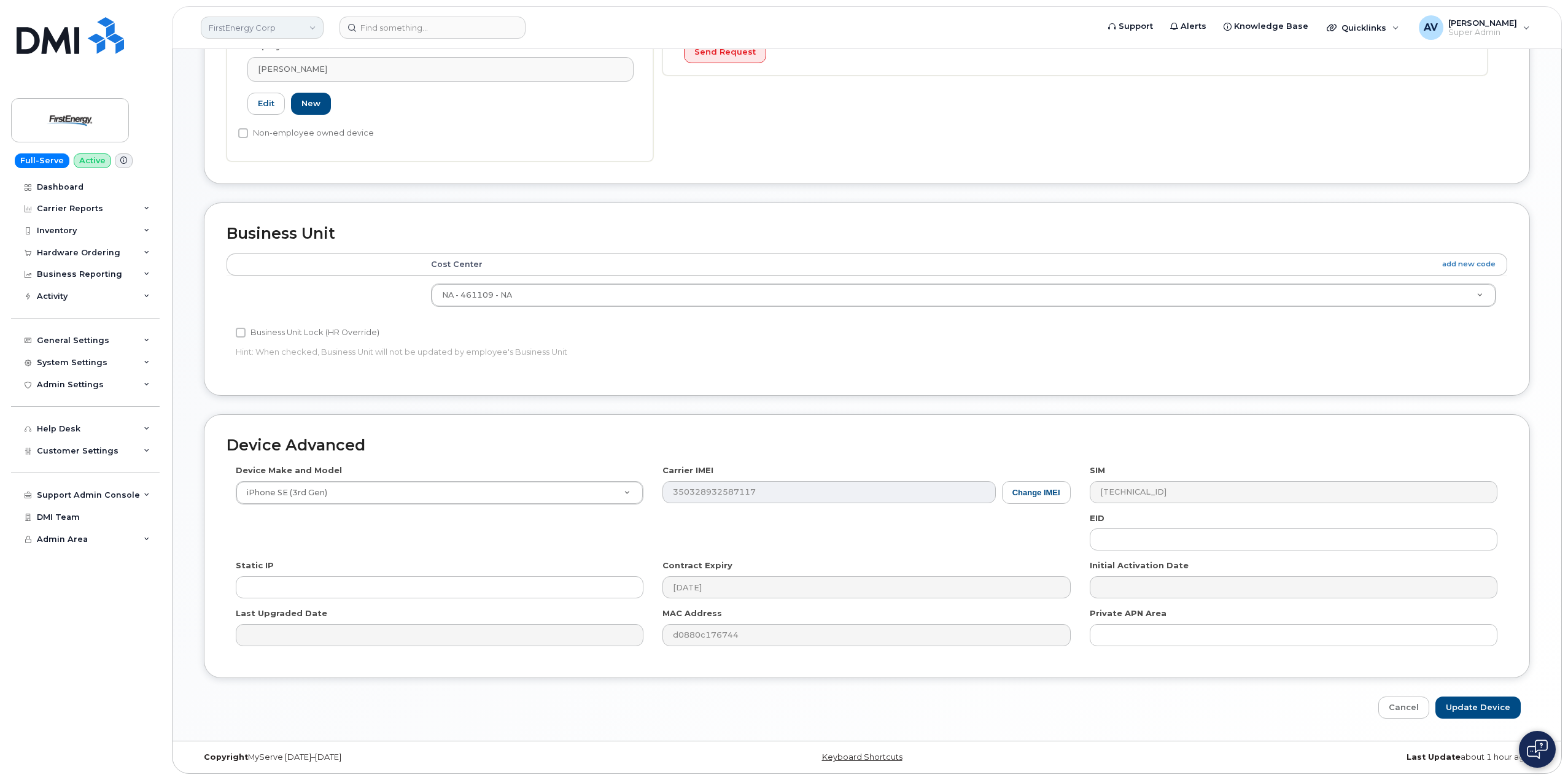
click at [254, 24] on link "FirstEnergy Corp" at bounding box center [263, 28] width 123 height 22
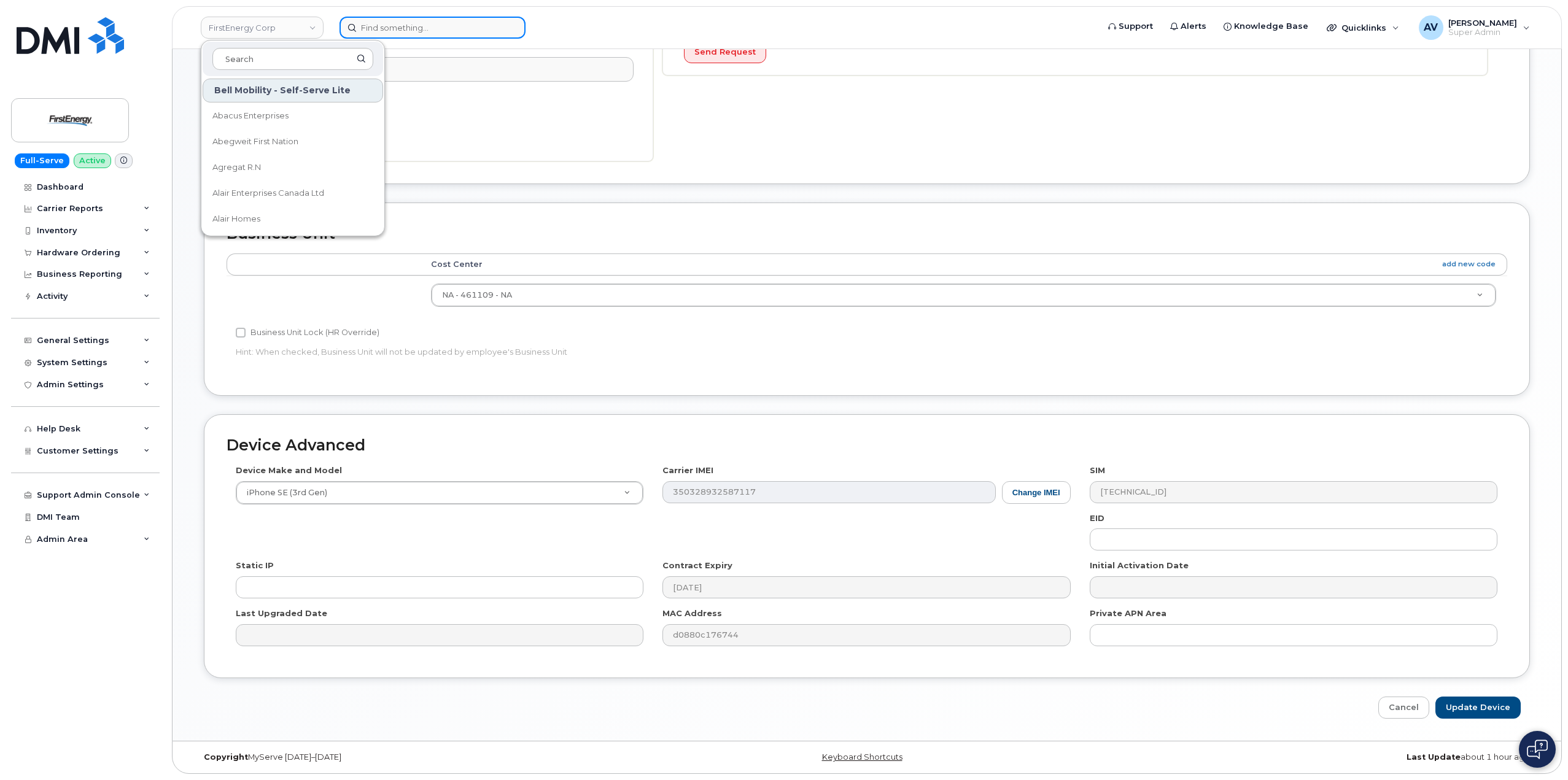
click at [455, 28] on input at bounding box center [432, 28] width 186 height 22
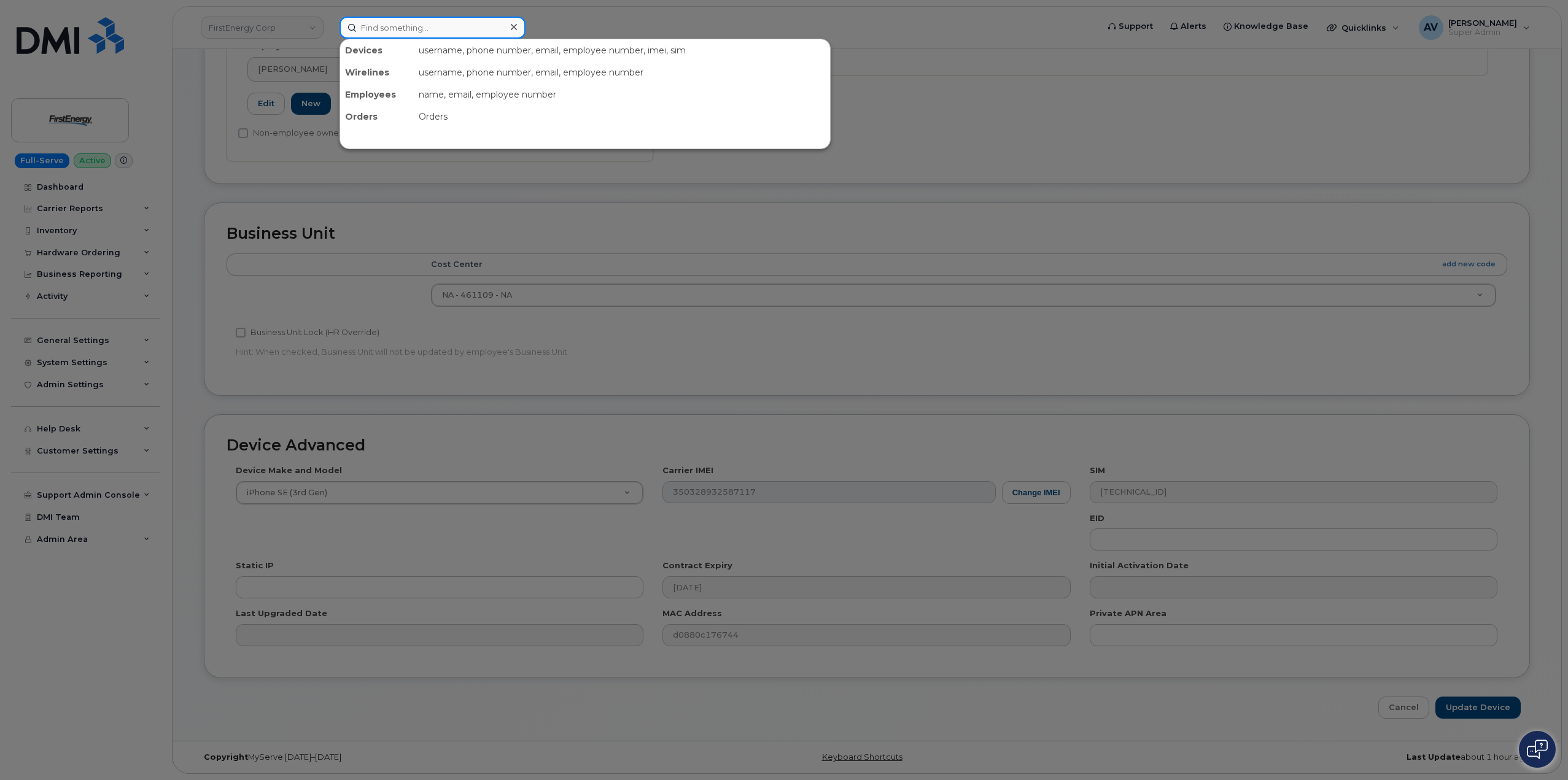
paste input "John Owolabi"
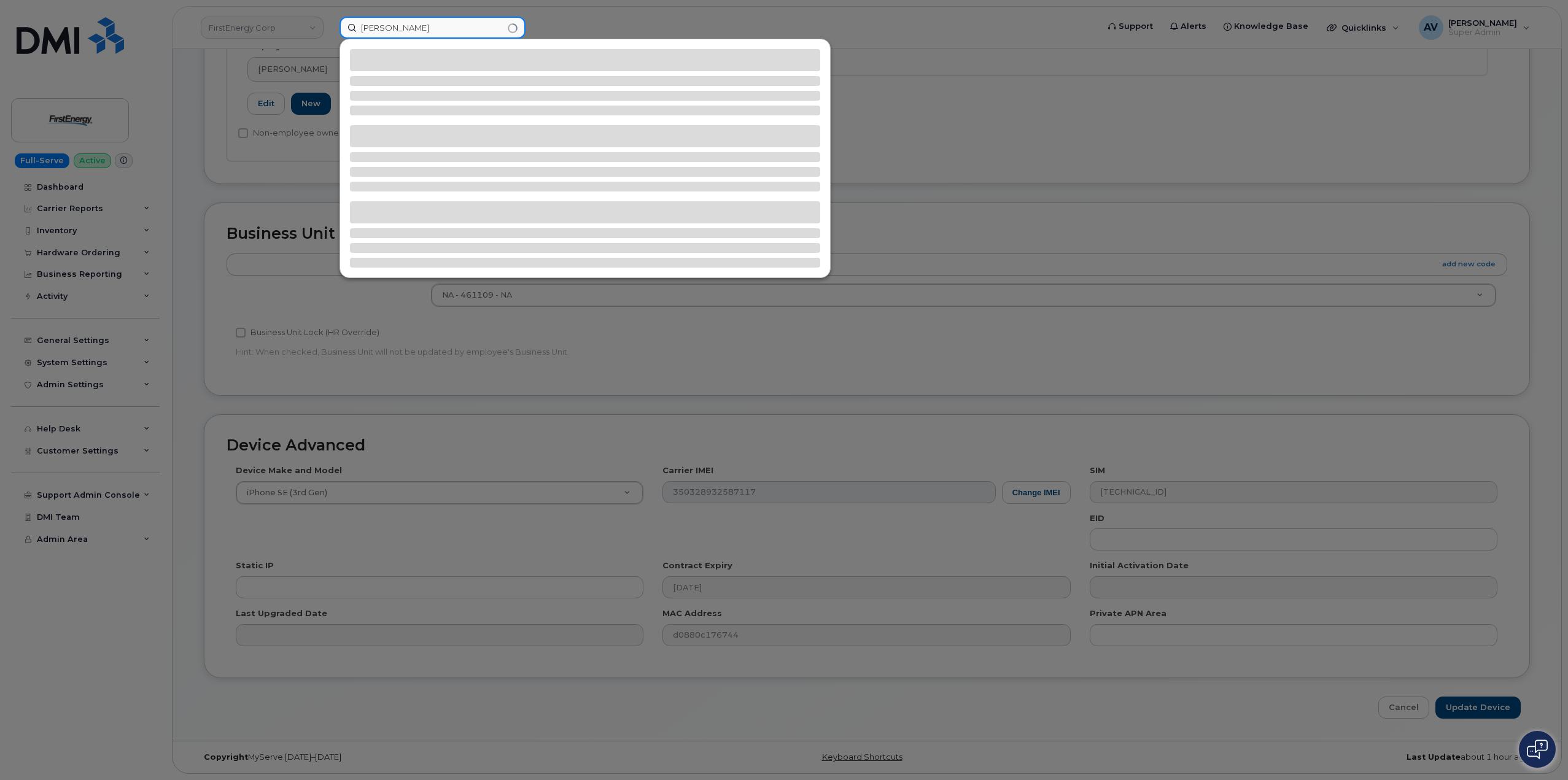
type input "John Owolabi"
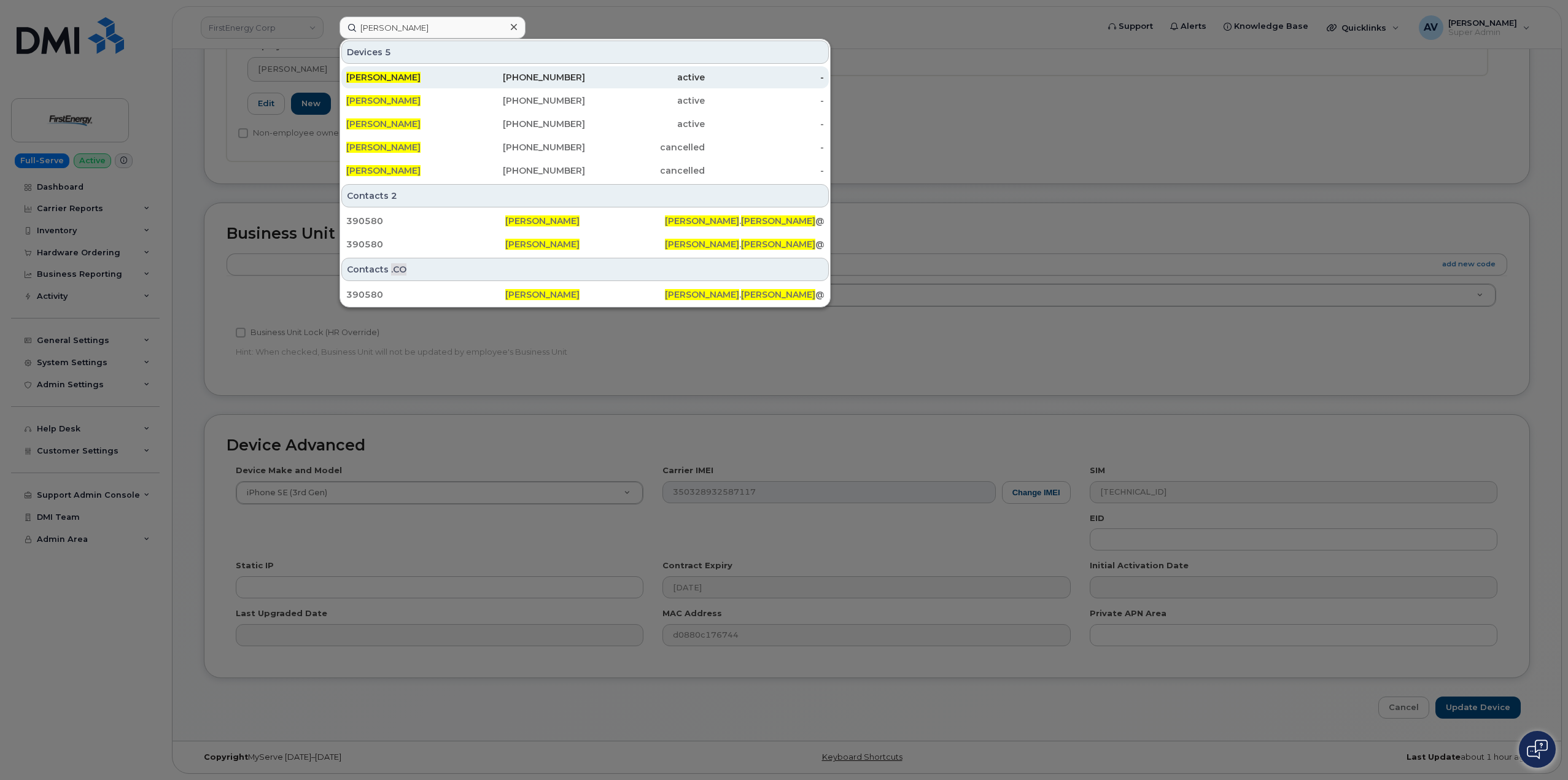
click at [491, 69] on div "307-313-0008" at bounding box center [526, 77] width 120 height 22
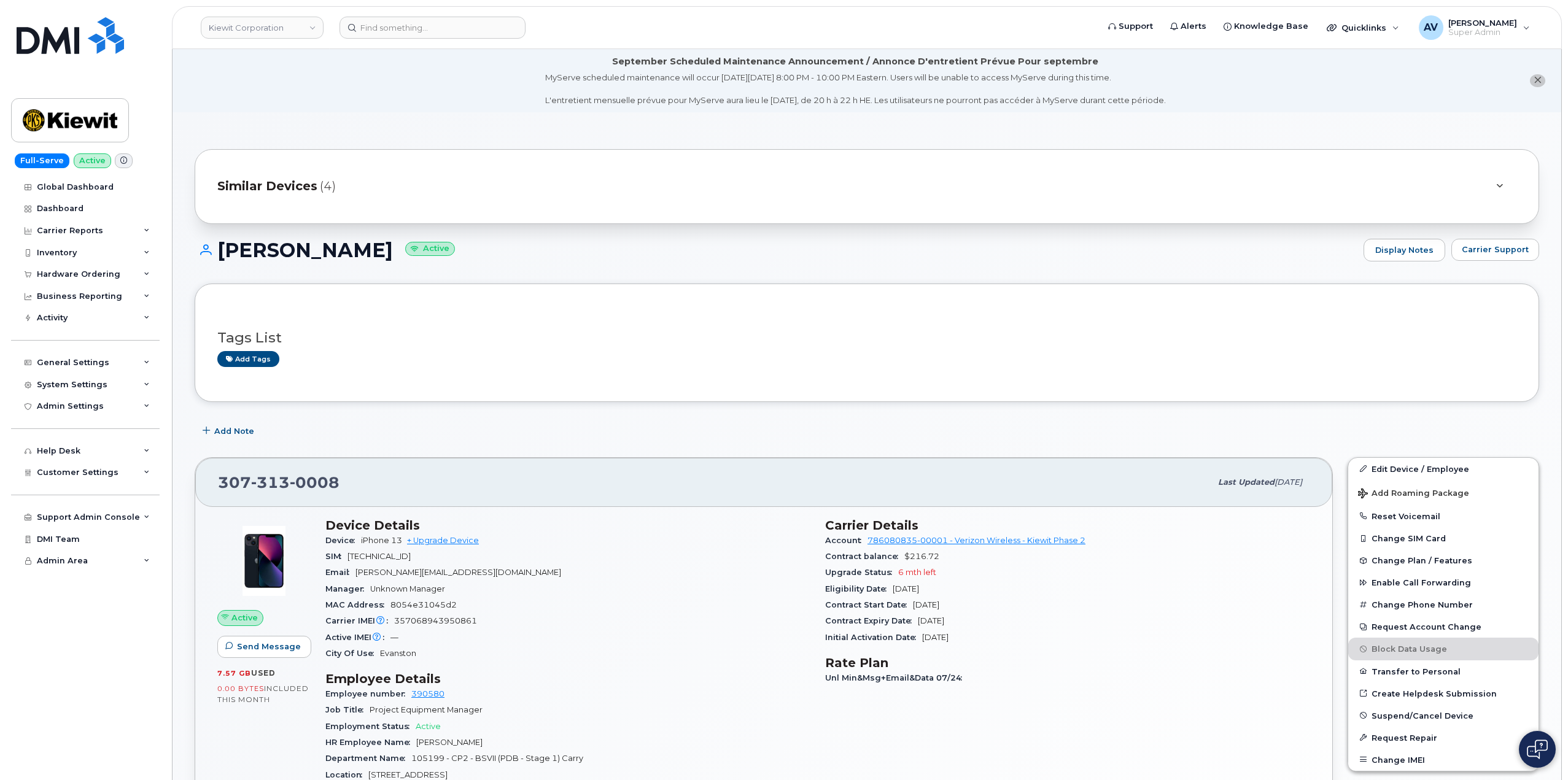
click at [276, 186] on span "Similar Devices" at bounding box center [267, 186] width 100 height 18
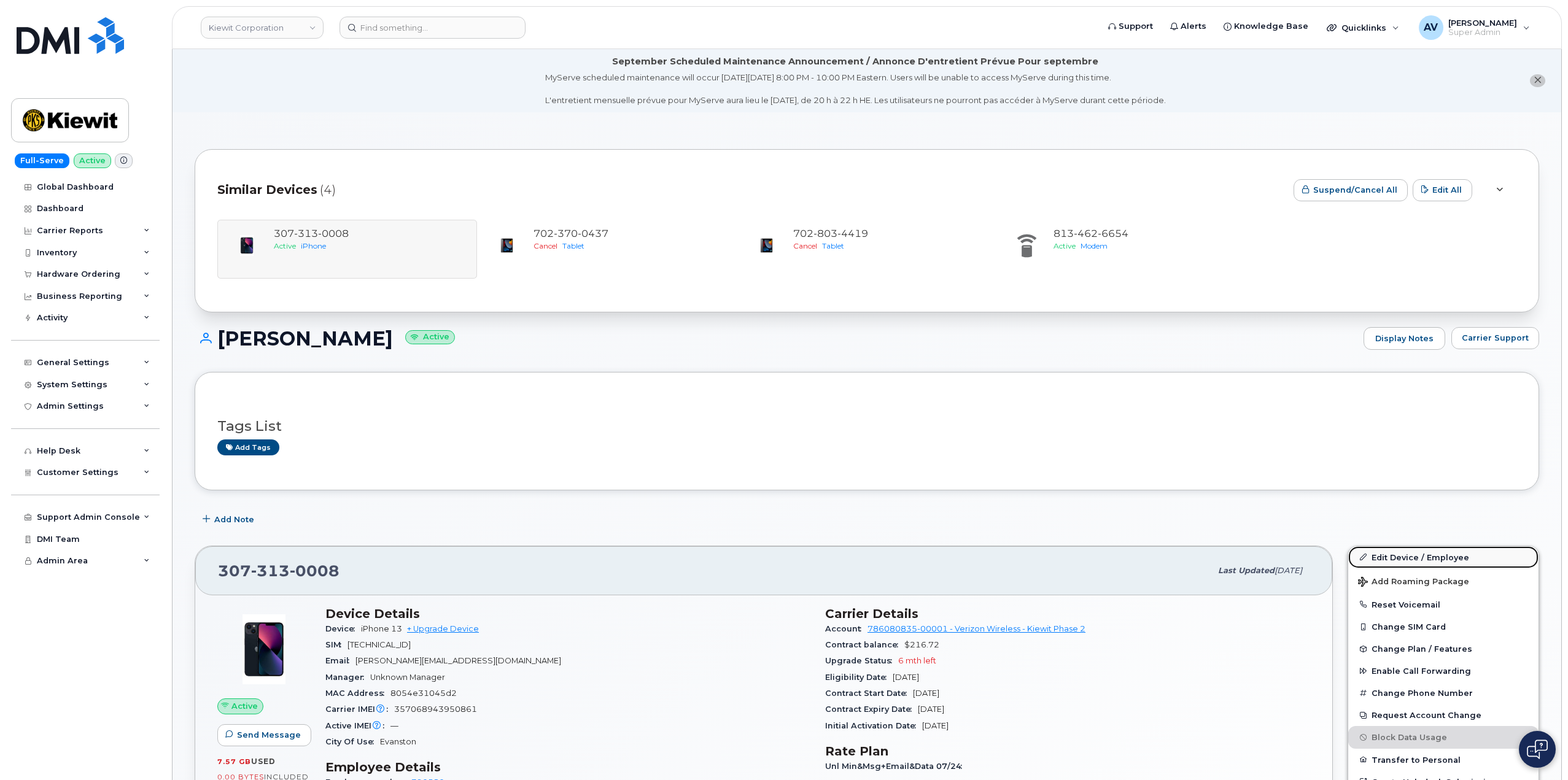
click at [1414, 558] on link "Edit Device / Employee" at bounding box center [1443, 558] width 190 height 22
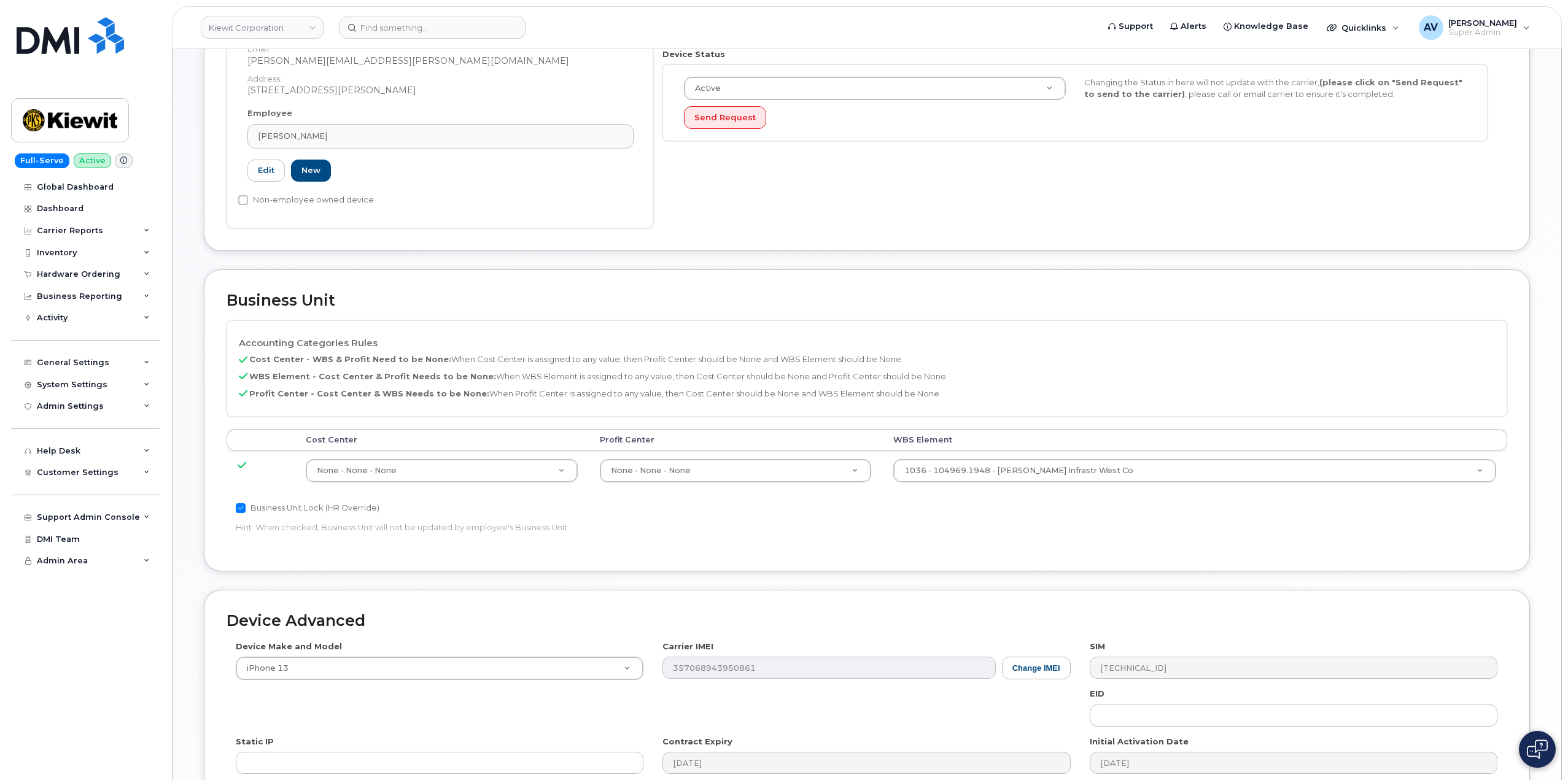
scroll to position [430, 0]
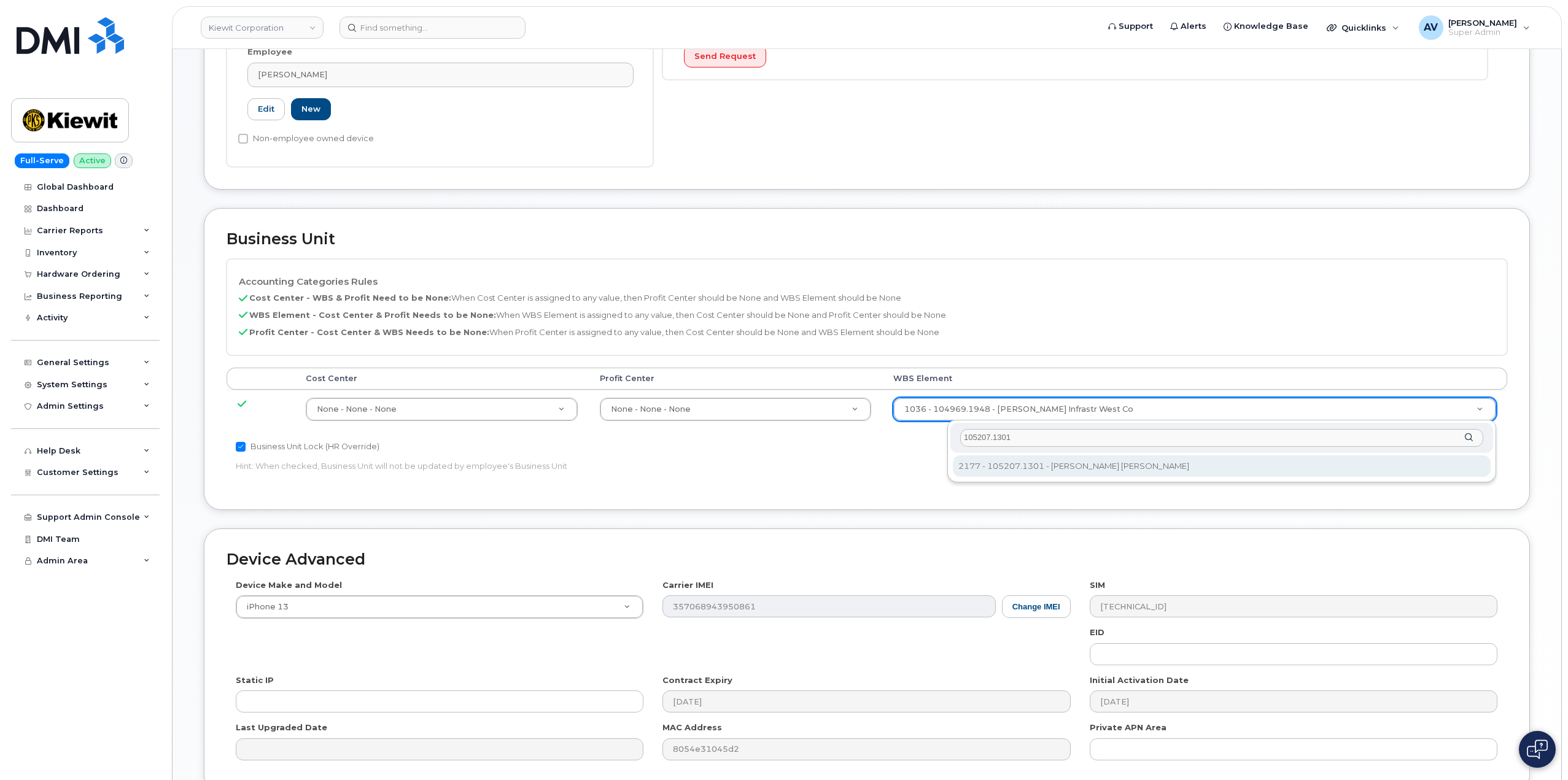
type input "105207.1301"
type input "30264853"
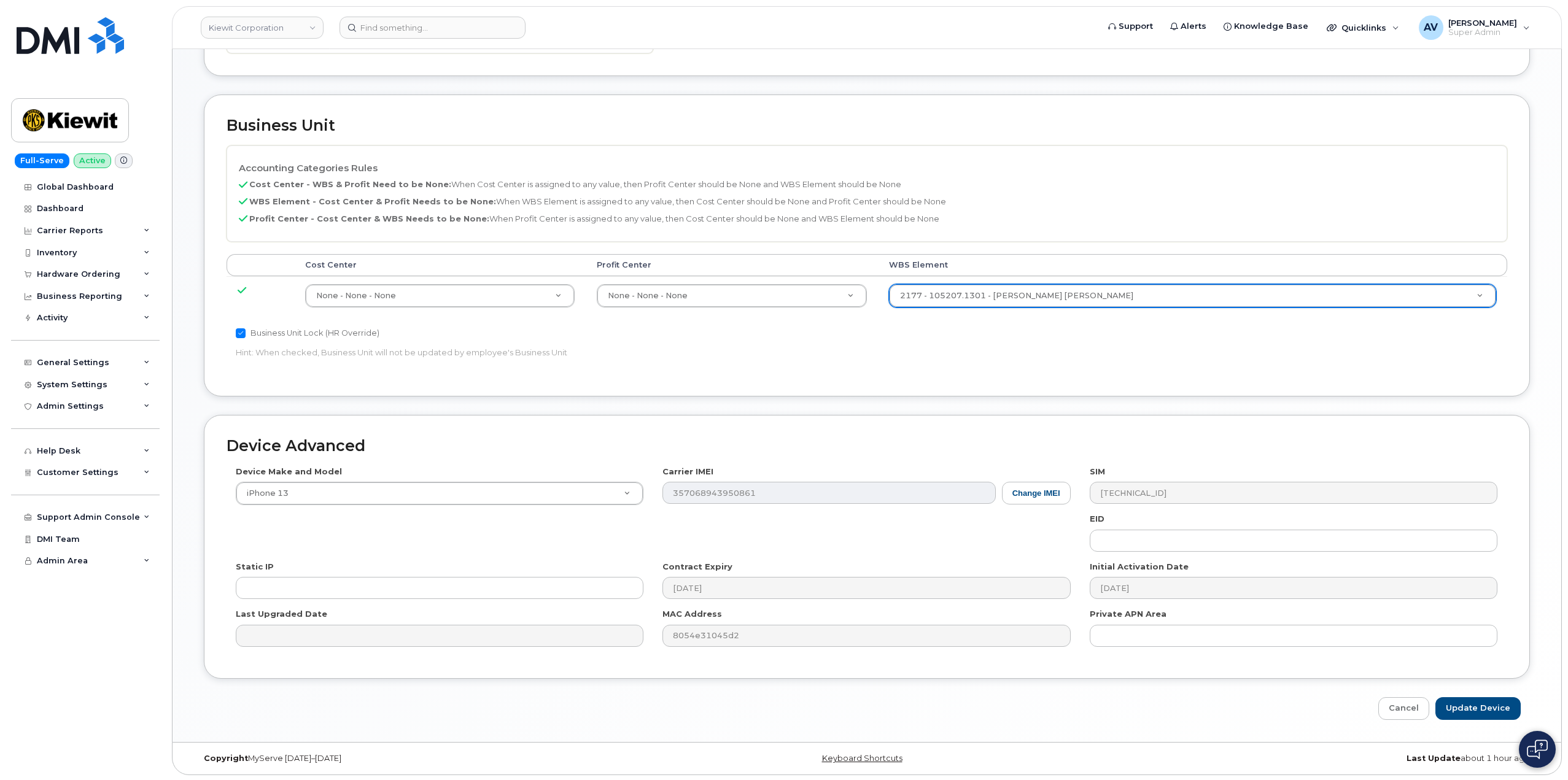
scroll to position [544, 0]
click at [1465, 710] on input "Update Device" at bounding box center [1478, 707] width 85 height 23
type input "Saving..."
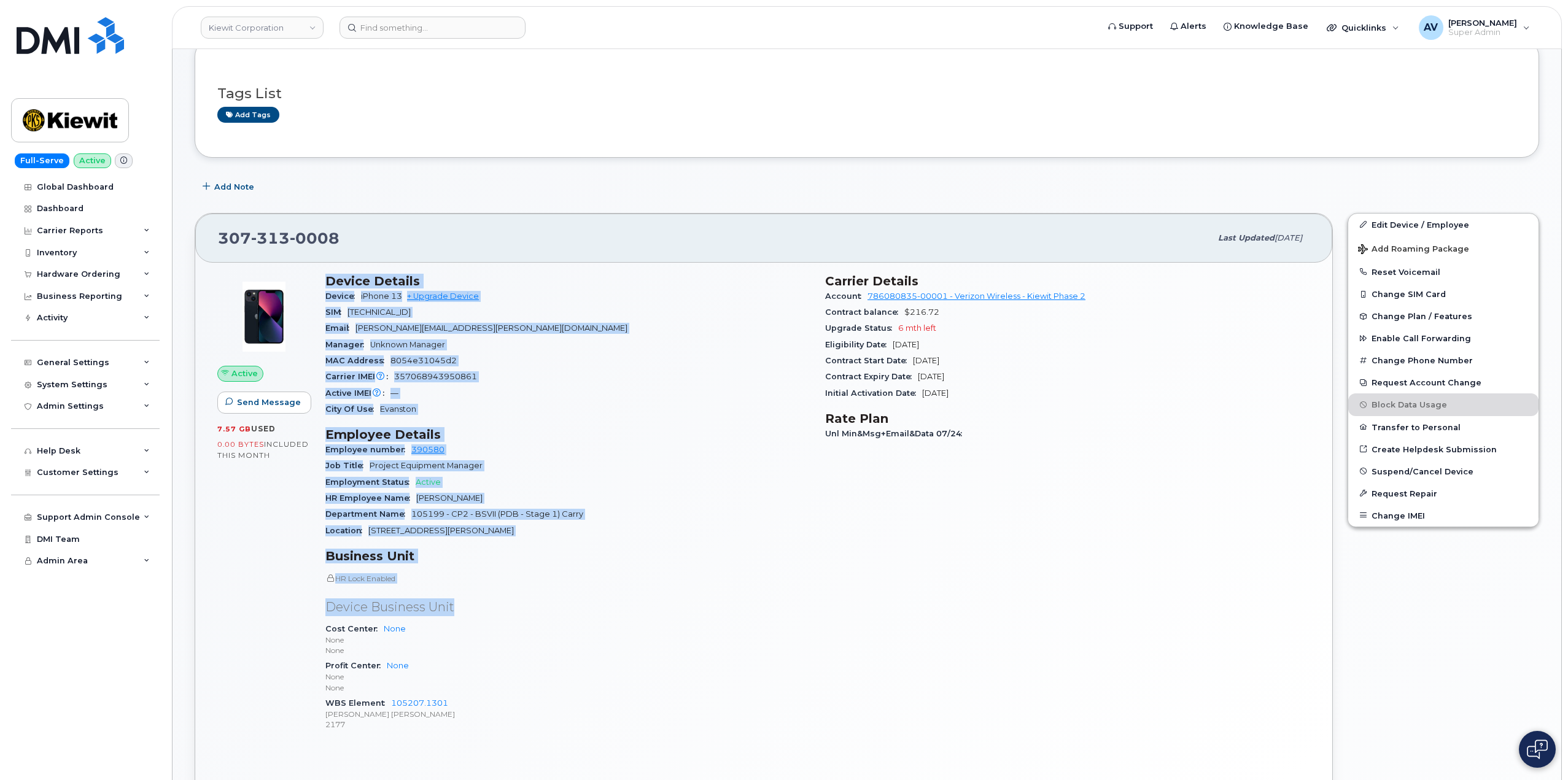
scroll to position [245, 0]
drag, startPoint x: 324, startPoint y: 517, endPoint x: 469, endPoint y: 727, distance: 255.2
click at [469, 727] on div "Device Details Device iPhone 13 + Upgrade Device SIM [TECHNICAL_ID] Email [PERS…" at bounding box center [568, 506] width 500 height 483
copy div "Device Details Device iPhone 13 + Upgrade Device SIM [TECHNICAL_ID] Email [PERS…"
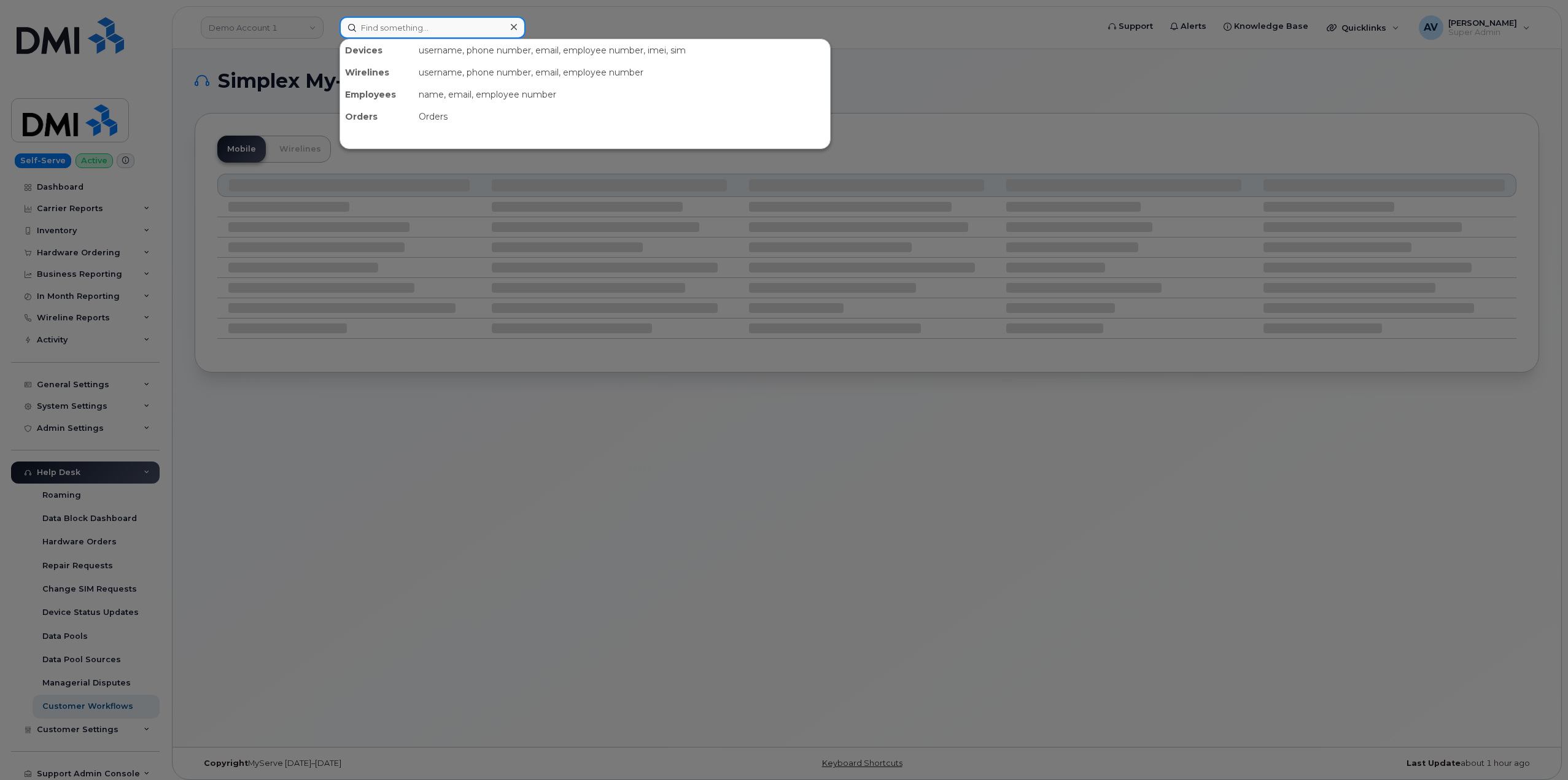
click at [456, 24] on input at bounding box center [432, 28] width 186 height 22
paste input "Trevor Sutton"
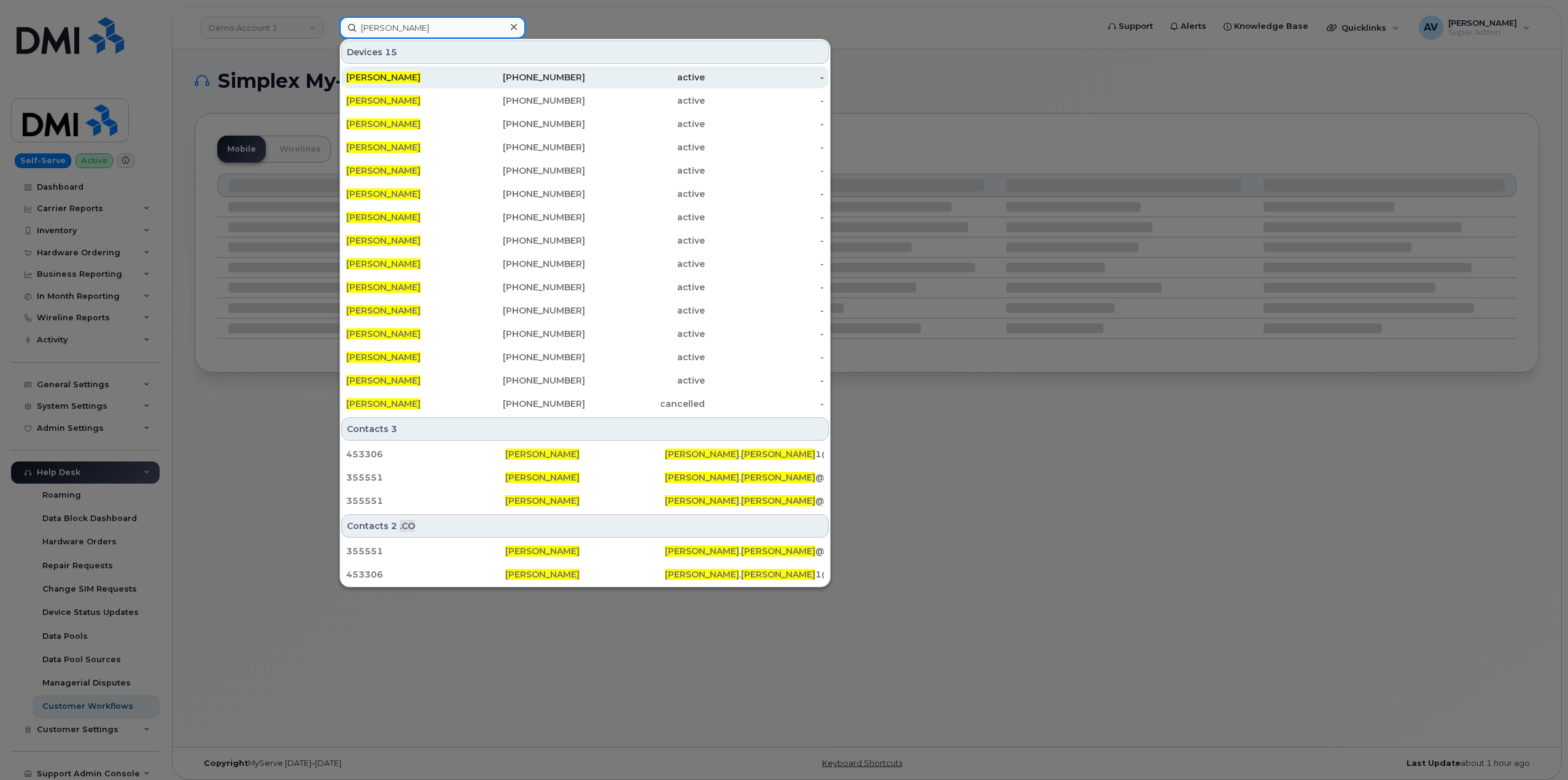
type input "Trevor Sutton"
click at [439, 77] on div "[PERSON_NAME]" at bounding box center [406, 77] width 120 height 13
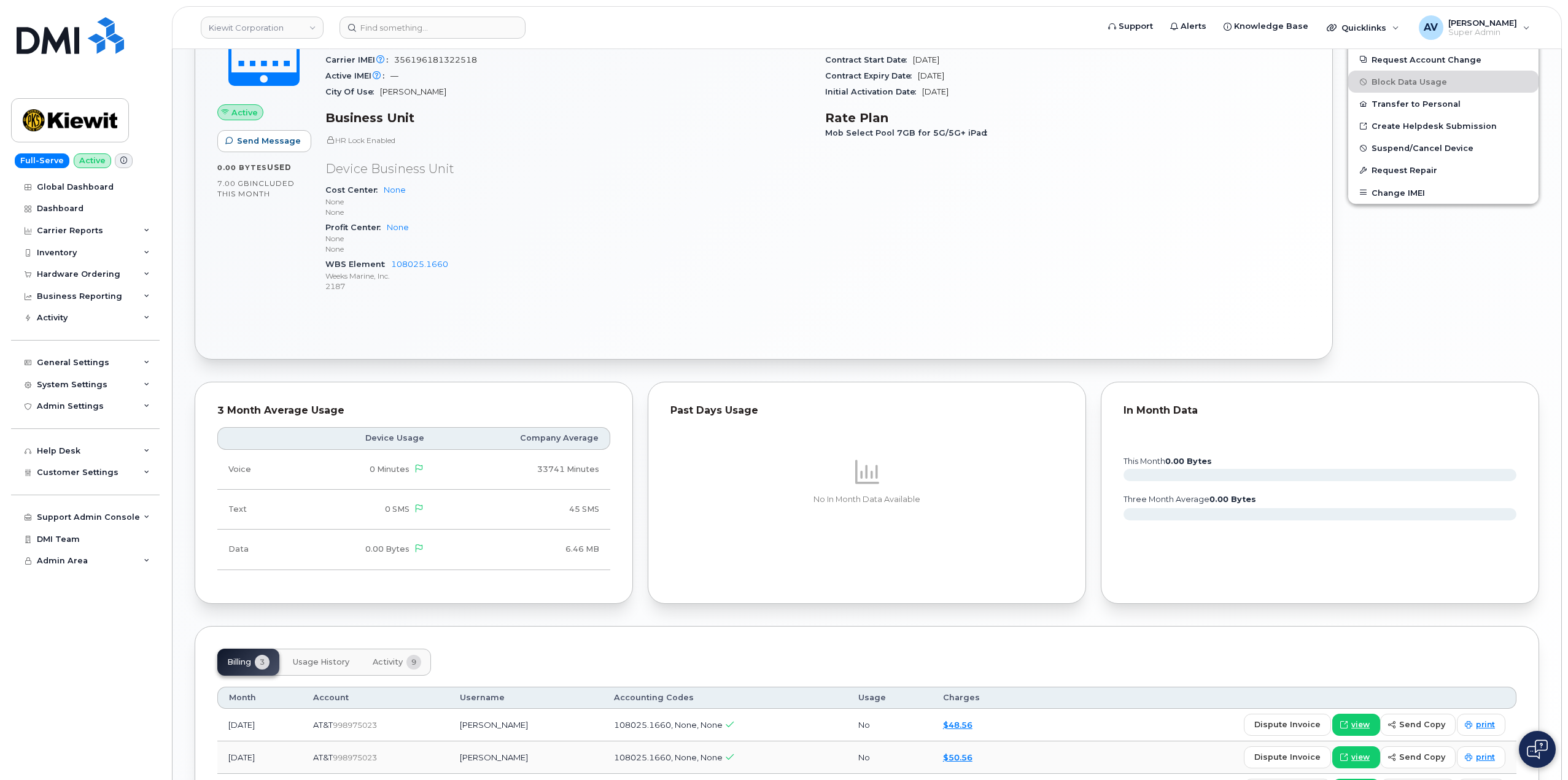
scroll to position [487, 0]
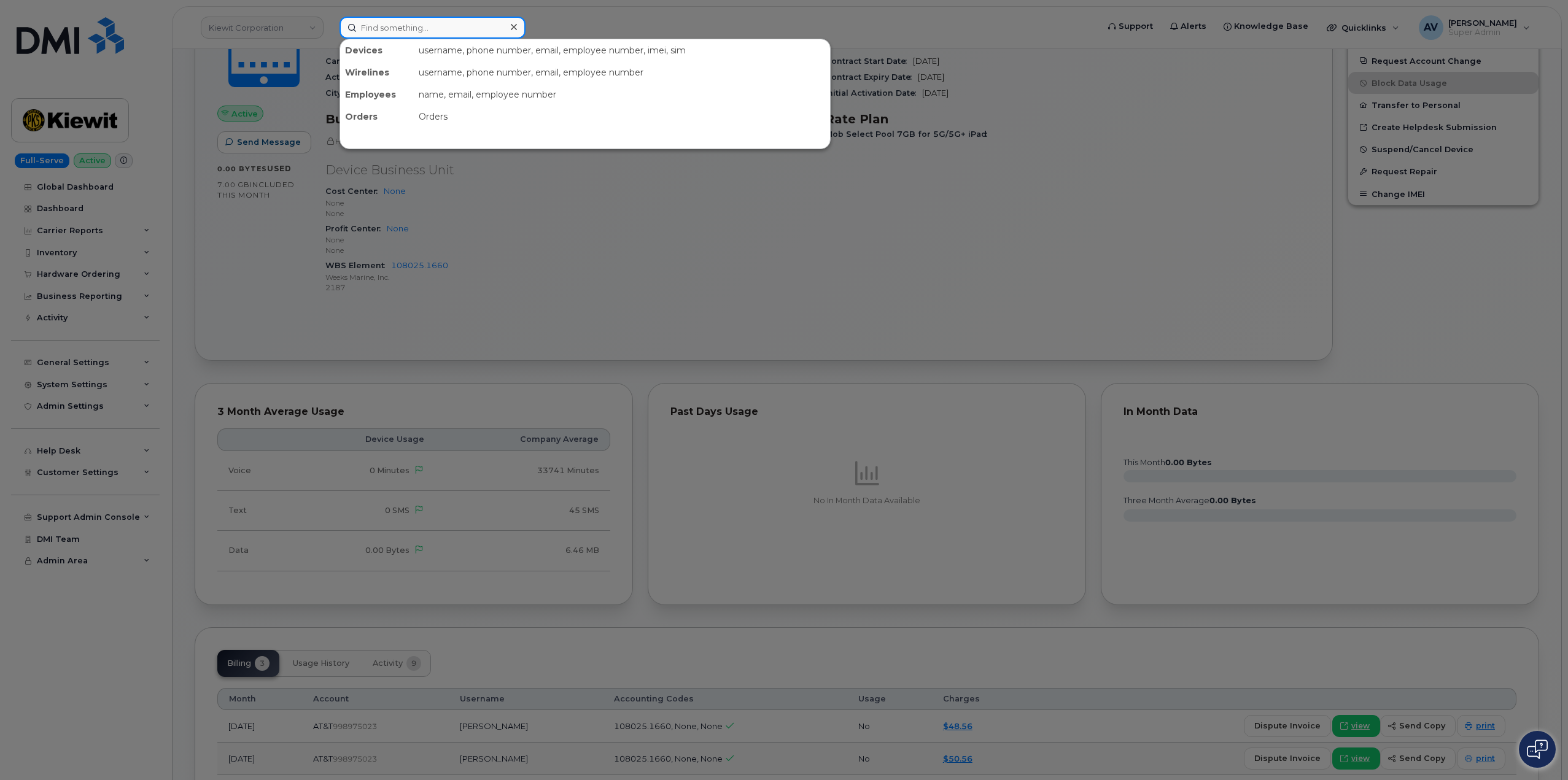
click at [450, 32] on input at bounding box center [432, 28] width 186 height 22
paste input "MICHAEL HIL"
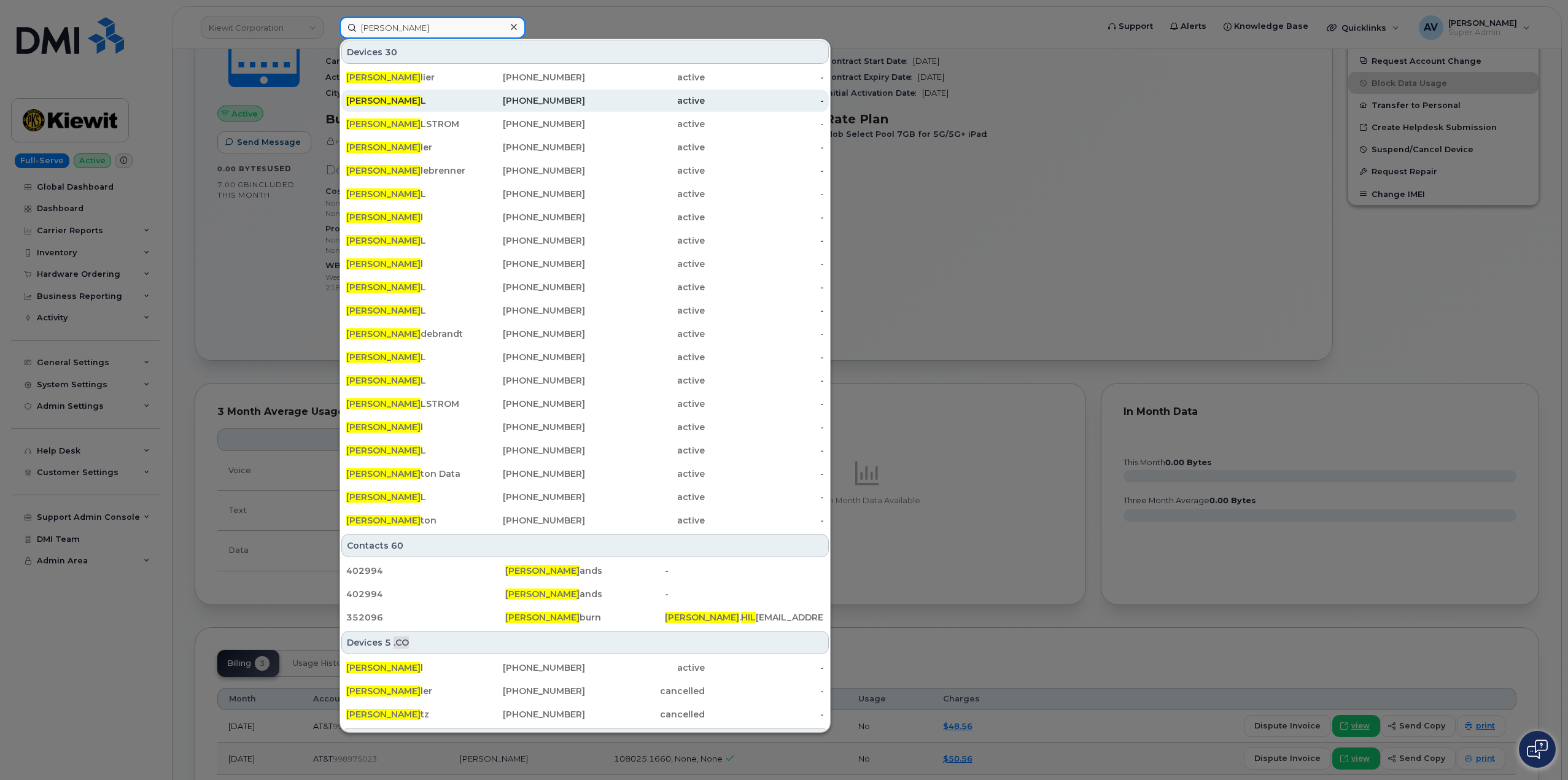
type input "MICHAEL HIL"
click at [480, 99] on div "707-888-9150" at bounding box center [526, 101] width 120 height 13
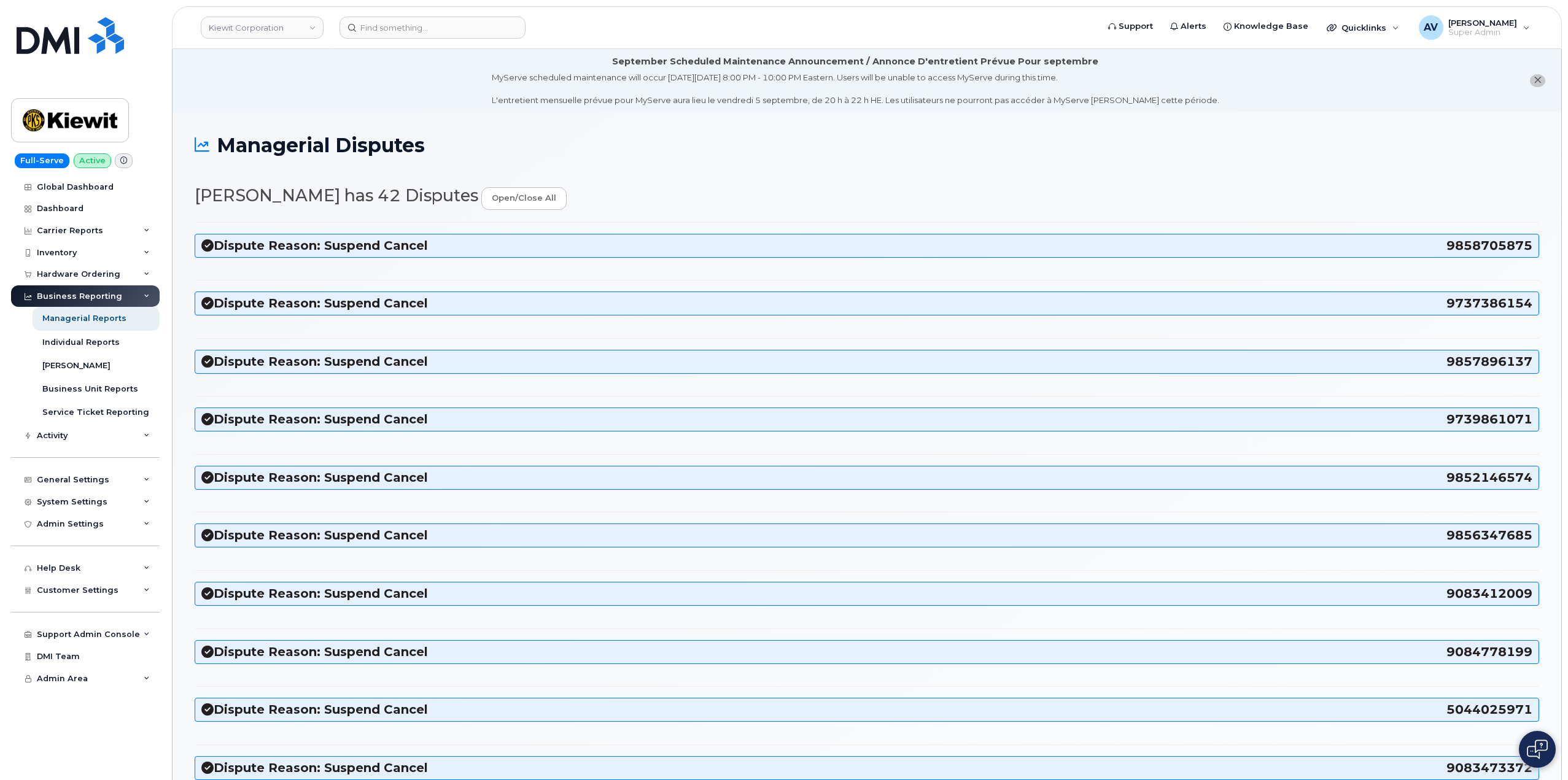
click at [207, 244] on icon at bounding box center [207, 246] width 13 height 13
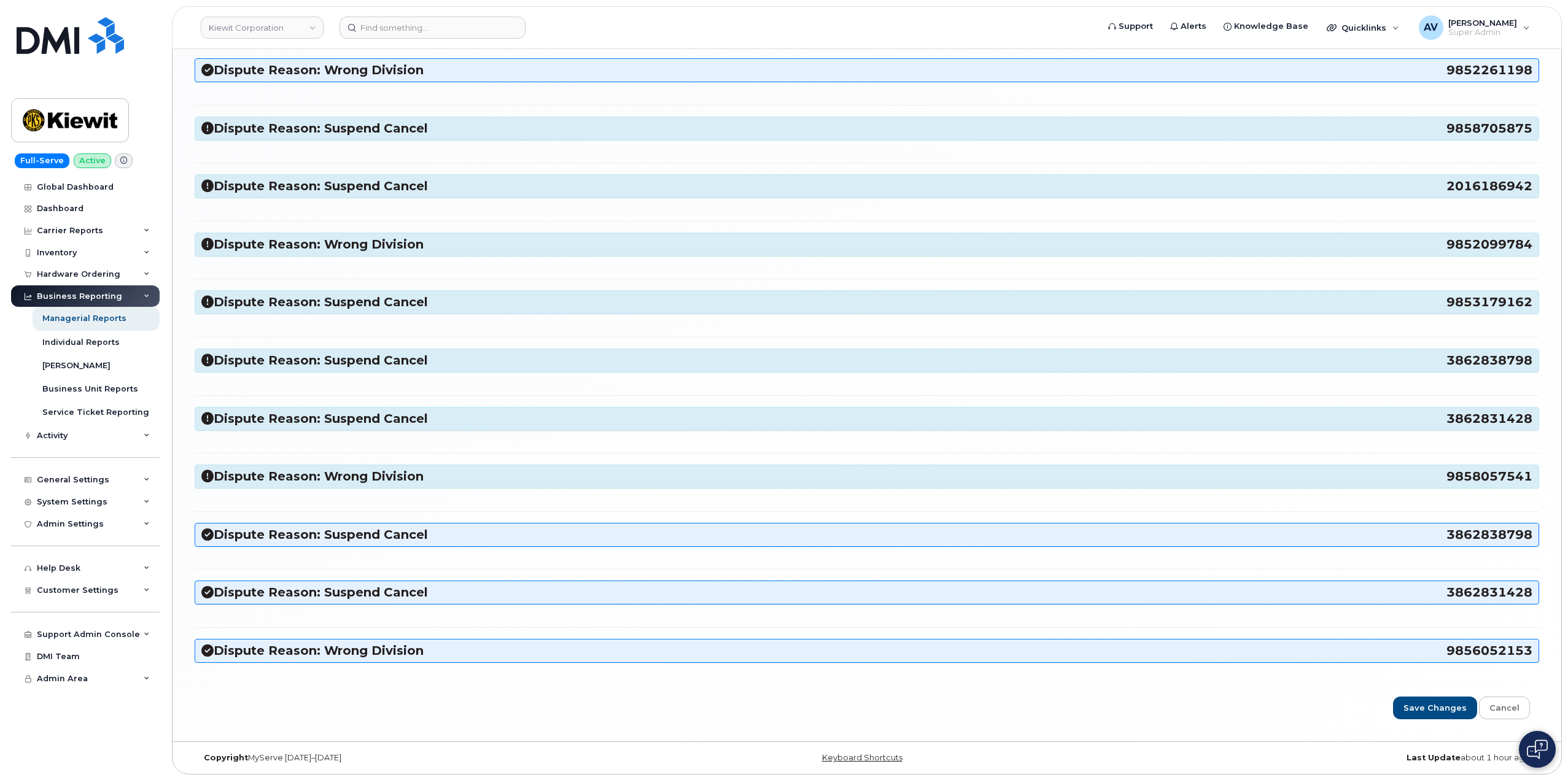
scroll to position [2385, 0]
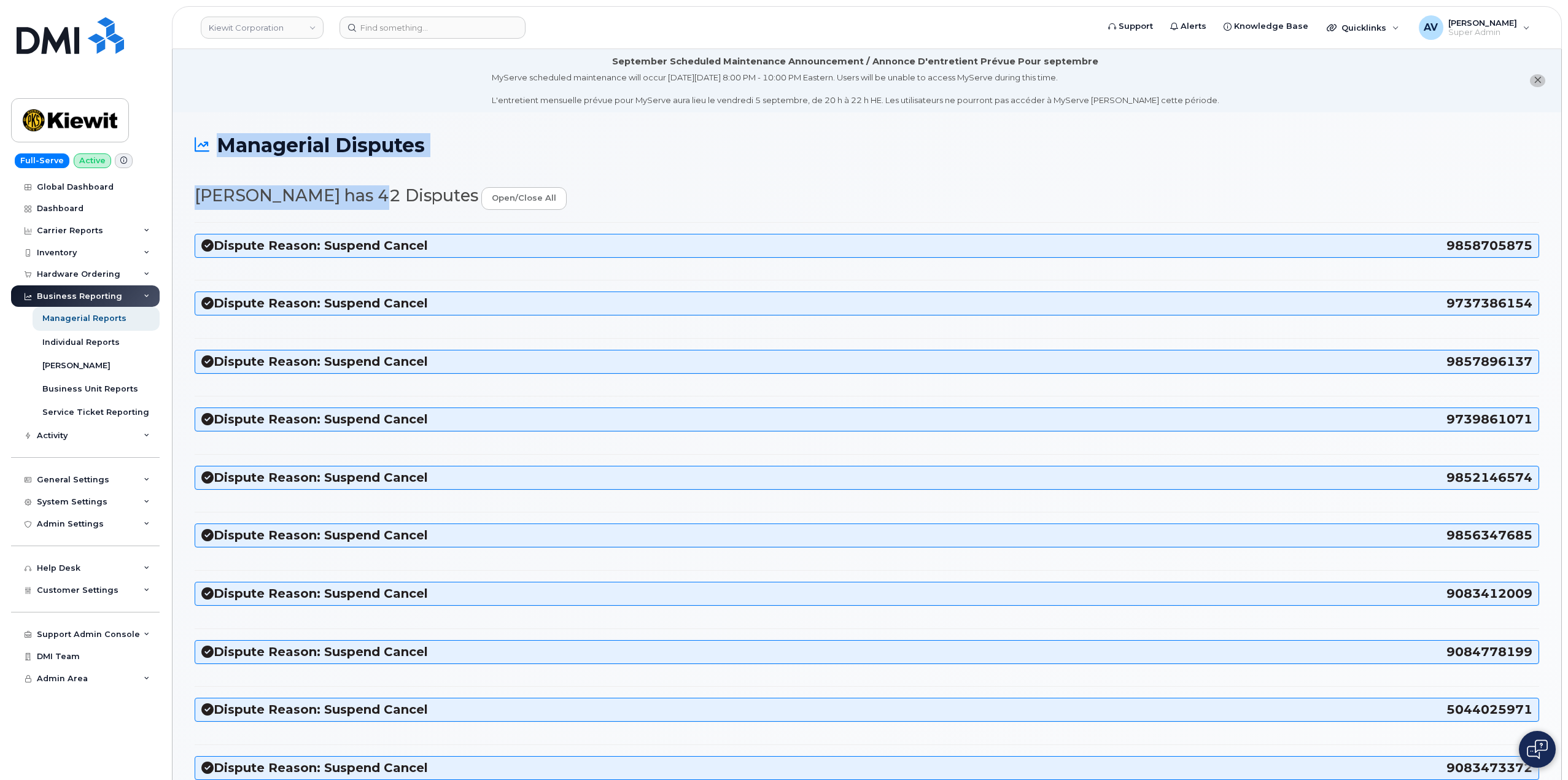
drag, startPoint x: 348, startPoint y: 130, endPoint x: 435, endPoint y: 132, distance: 87.0
click at [698, 155] on h1 "Managerial Disputes" at bounding box center [867, 144] width 1345 height 21
